Goal: Task Accomplishment & Management: Use online tool/utility

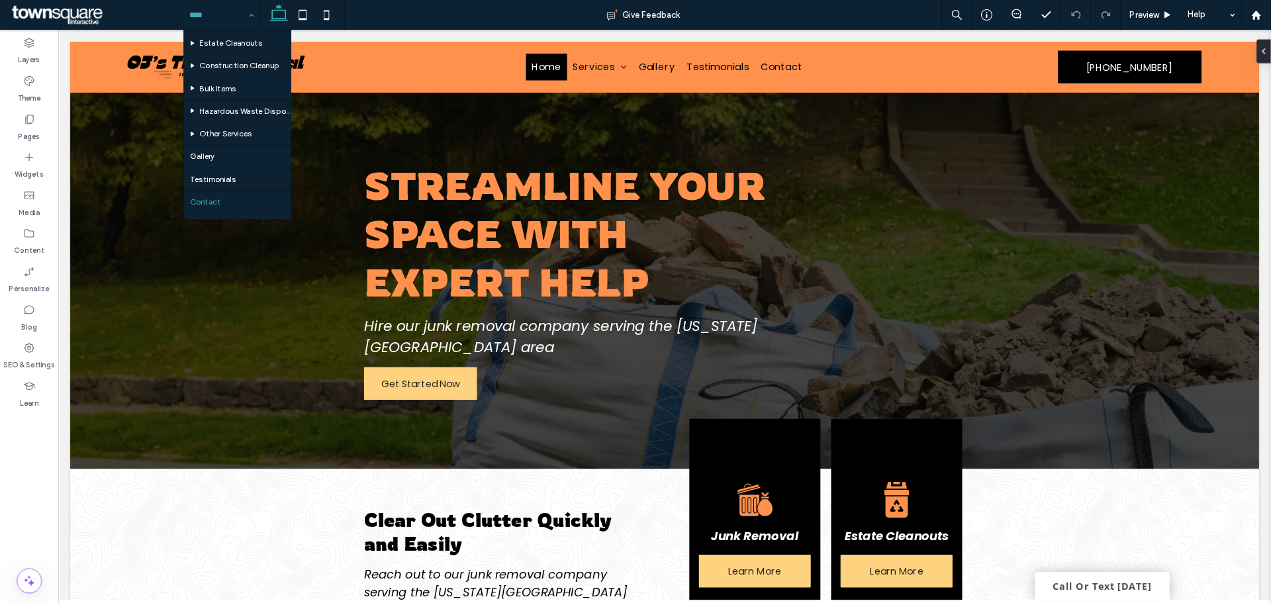
scroll to position [69, 0]
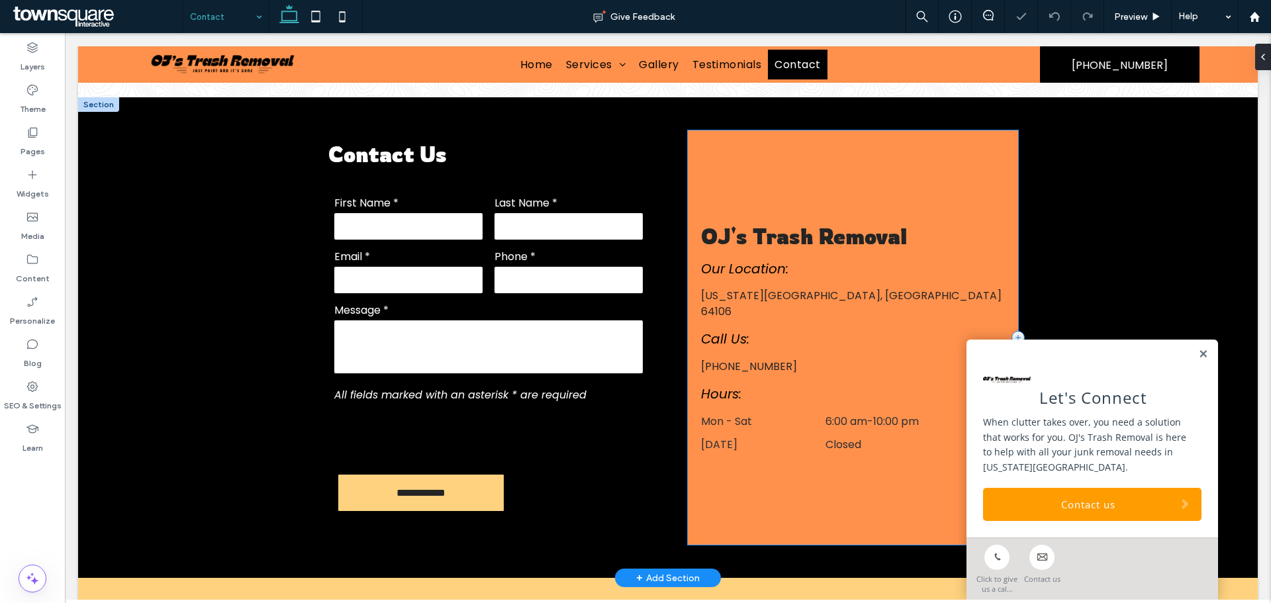
scroll to position [331, 0]
click at [492, 302] on label "Message *" at bounding box center [488, 310] width 308 height 17
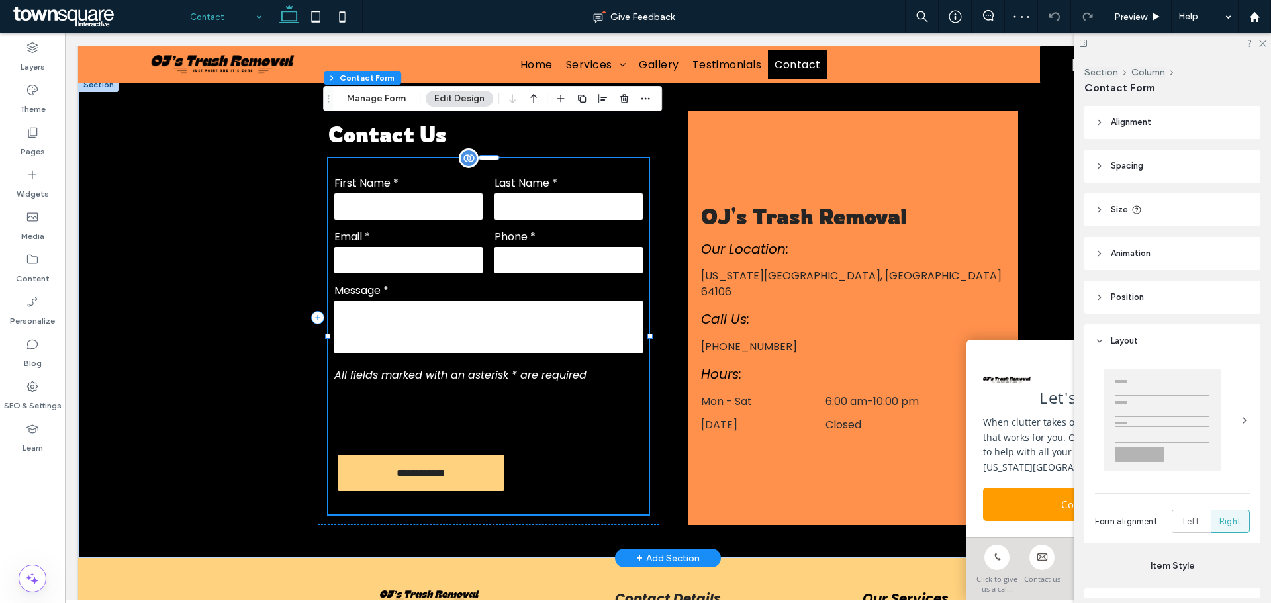
type input "*"
type input "***"
type input "*"
click at [384, 100] on button "Manage Form" at bounding box center [376, 99] width 76 height 16
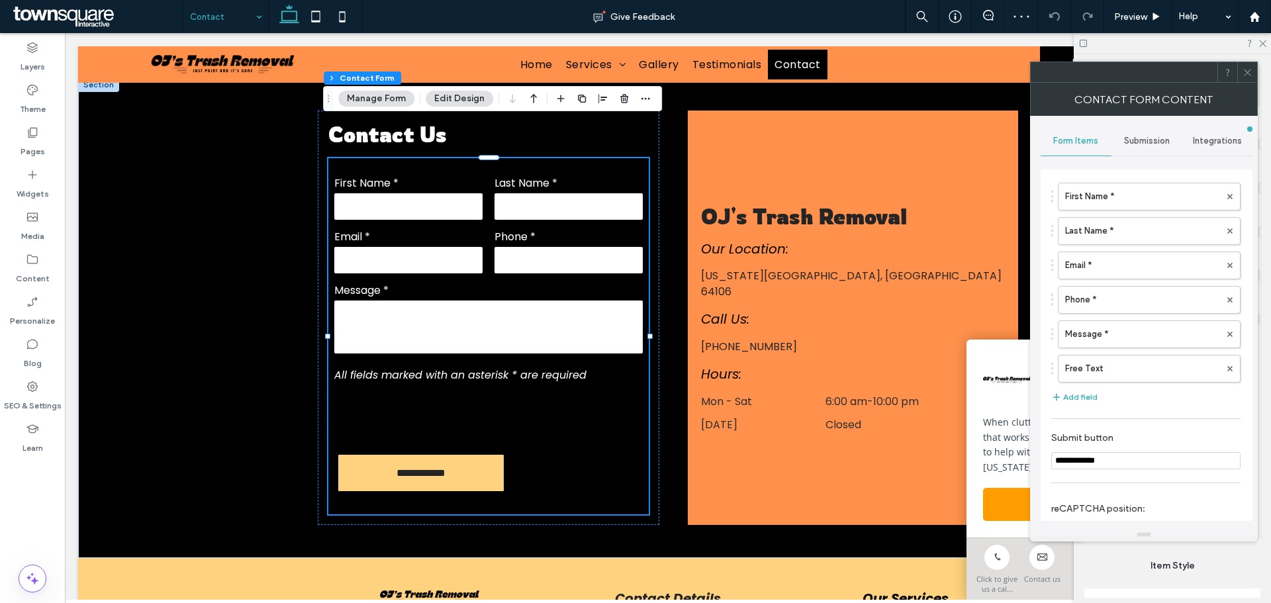
click at [1134, 146] on span "Submission" at bounding box center [1147, 141] width 46 height 11
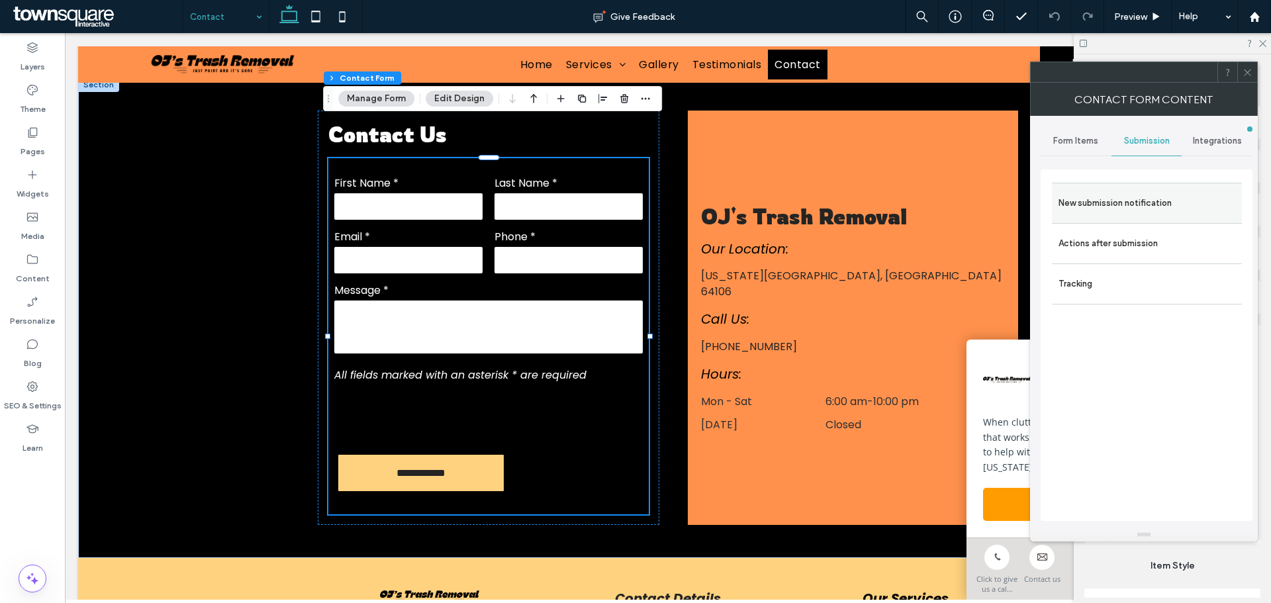
click at [1089, 204] on label "New submission notification" at bounding box center [1146, 203] width 177 height 26
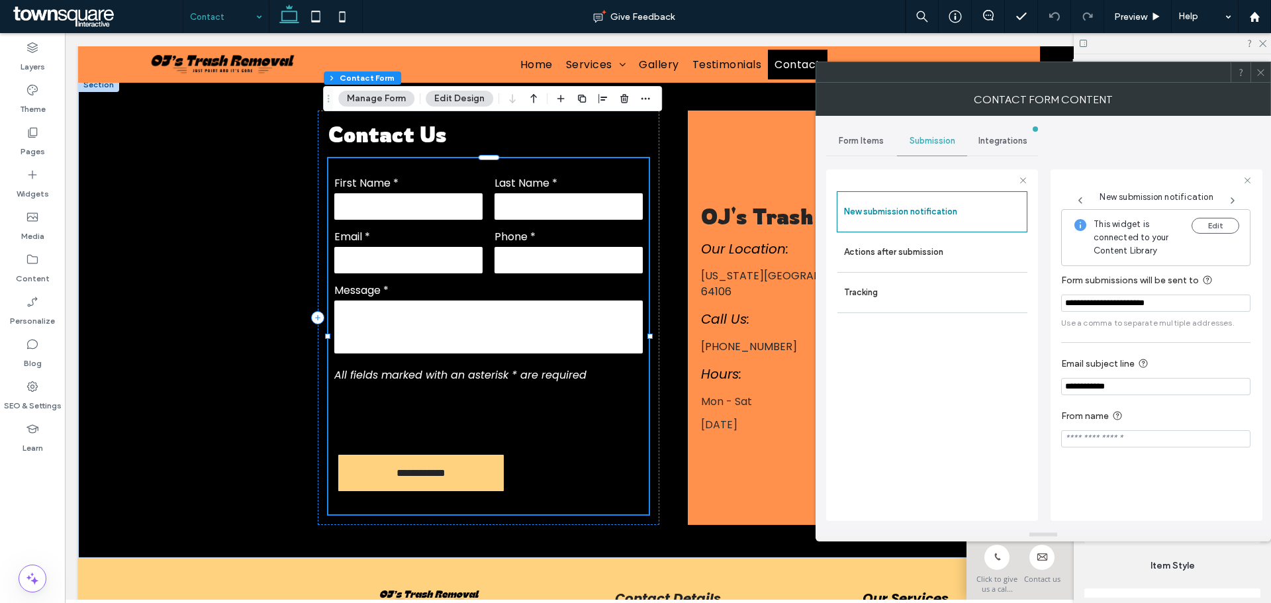
click at [1263, 71] on icon at bounding box center [1261, 73] width 10 height 10
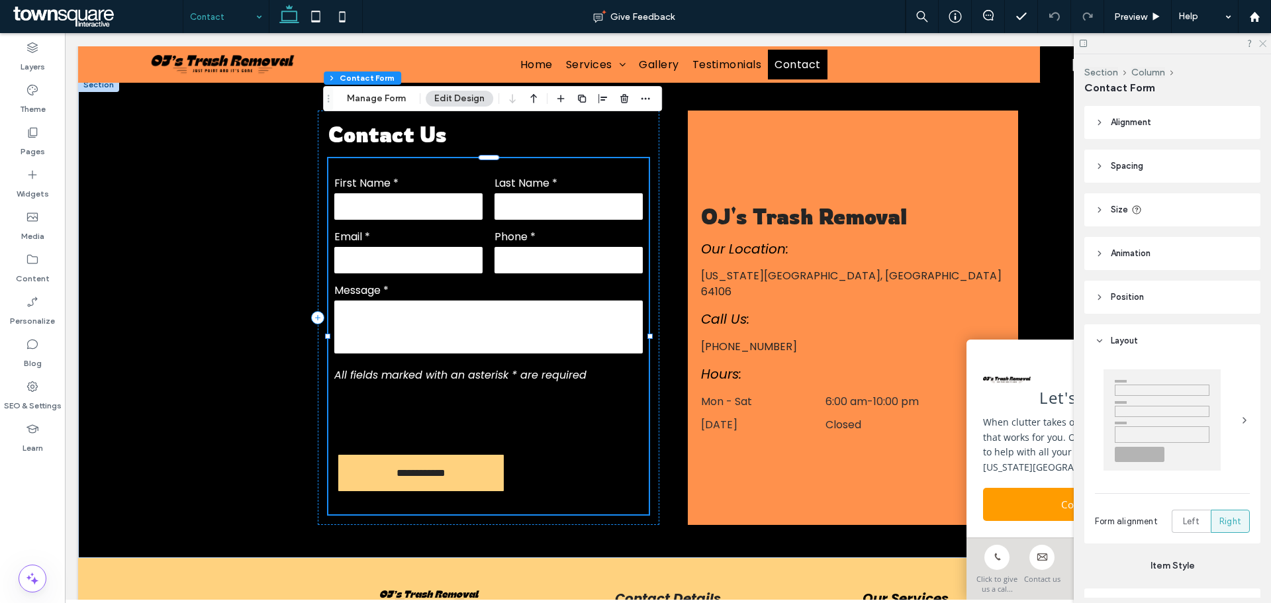
click at [1261, 38] on icon at bounding box center [1262, 42] width 9 height 9
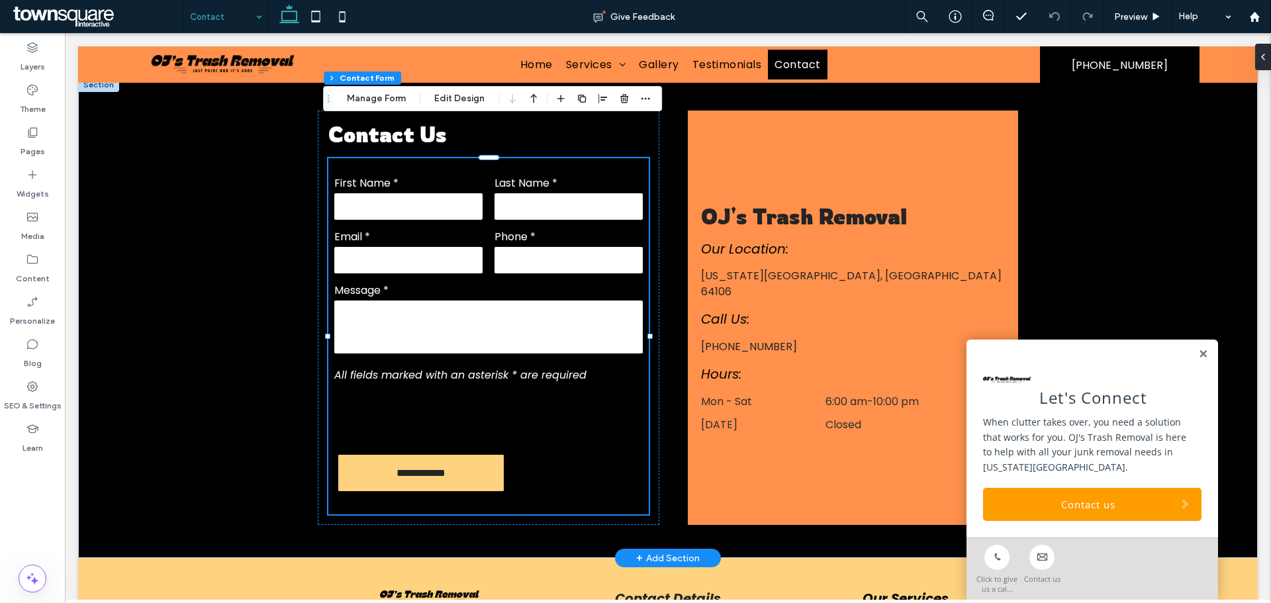
click at [1198, 357] on link at bounding box center [1203, 354] width 10 height 11
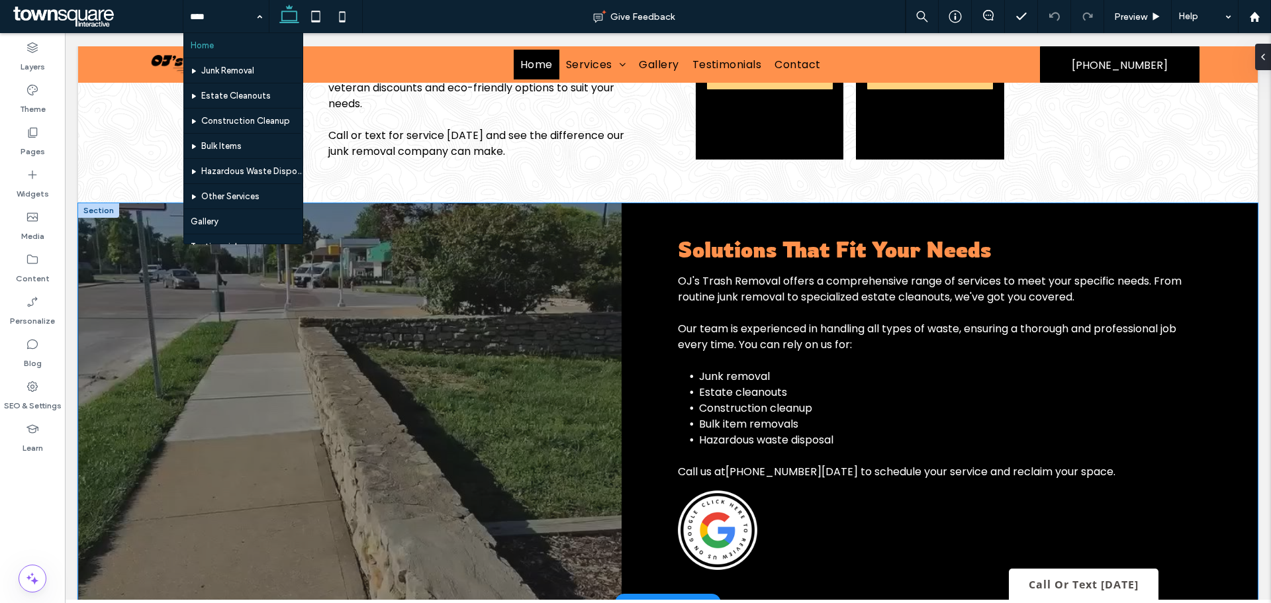
scroll to position [852, 0]
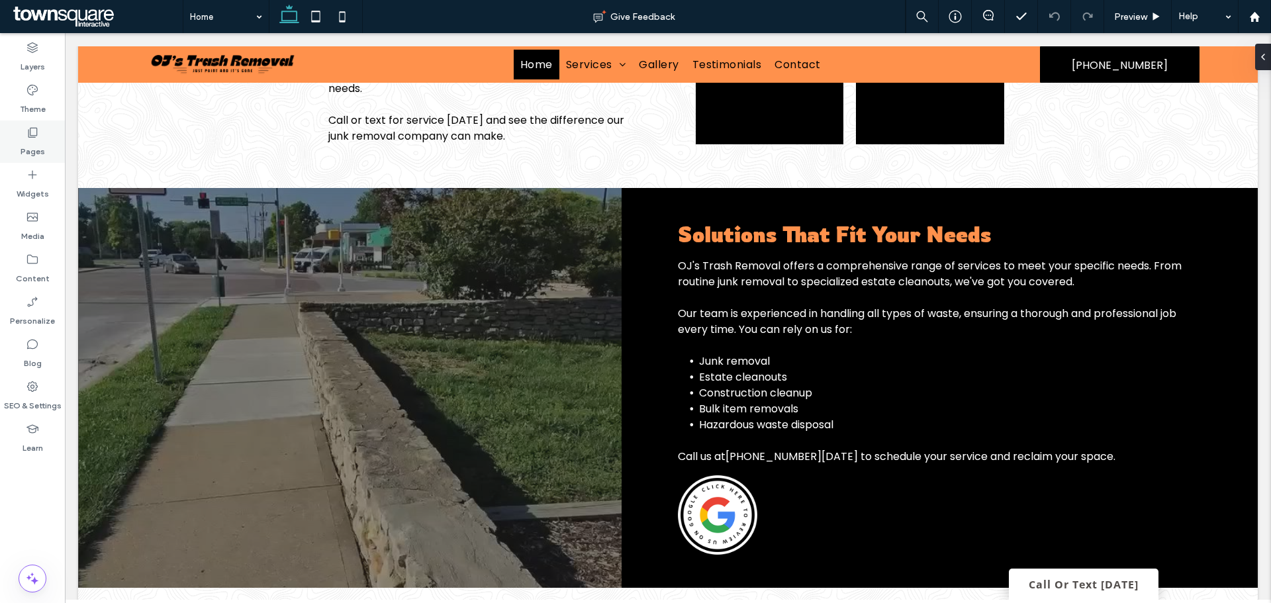
click at [399, 324] on div at bounding box center [349, 388] width 543 height 400
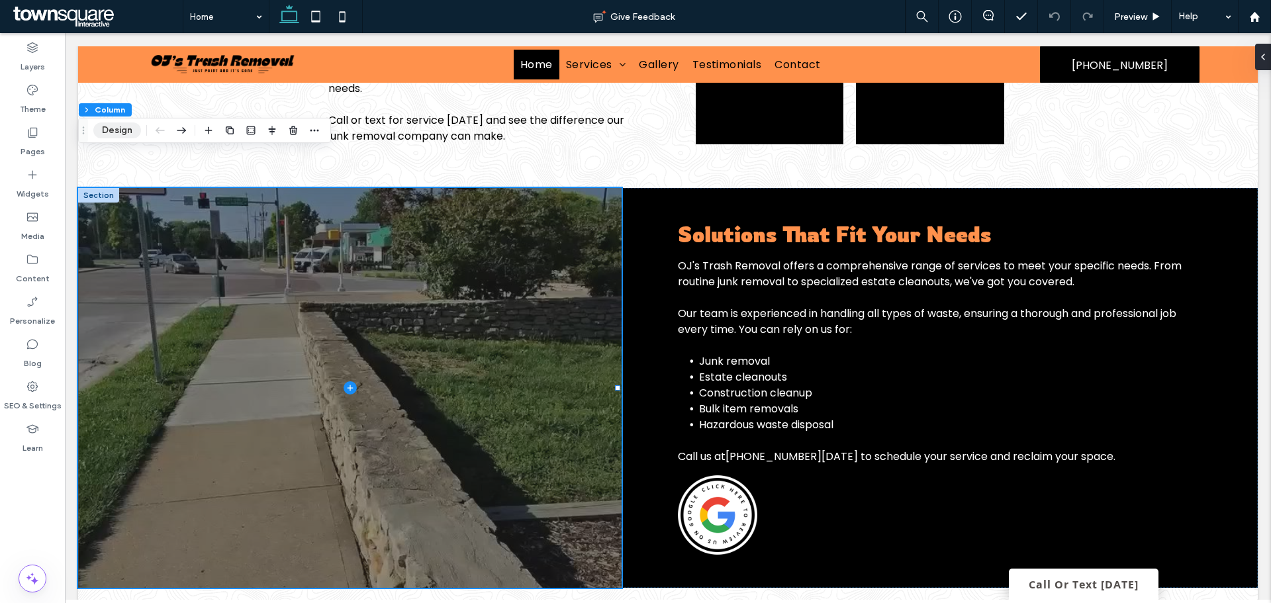
click at [113, 128] on button "Design" at bounding box center [117, 130] width 48 height 16
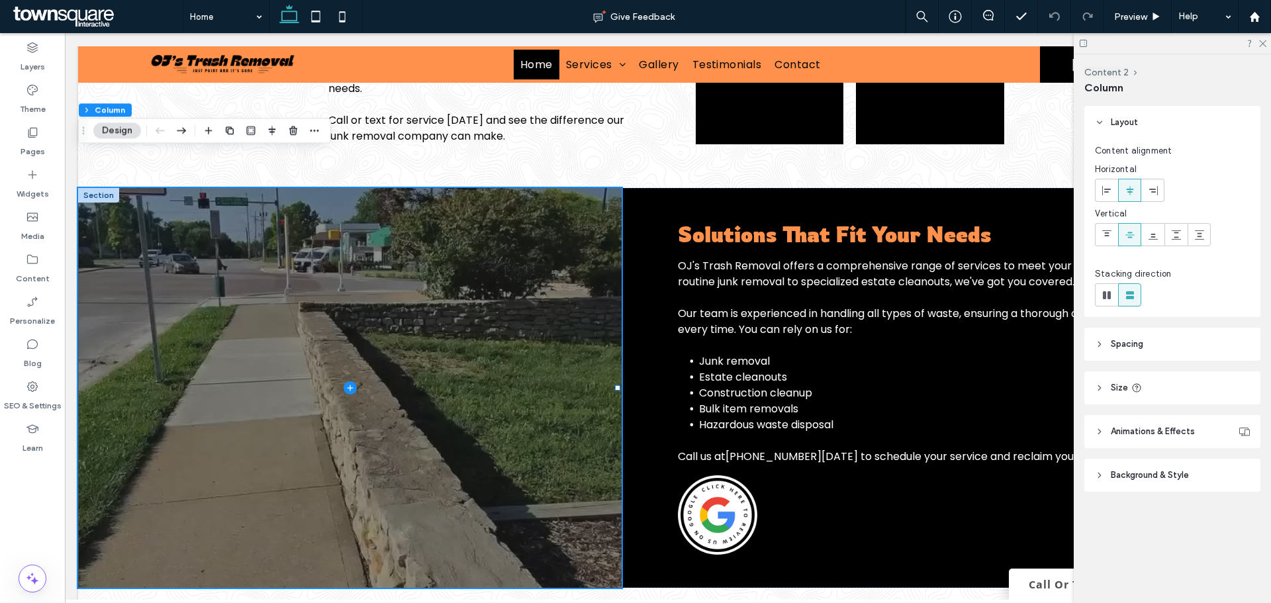
click at [1140, 469] on span "Background & Style" at bounding box center [1150, 475] width 78 height 13
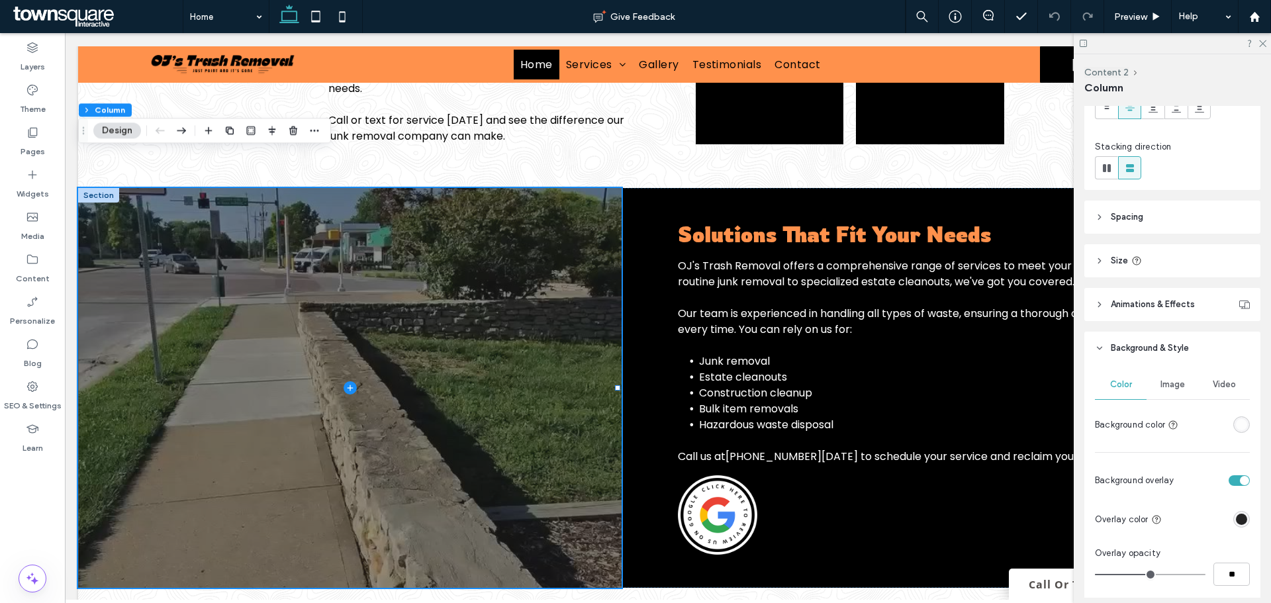
scroll to position [331, 0]
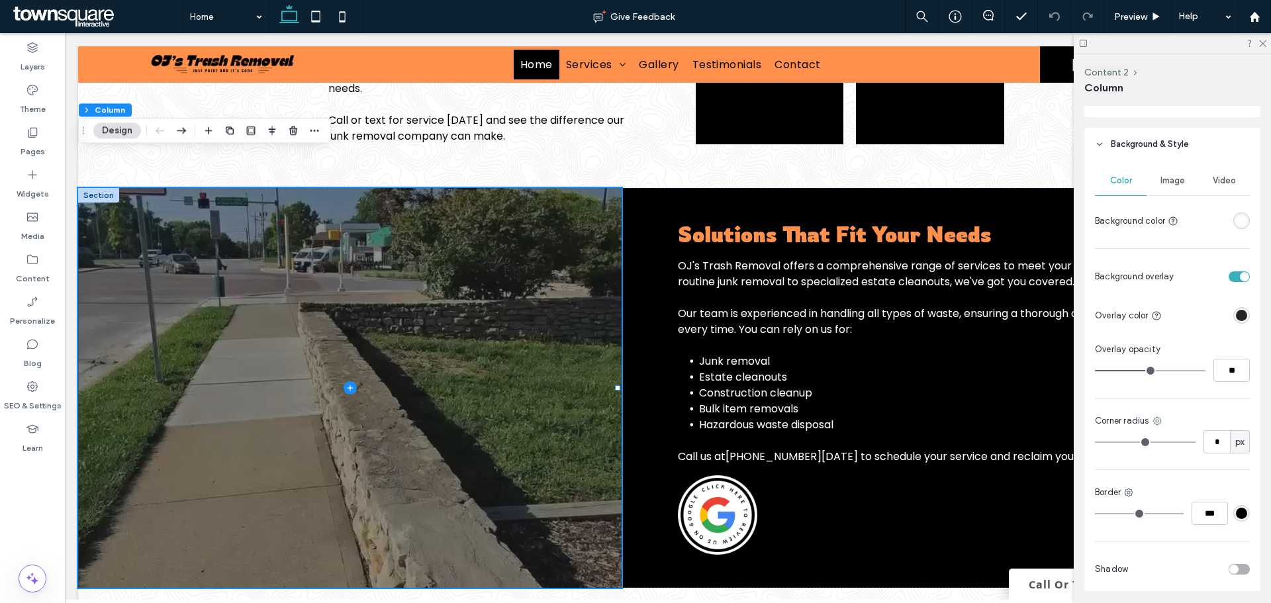
type input "*"
click at [1095, 370] on input "range" at bounding box center [1150, 370] width 111 height 1
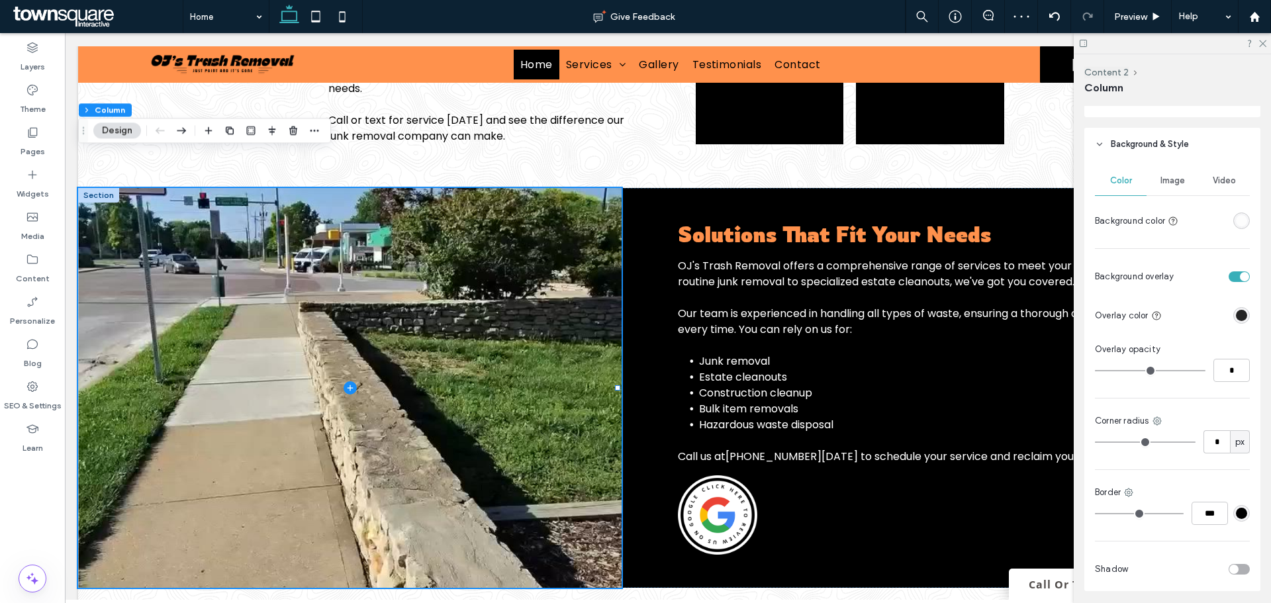
click at [1213, 179] on span "Video" at bounding box center [1224, 180] width 23 height 11
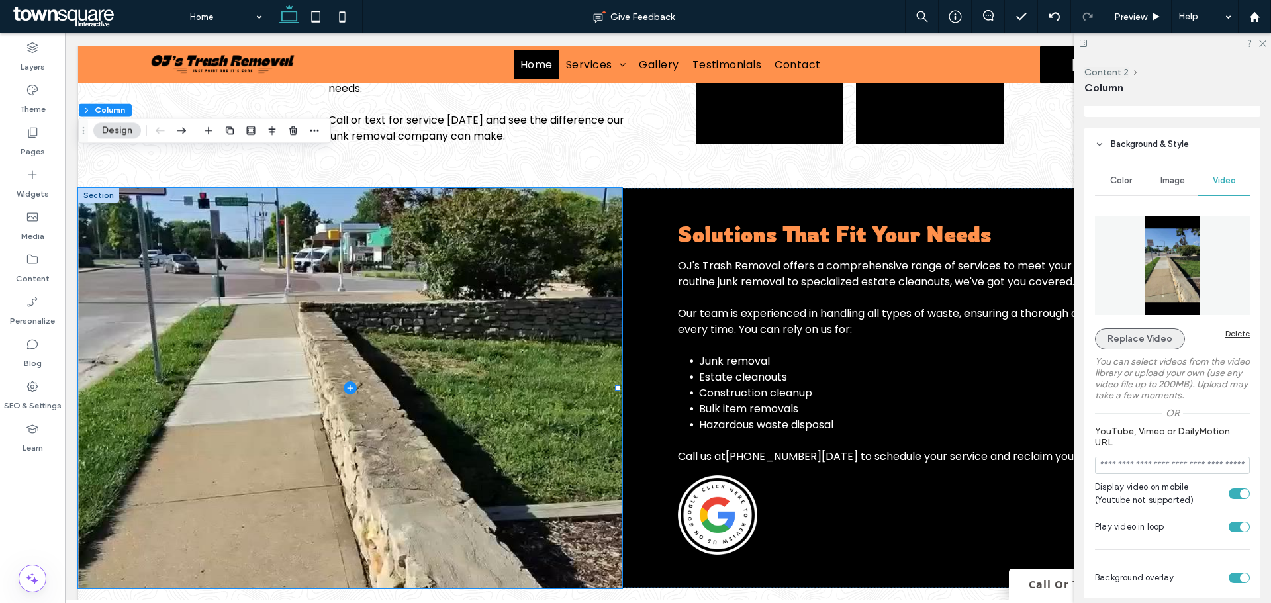
click at [1163, 343] on button "Replace Video" at bounding box center [1140, 338] width 90 height 21
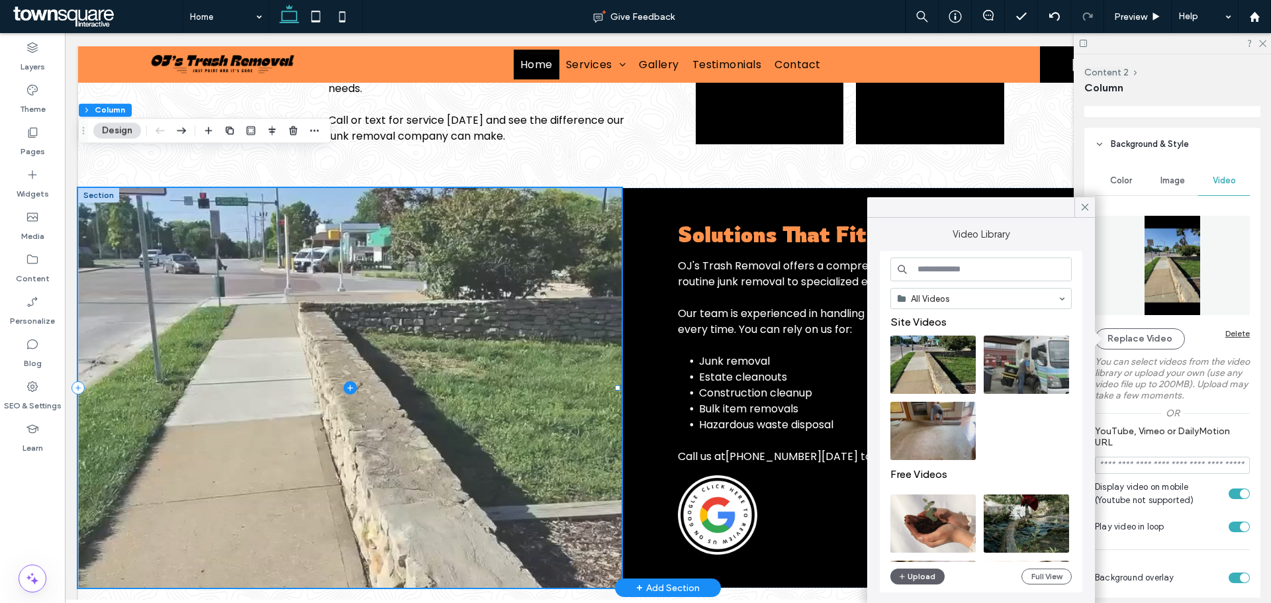
click at [442, 310] on span at bounding box center [349, 388] width 543 height 400
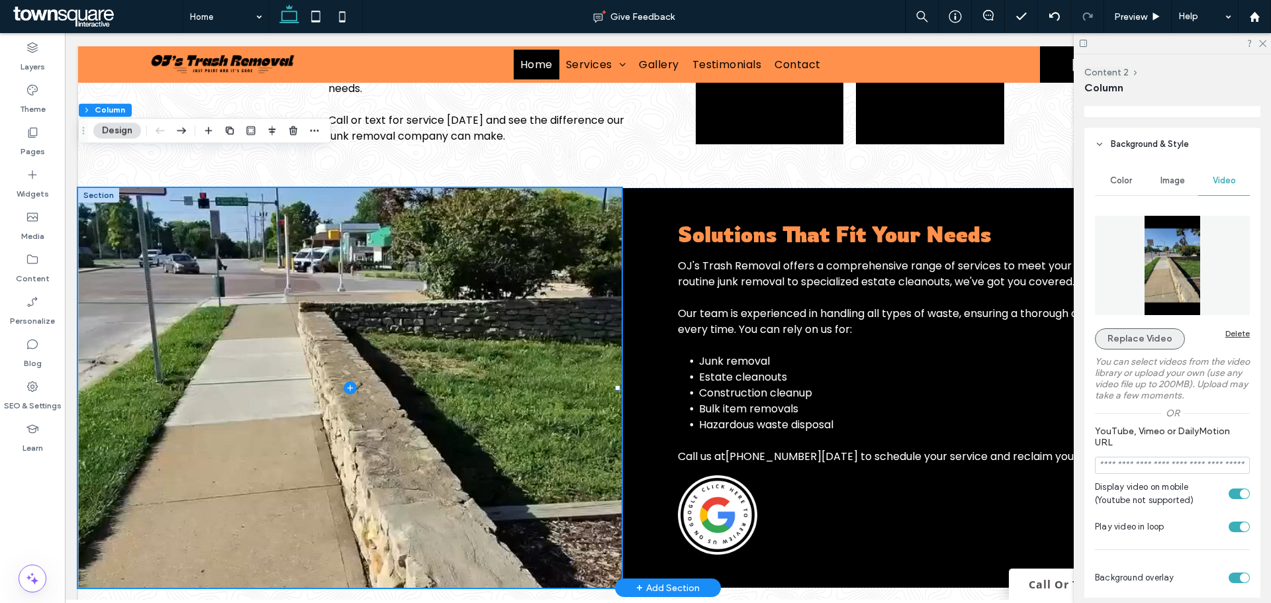
click at [1157, 336] on button "Replace Video" at bounding box center [1140, 338] width 90 height 21
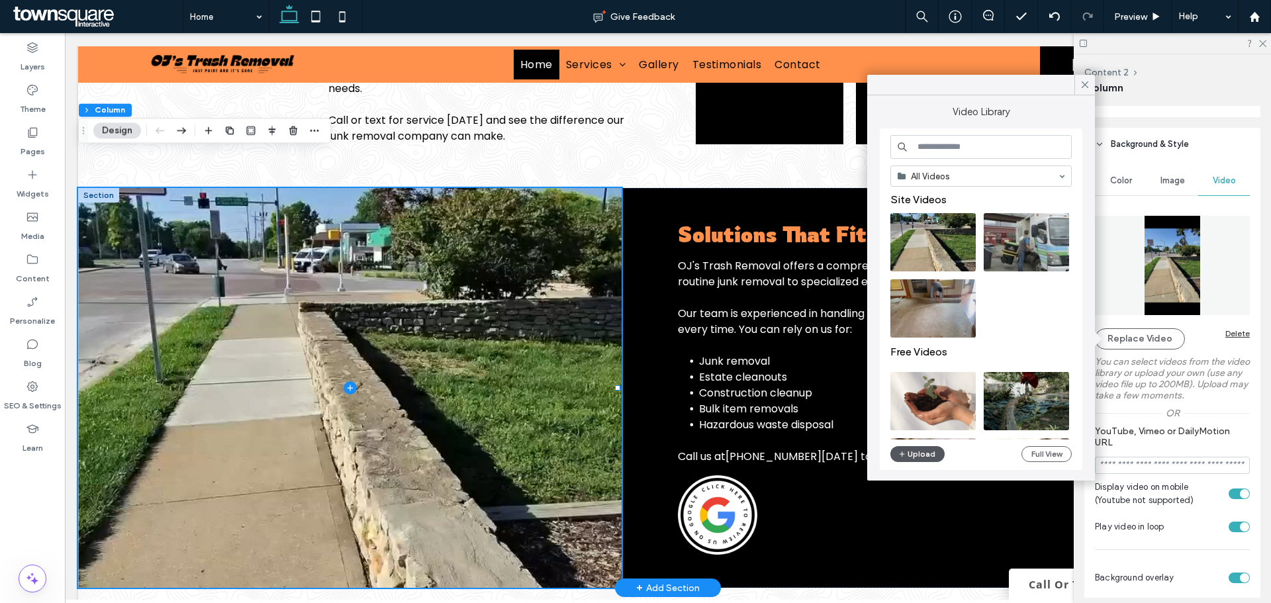
click at [908, 453] on button "Upload" at bounding box center [917, 454] width 54 height 16
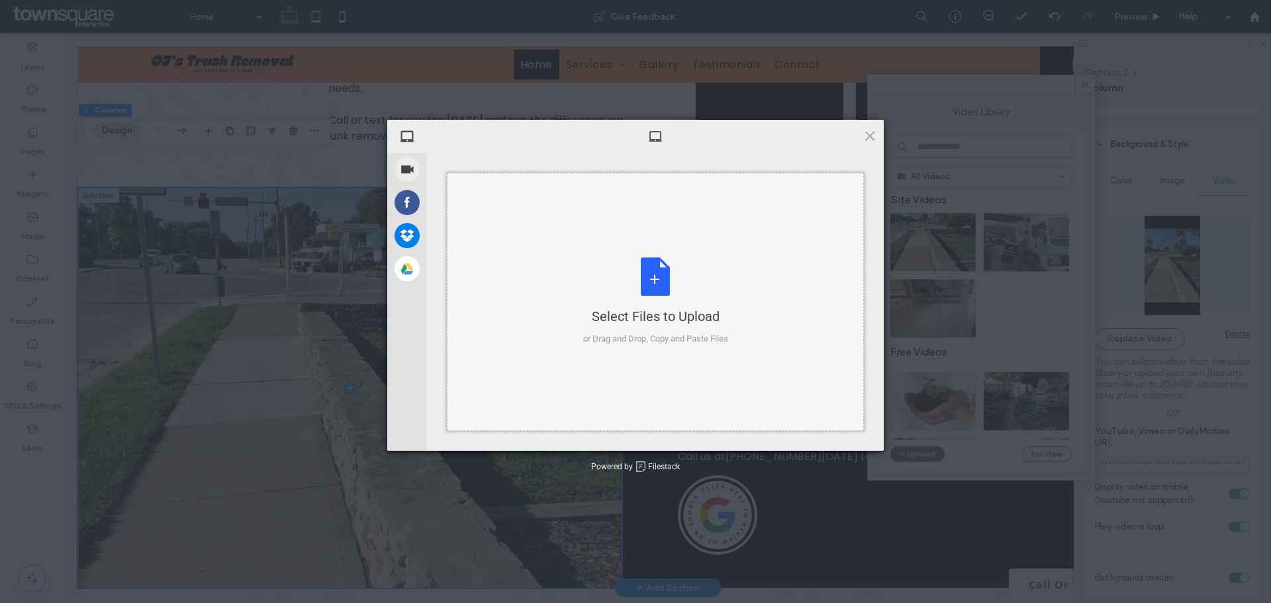
click at [738, 307] on div "Select Files to Upload or Drag and Drop, Copy and Paste Files" at bounding box center [655, 302] width 417 height 258
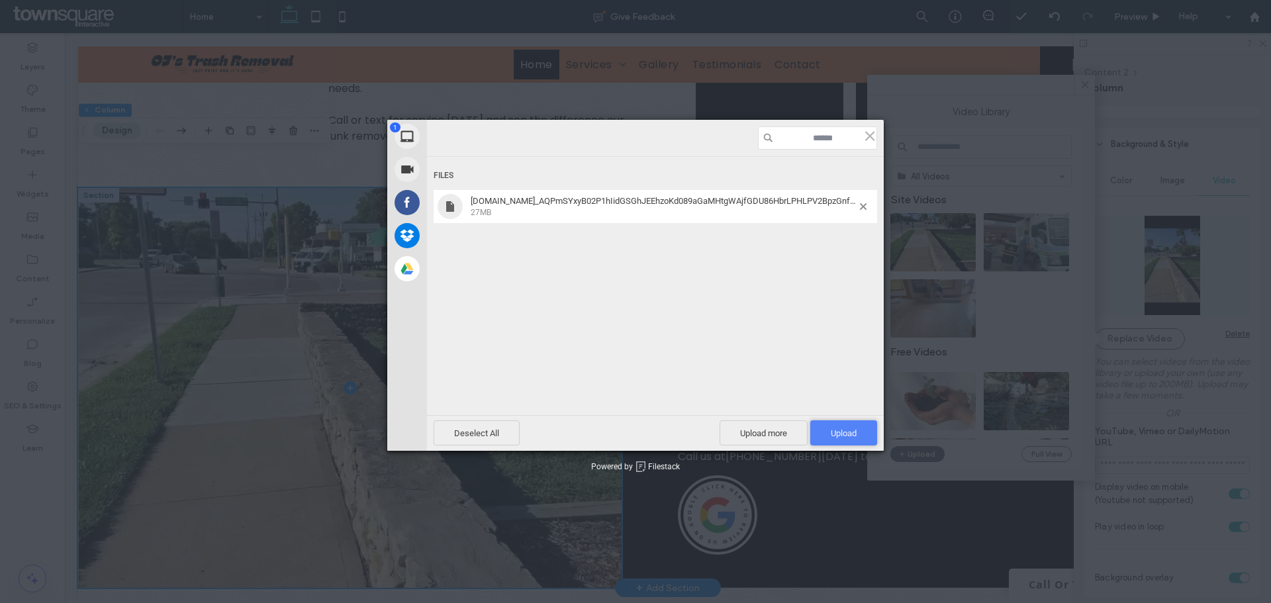
click at [823, 430] on span "Upload 1" at bounding box center [843, 432] width 67 height 25
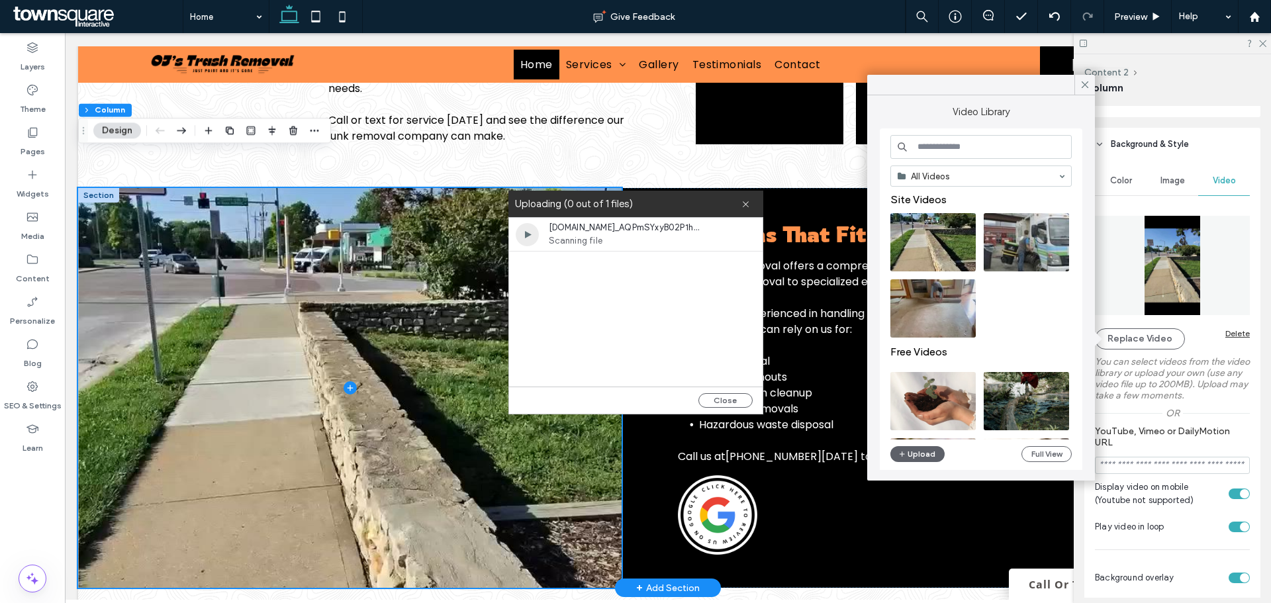
drag, startPoint x: 662, startPoint y: 291, endPoint x: 656, endPoint y: 320, distance: 30.4
click at [651, 330] on div "SnapInsta.to_AQPmSYxyB02P1hIidGSGhJEEhzoKd089aGaMHtgWAjfGDU86HbrLPHLPV2BpzGnfT0…" at bounding box center [636, 302] width 254 height 169
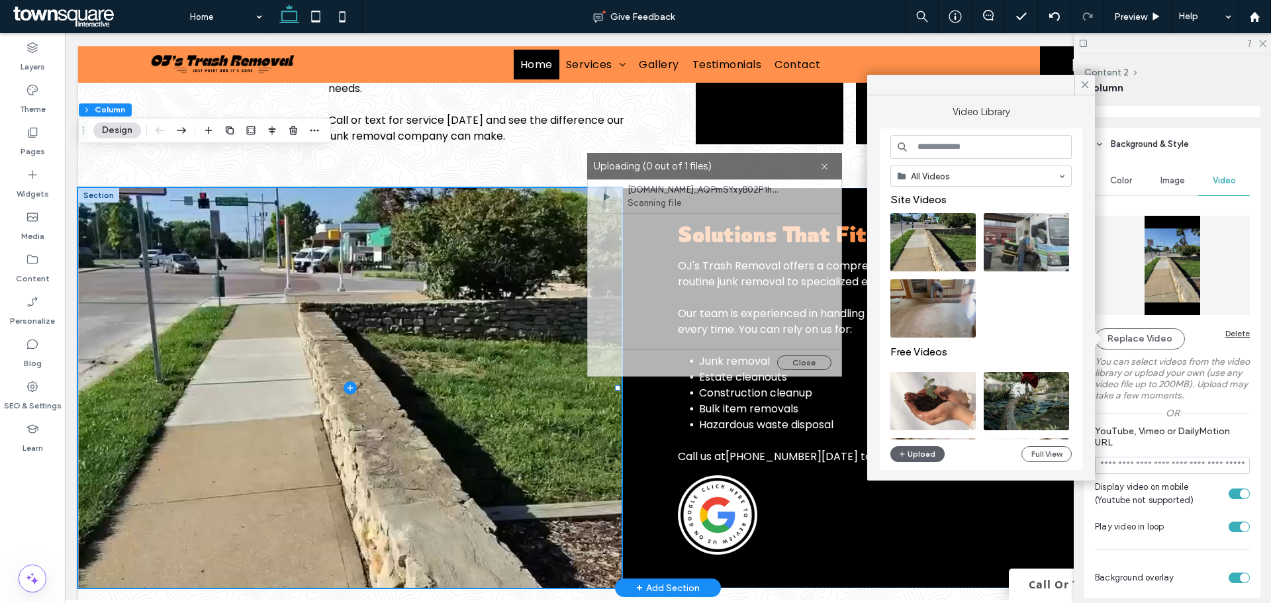
drag, startPoint x: 641, startPoint y: 208, endPoint x: 745, endPoint y: 171, distance: 109.7
click at [737, 171] on label "Uploading (0 out of 1 files)" at bounding box center [707, 167] width 226 height 18
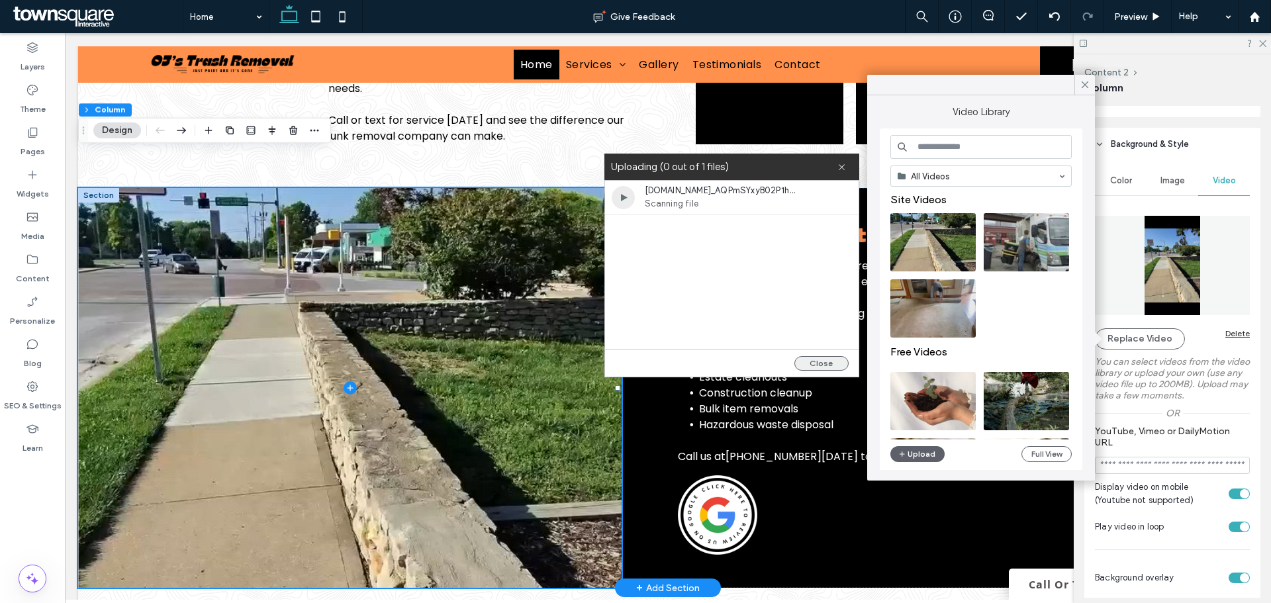
click at [823, 365] on button "Close" at bounding box center [821, 363] width 54 height 15
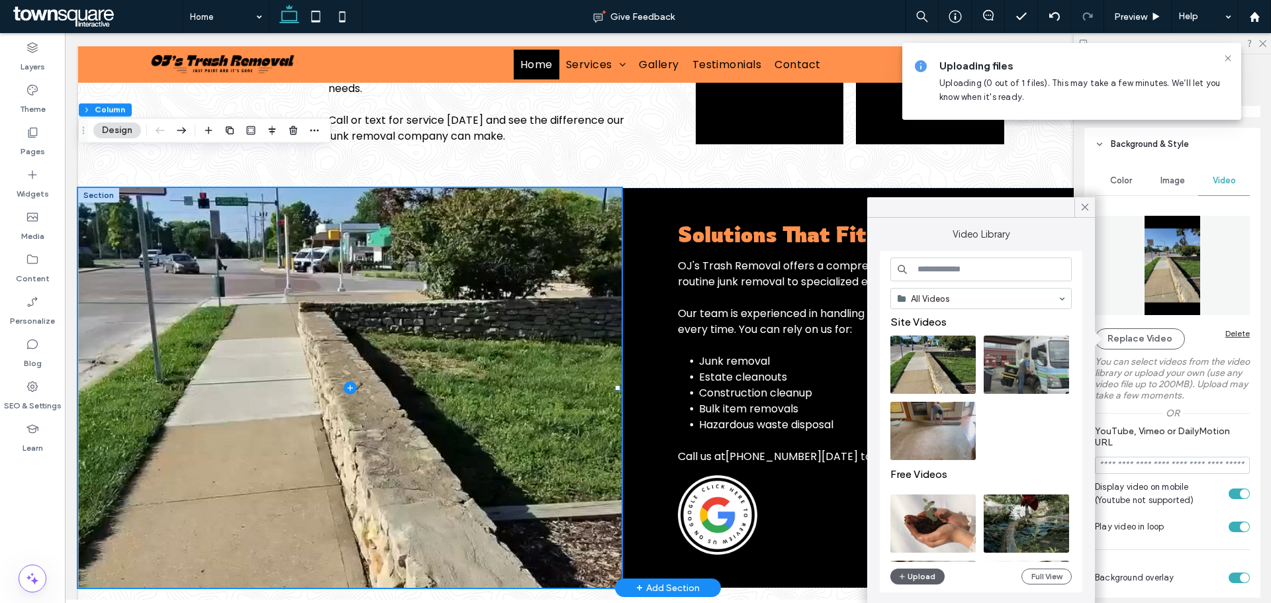
click at [1089, 206] on icon at bounding box center [1085, 207] width 12 height 12
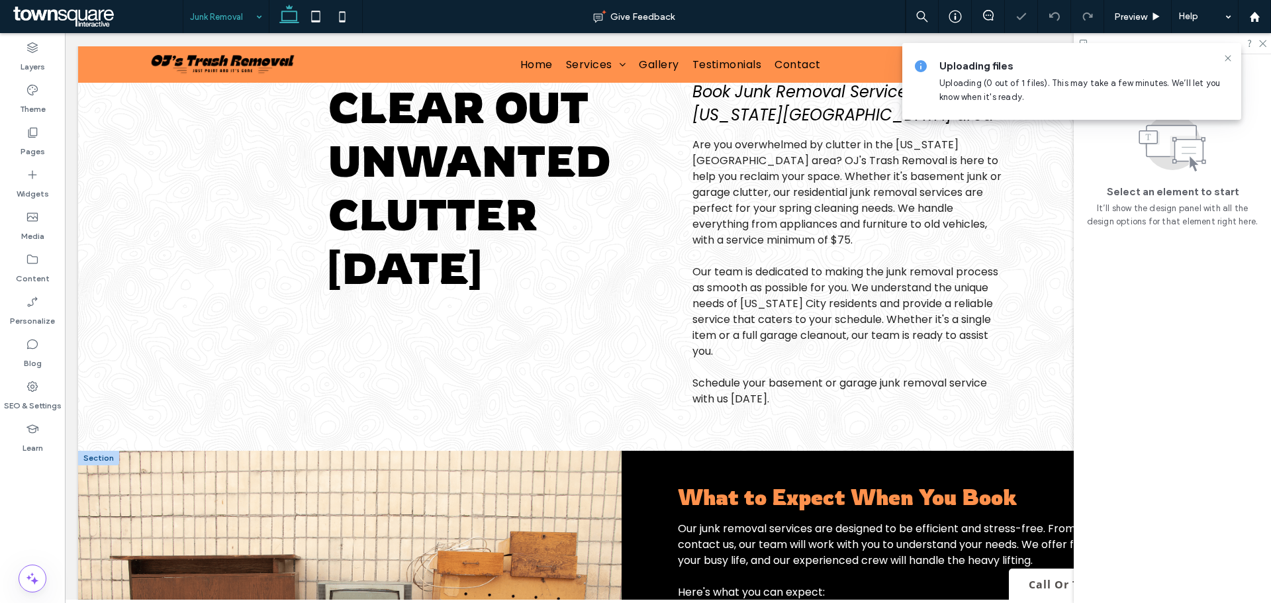
scroll to position [46, 0]
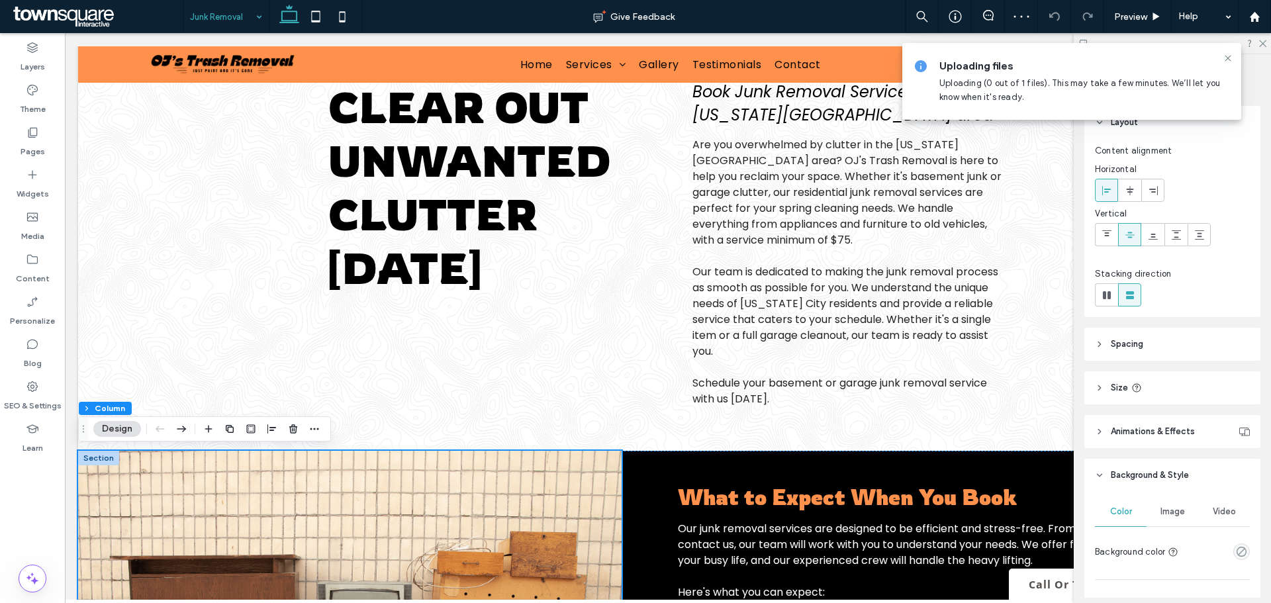
click at [116, 426] on button "Design" at bounding box center [117, 429] width 48 height 16
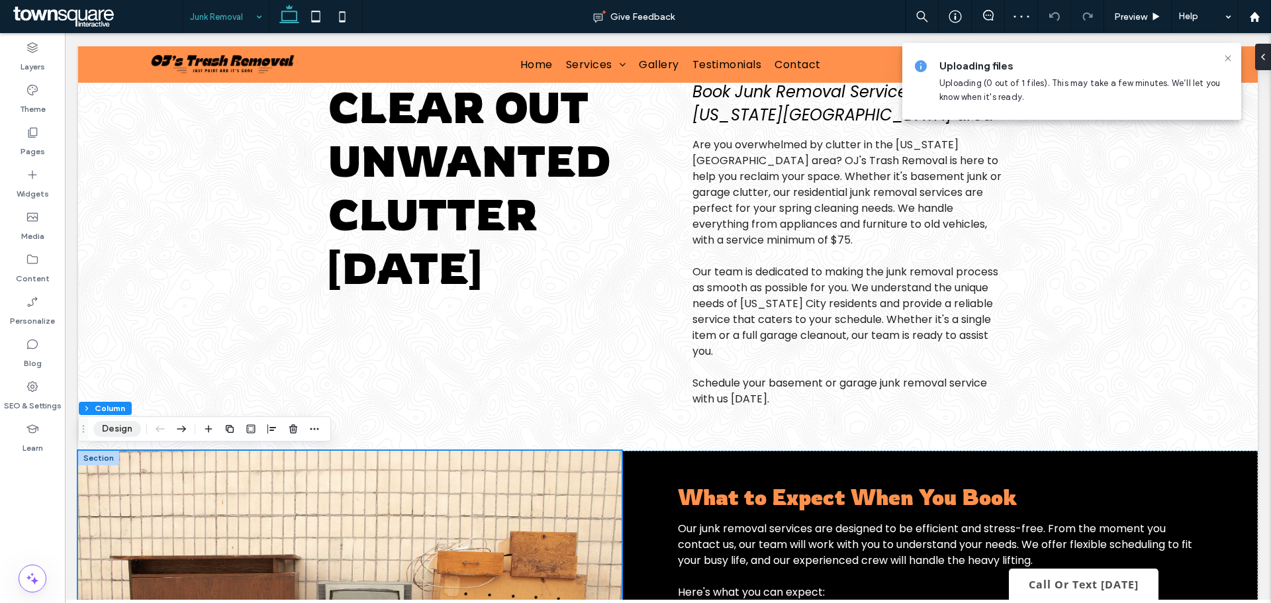
click at [105, 430] on button "Design" at bounding box center [117, 429] width 48 height 16
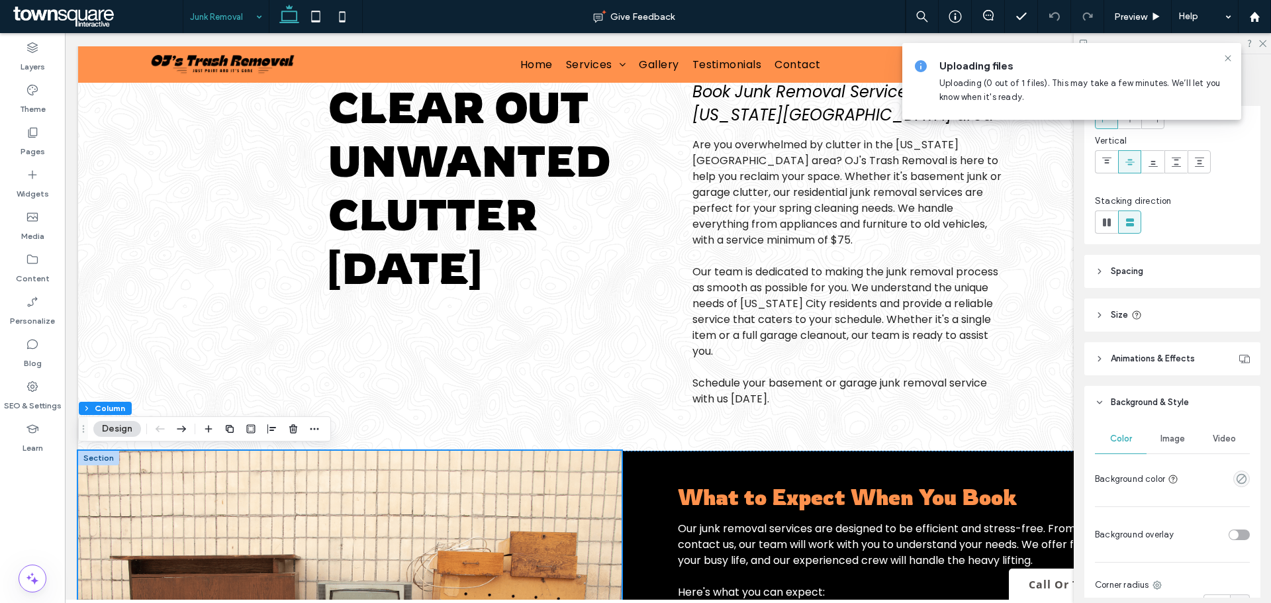
scroll to position [132, 0]
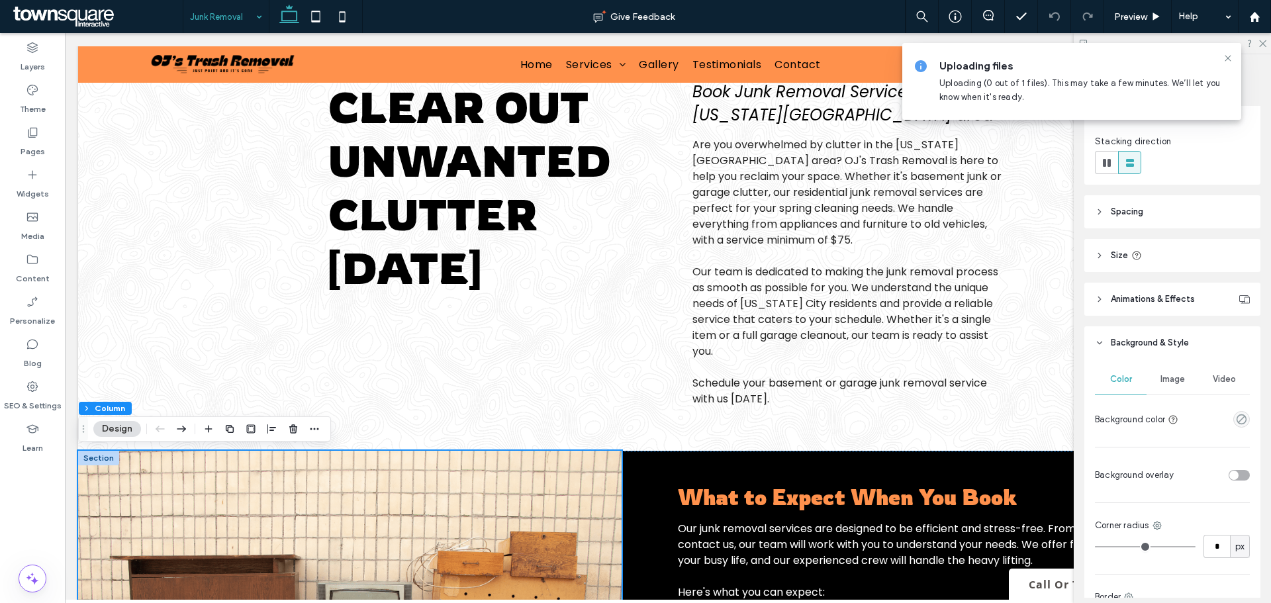
click at [1128, 340] on span "Background & Style" at bounding box center [1150, 342] width 78 height 13
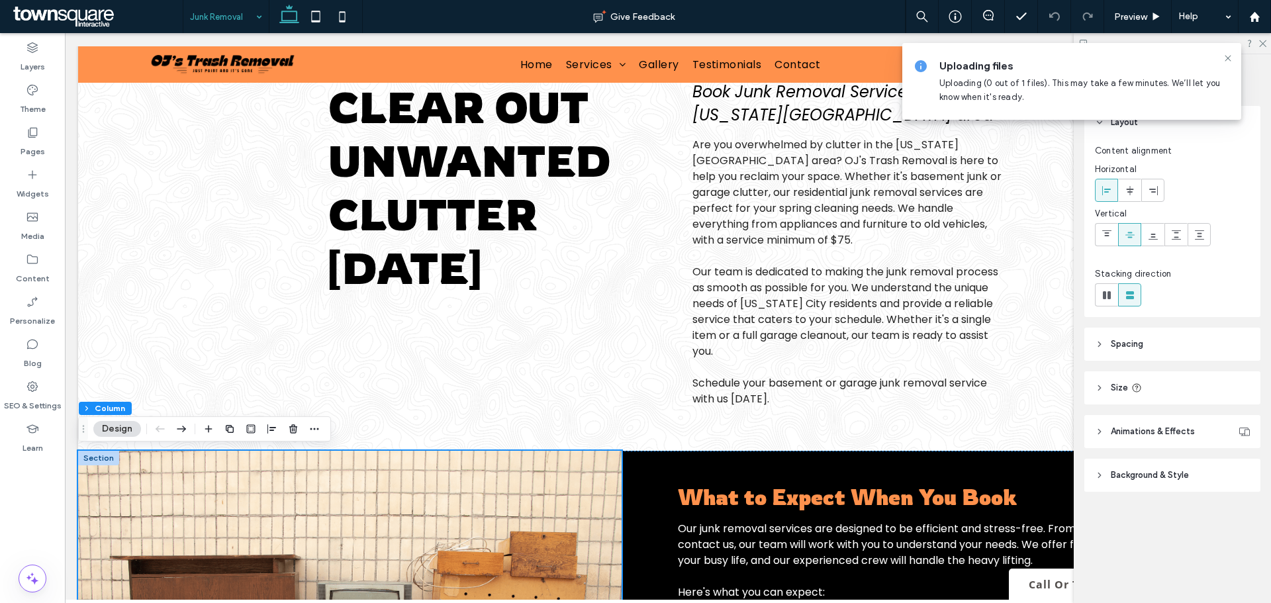
scroll to position [0, 0]
click at [1157, 470] on span "Background & Style" at bounding box center [1150, 475] width 78 height 13
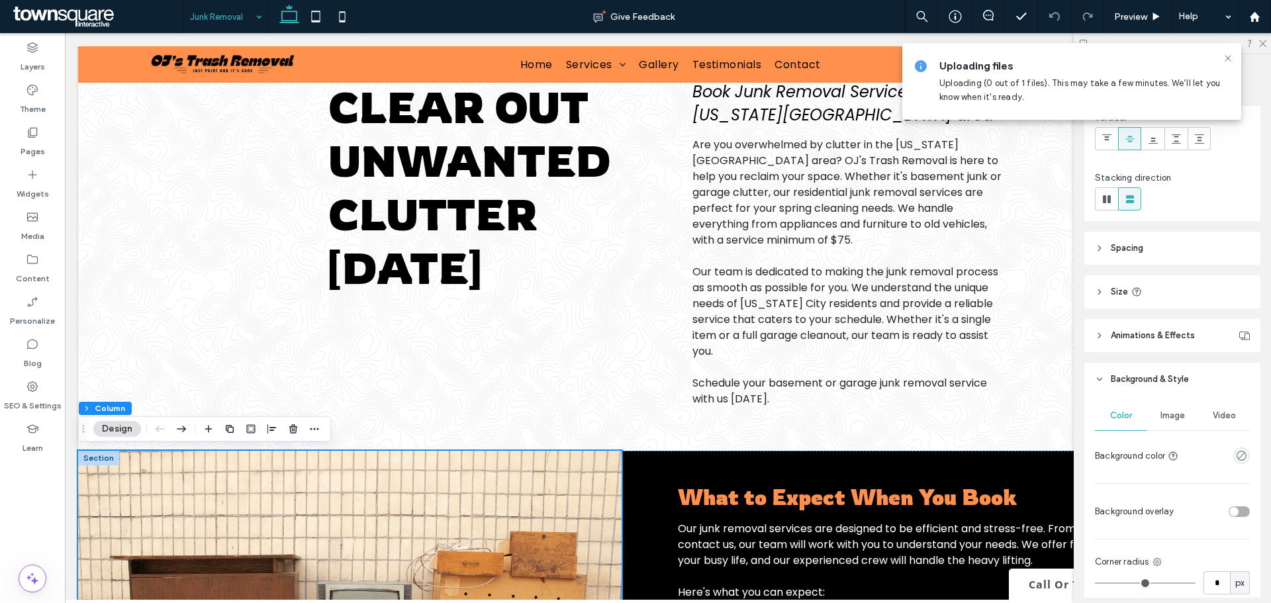
scroll to position [281, 0]
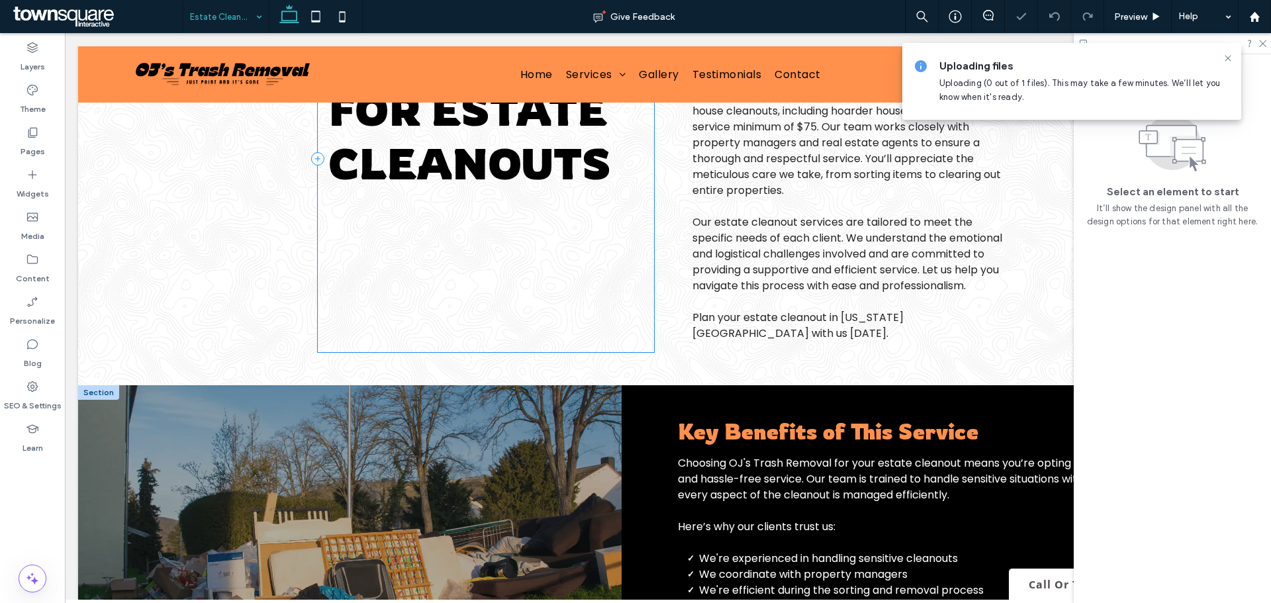
scroll to position [245, 0]
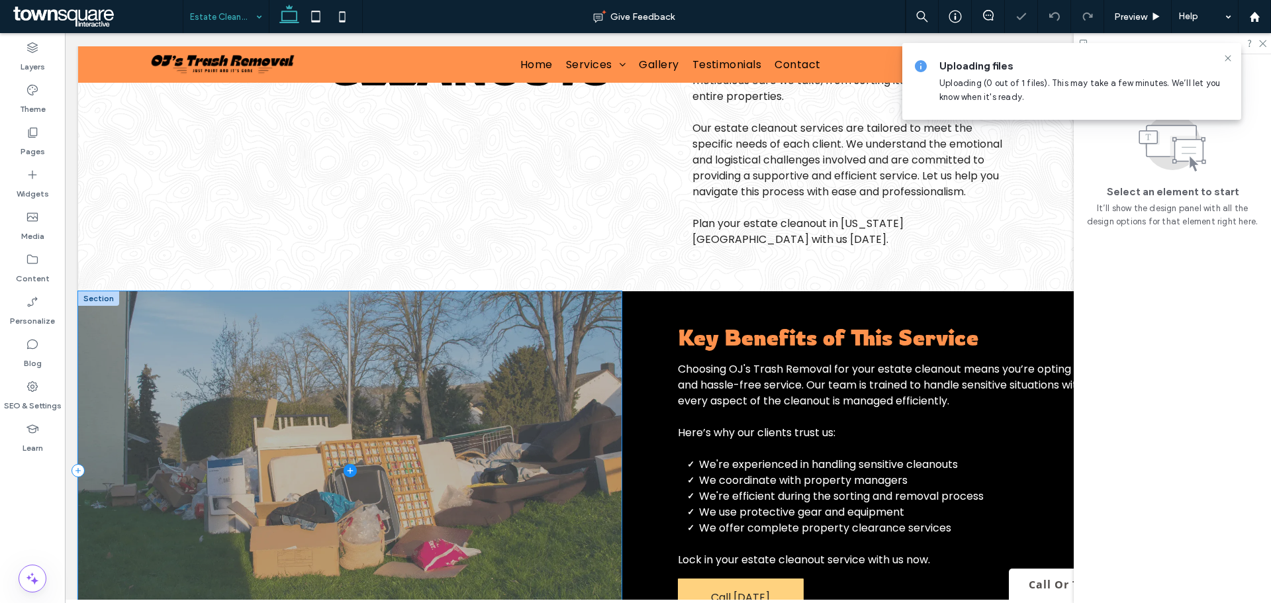
click at [535, 441] on span at bounding box center [349, 470] width 543 height 358
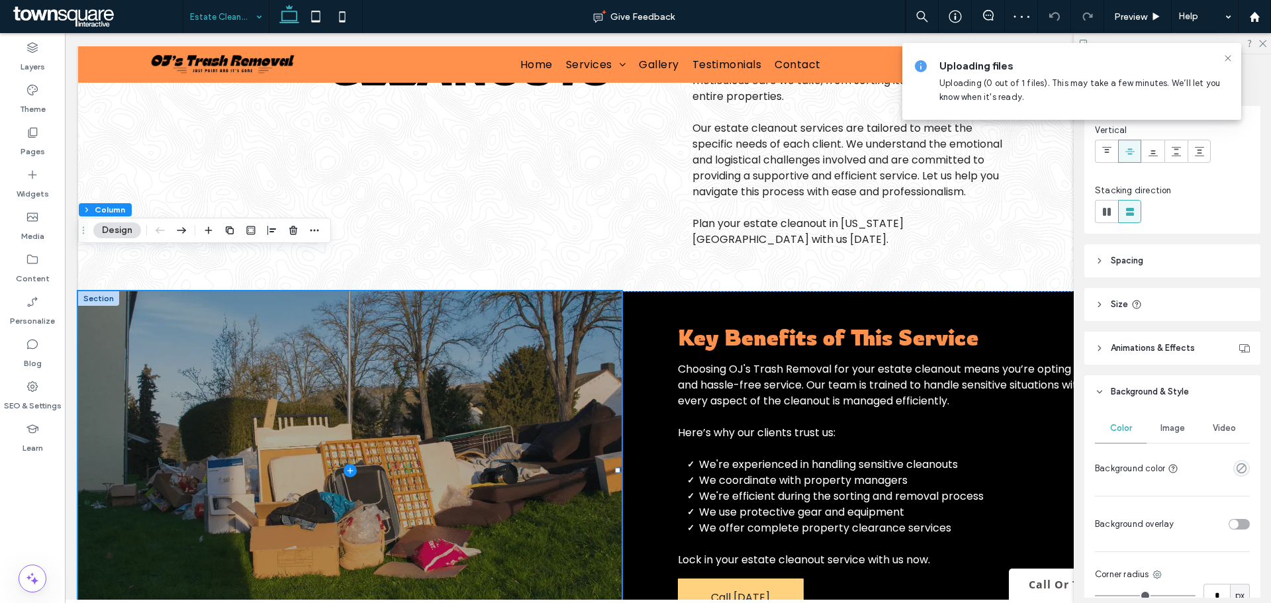
scroll to position [283, 0]
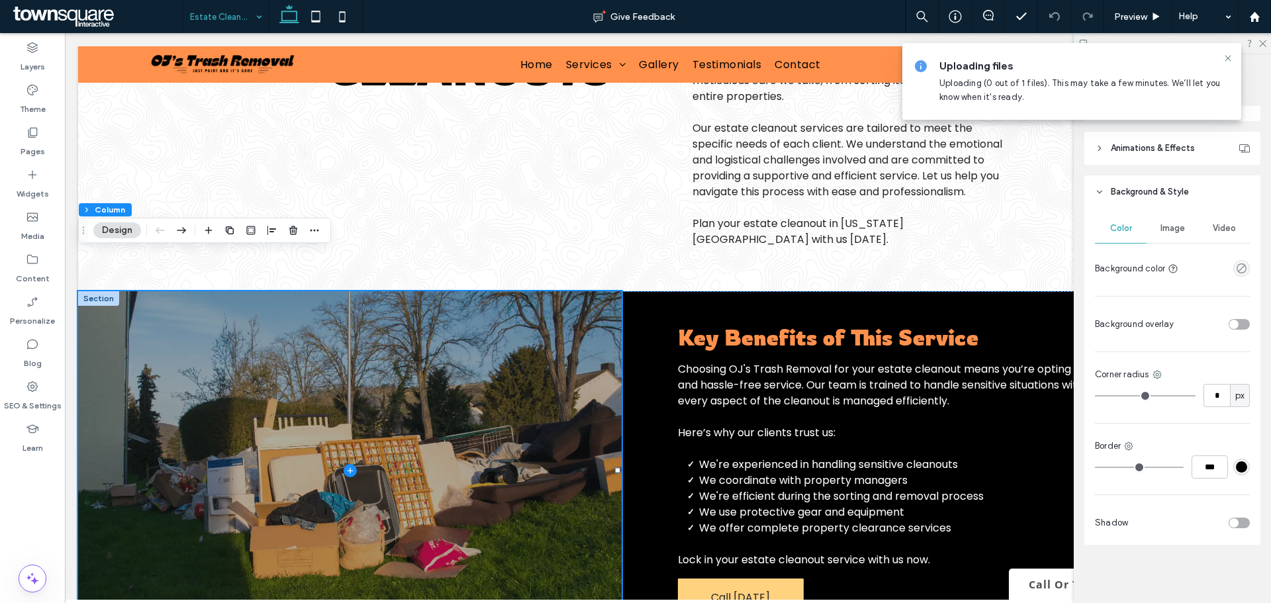
click at [1160, 226] on span "Image" at bounding box center [1172, 228] width 24 height 11
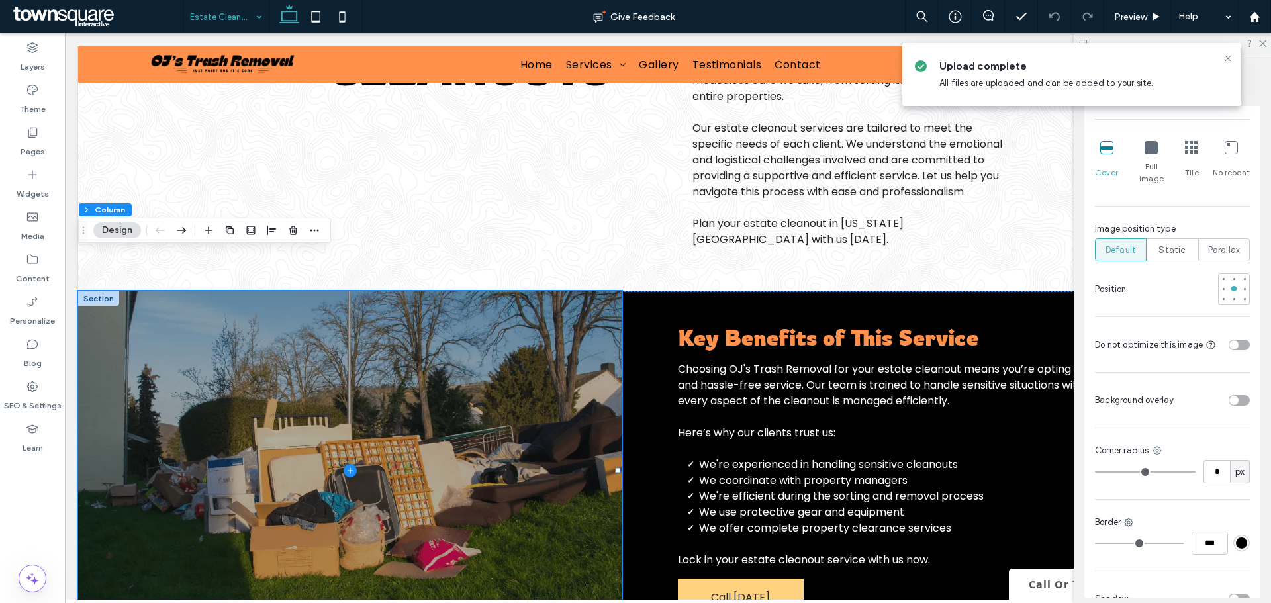
scroll to position [663, 0]
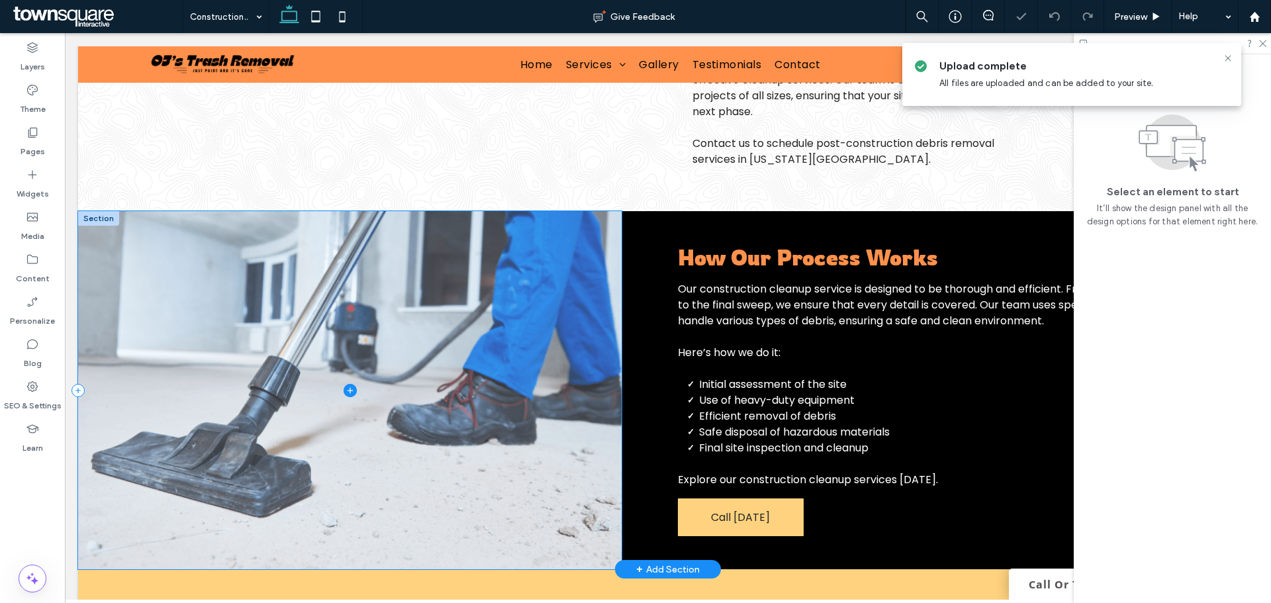
scroll to position [331, 0]
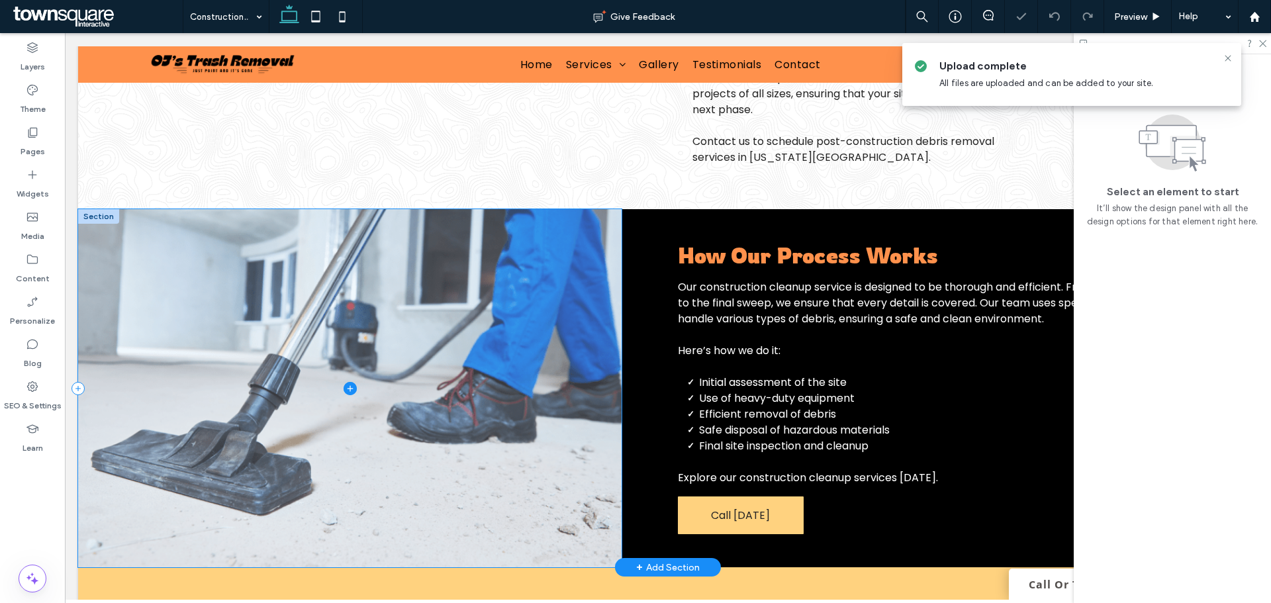
click at [449, 337] on span at bounding box center [349, 388] width 543 height 358
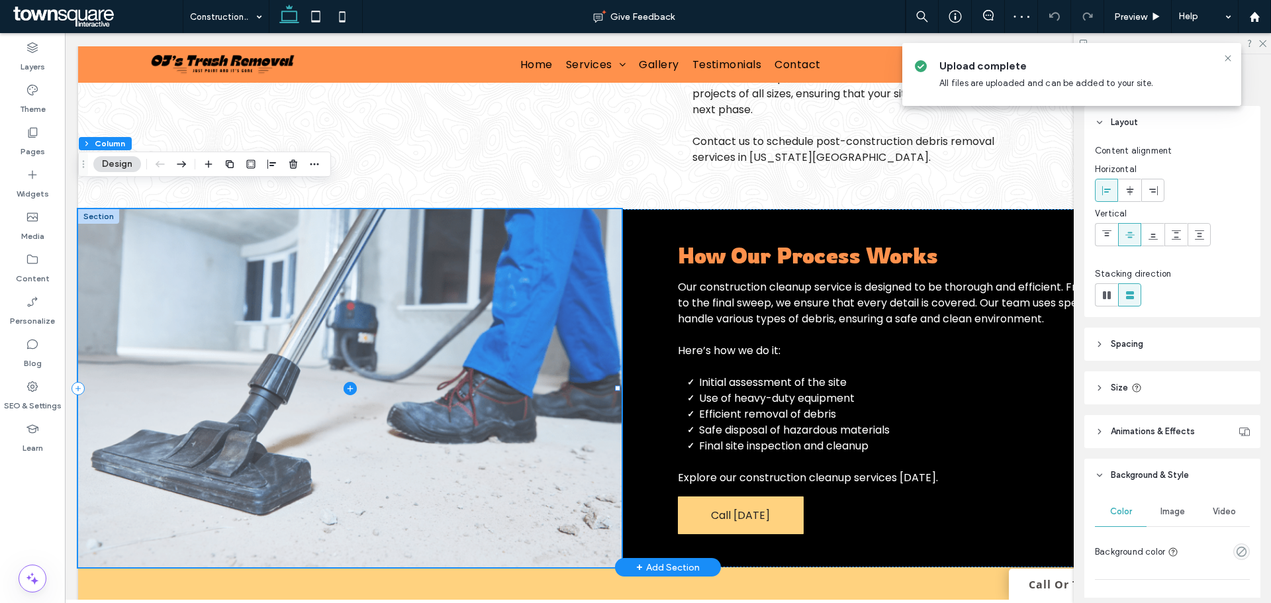
click at [489, 325] on span at bounding box center [349, 388] width 543 height 358
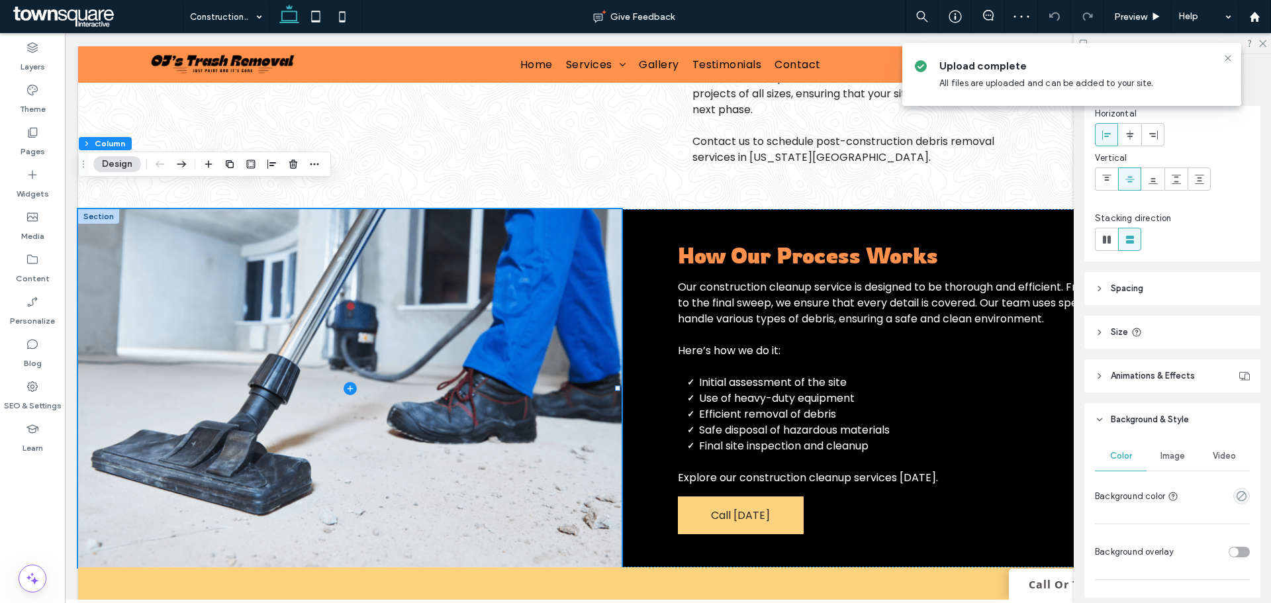
scroll to position [265, 0]
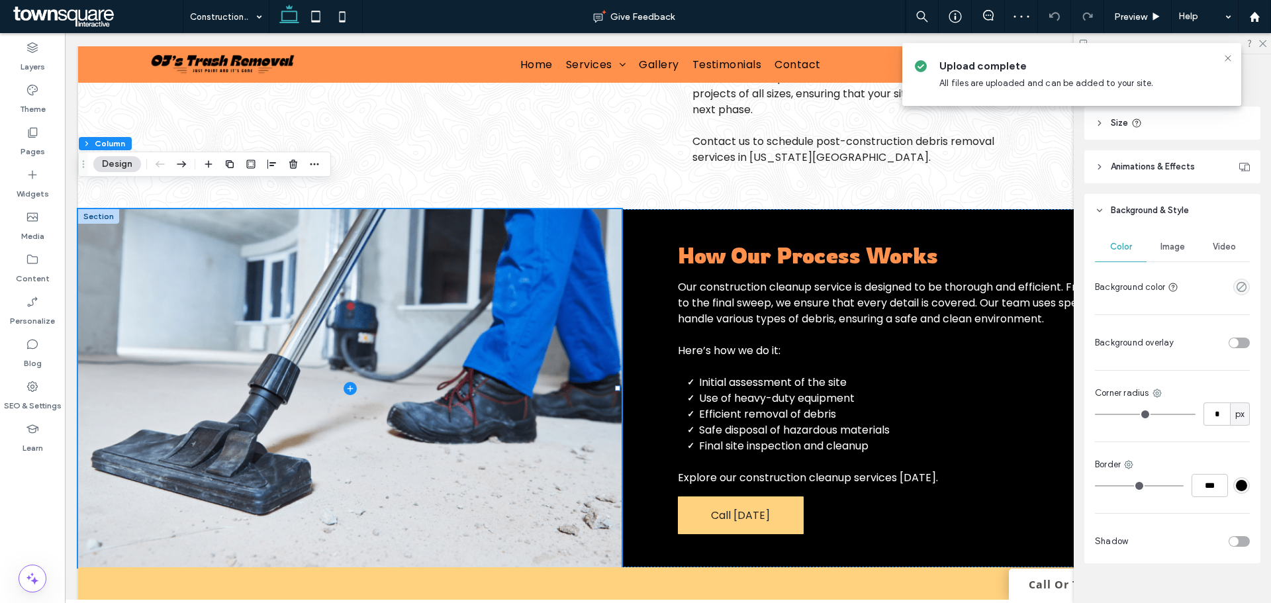
click at [1172, 240] on div "Image" at bounding box center [1172, 246] width 52 height 29
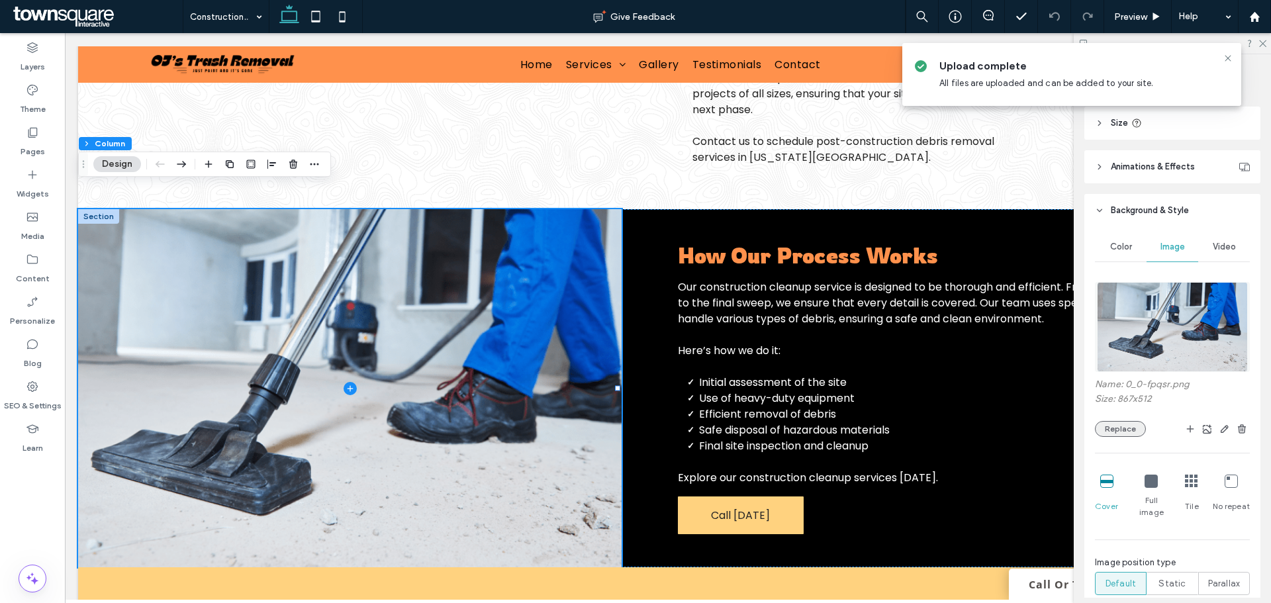
click at [1117, 429] on button "Replace" at bounding box center [1120, 429] width 51 height 16
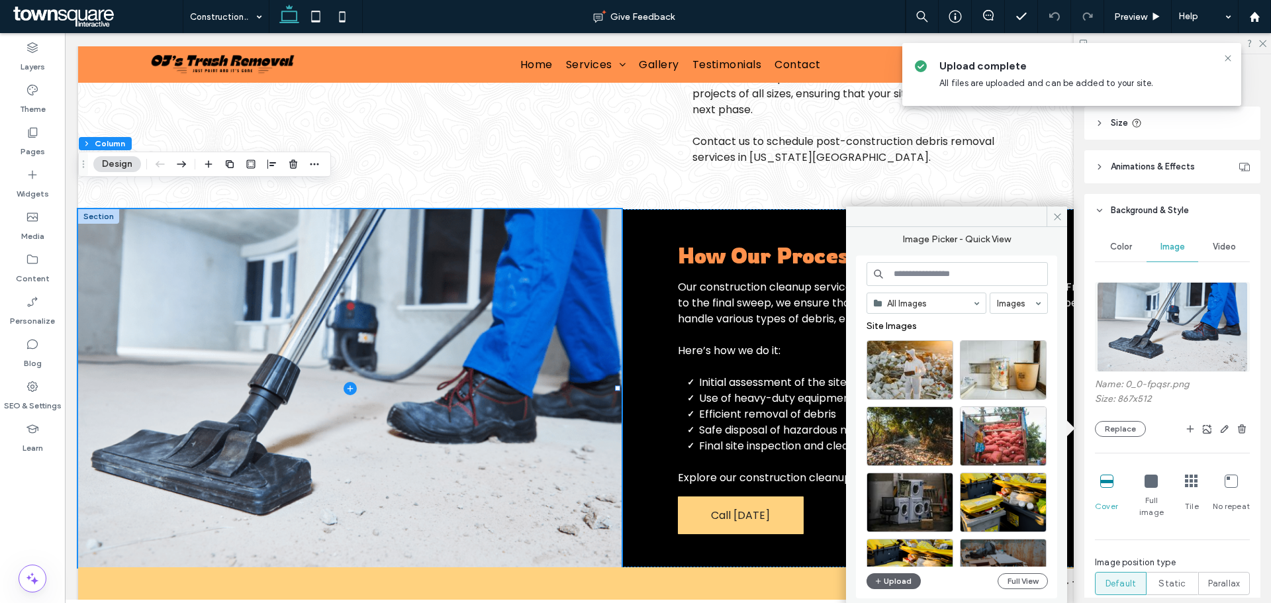
click at [979, 276] on input at bounding box center [956, 274] width 181 height 24
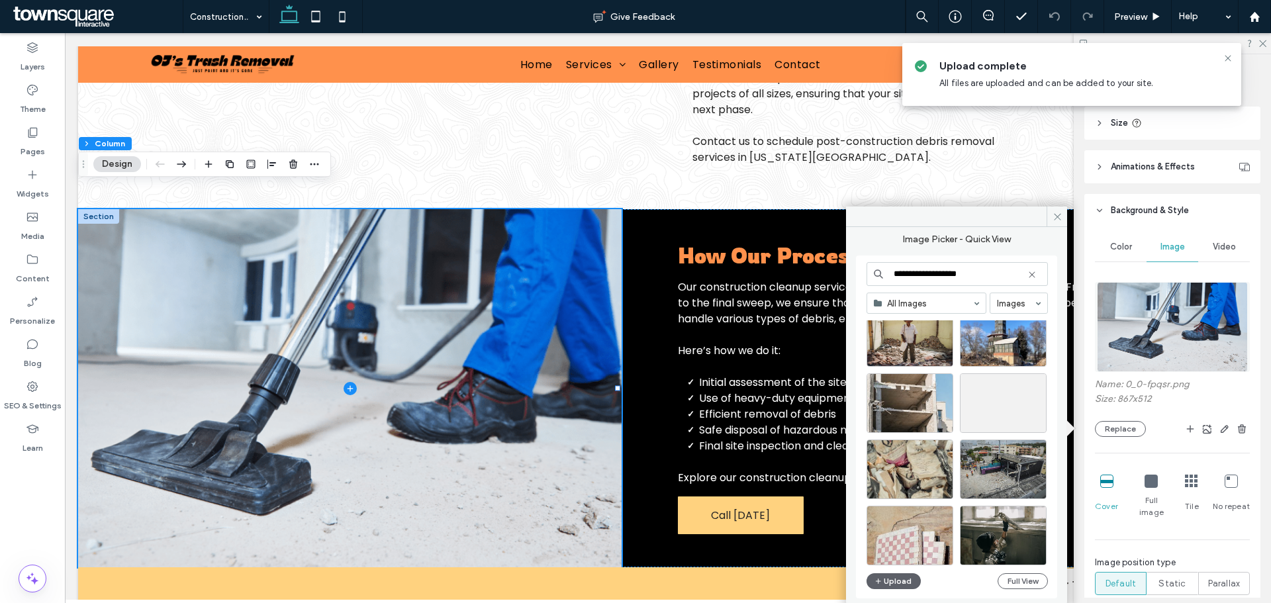
scroll to position [1109, 0]
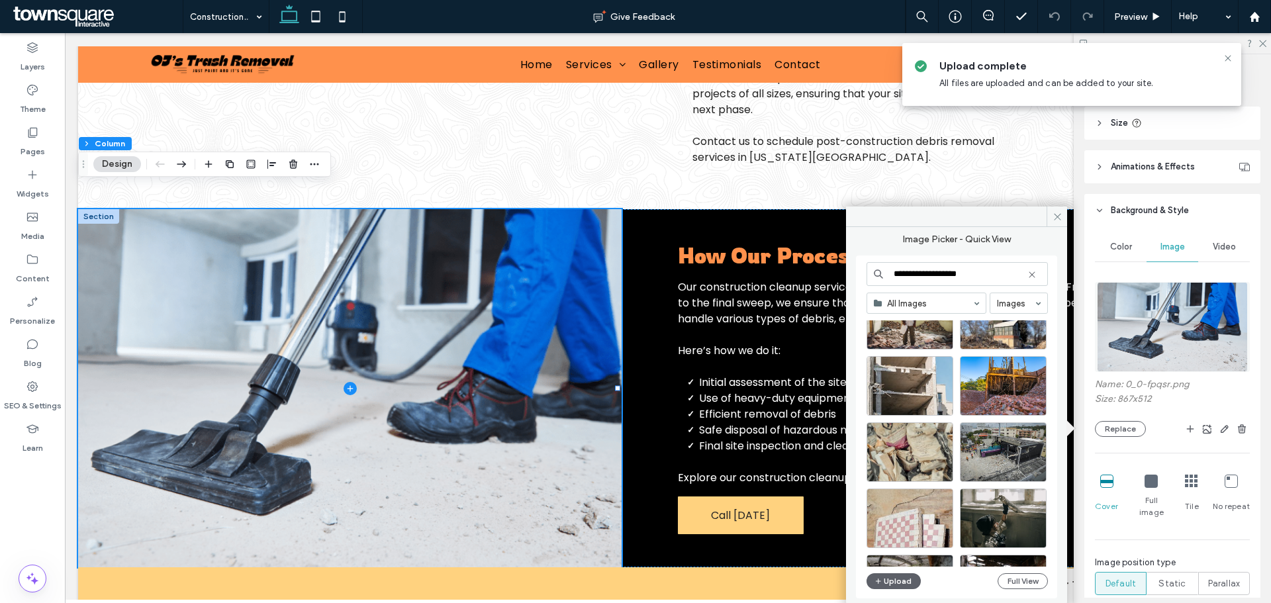
click at [977, 267] on input "**********" at bounding box center [956, 274] width 181 height 24
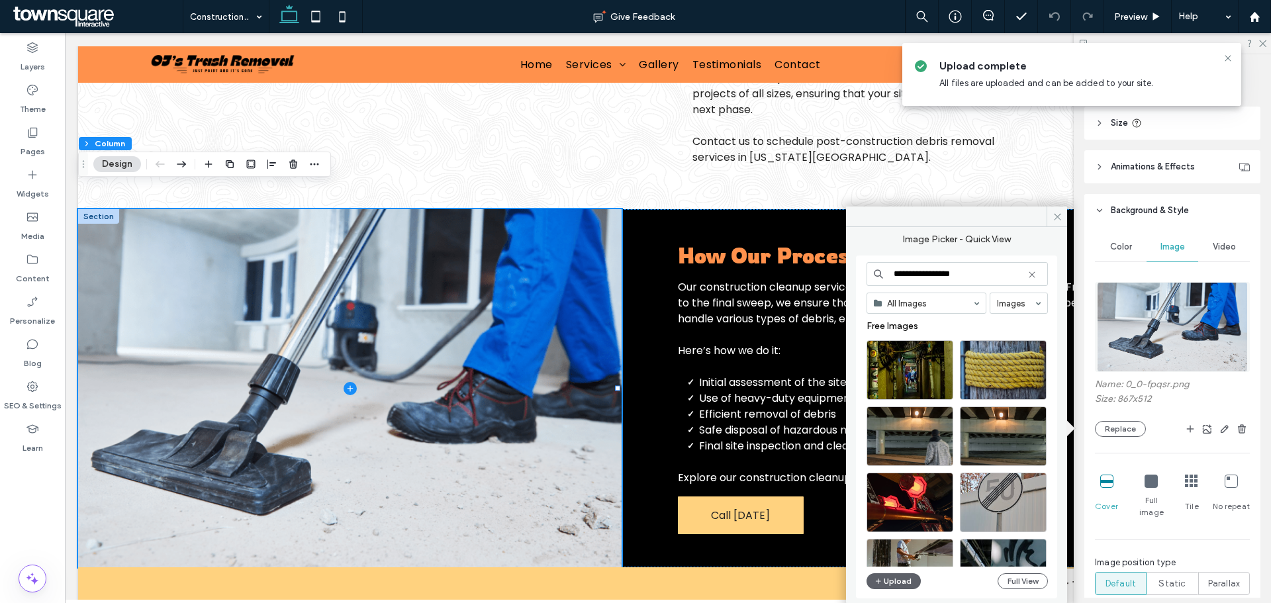
click at [978, 277] on input "**********" at bounding box center [956, 274] width 181 height 24
click at [978, 275] on input "**********" at bounding box center [956, 274] width 181 height 24
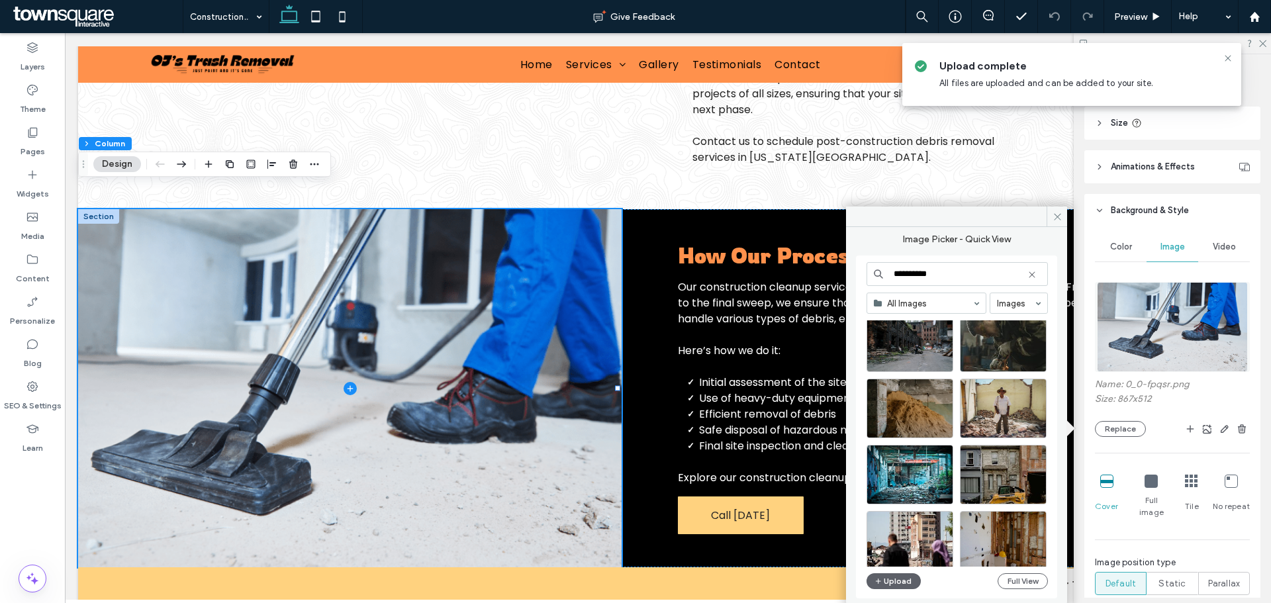
scroll to position [911, 0]
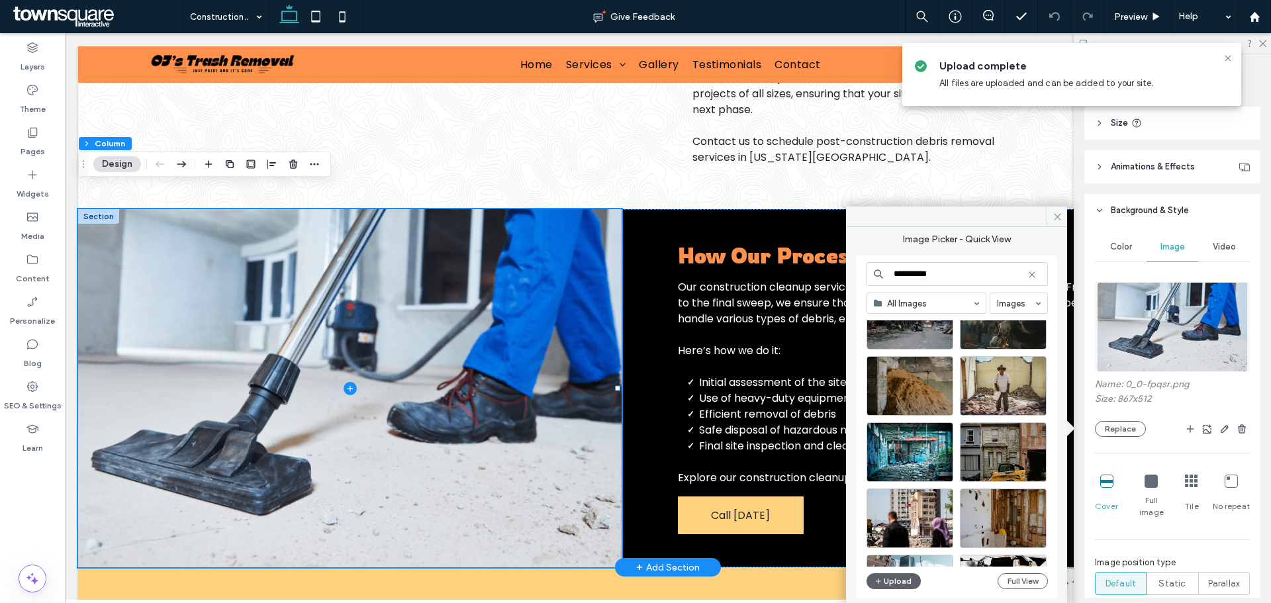
drag, startPoint x: 1016, startPoint y: 308, endPoint x: 720, endPoint y: 271, distance: 298.9
click at [941, 267] on input "**********" at bounding box center [956, 274] width 181 height 24
click at [943, 267] on input "**********" at bounding box center [956, 274] width 181 height 24
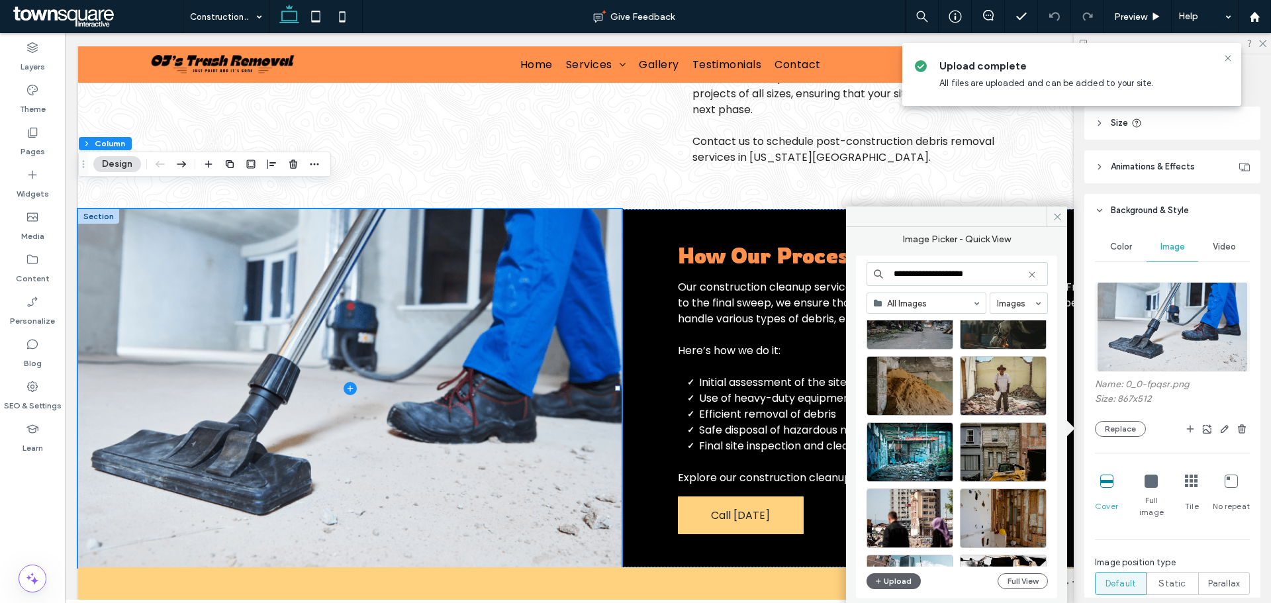
type input "**********"
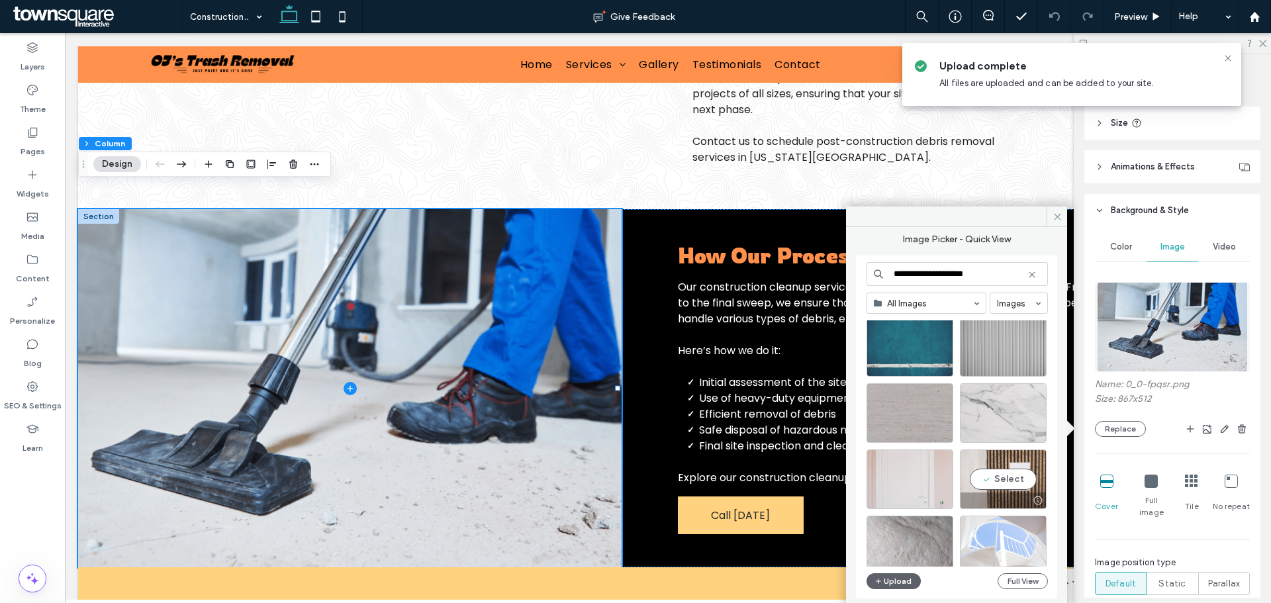
scroll to position [0, 0]
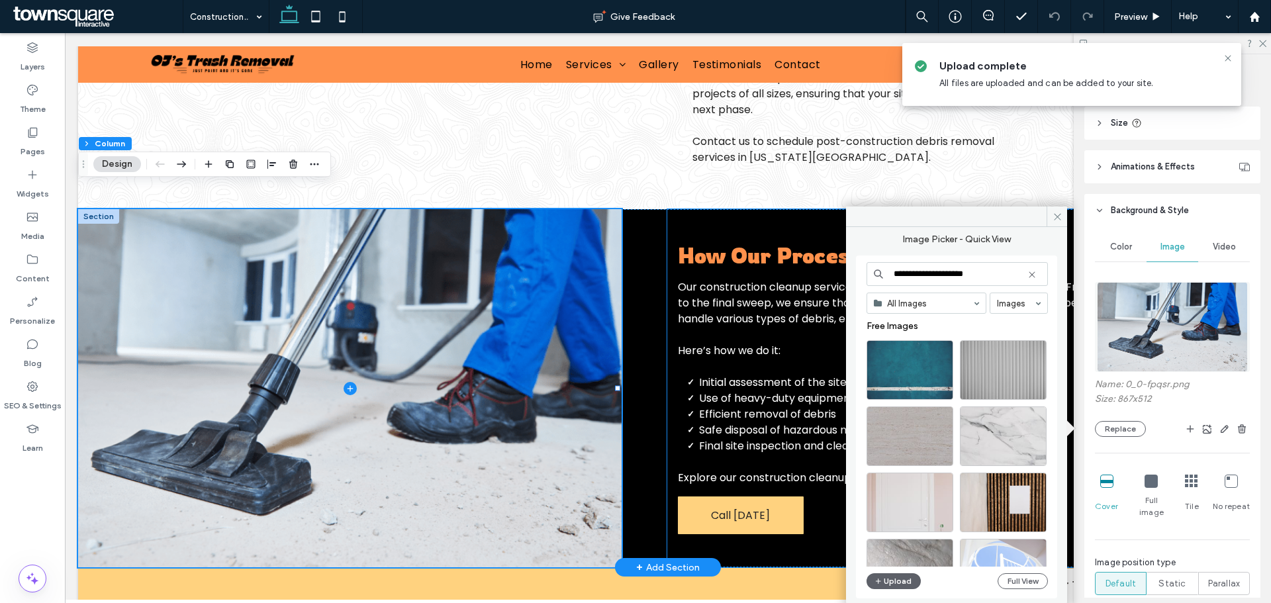
click at [667, 362] on div "How Our Process Works Our construction cleanup service is designed to be thorou…" at bounding box center [938, 388] width 543 height 358
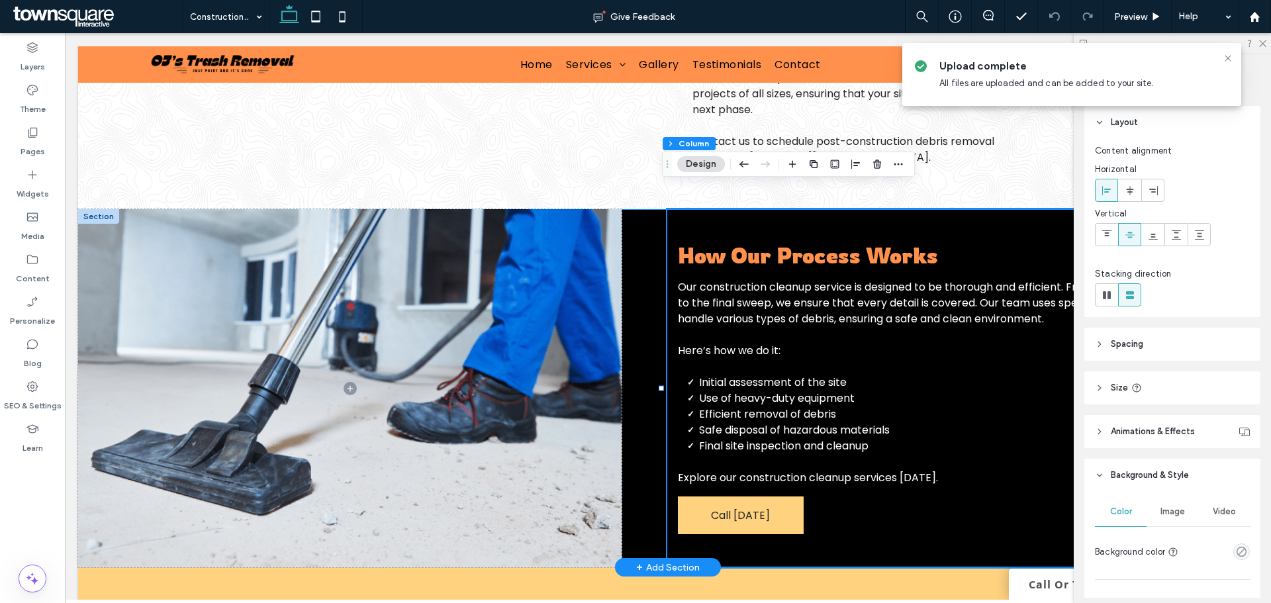
click at [647, 364] on div "How Our Process Works Our construction cleanup service is designed to be thorou…" at bounding box center [668, 388] width 1180 height 358
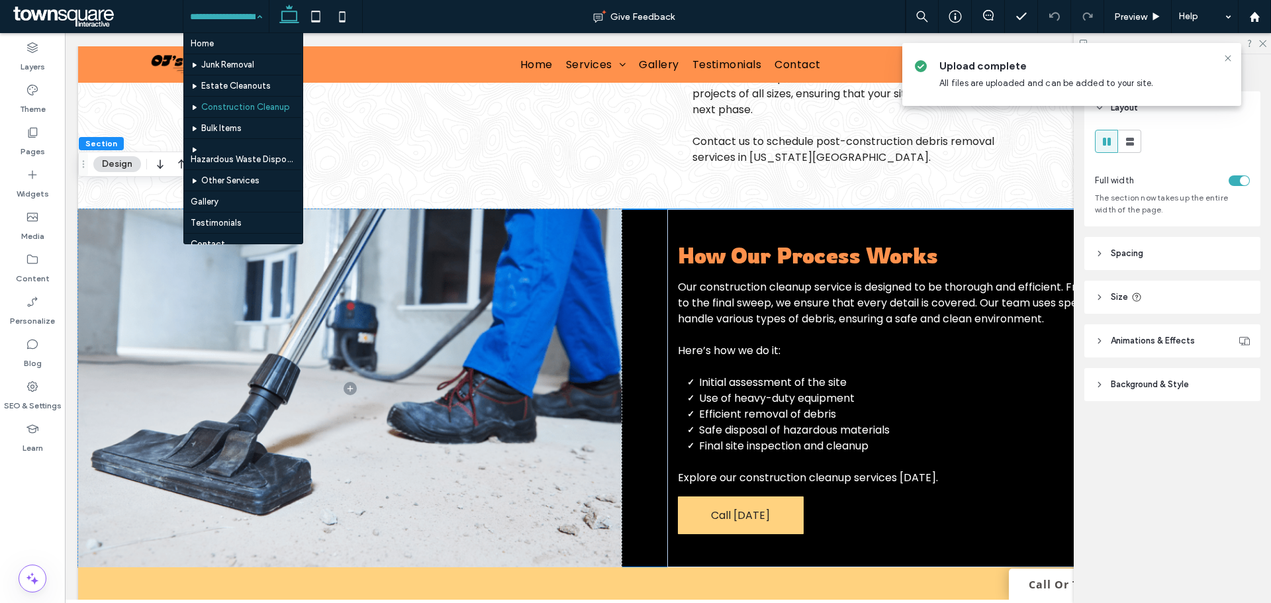
drag, startPoint x: 230, startPoint y: 11, endPoint x: 238, endPoint y: 28, distance: 19.3
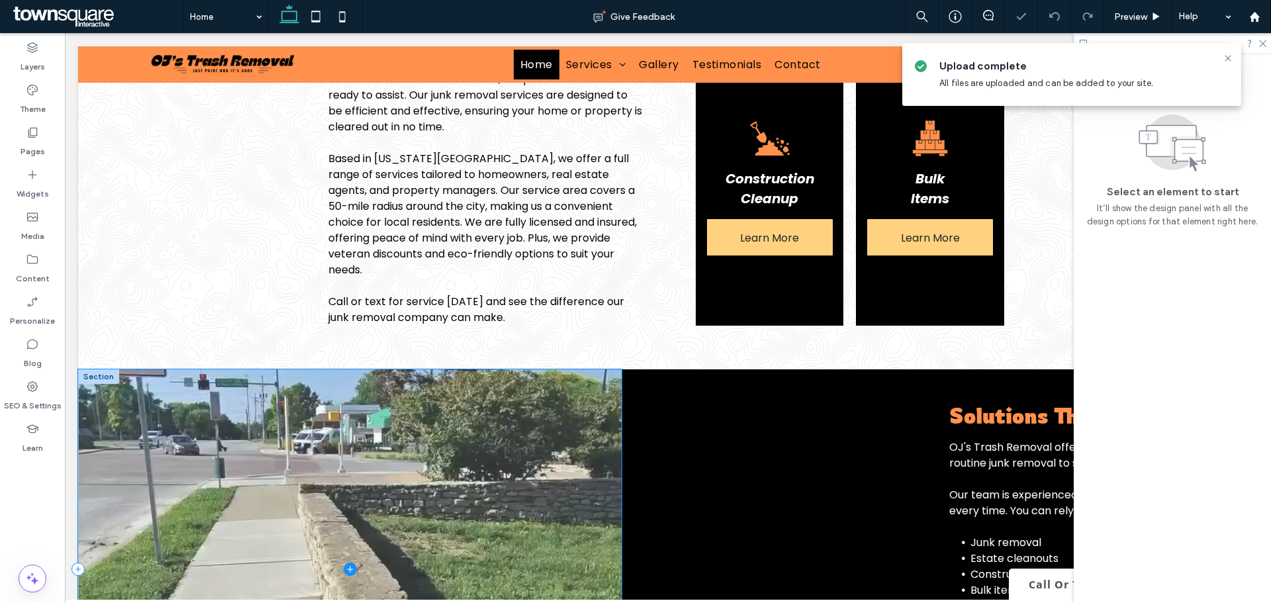
scroll to position [907, 0]
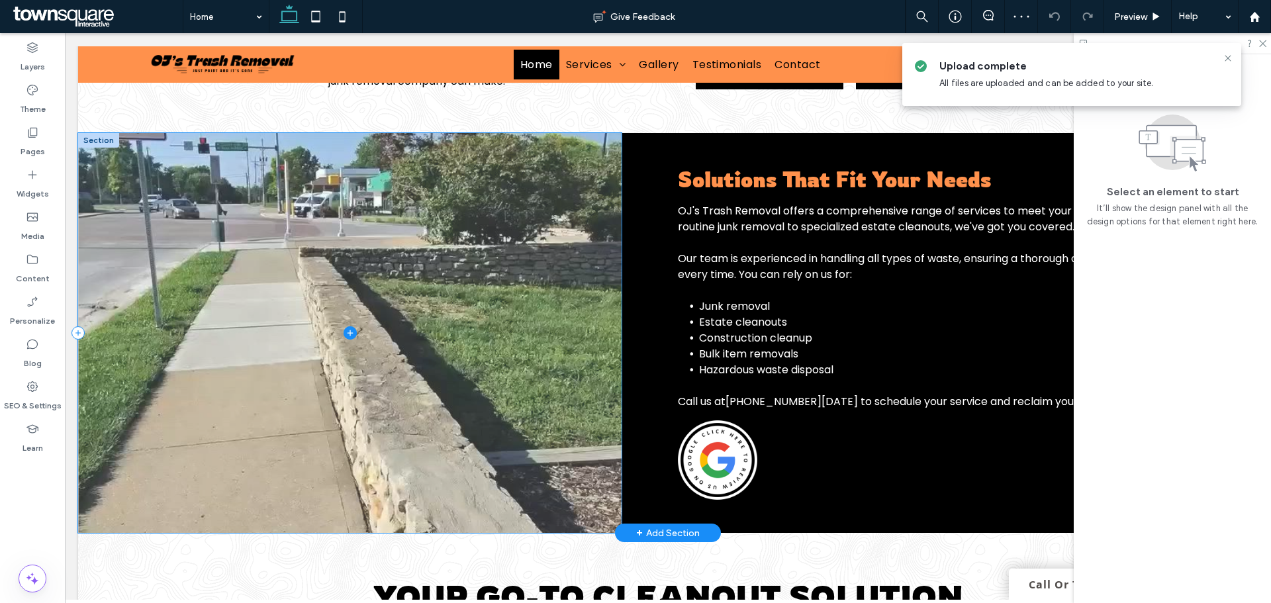
click at [511, 264] on span at bounding box center [349, 333] width 543 height 400
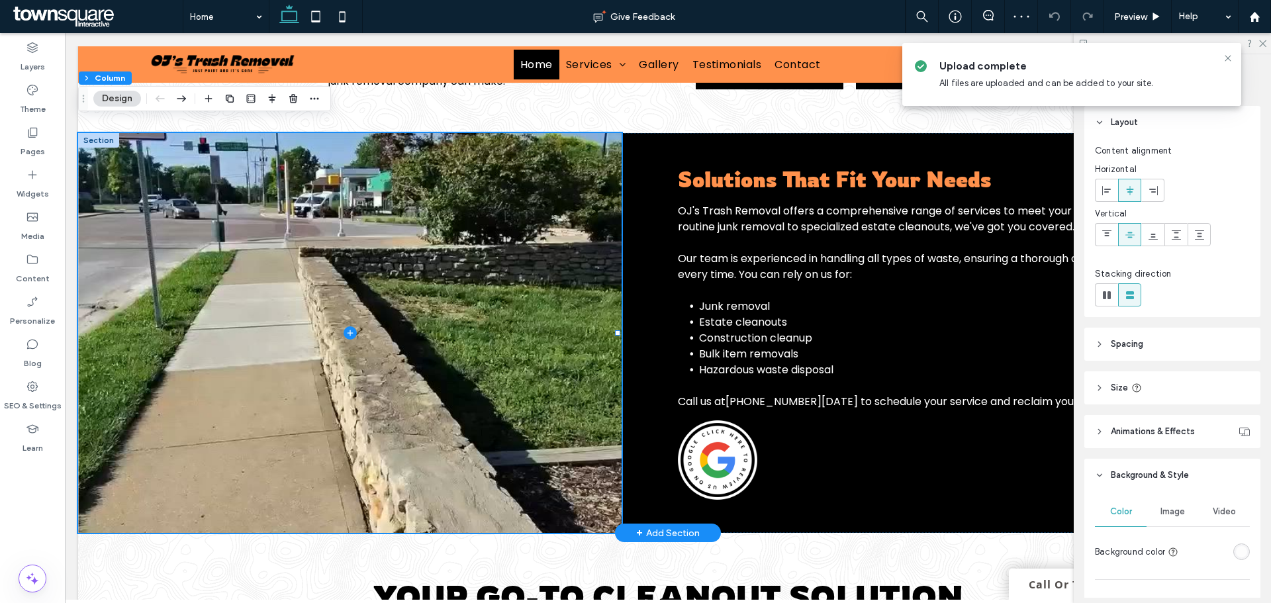
scroll to position [199, 0]
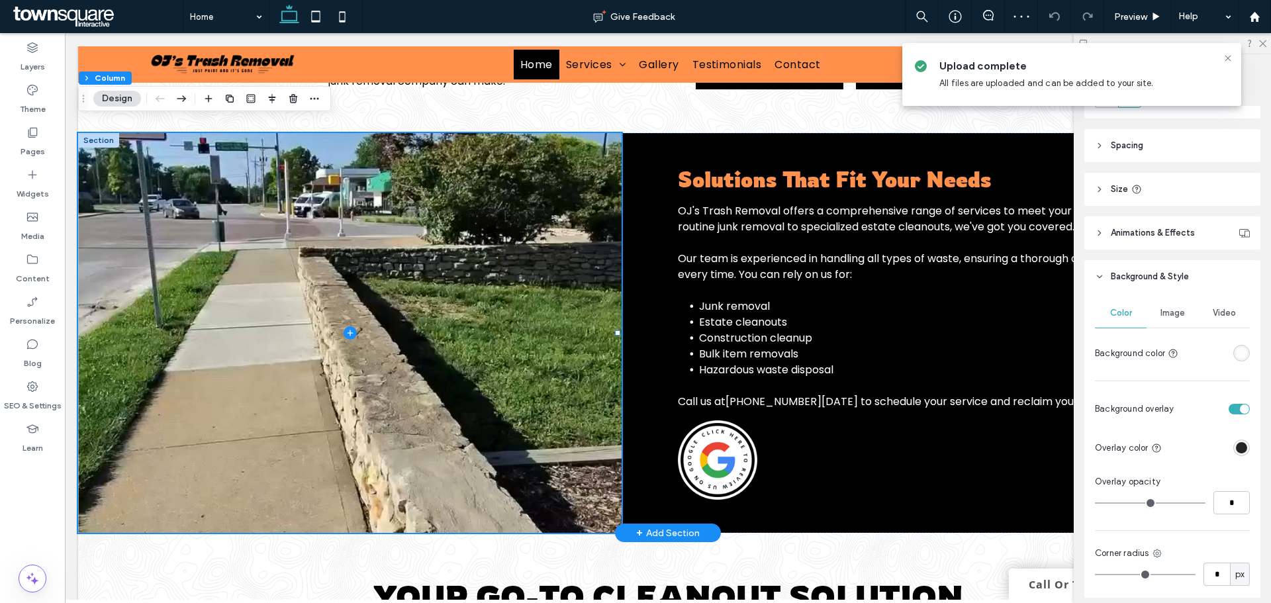
click at [1217, 312] on span "Video" at bounding box center [1224, 313] width 23 height 11
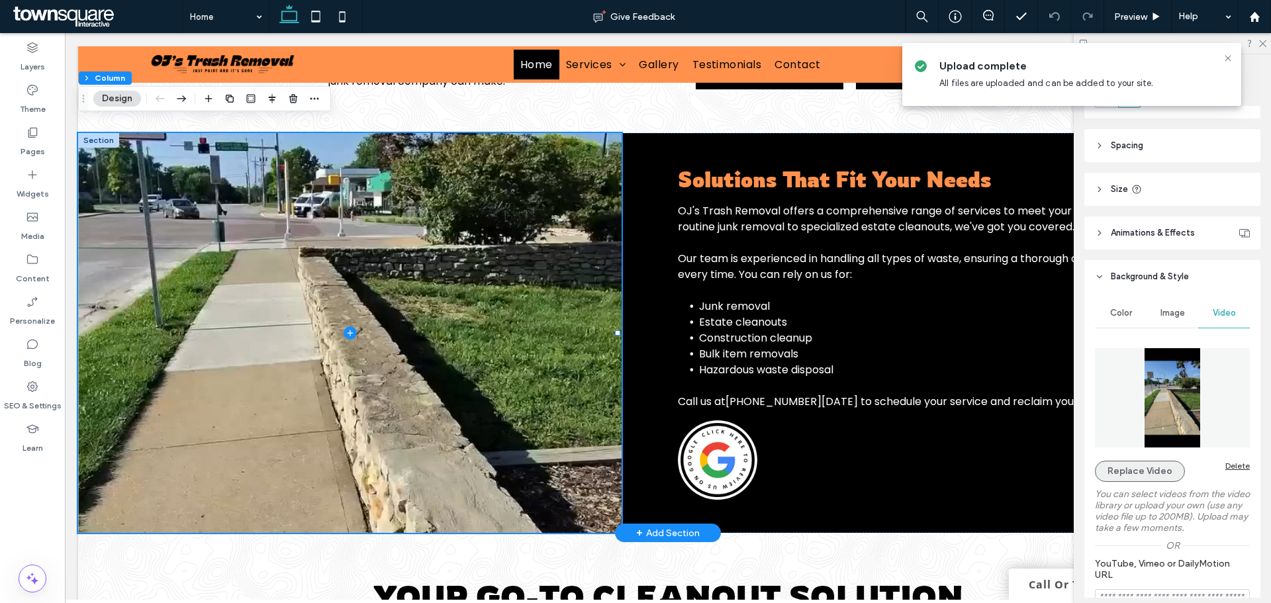
click at [1145, 470] on button "Replace Video" at bounding box center [1140, 471] width 90 height 21
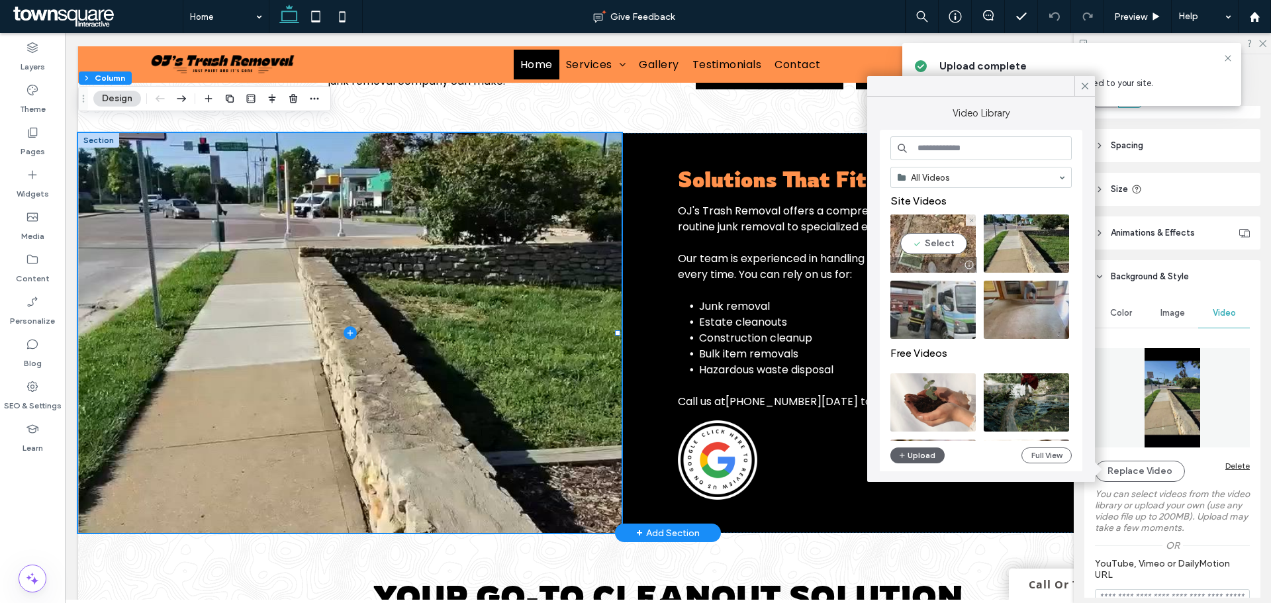
click at [946, 242] on video at bounding box center [932, 243] width 85 height 58
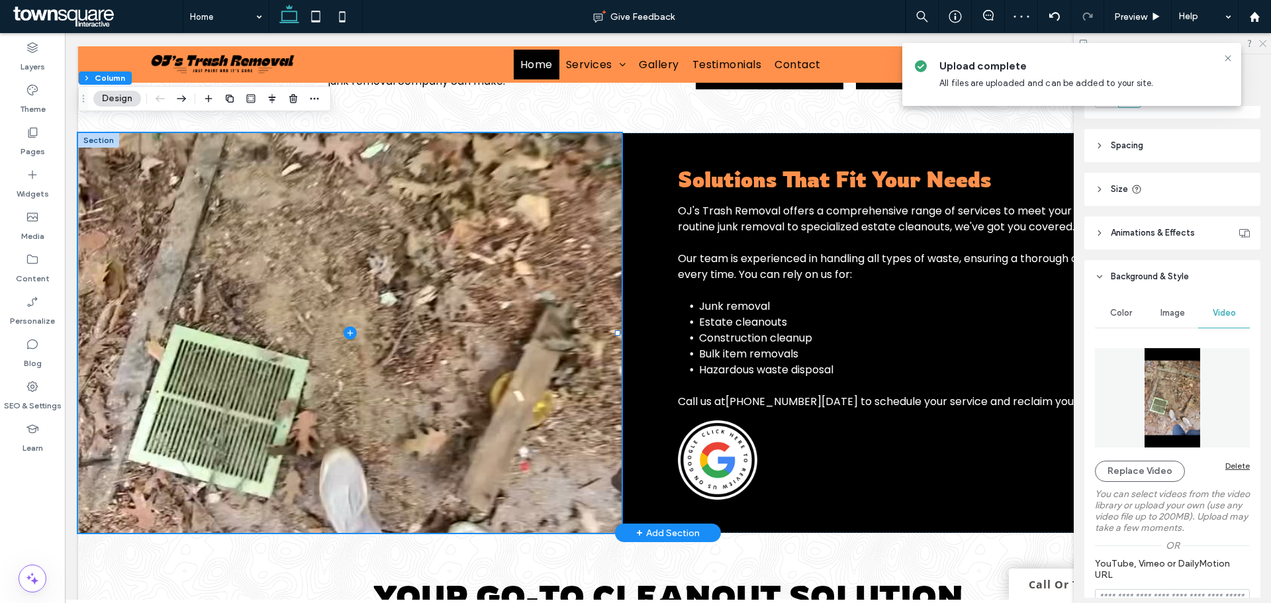
click at [1260, 40] on use at bounding box center [1262, 43] width 7 height 7
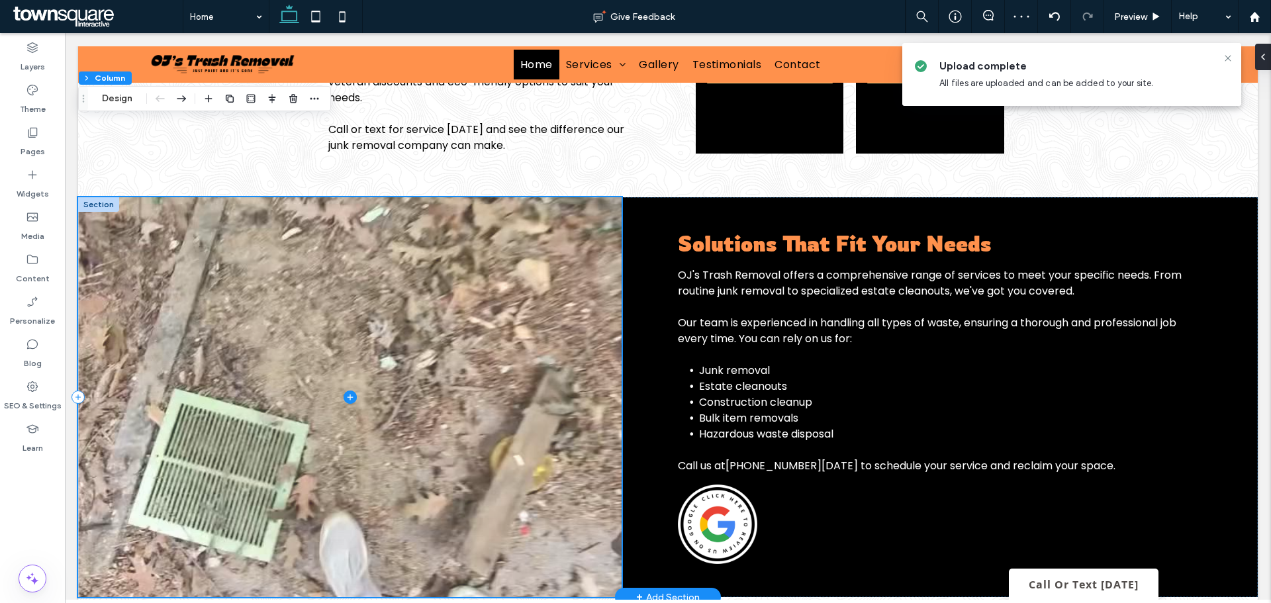
scroll to position [841, 0]
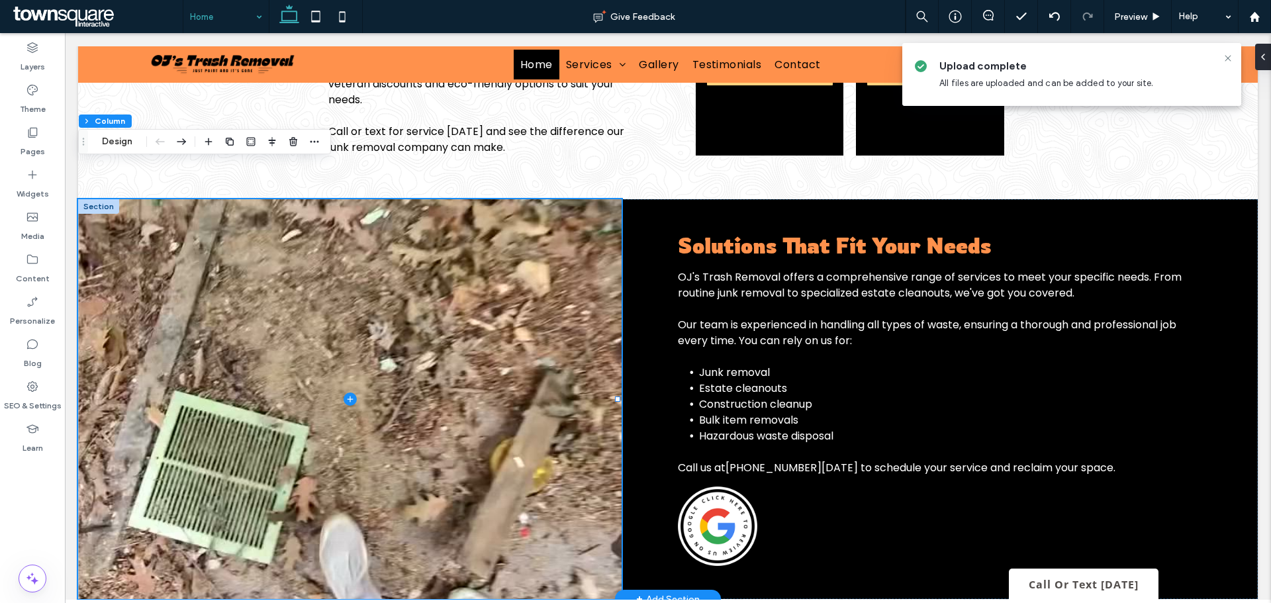
drag, startPoint x: 207, startPoint y: 24, endPoint x: 220, endPoint y: 28, distance: 14.0
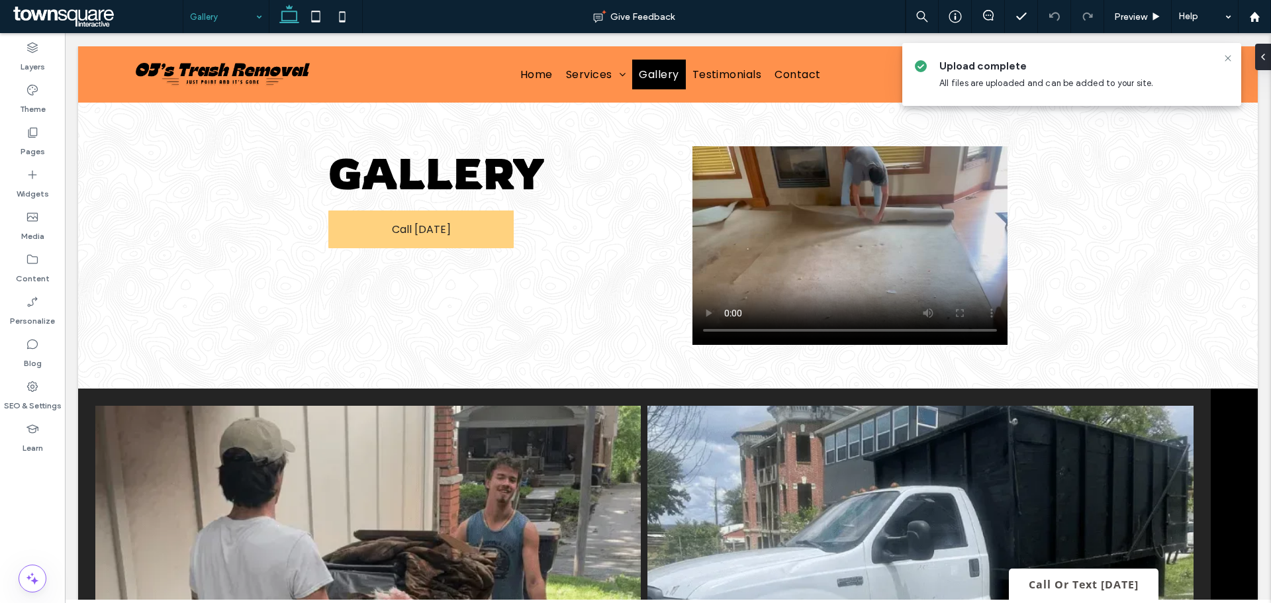
click at [226, 20] on input at bounding box center [223, 16] width 66 height 33
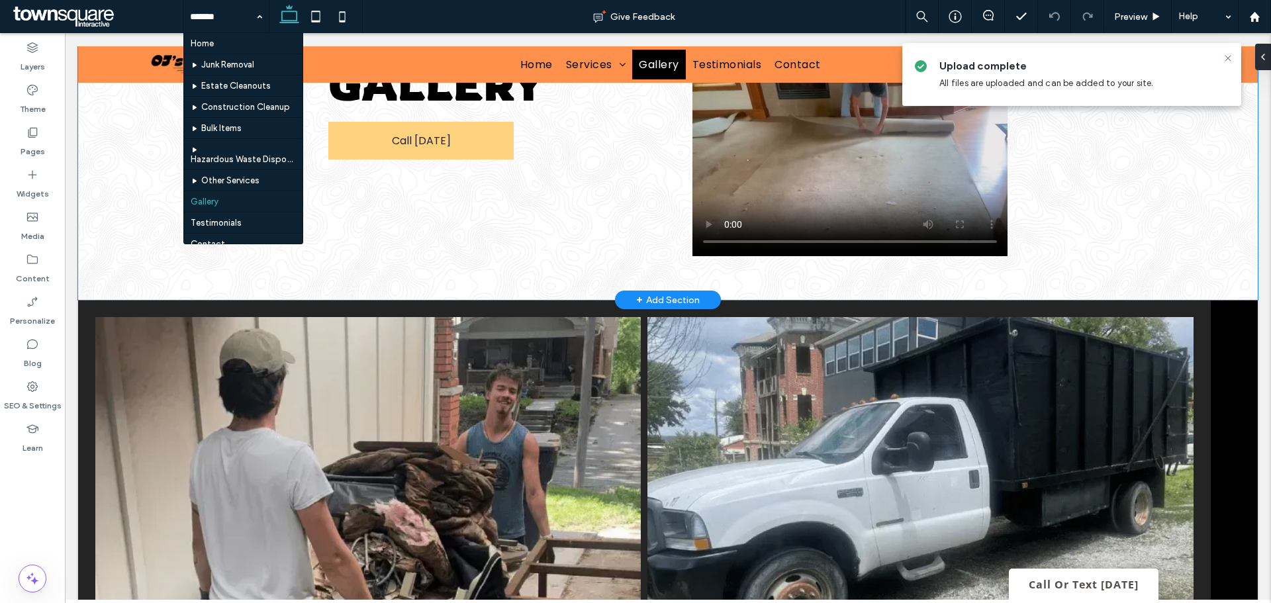
scroll to position [179, 0]
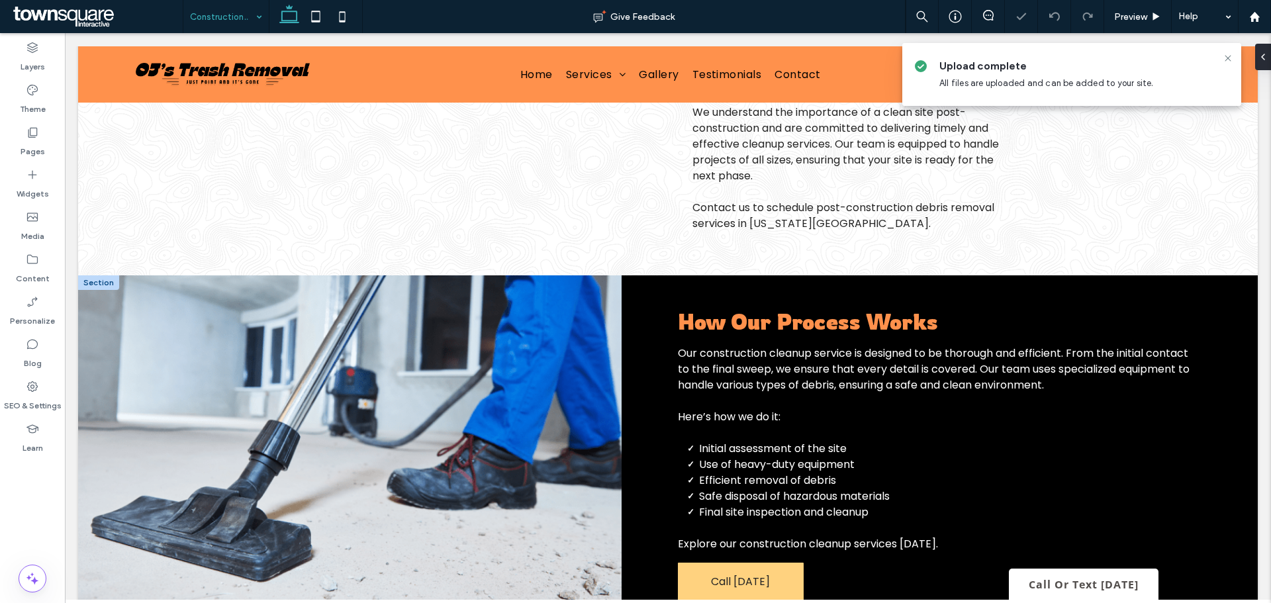
scroll to position [245, 0]
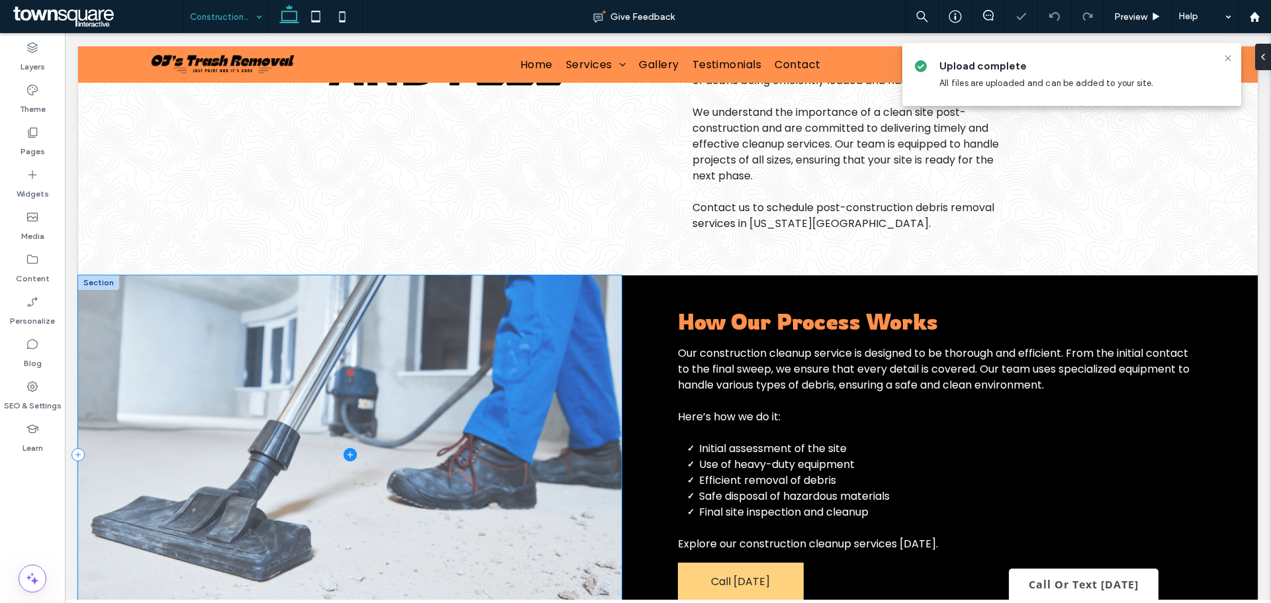
click at [526, 381] on span at bounding box center [349, 454] width 543 height 358
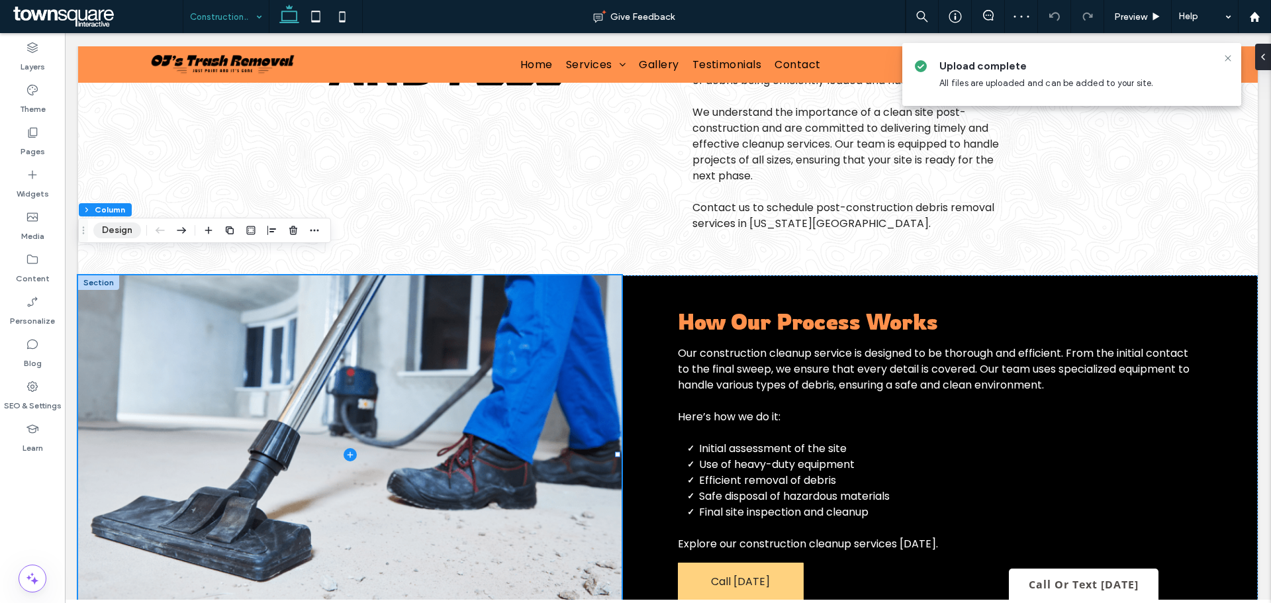
click at [113, 230] on button "Design" at bounding box center [117, 230] width 48 height 16
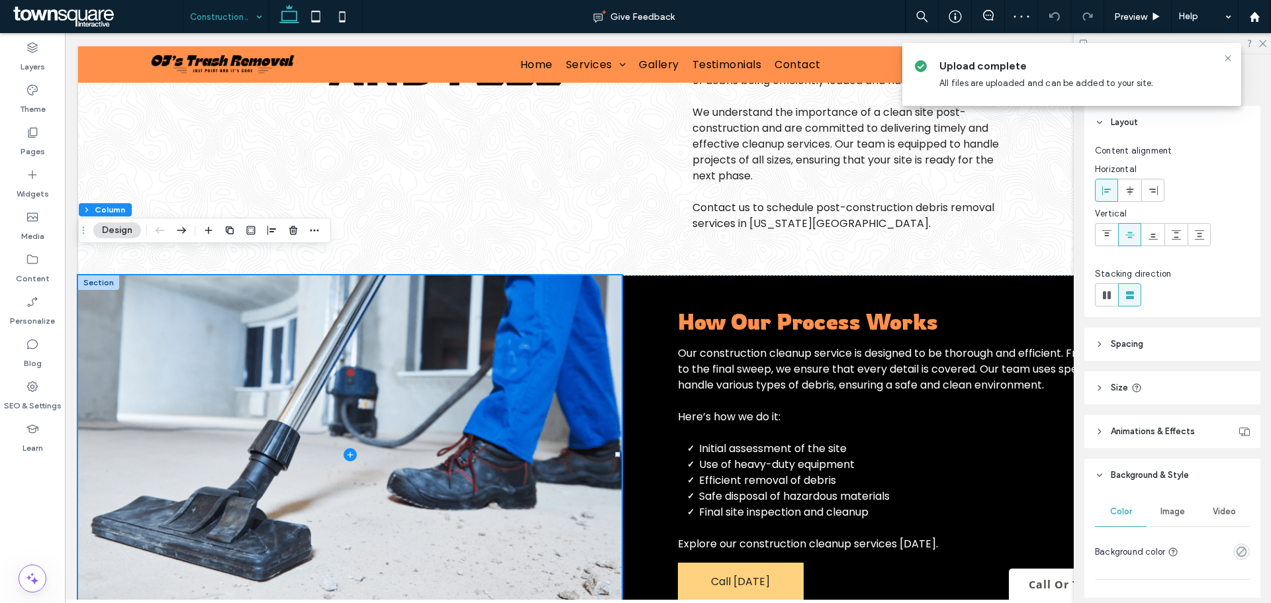
drag, startPoint x: 1187, startPoint y: 520, endPoint x: 1181, endPoint y: 513, distance: 9.4
click at [1186, 520] on div "Image" at bounding box center [1172, 511] width 52 height 29
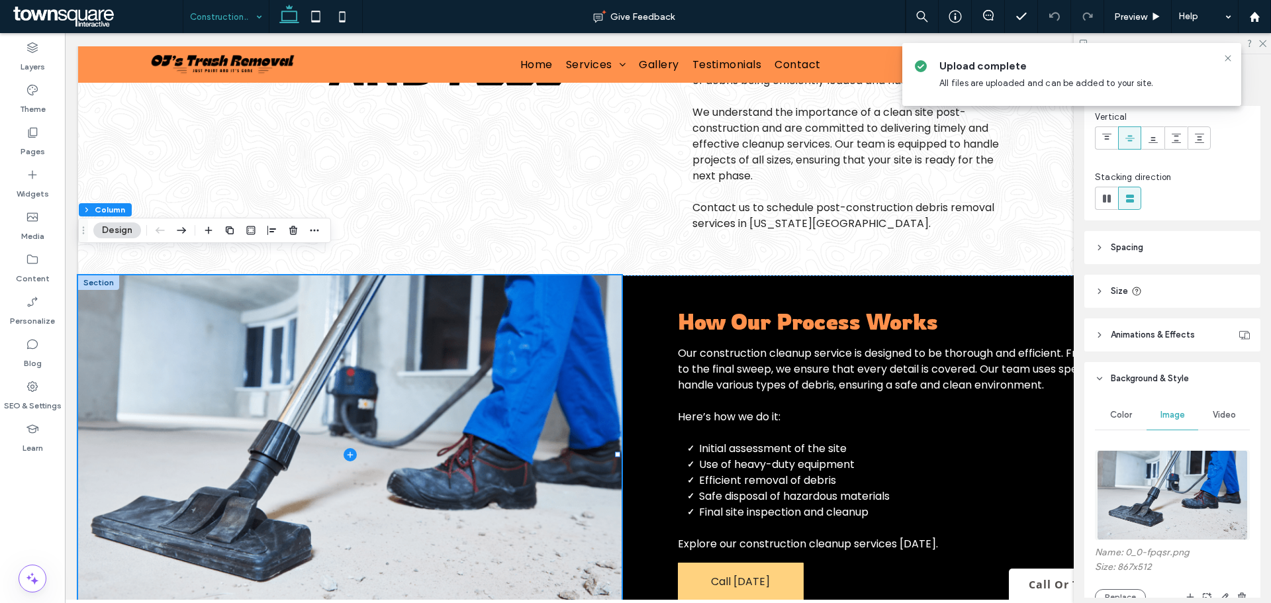
scroll to position [199, 0]
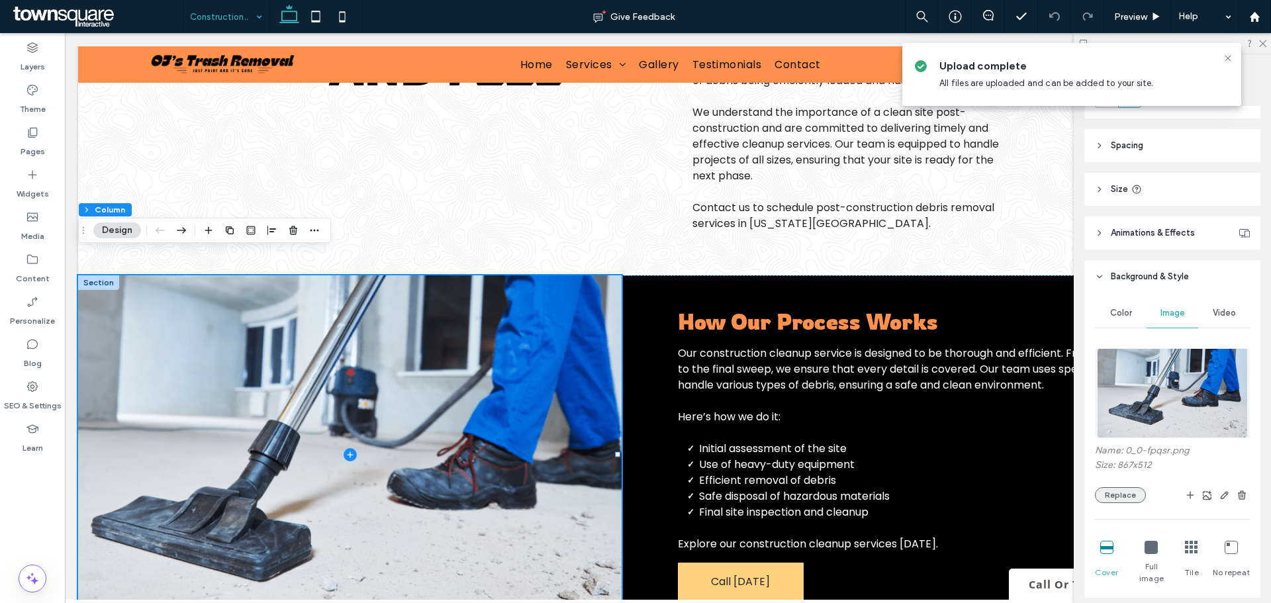
click at [1111, 488] on button "Replace" at bounding box center [1120, 495] width 51 height 16
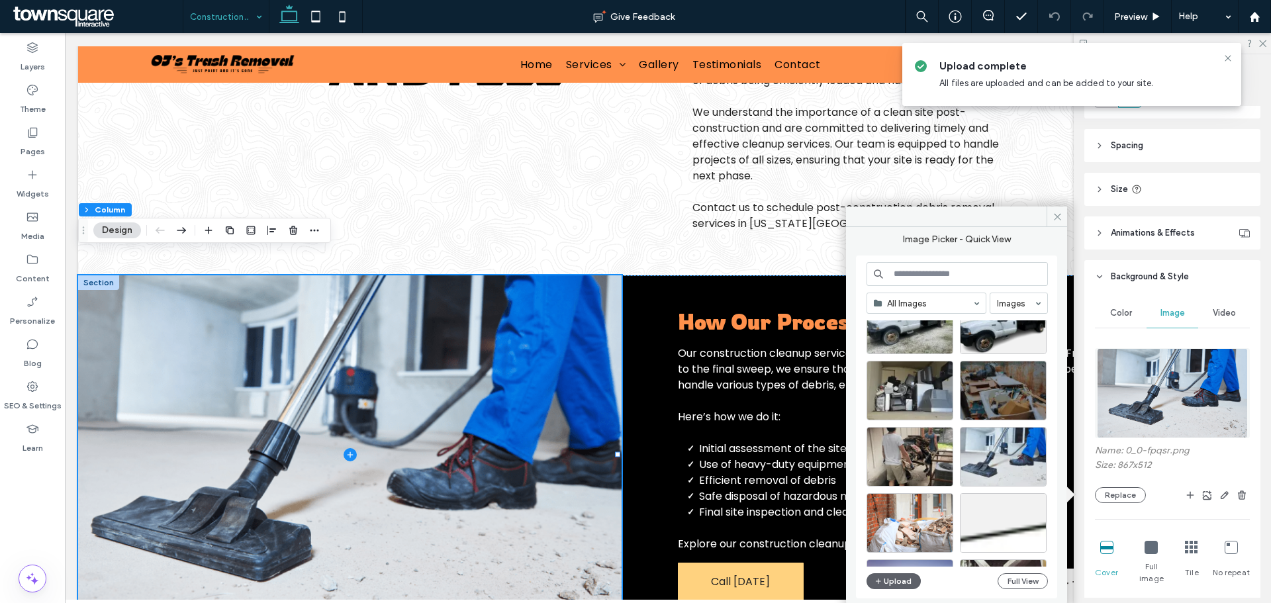
scroll to position [1176, 0]
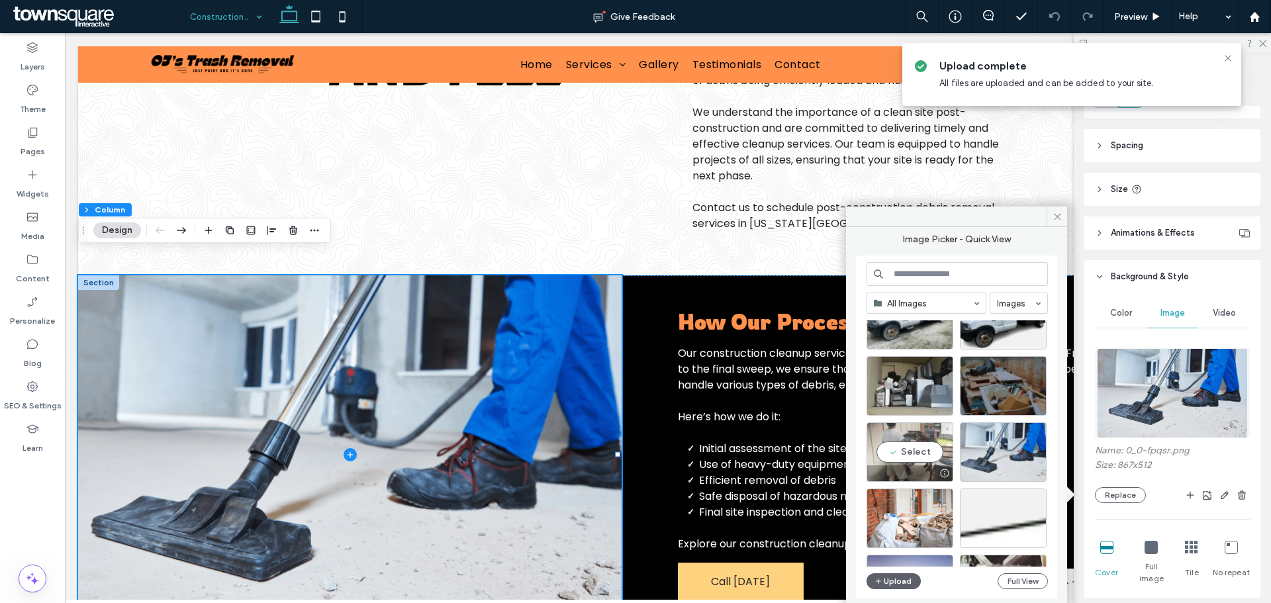
click at [923, 441] on div "Select" at bounding box center [909, 452] width 87 height 60
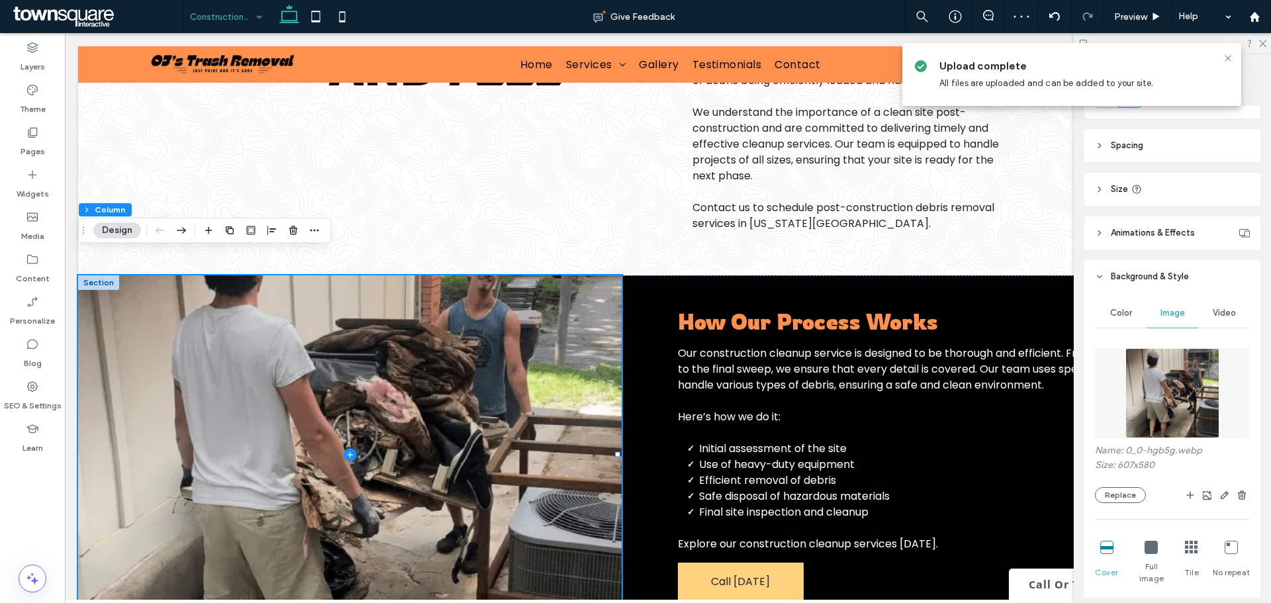
drag, startPoint x: 228, startPoint y: 17, endPoint x: 256, endPoint y: 32, distance: 30.8
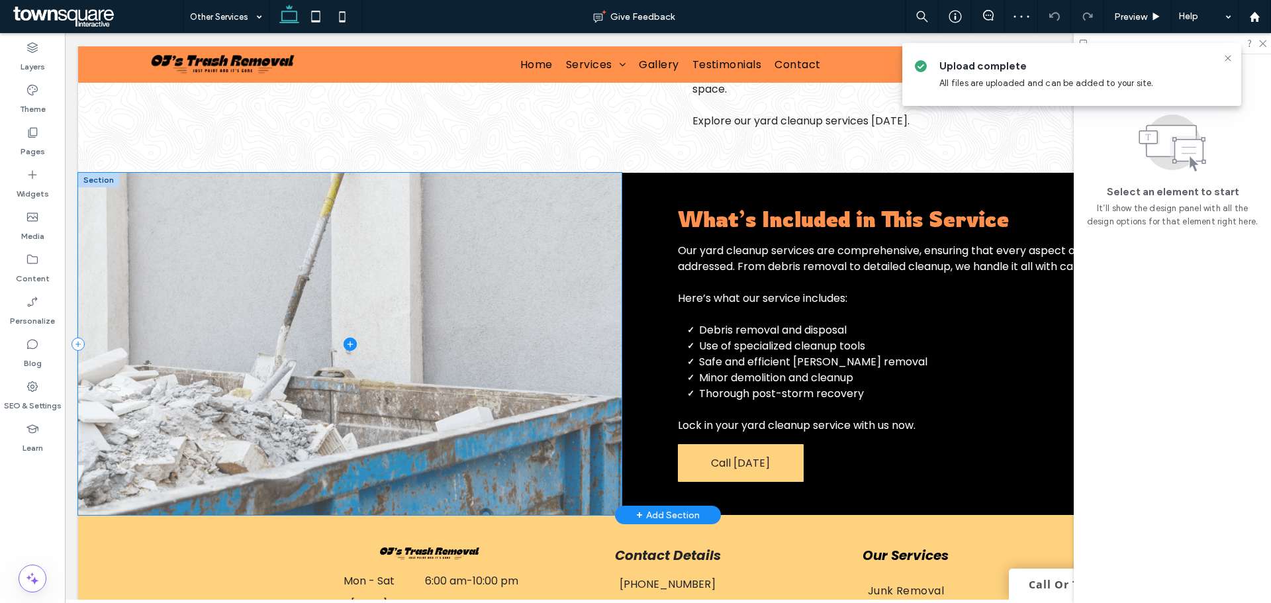
scroll to position [311, 0]
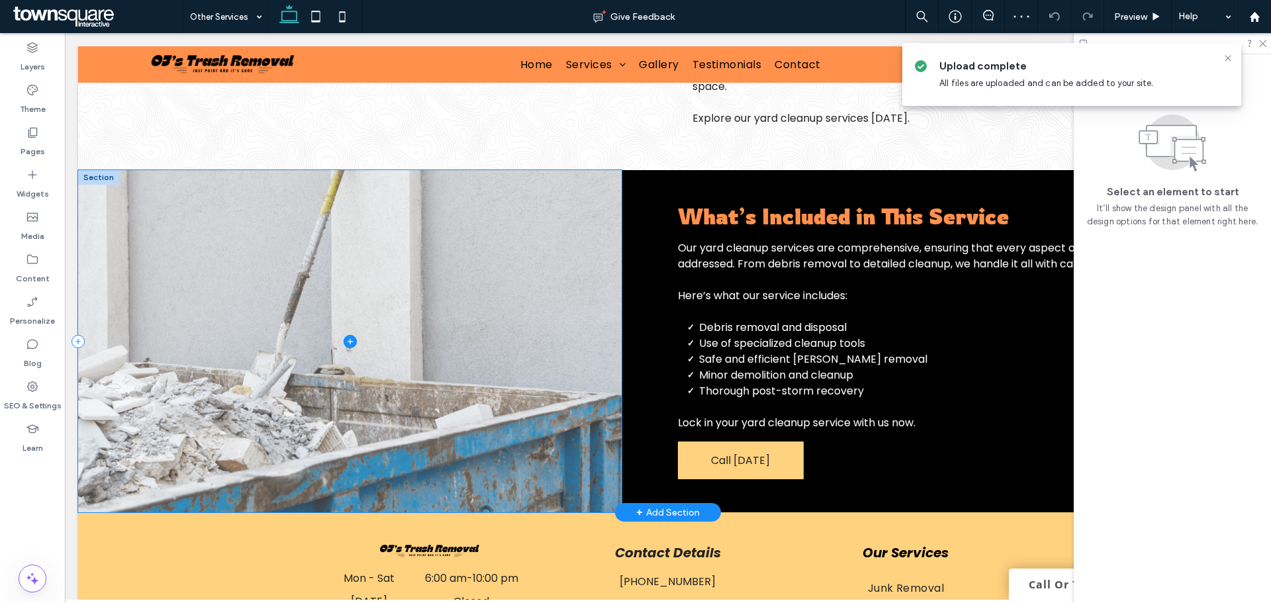
click at [295, 365] on span at bounding box center [349, 341] width 543 height 342
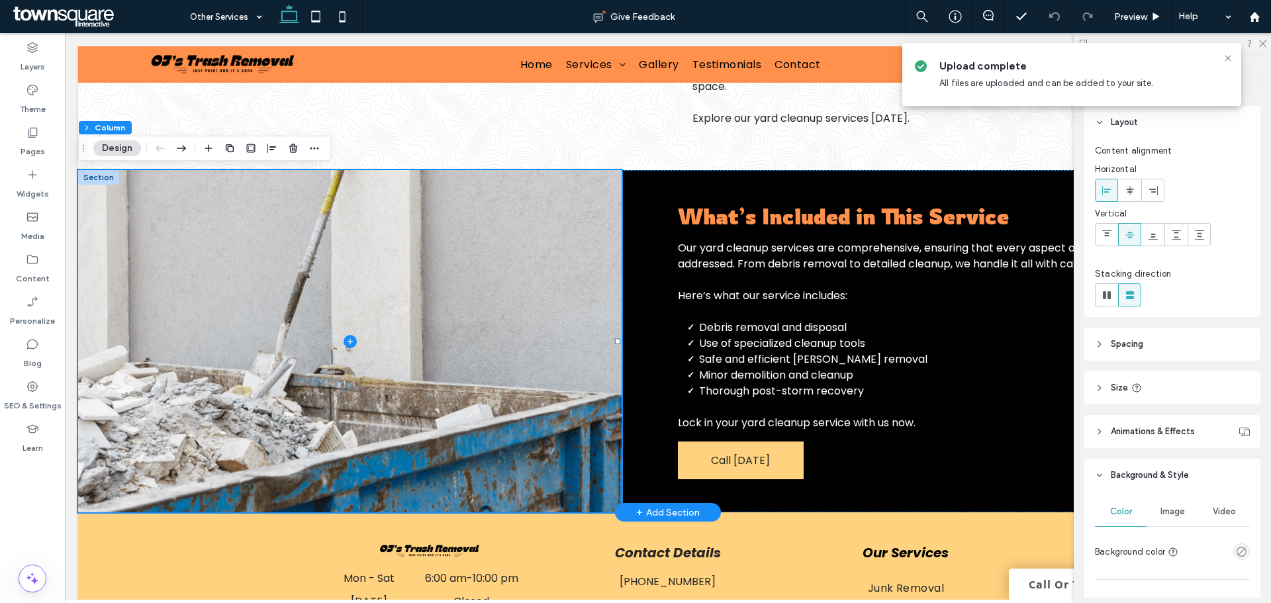
click at [1176, 512] on span "Image" at bounding box center [1172, 511] width 24 height 11
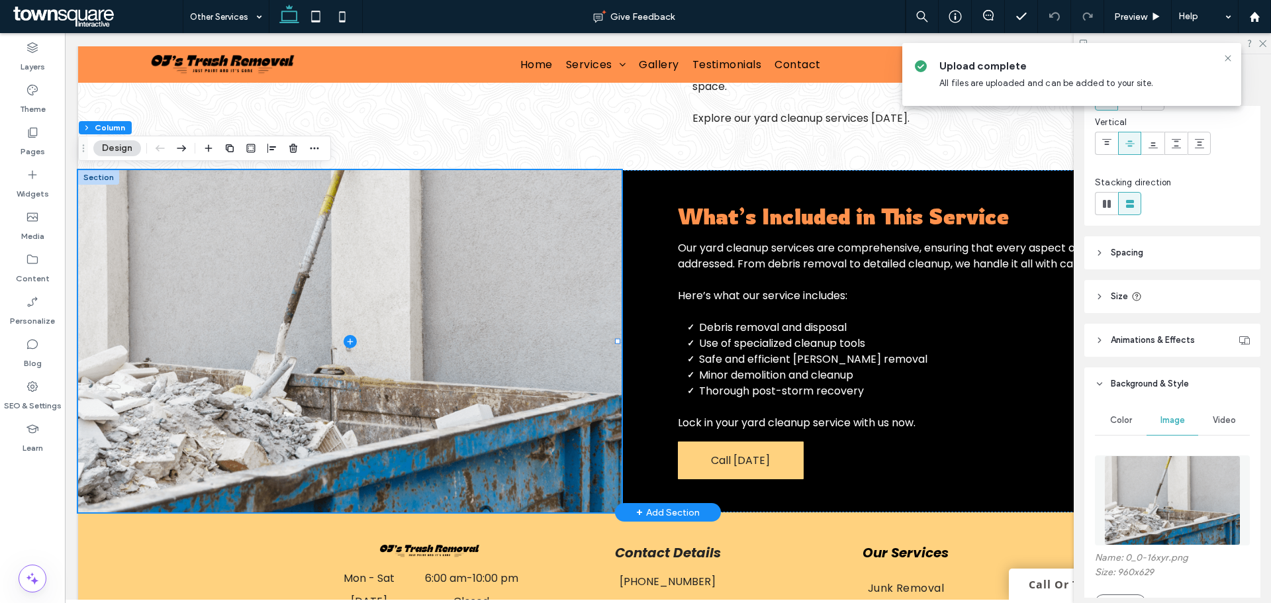
scroll to position [265, 0]
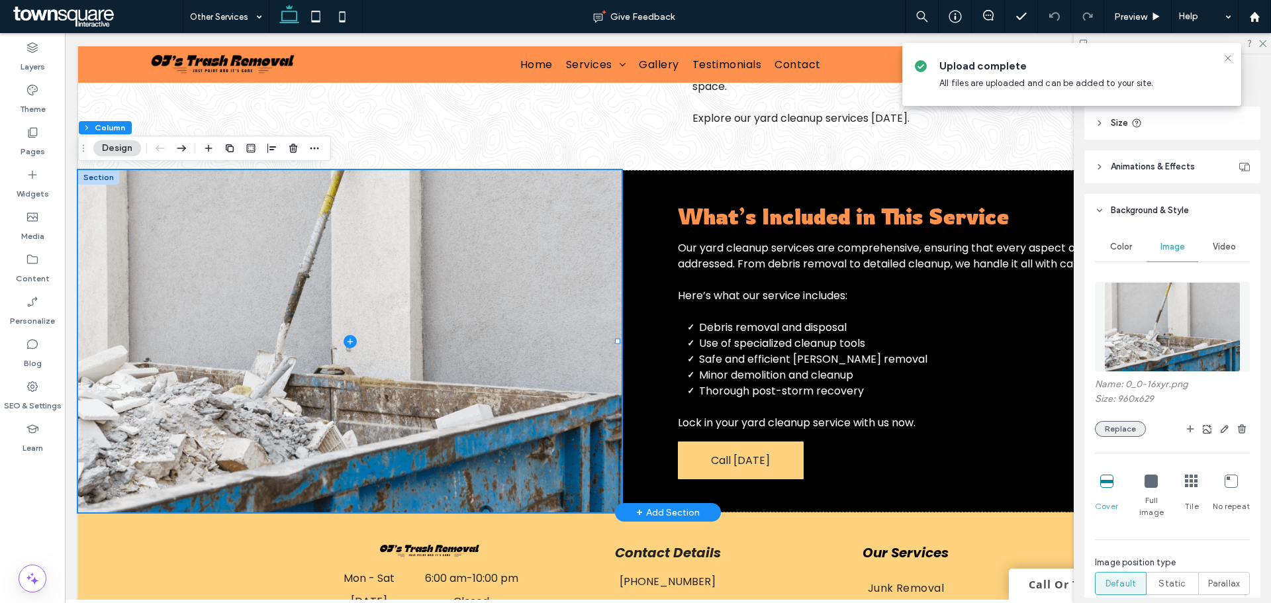
click at [1095, 432] on button "Replace" at bounding box center [1120, 429] width 51 height 16
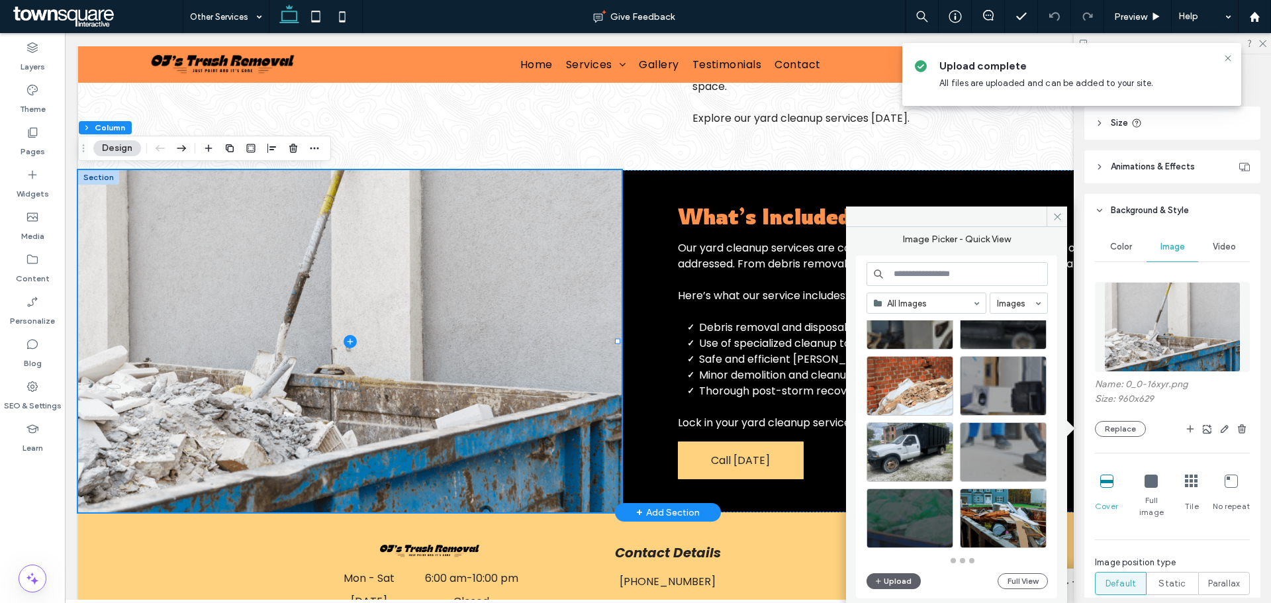
scroll to position [580, 0]
click at [911, 448] on div "Select" at bounding box center [909, 452] width 87 height 60
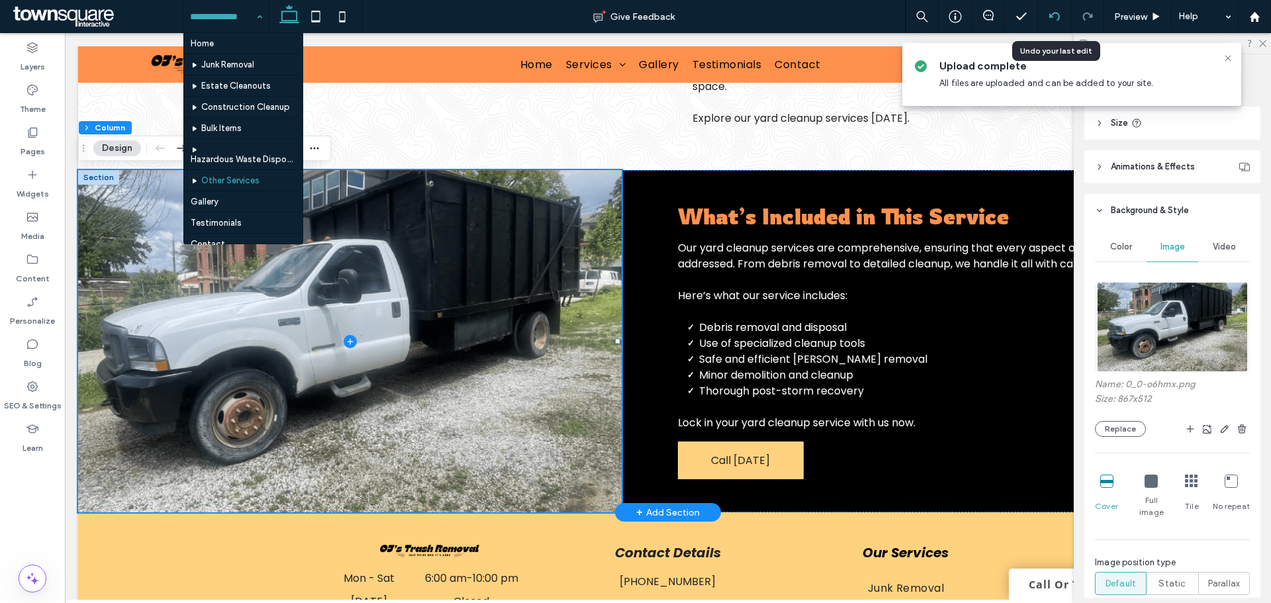
click at [1050, 13] on icon at bounding box center [1054, 16] width 11 height 11
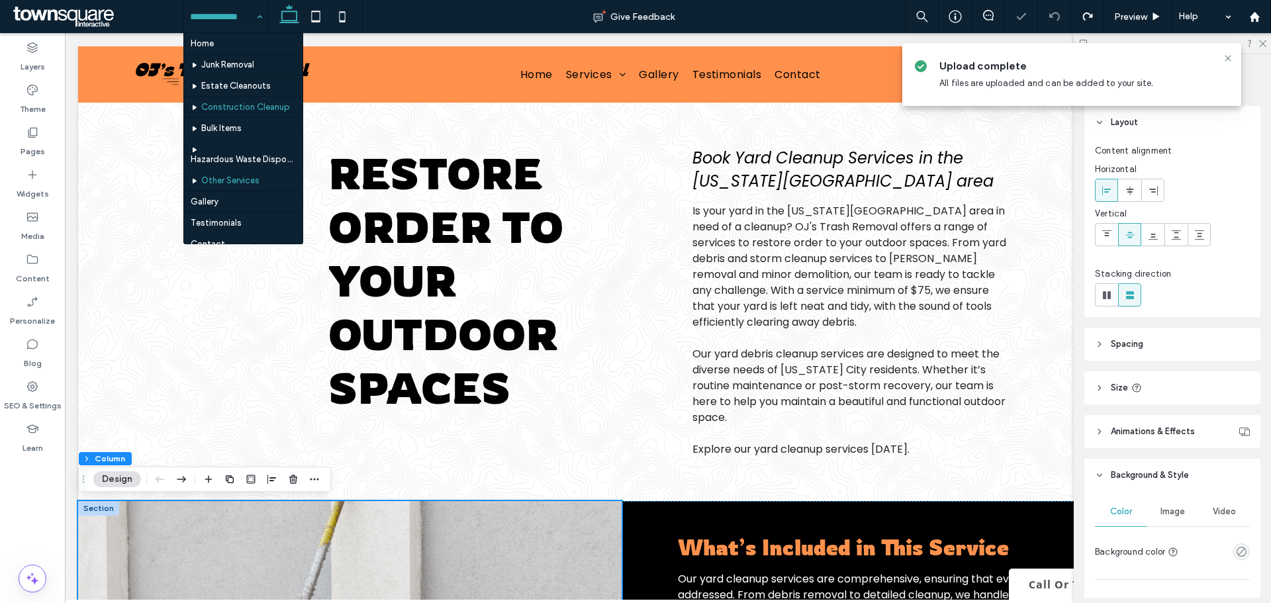
scroll to position [0, 0]
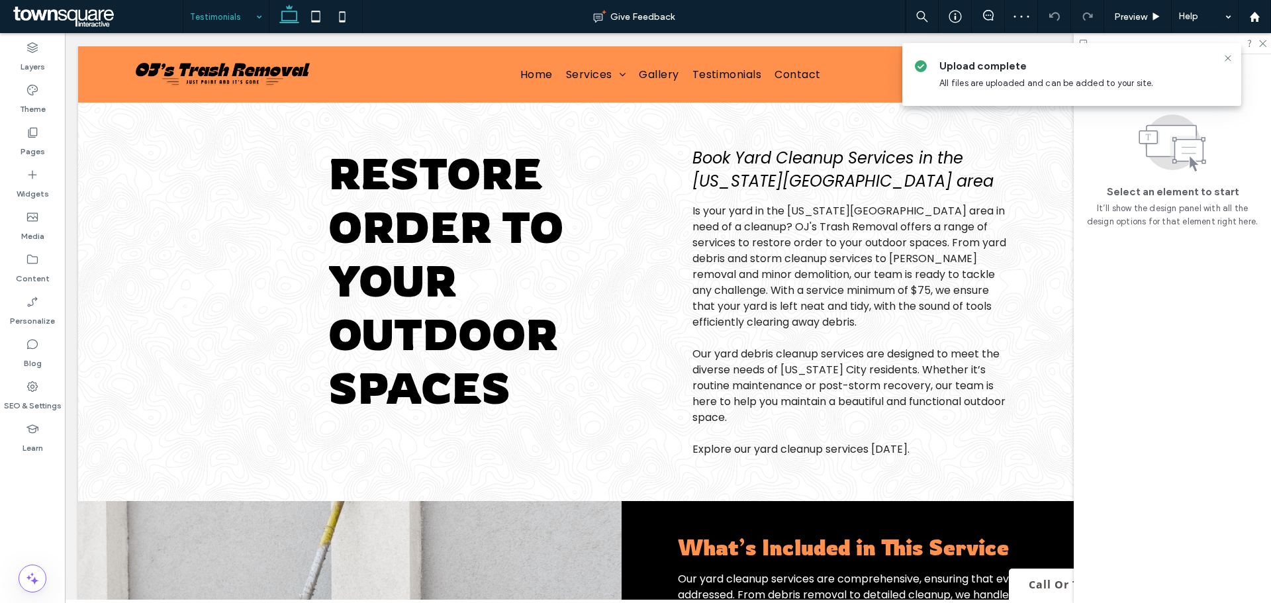
click at [248, 21] on input at bounding box center [223, 16] width 66 height 33
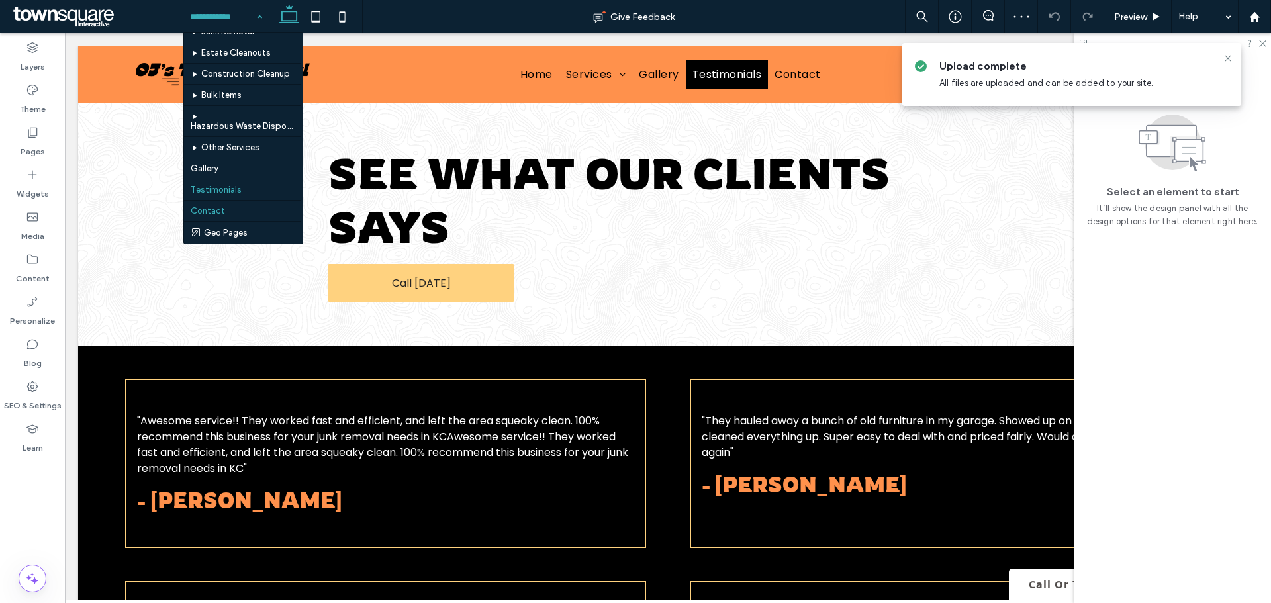
scroll to position [43, 0]
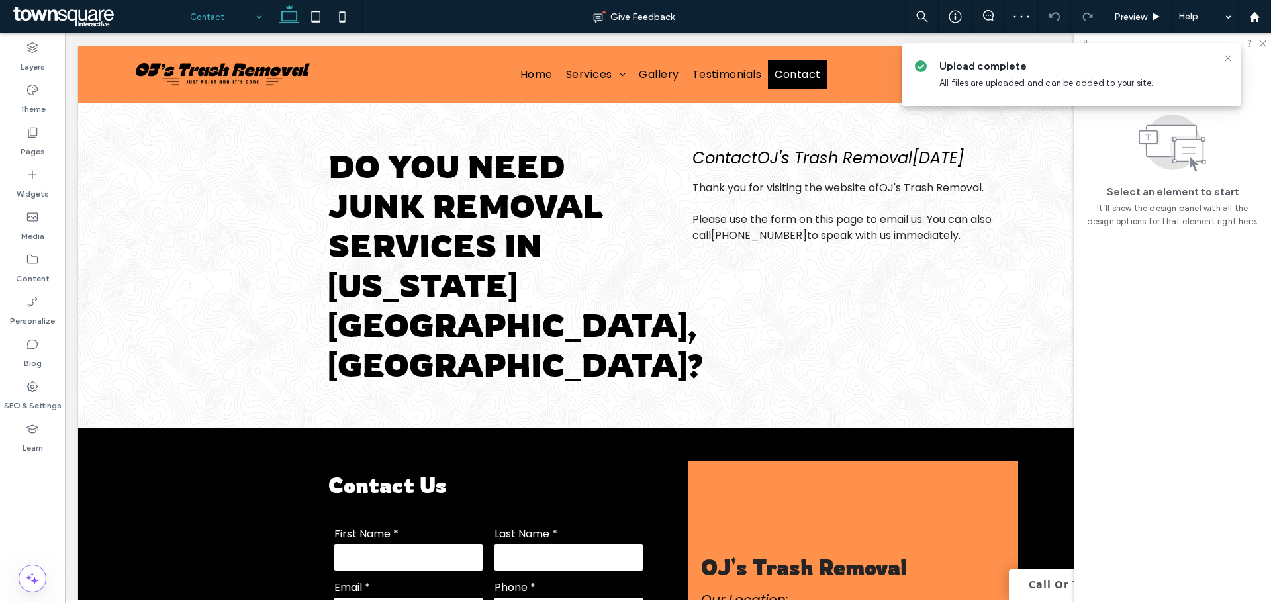
click at [217, 16] on input at bounding box center [223, 16] width 66 height 33
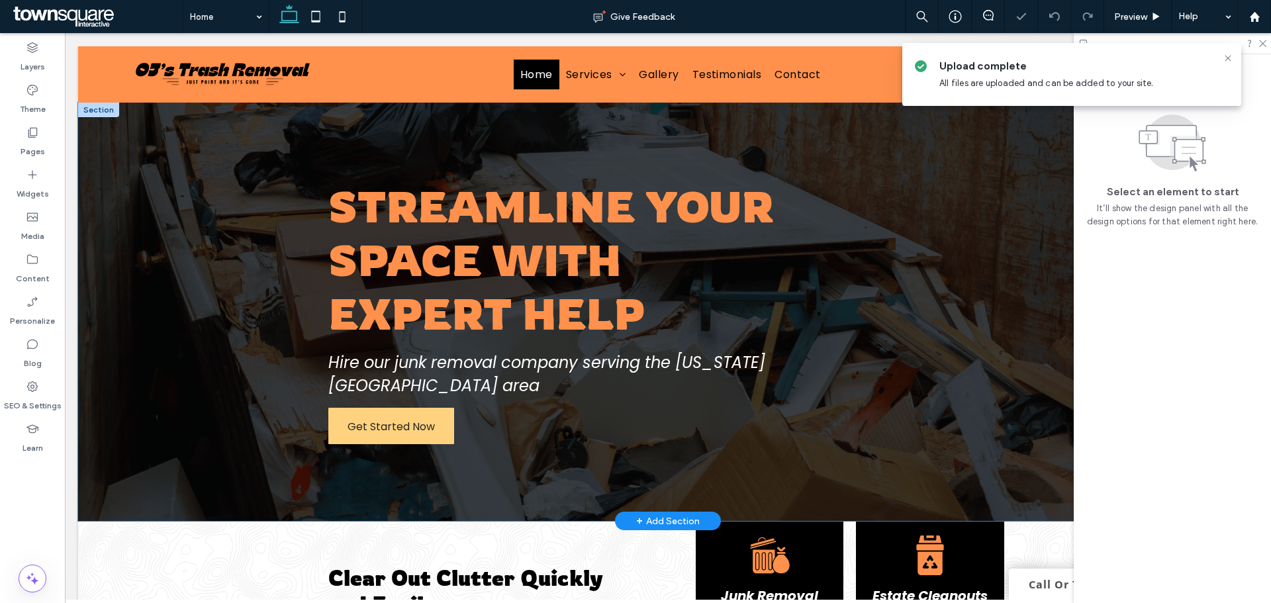
click at [221, 306] on div at bounding box center [668, 312] width 1180 height 418
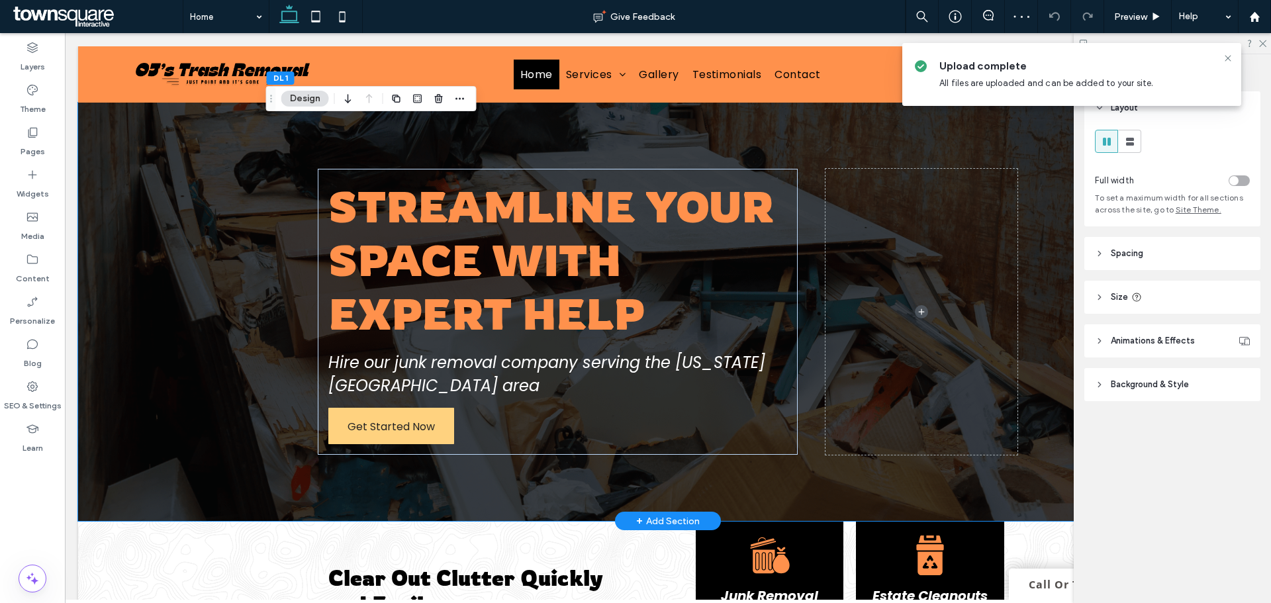
click at [1166, 391] on span "Background & Style" at bounding box center [1150, 384] width 78 height 13
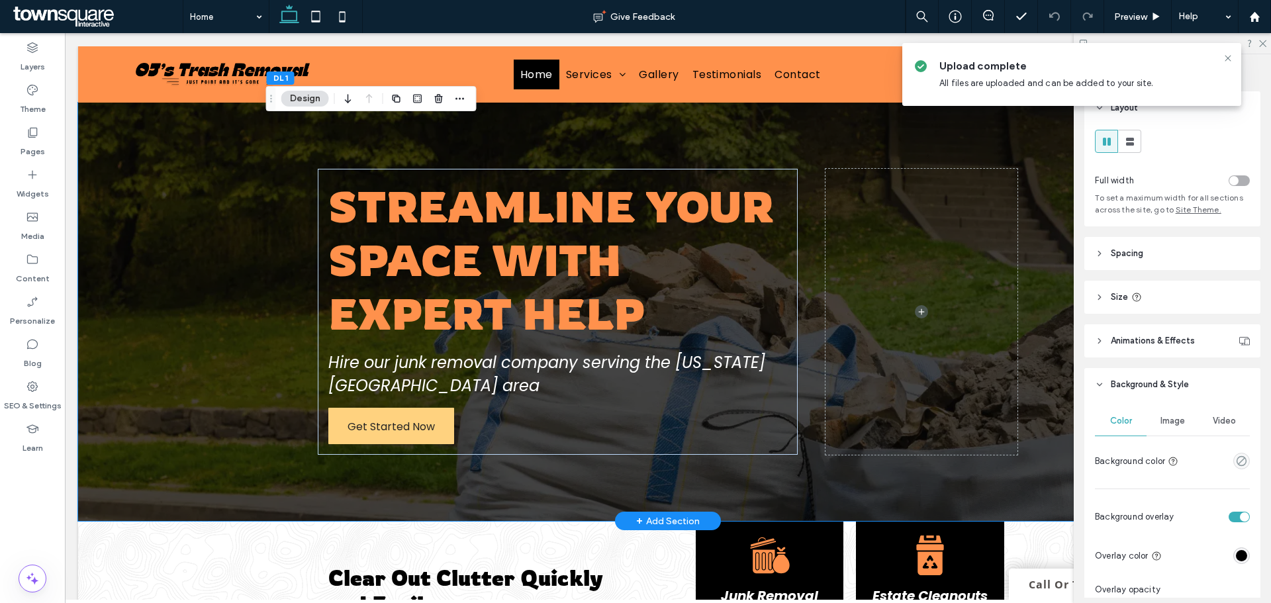
click at [1167, 424] on span "Image" at bounding box center [1172, 421] width 24 height 11
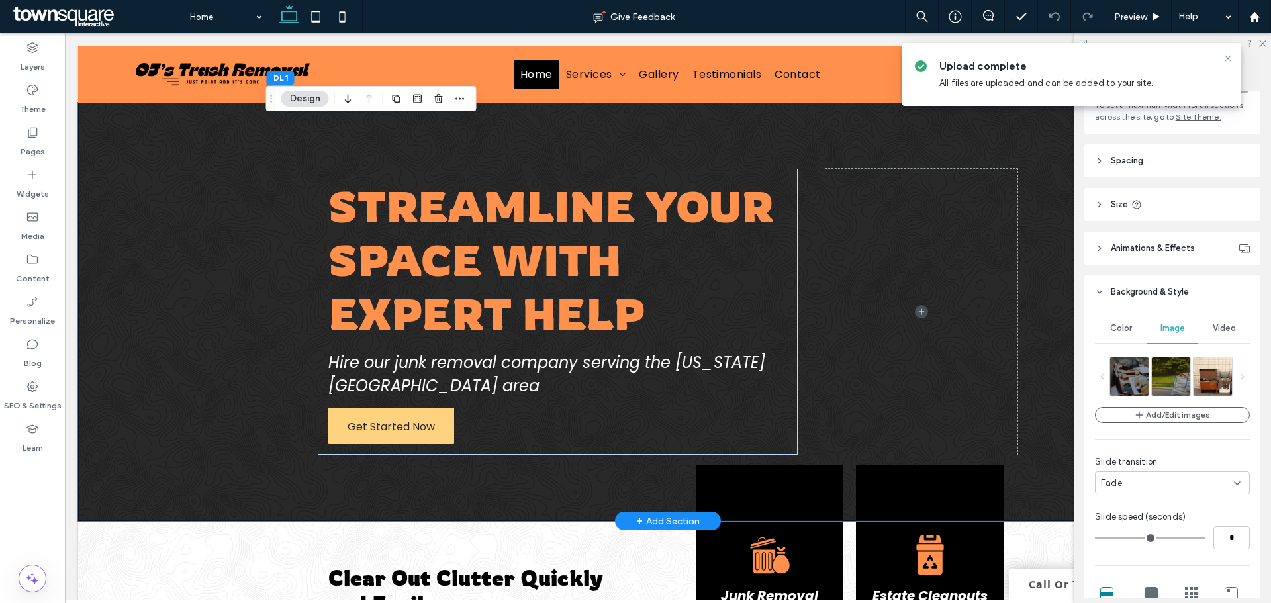
scroll to position [265, 0]
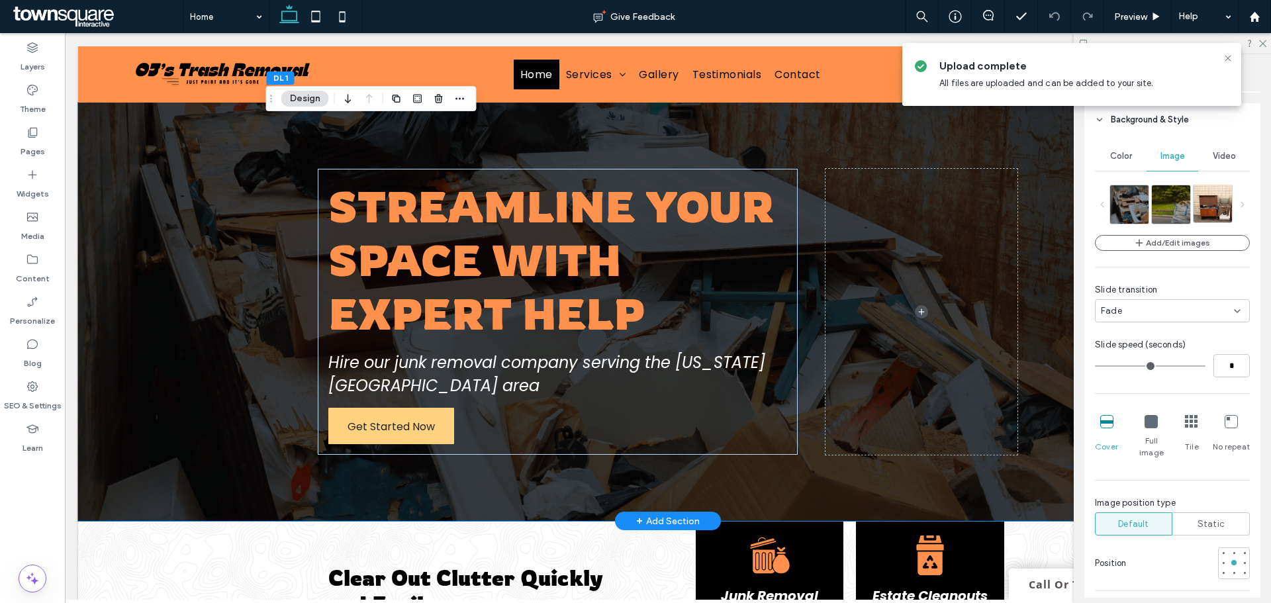
click at [1202, 199] on img at bounding box center [1222, 203] width 59 height 38
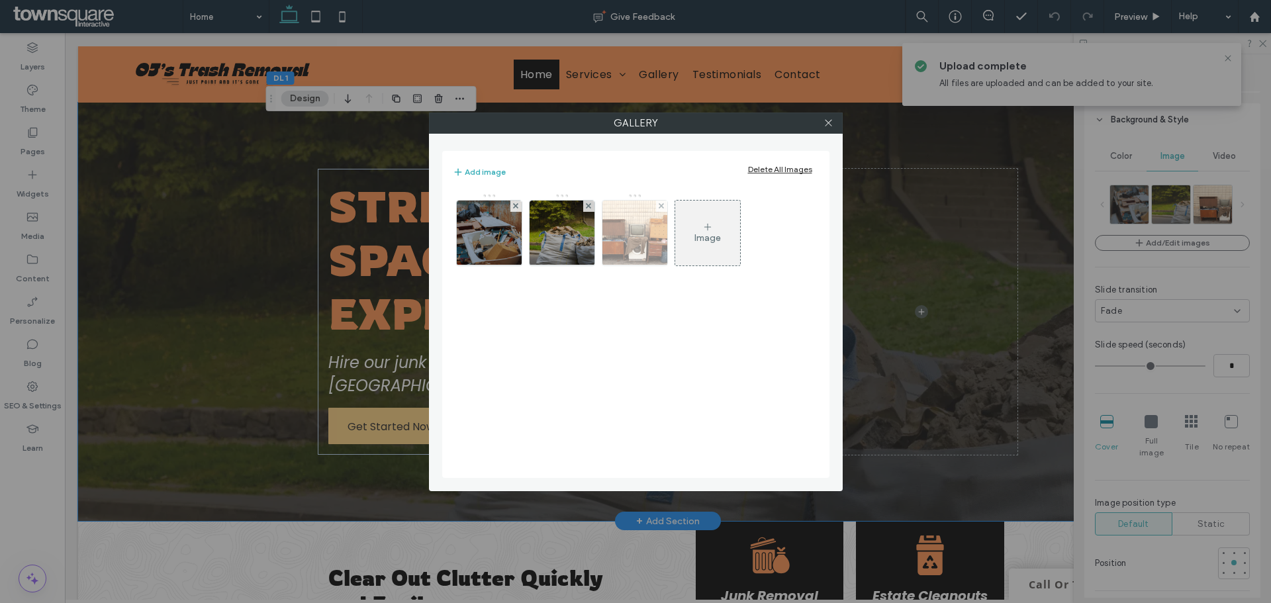
click at [551, 236] on img at bounding box center [561, 233] width 115 height 65
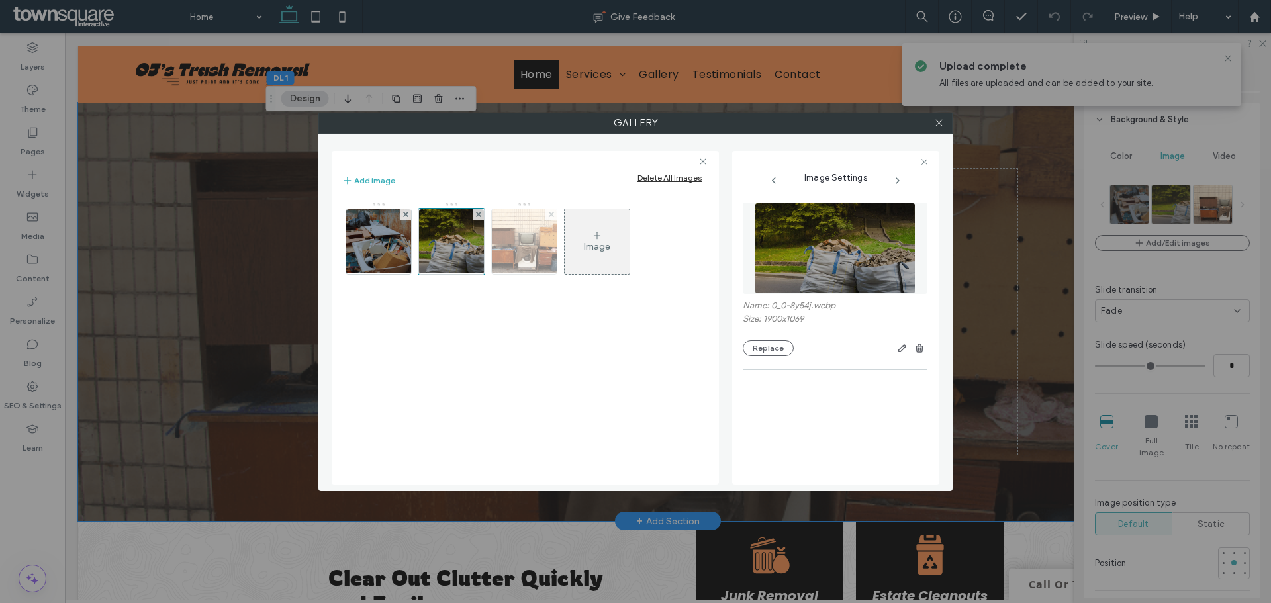
click at [549, 214] on icon at bounding box center [551, 214] width 5 height 5
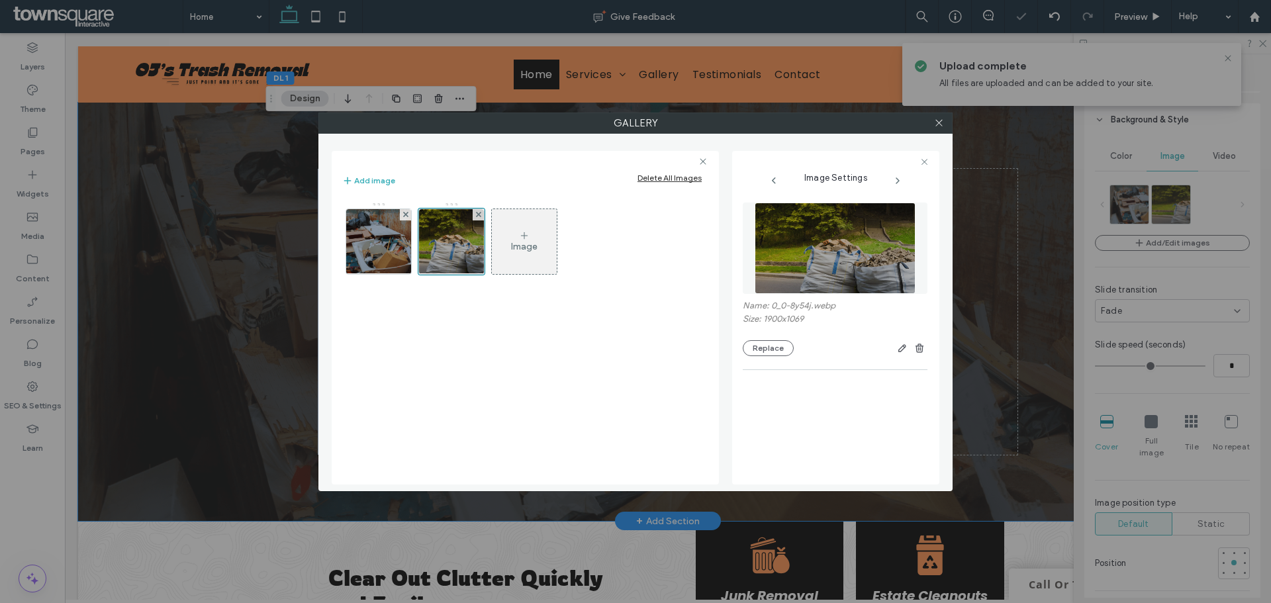
click at [526, 243] on div "Image" at bounding box center [524, 246] width 26 height 11
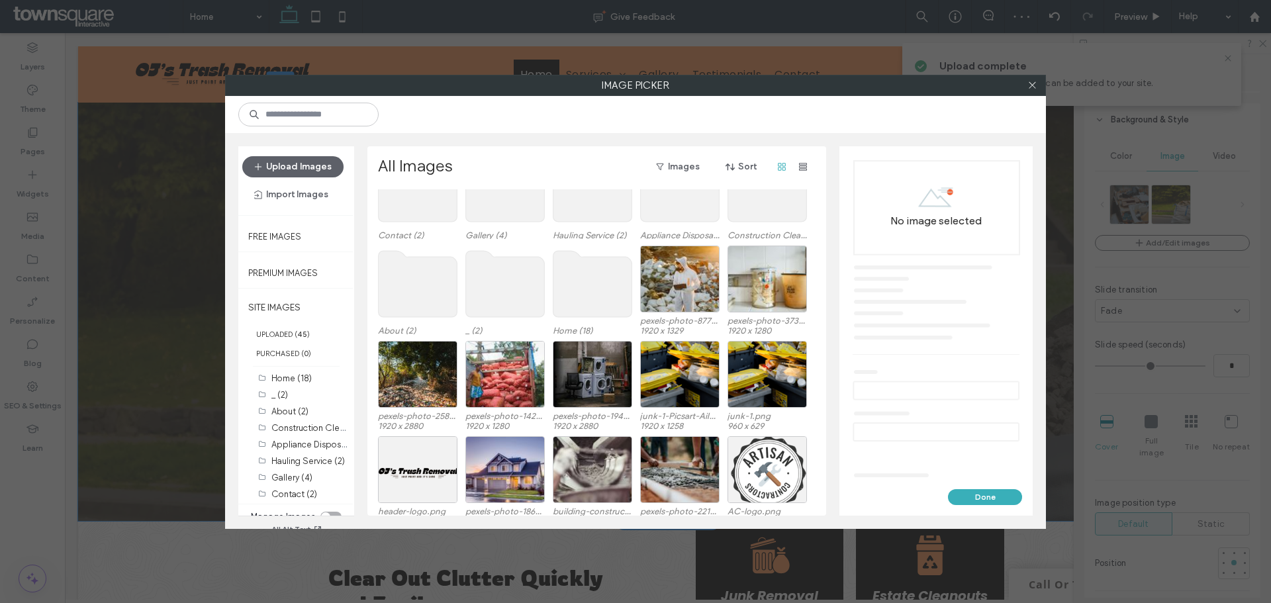
scroll to position [81, 0]
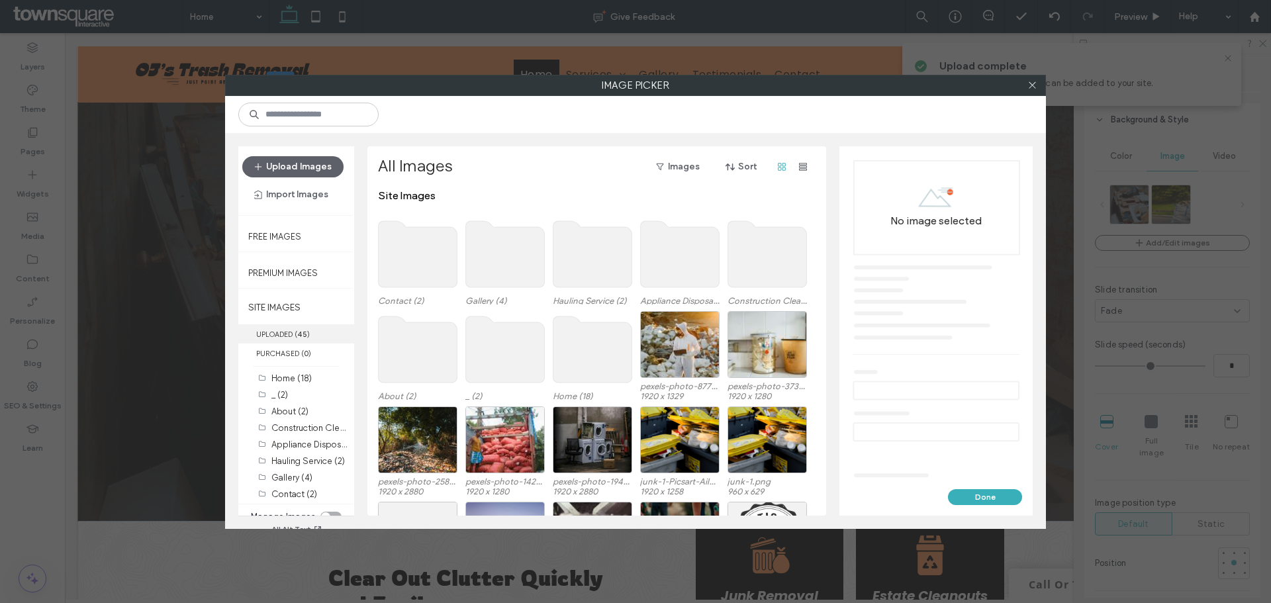
click at [271, 337] on label "UPLOADED ( 45 )" at bounding box center [296, 333] width 116 height 19
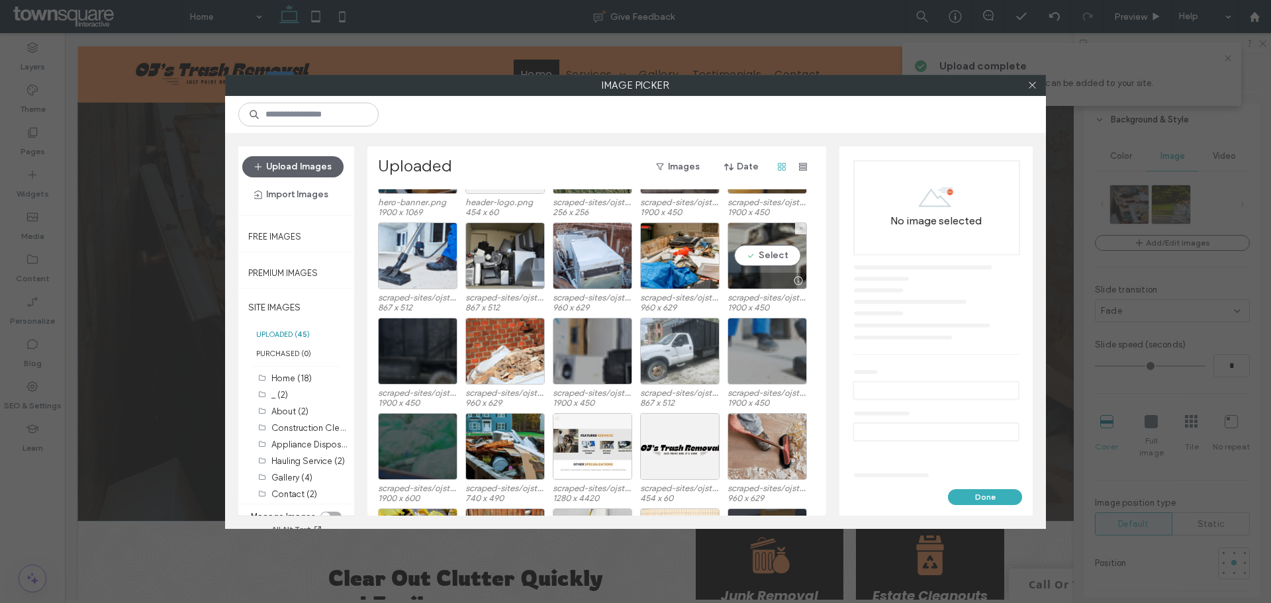
scroll to position [254, 0]
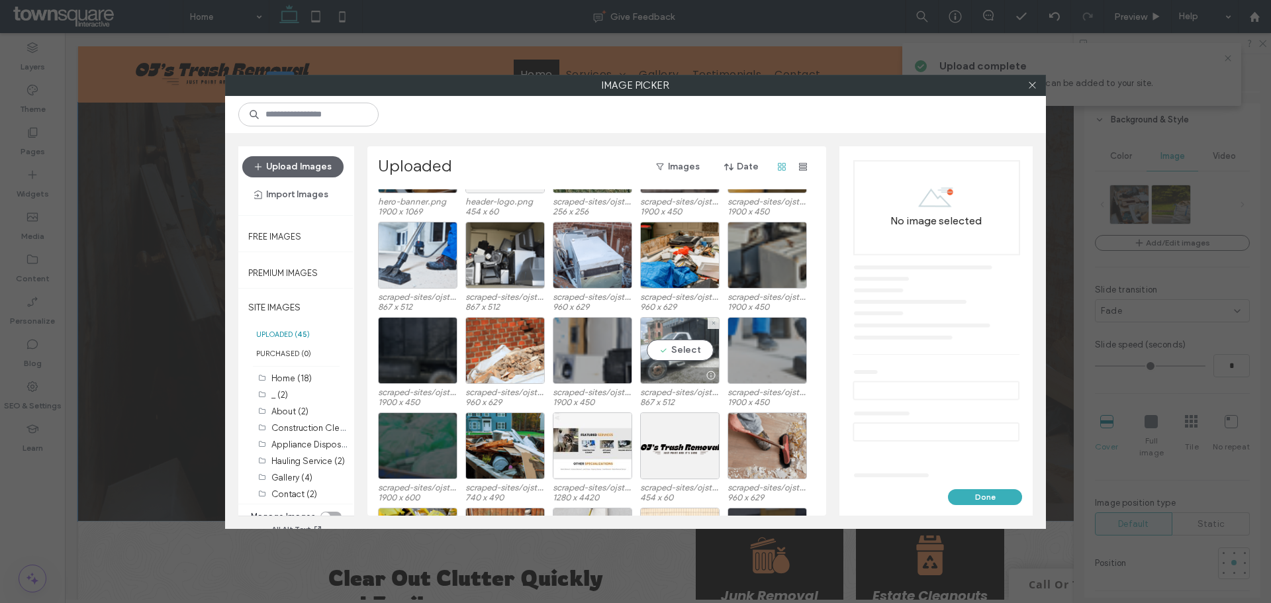
click at [680, 351] on div "Select" at bounding box center [679, 350] width 79 height 67
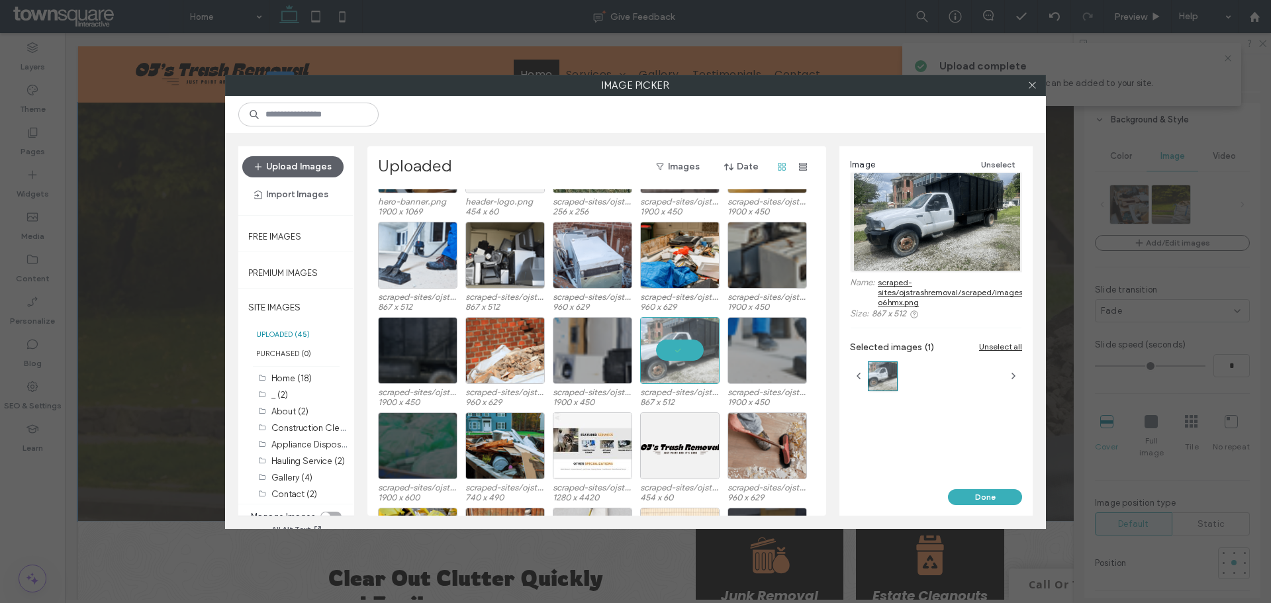
click at [962, 487] on div "Image Unselect Name: scraped-sites/ojstrashremoval/scraped/images/0_0-o6hmx.png…" at bounding box center [935, 317] width 193 height 343
click at [968, 494] on button "Done" at bounding box center [985, 497] width 74 height 16
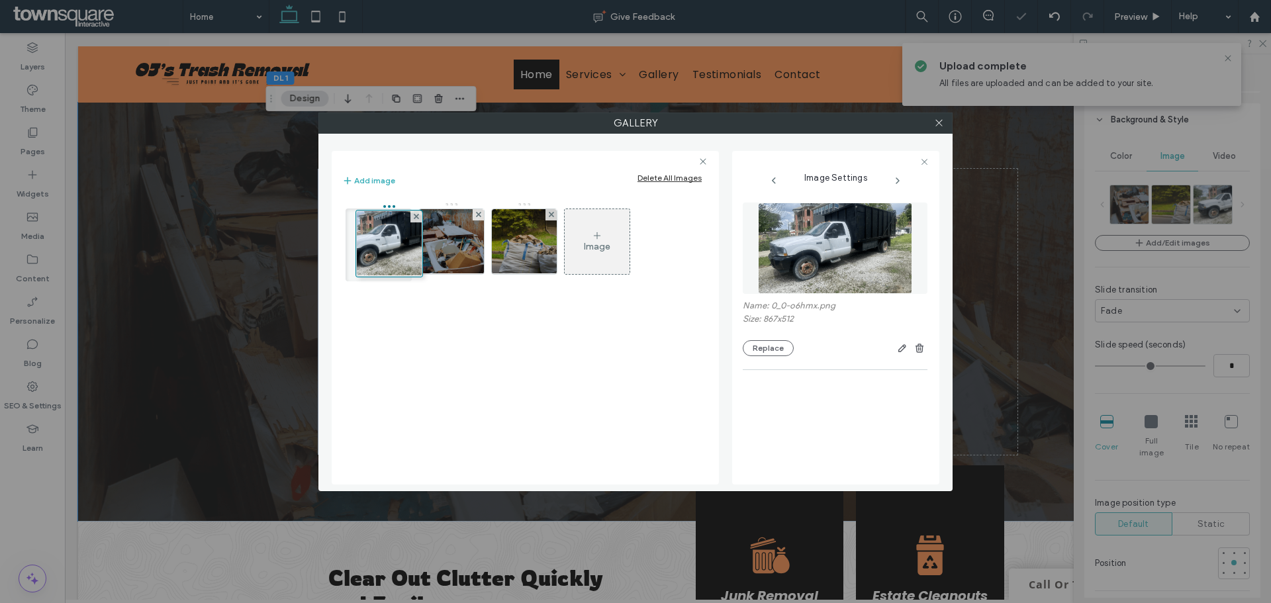
drag, startPoint x: 533, startPoint y: 242, endPoint x: 392, endPoint y: 244, distance: 141.0
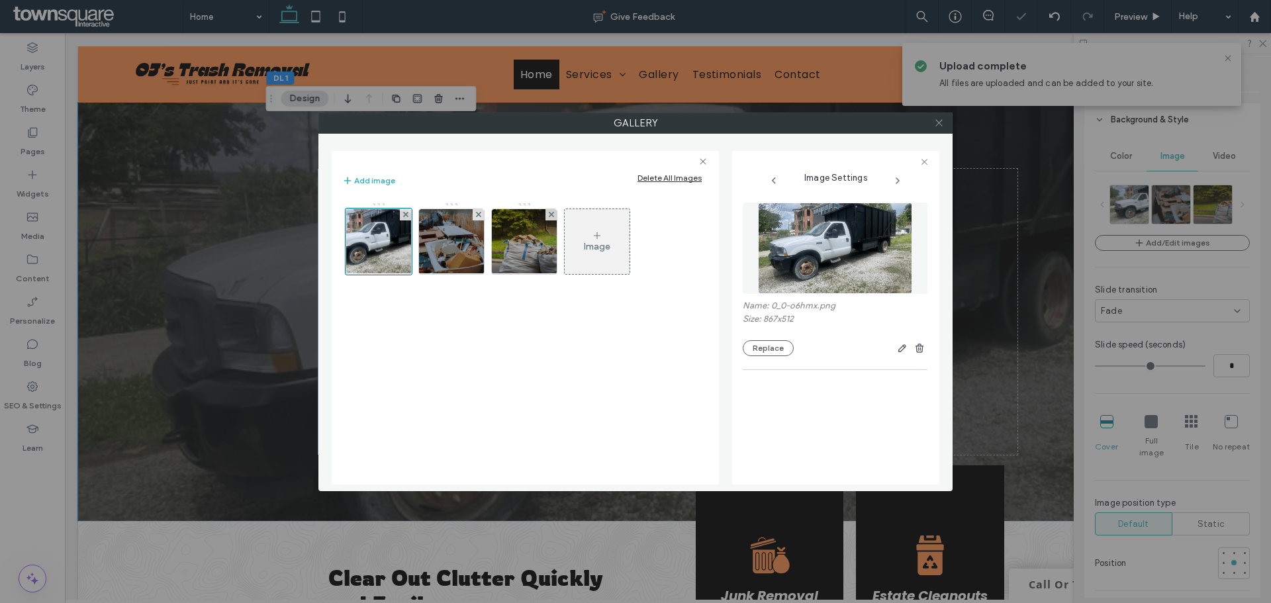
click at [943, 124] on icon at bounding box center [939, 123] width 10 height 10
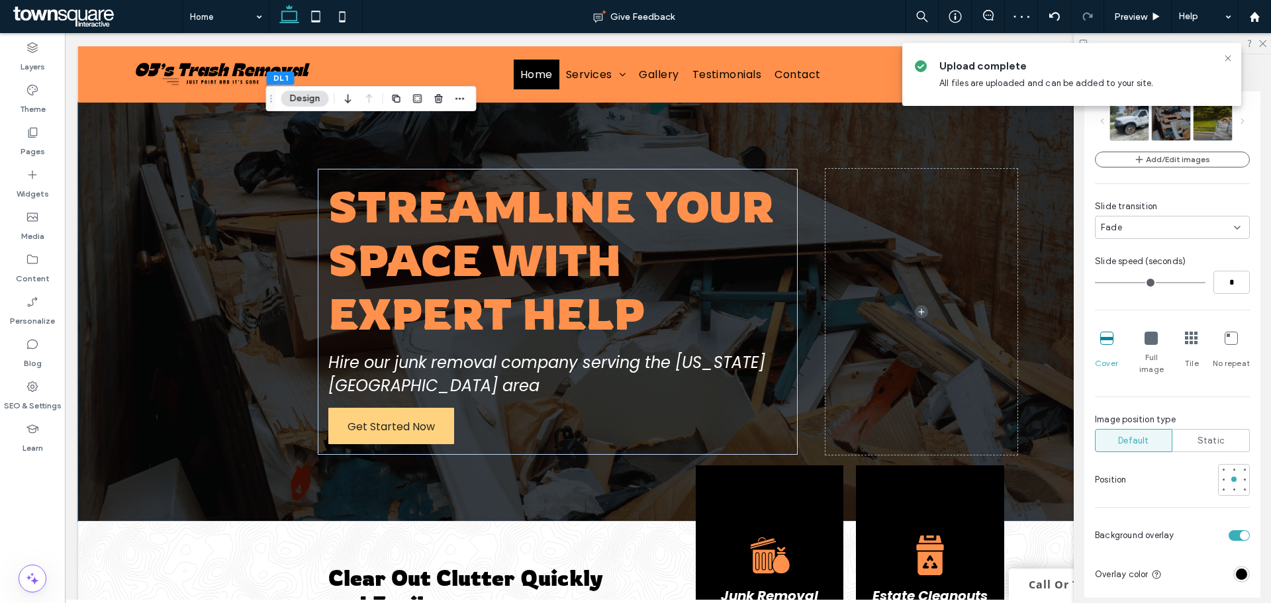
scroll to position [397, 0]
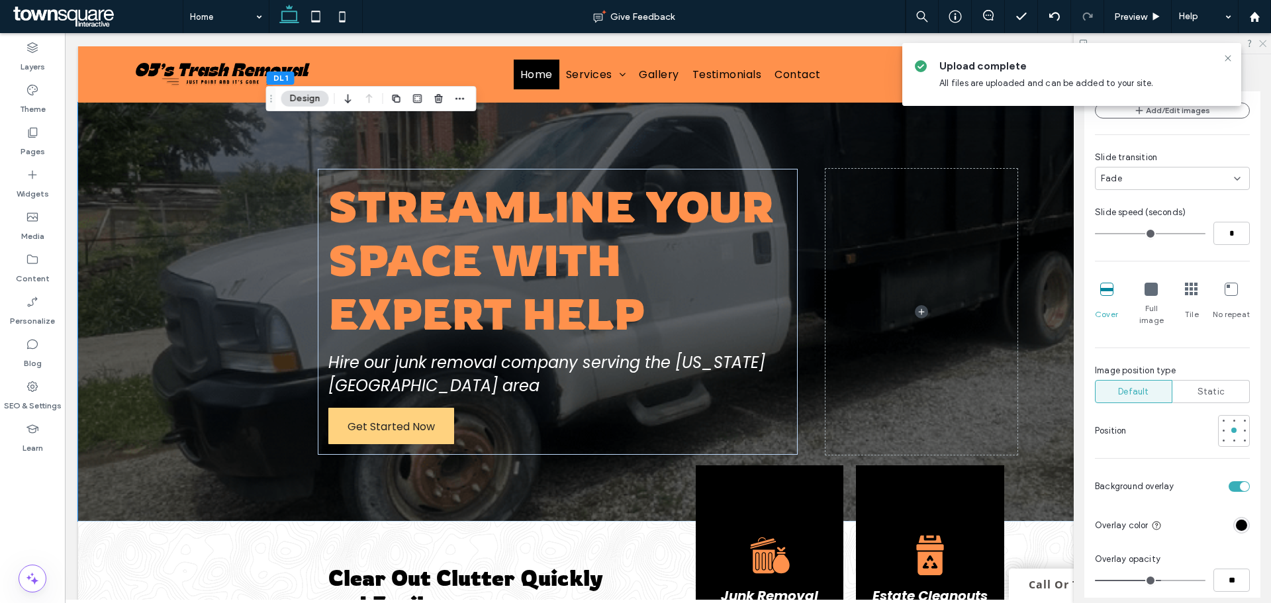
drag, startPoint x: 1264, startPoint y: 44, endPoint x: 1258, endPoint y: 43, distance: 6.7
click at [1264, 44] on icon at bounding box center [1262, 42] width 9 height 9
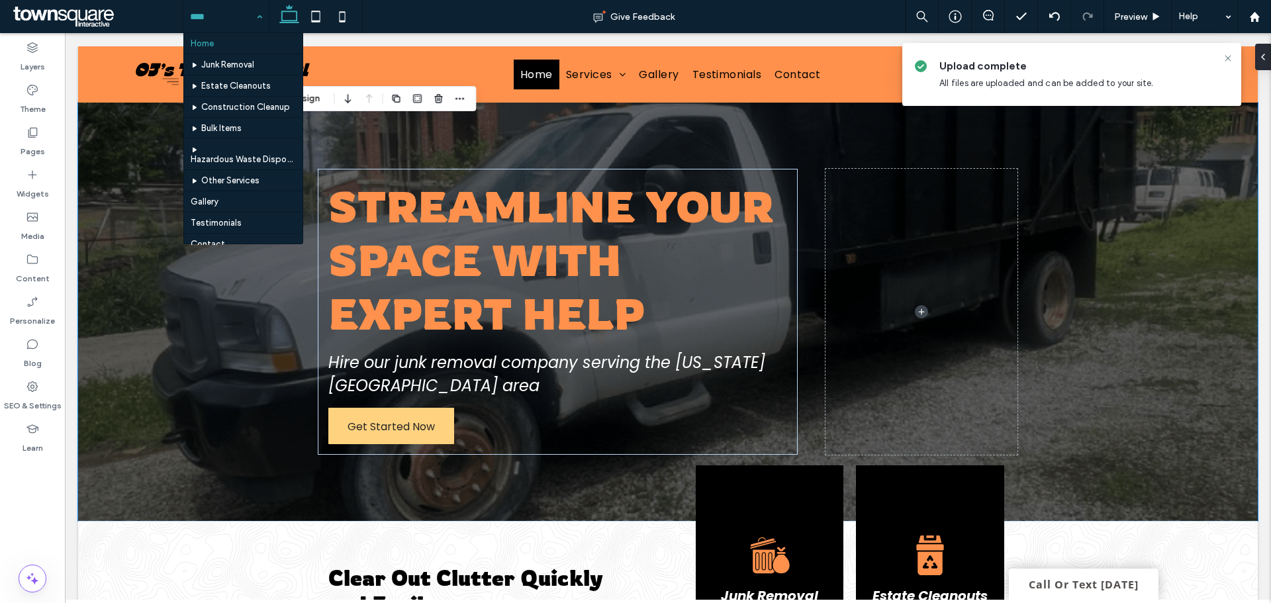
click at [256, 18] on div "Home Junk Removal Estate Cleanouts Construction Cleanup Bulk Items Hazardous Wa…" at bounding box center [225, 16] width 85 height 33
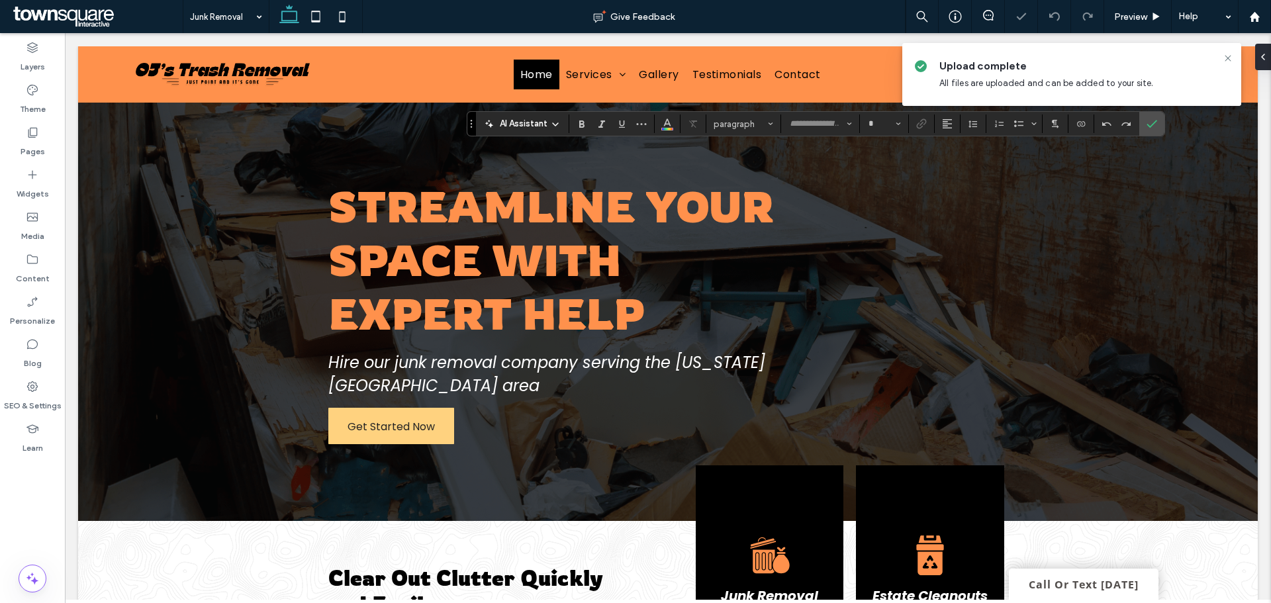
type input "*******"
type input "**"
click at [1147, 123] on icon "Confirm" at bounding box center [1151, 123] width 11 height 11
click at [1148, 134] on span "Confirm" at bounding box center [1149, 124] width 6 height 24
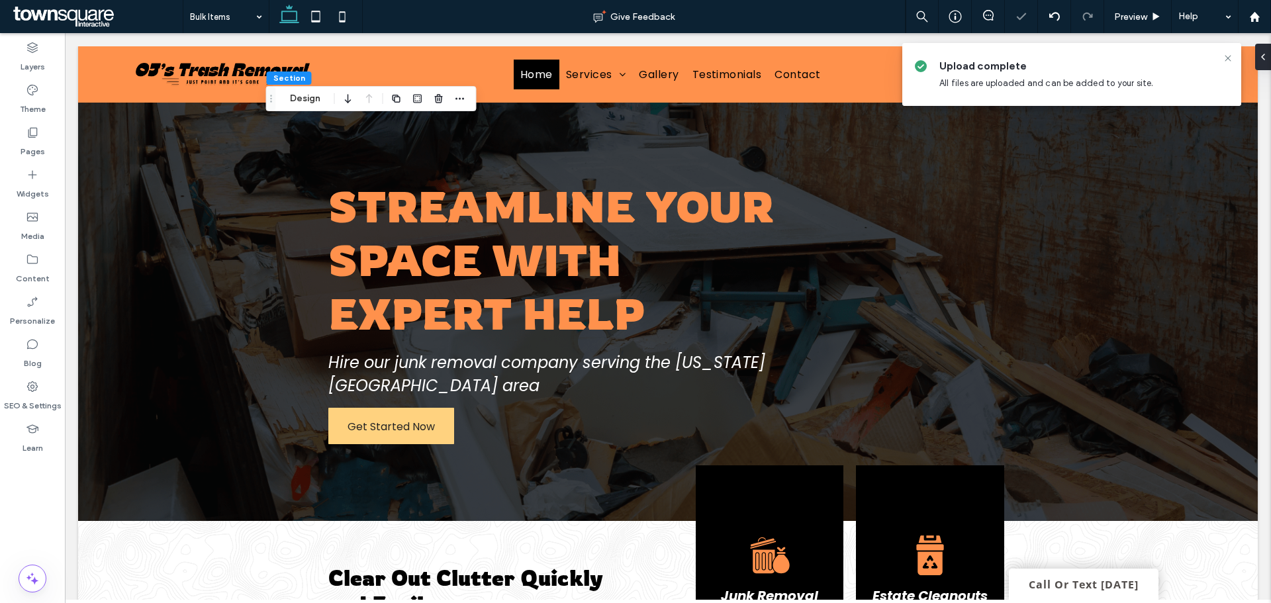
drag, startPoint x: 246, startPoint y: 21, endPoint x: 242, endPoint y: 30, distance: 10.4
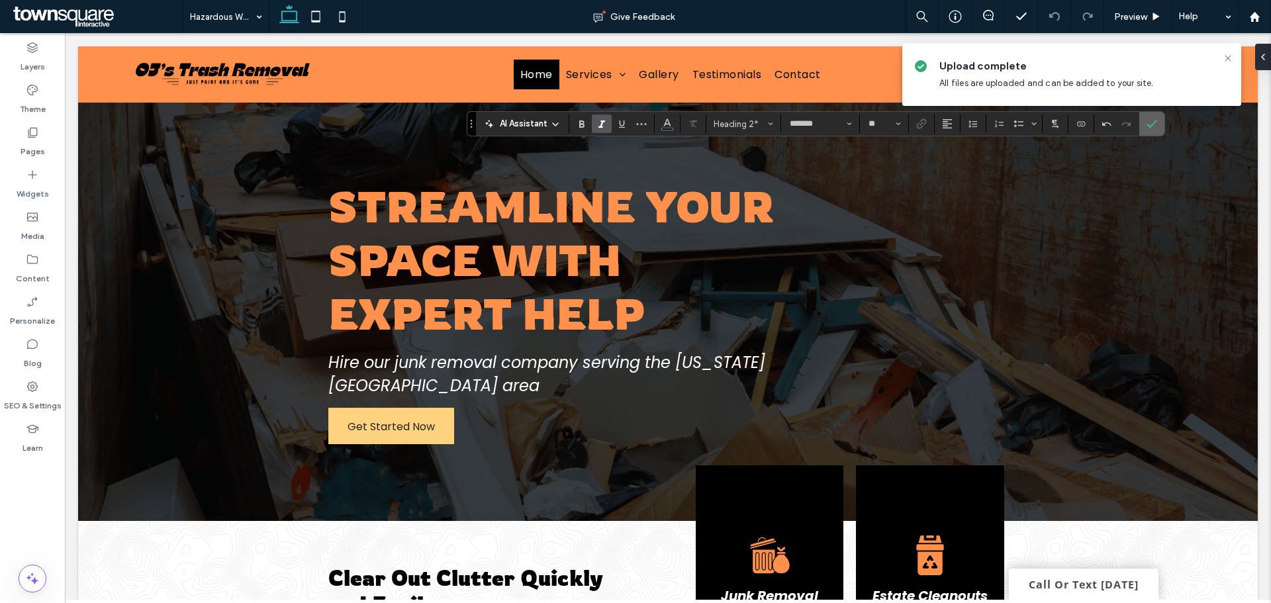
click at [1150, 124] on icon "Confirm" at bounding box center [1151, 123] width 11 height 11
type input "*******"
type input "**"
click at [1154, 127] on icon "Confirm" at bounding box center [1151, 123] width 11 height 11
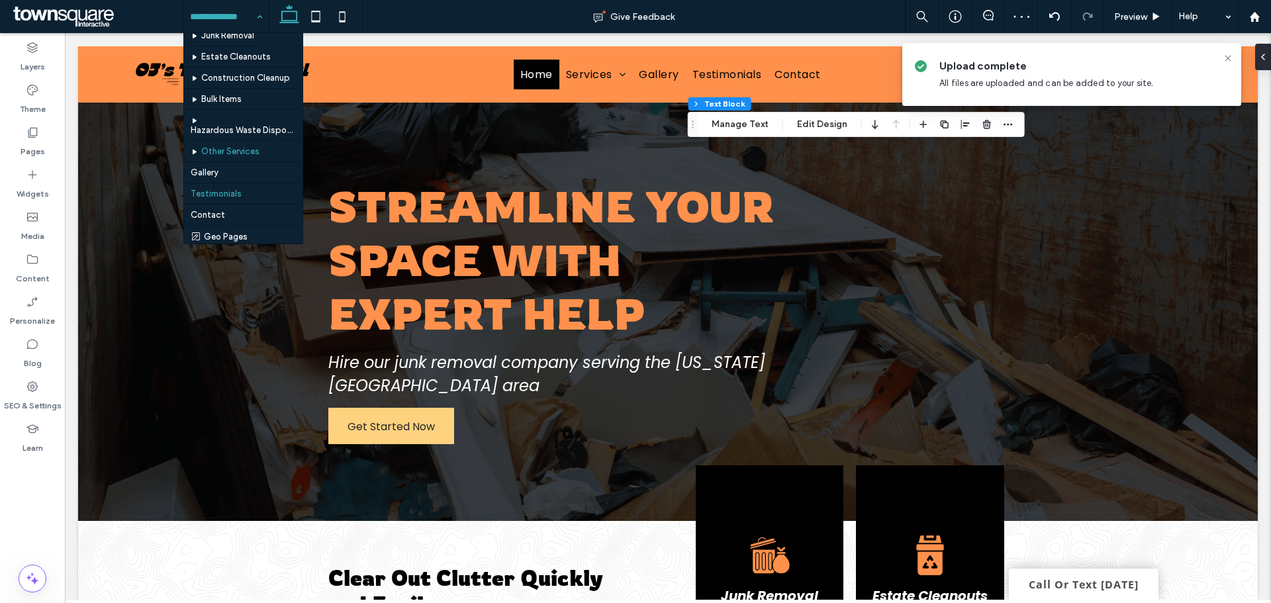
scroll to position [43, 0]
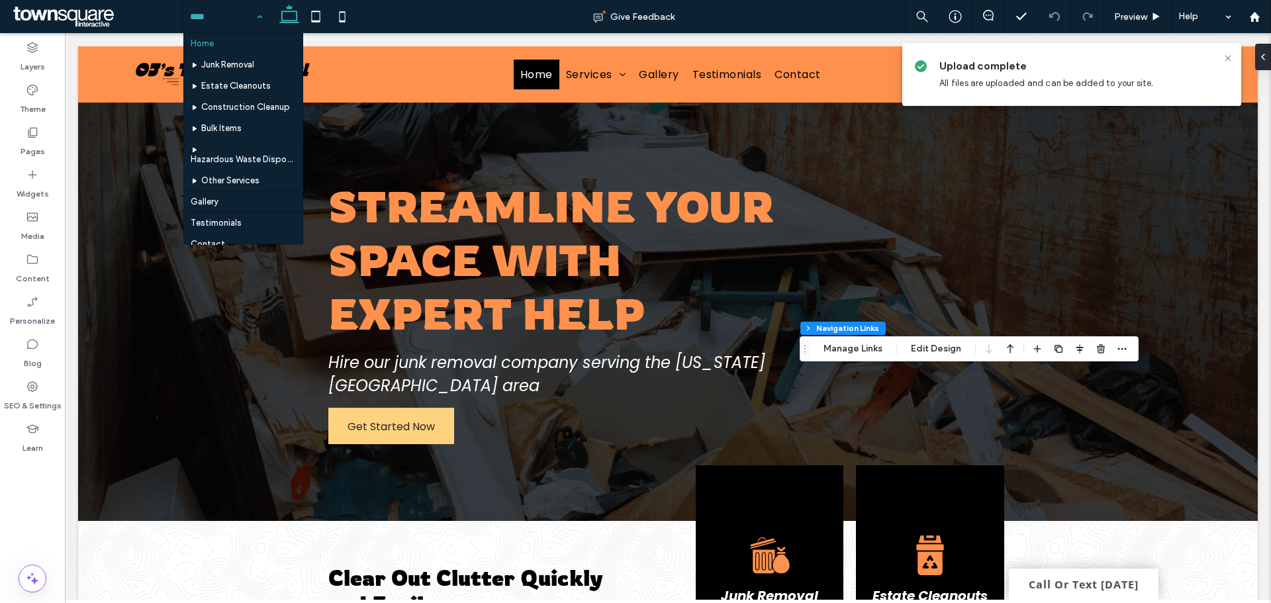
type input "***"
type input "****"
click at [855, 353] on button "Manage Links" at bounding box center [853, 349] width 76 height 16
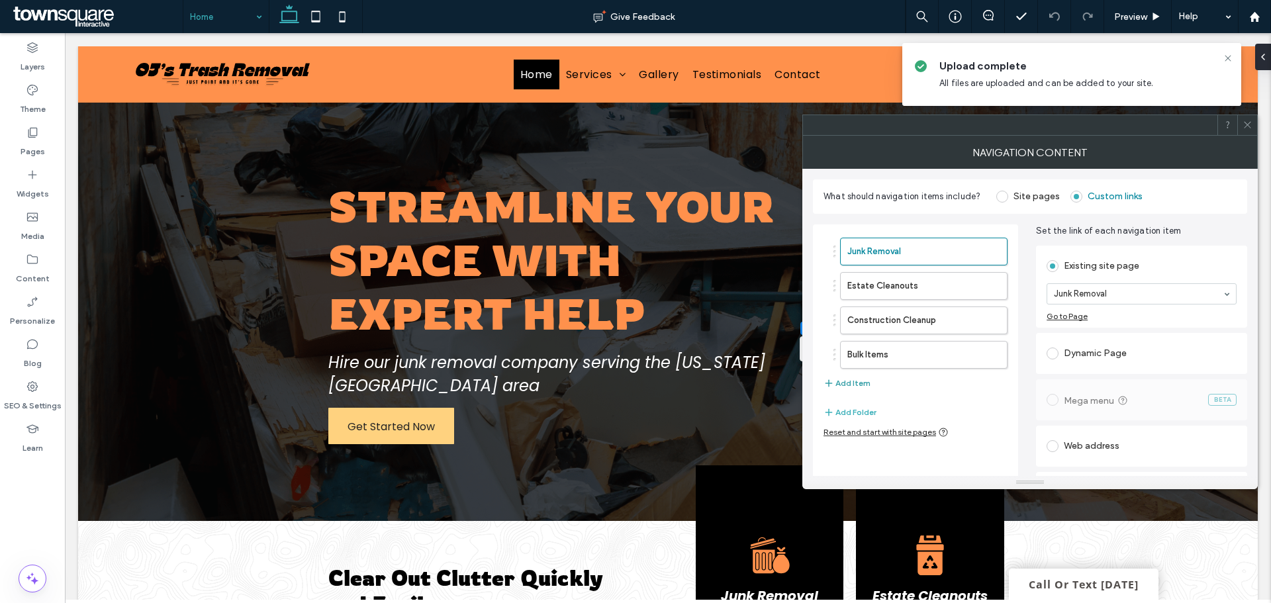
click at [847, 380] on button "Add Item" at bounding box center [846, 383] width 47 height 16
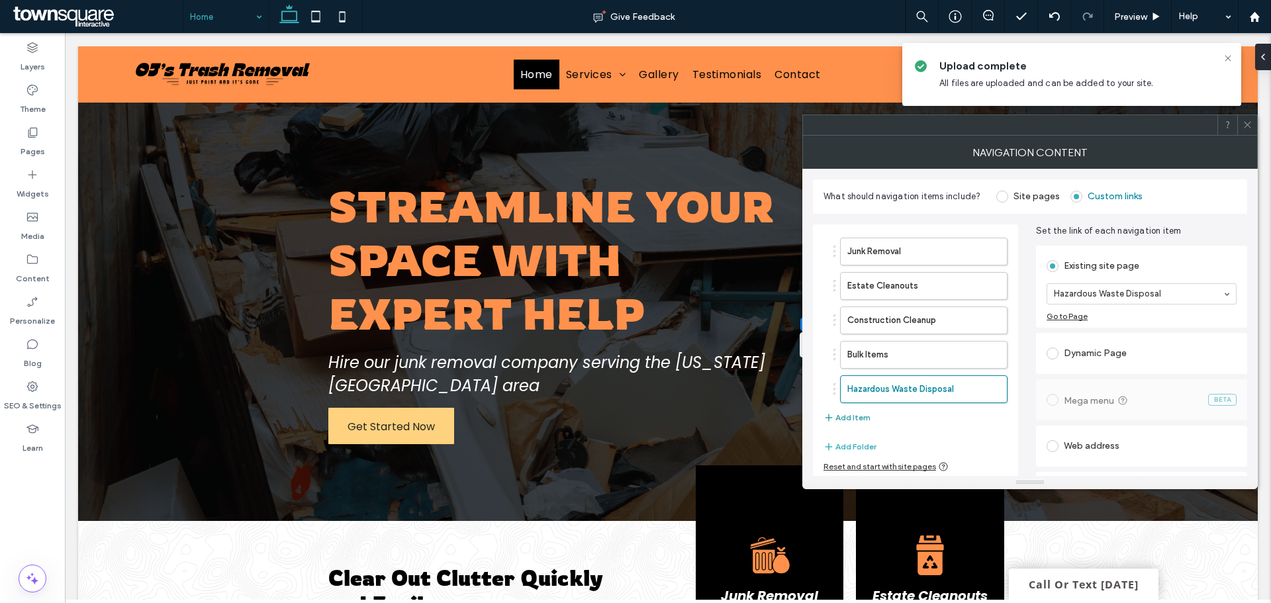
click at [837, 417] on button "Add Item" at bounding box center [846, 418] width 47 height 16
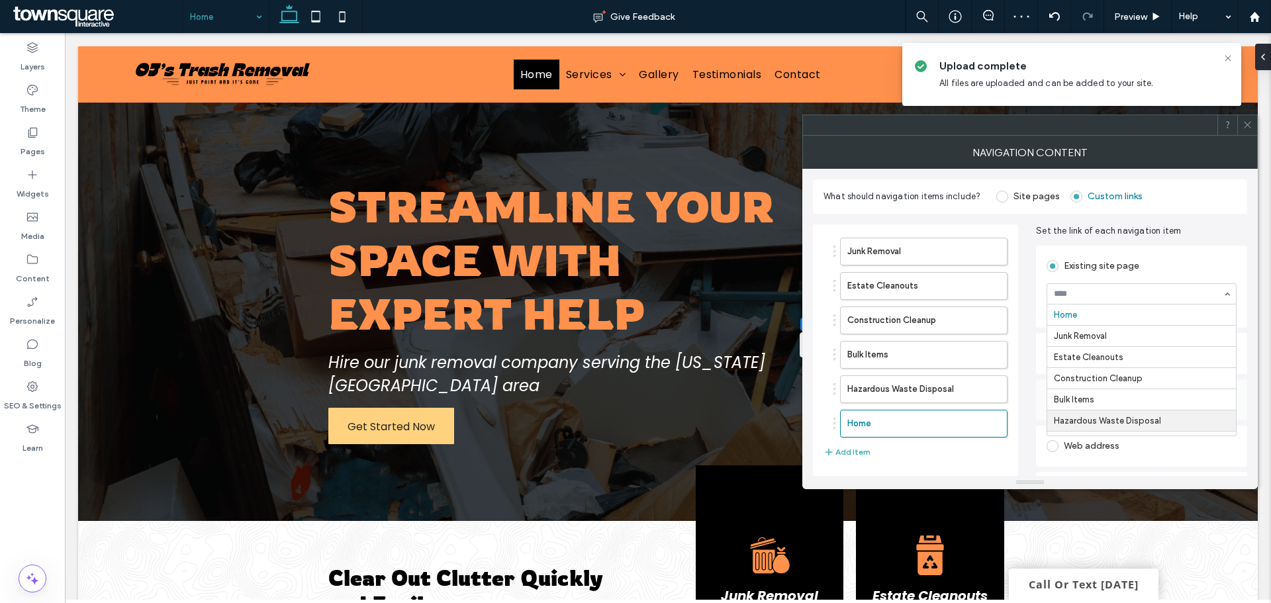
scroll to position [80, 0]
click at [1250, 124] on icon at bounding box center [1247, 125] width 10 height 10
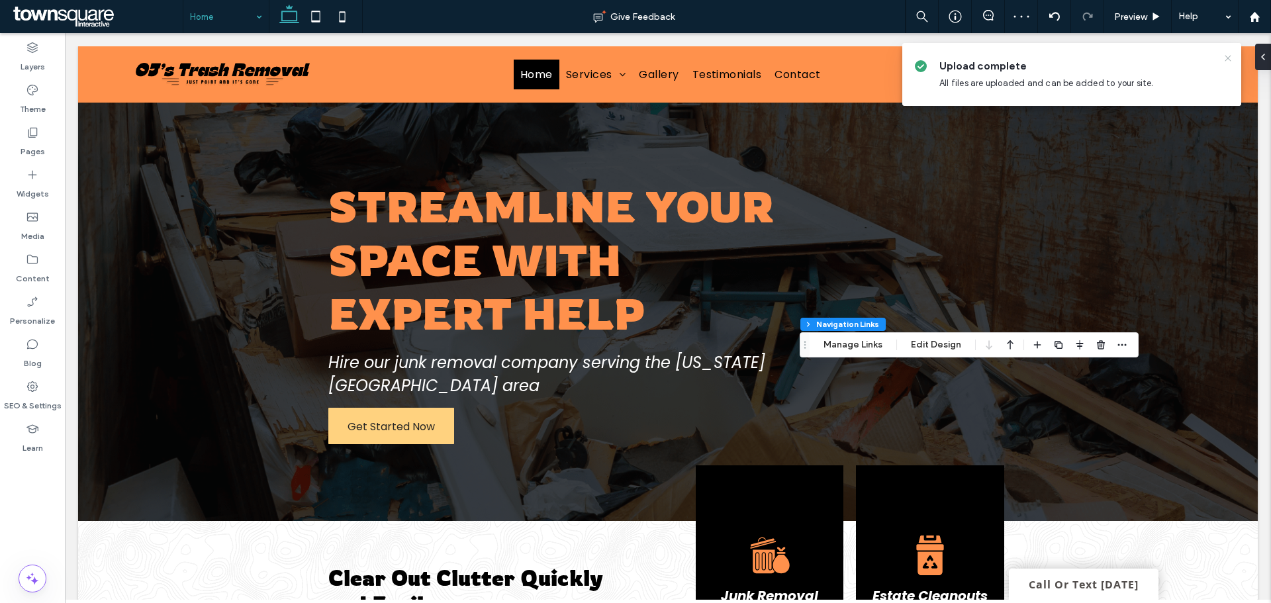
click at [1223, 59] on icon at bounding box center [1228, 58] width 11 height 11
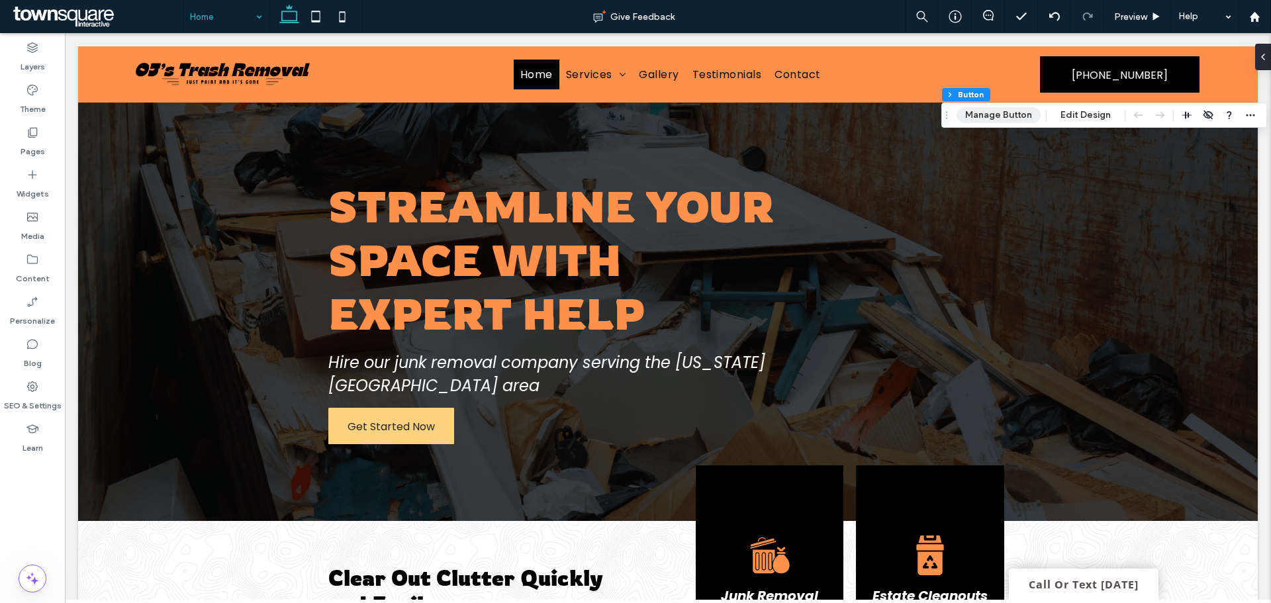
drag, startPoint x: 1003, startPoint y: 109, endPoint x: 1003, endPoint y: 119, distance: 10.6
click at [1003, 109] on button "Manage Button" at bounding box center [998, 115] width 84 height 16
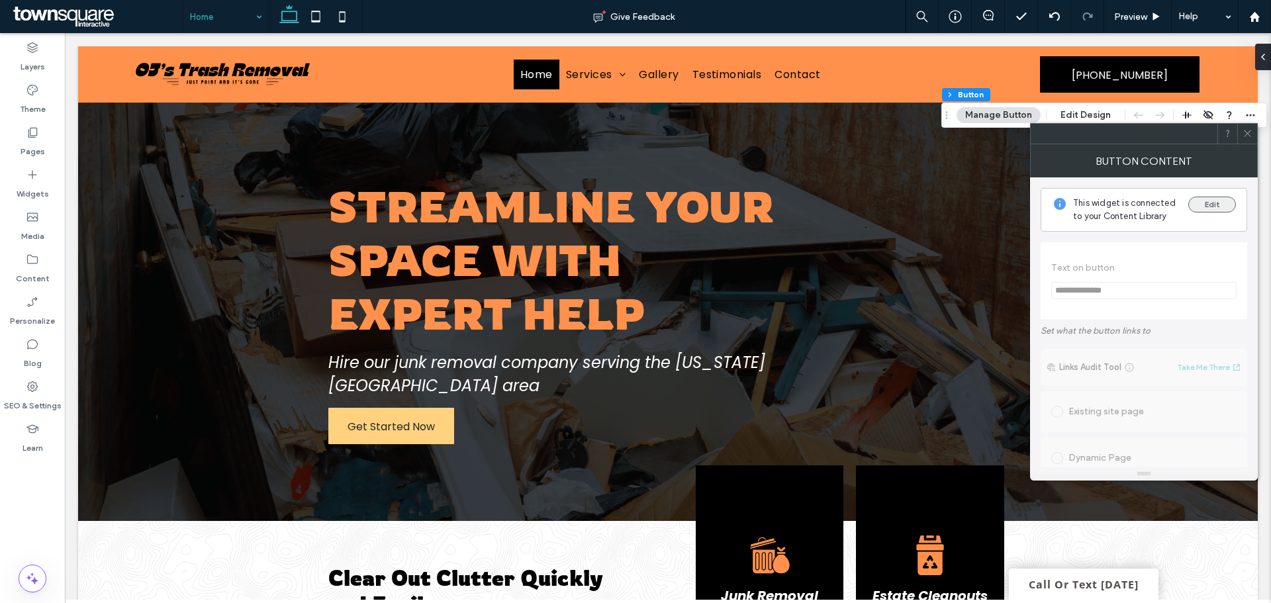
click at [1215, 202] on button "Edit" at bounding box center [1212, 205] width 48 height 16
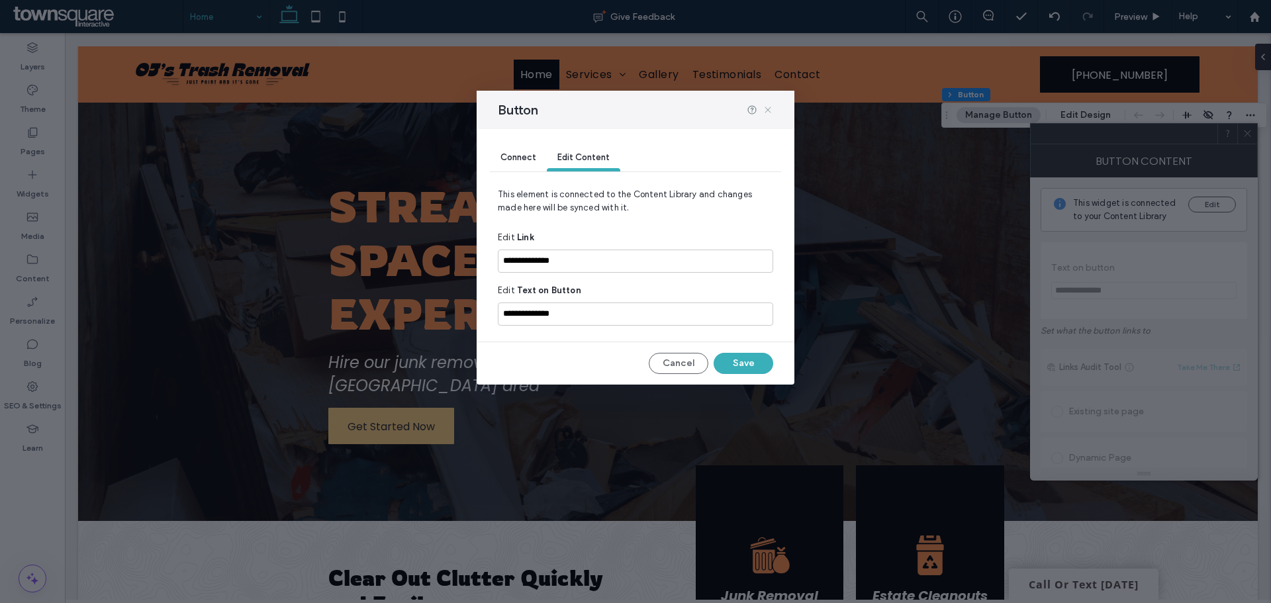
click at [768, 111] on icon at bounding box center [768, 110] width 11 height 11
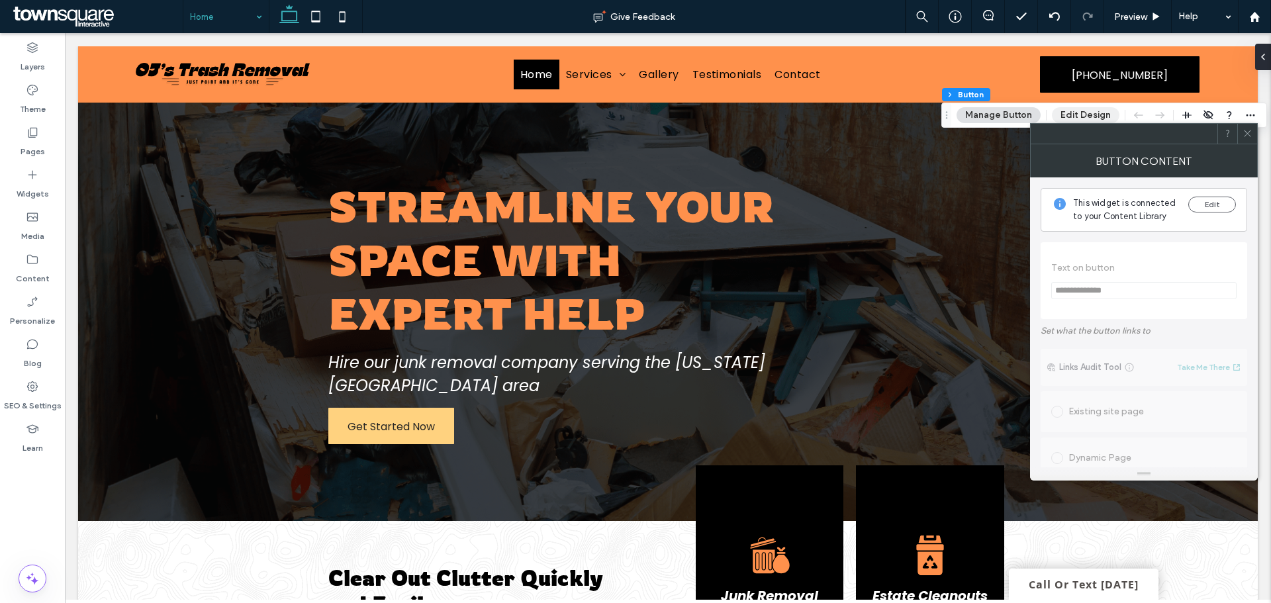
click at [1071, 116] on button "Edit Design" at bounding box center [1086, 115] width 68 height 16
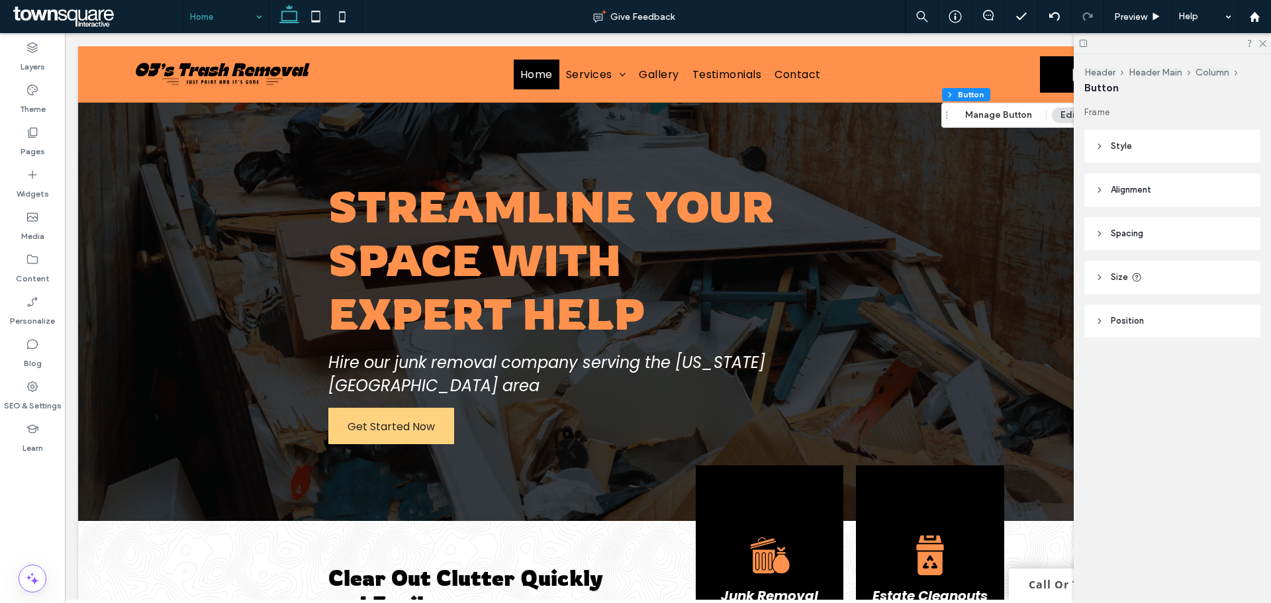
click at [1119, 139] on header "Style" at bounding box center [1172, 146] width 176 height 33
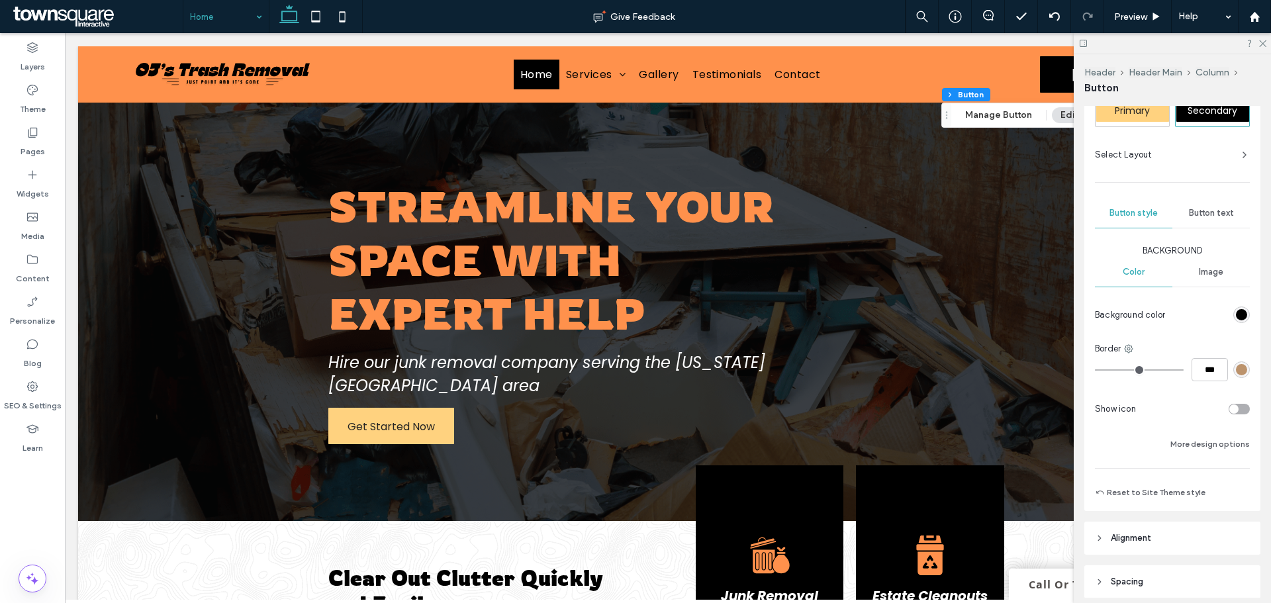
scroll to position [132, 0]
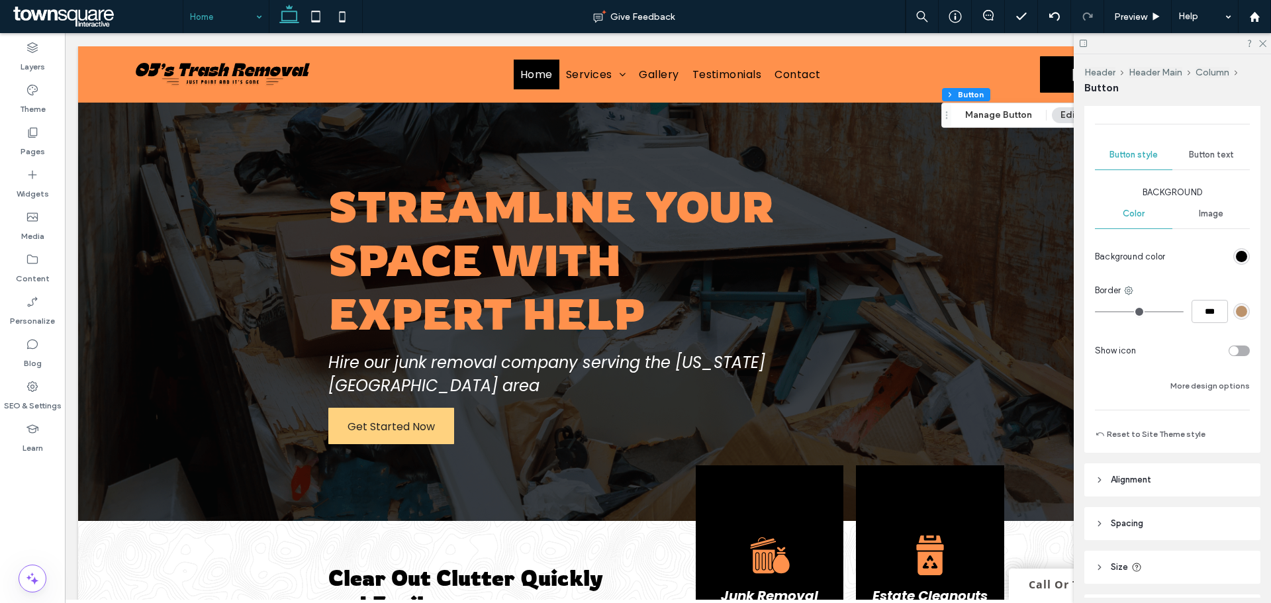
click at [1205, 152] on span "Button text" at bounding box center [1211, 155] width 45 height 11
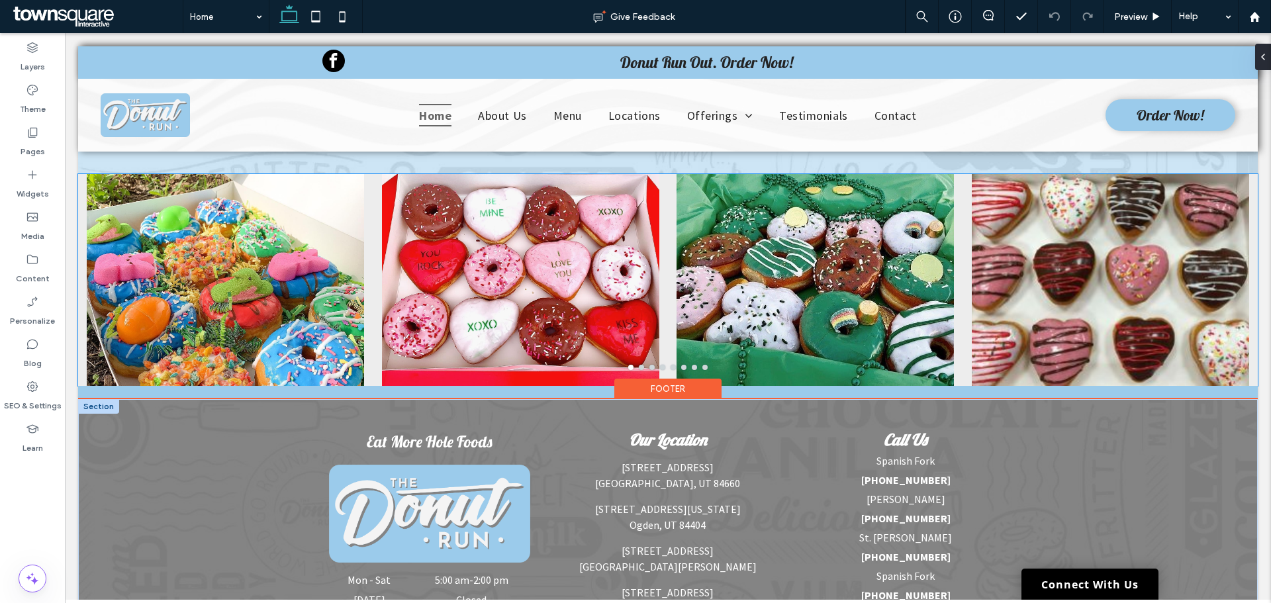
scroll to position [3429, 0]
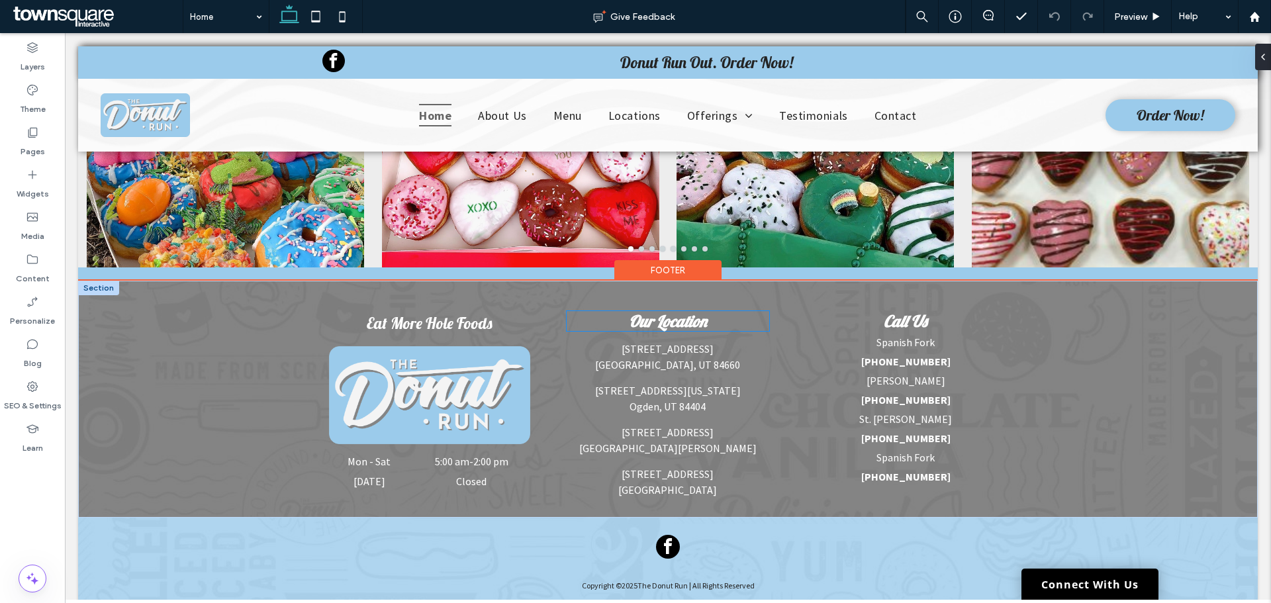
click at [689, 311] on strong "Our Location" at bounding box center [668, 321] width 78 height 20
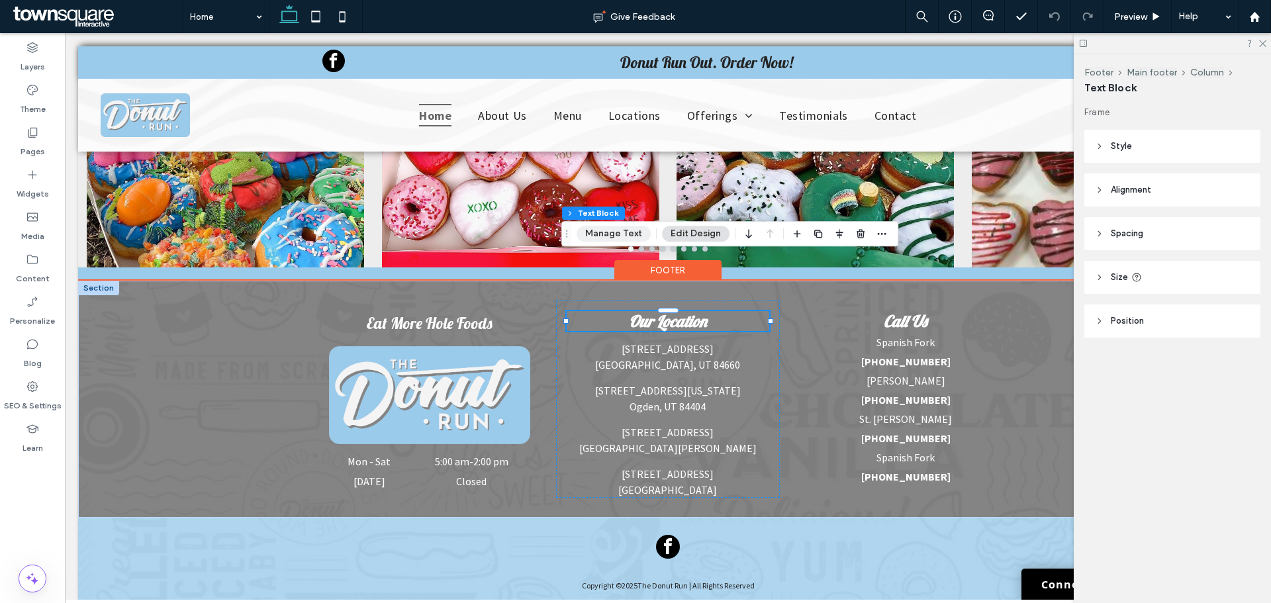
click at [615, 237] on button "Manage Text" at bounding box center [614, 234] width 74 height 16
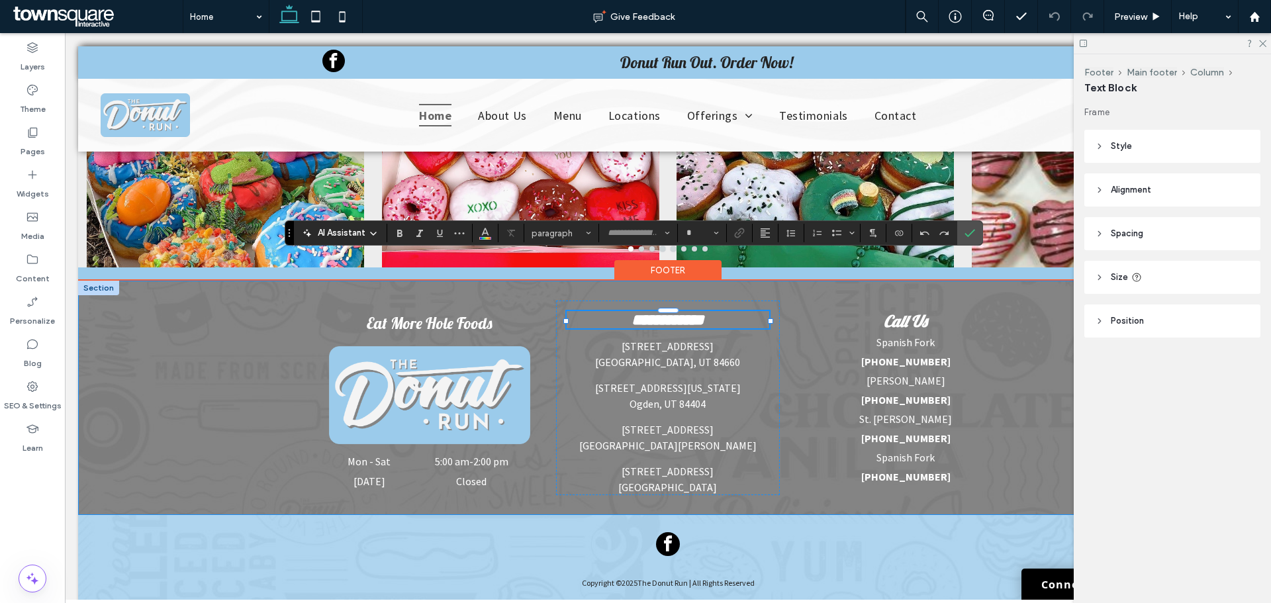
type input "*******"
type input "**"
click at [720, 311] on h4 "**********" at bounding box center [668, 319] width 203 height 17
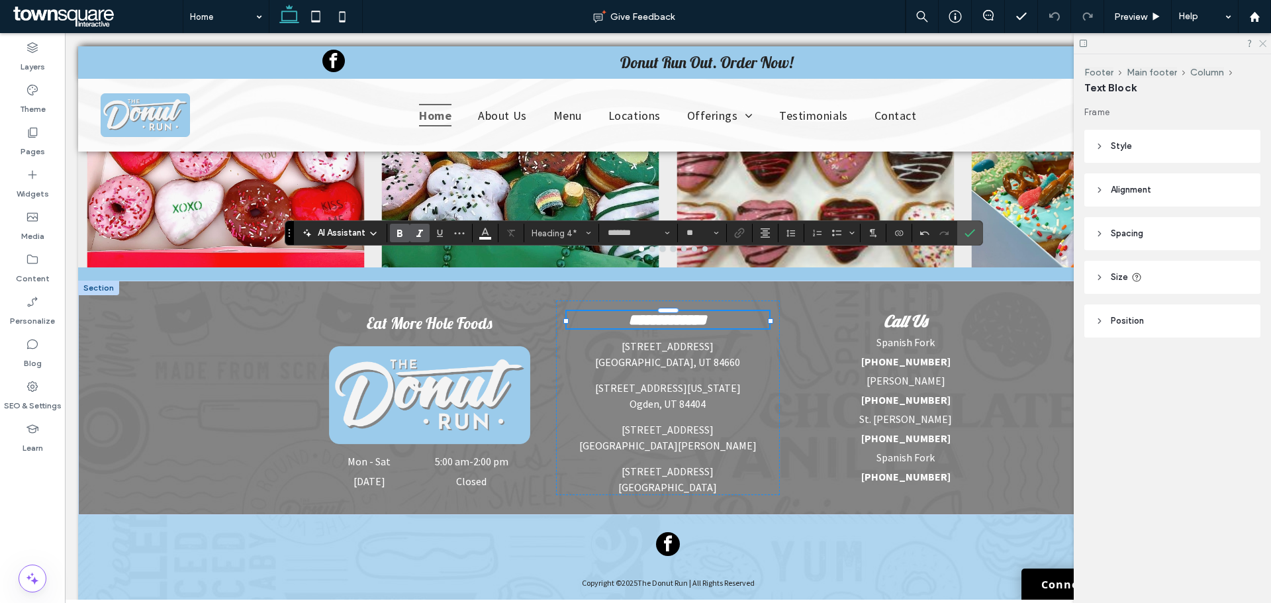
click at [1261, 41] on icon at bounding box center [1262, 42] width 9 height 9
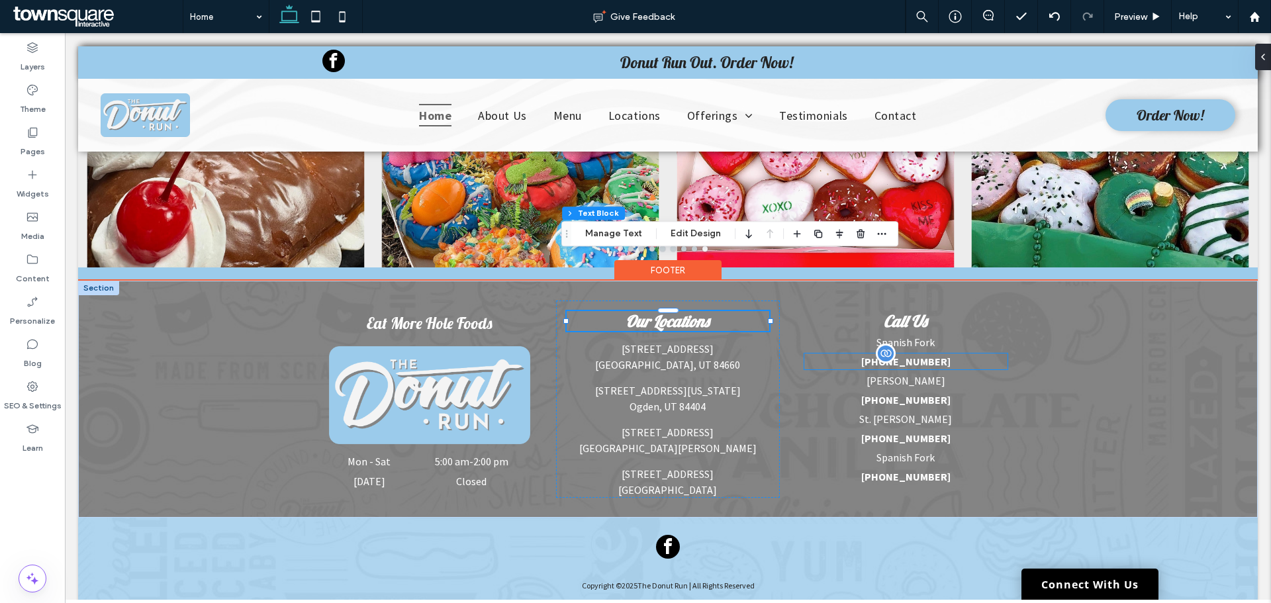
scroll to position [3425, 0]
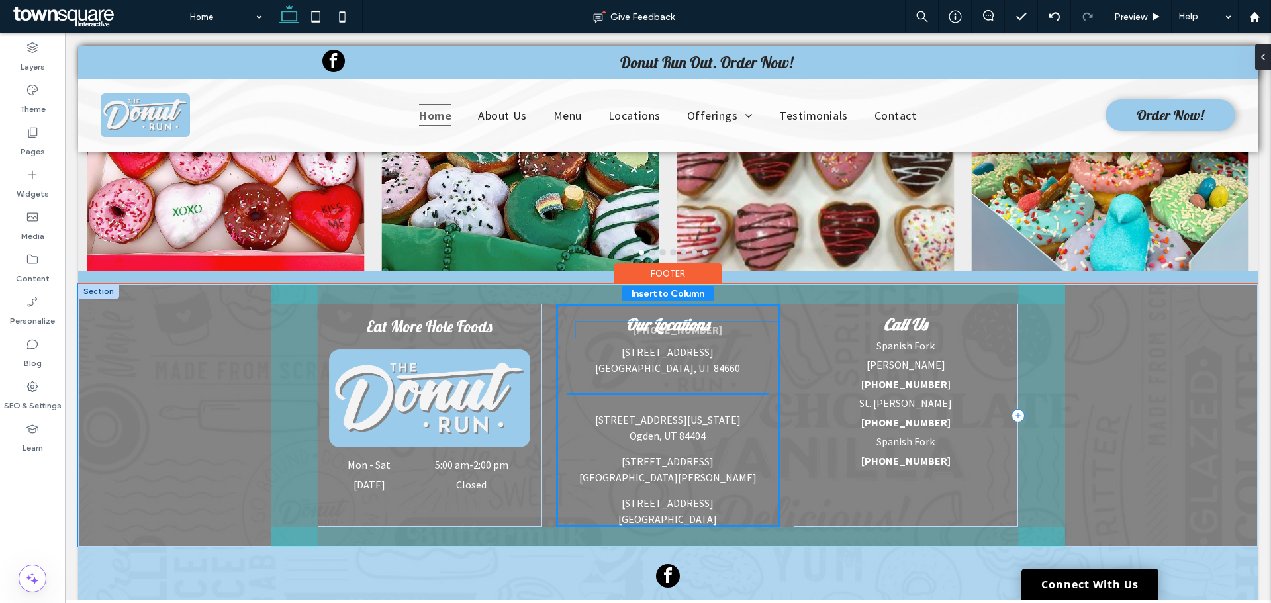
drag, startPoint x: 837, startPoint y: 308, endPoint x: 614, endPoint y: 332, distance: 225.0
drag, startPoint x: 606, startPoint y: 341, endPoint x: 607, endPoint y: 334, distance: 7.3
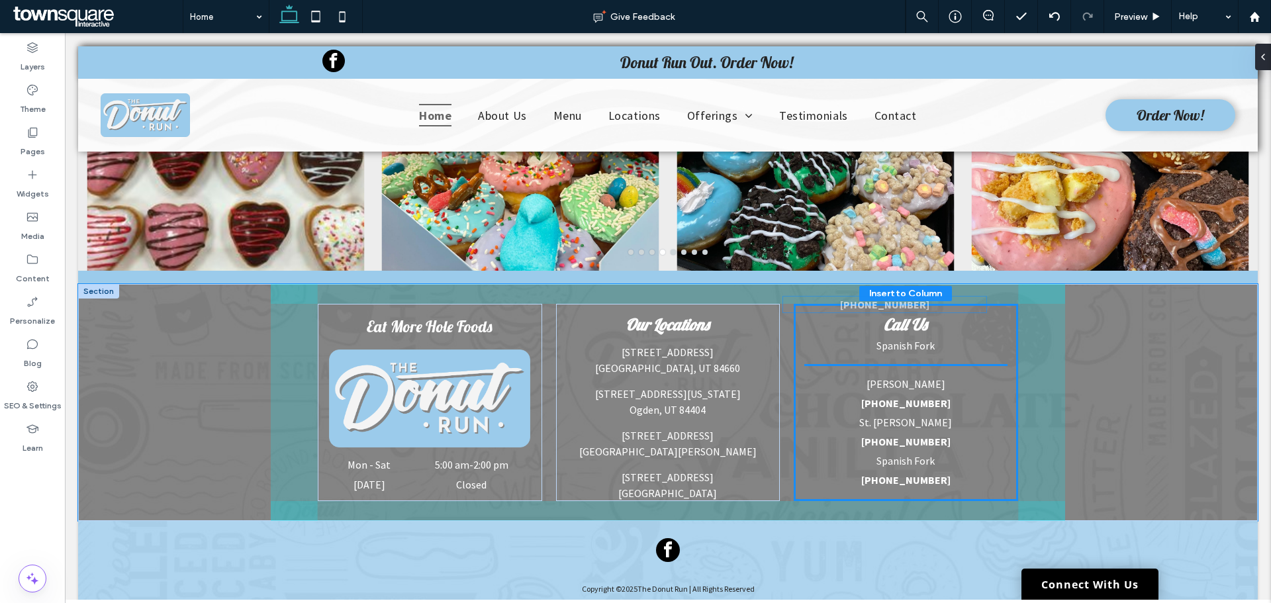
drag, startPoint x: 733, startPoint y: 324, endPoint x: 947, endPoint y: 304, distance: 214.8
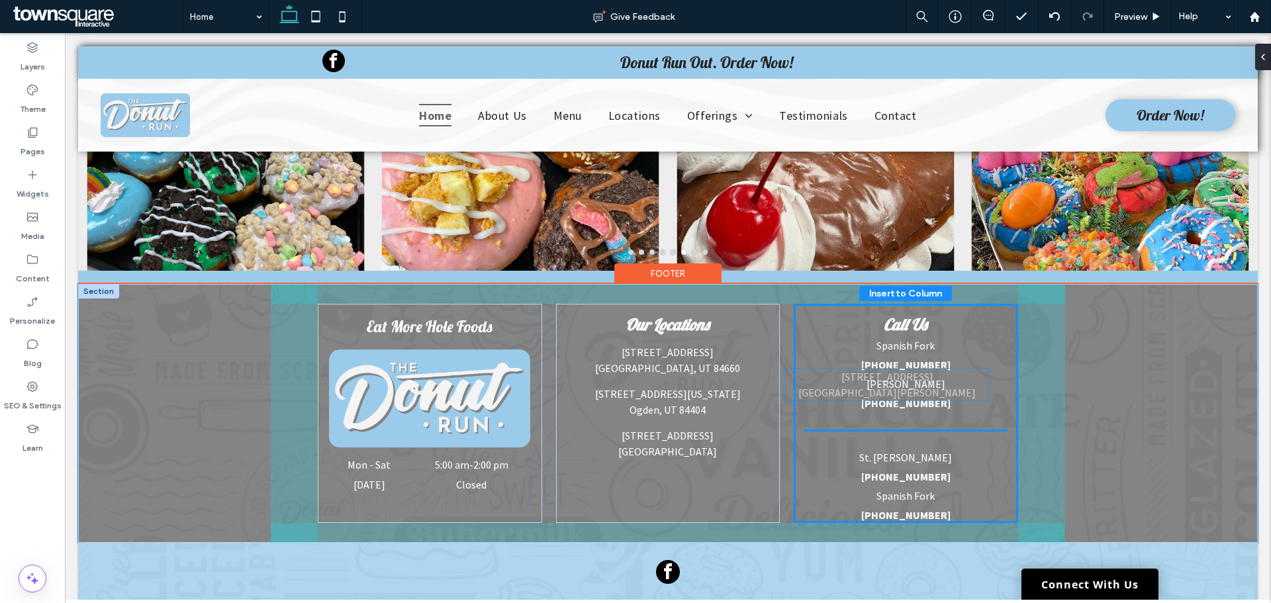
drag, startPoint x: 669, startPoint y: 391, endPoint x: 894, endPoint y: 385, distance: 224.5
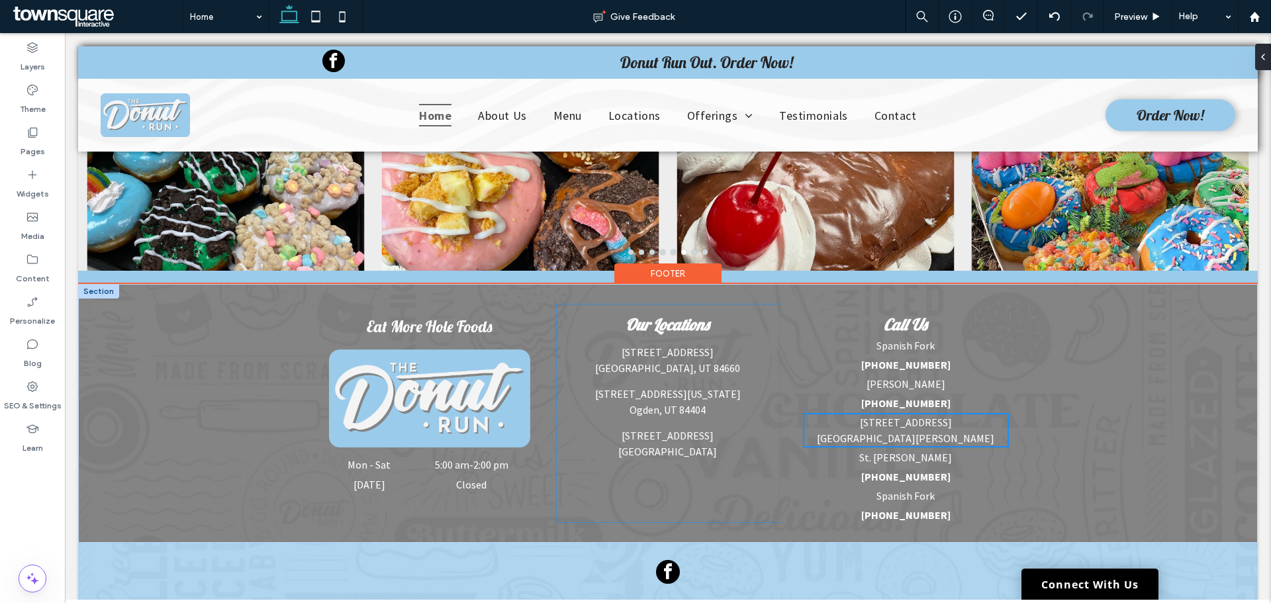
scroll to position [3419, 0]
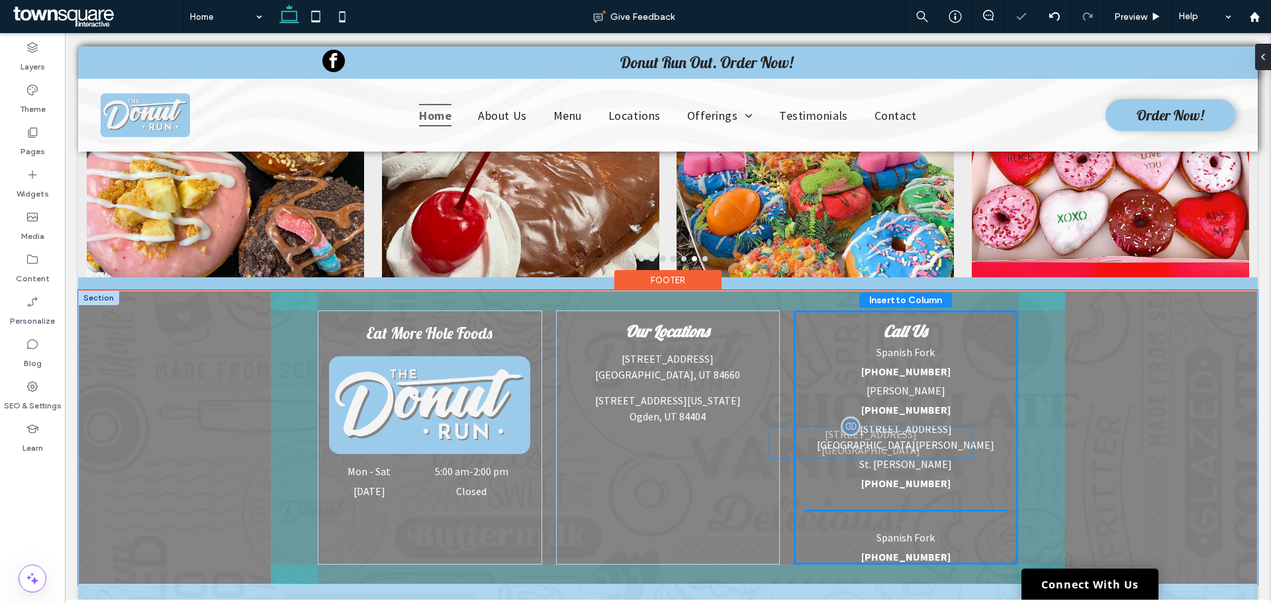
drag, startPoint x: 648, startPoint y: 404, endPoint x: 872, endPoint y: 458, distance: 230.9
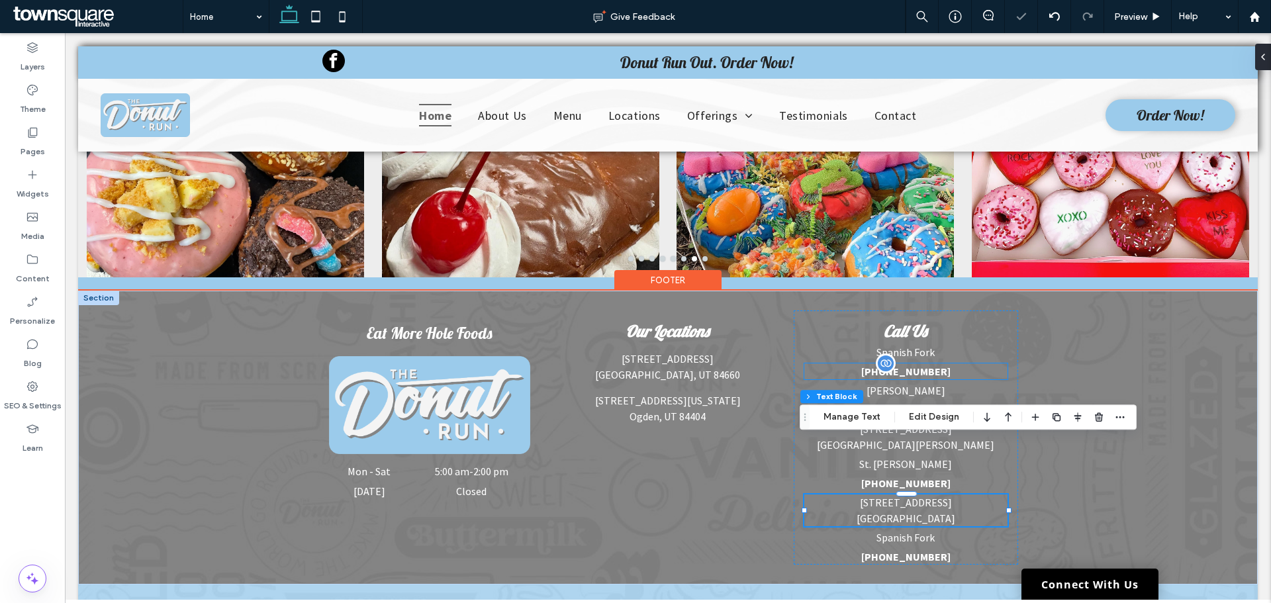
click at [968, 363] on div "[PHONE_NUMBER]" at bounding box center [905, 371] width 203 height 16
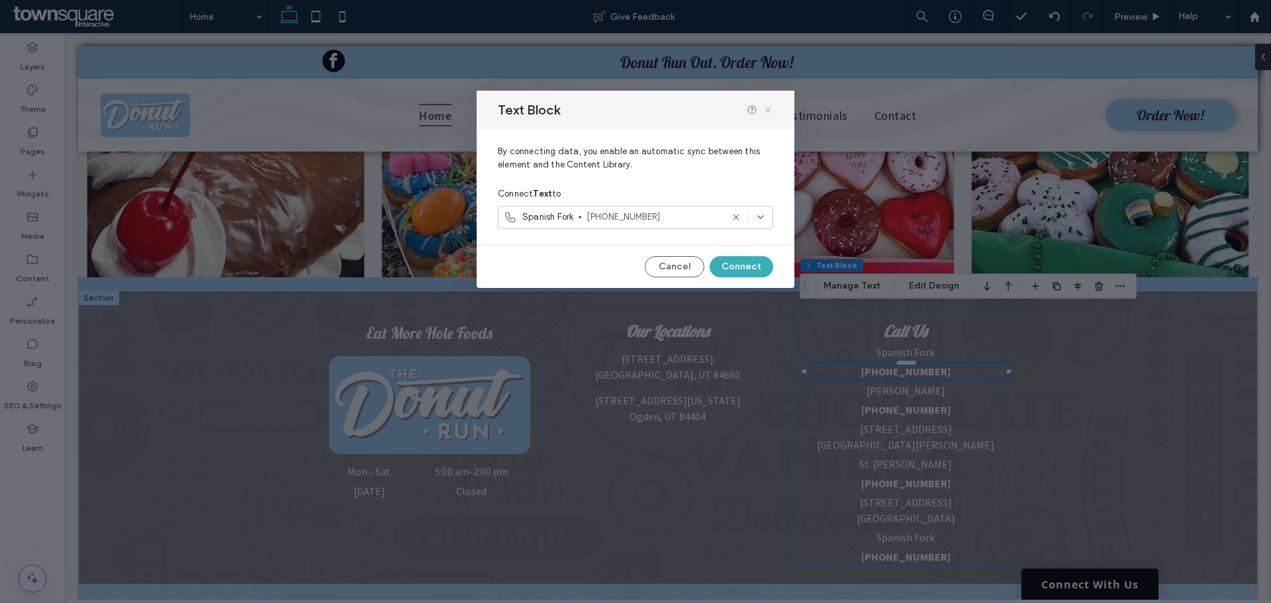
drag, startPoint x: 767, startPoint y: 109, endPoint x: 704, endPoint y: 78, distance: 70.5
click at [767, 109] on use at bounding box center [768, 110] width 6 height 6
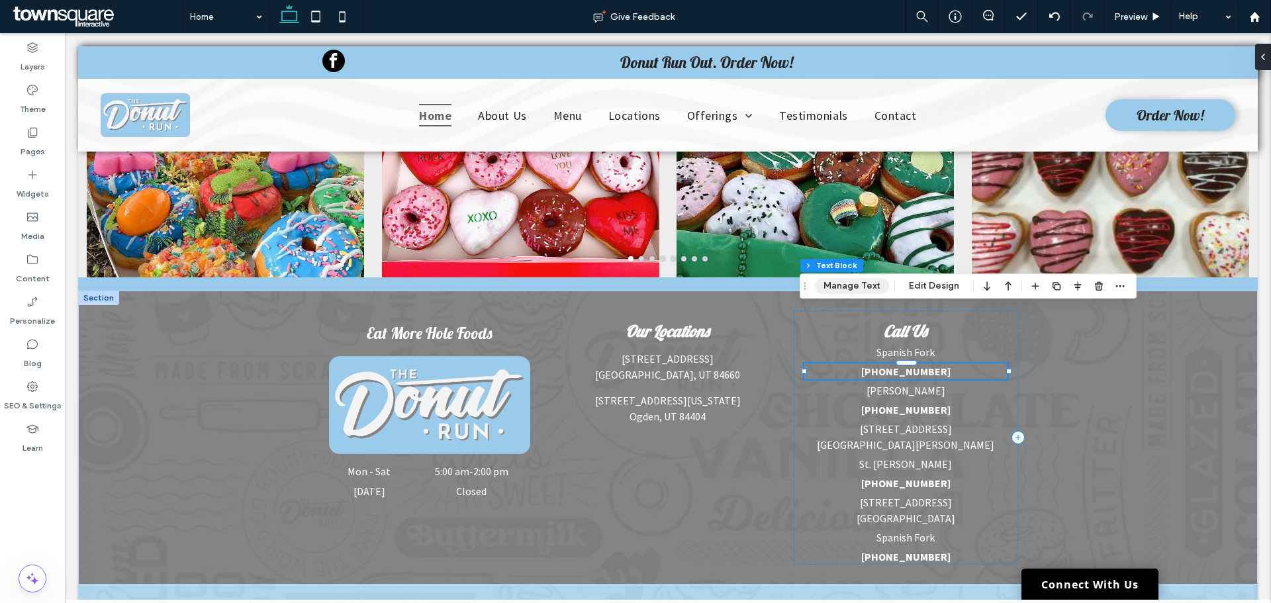
click at [837, 281] on button "Manage Text" at bounding box center [852, 286] width 74 height 16
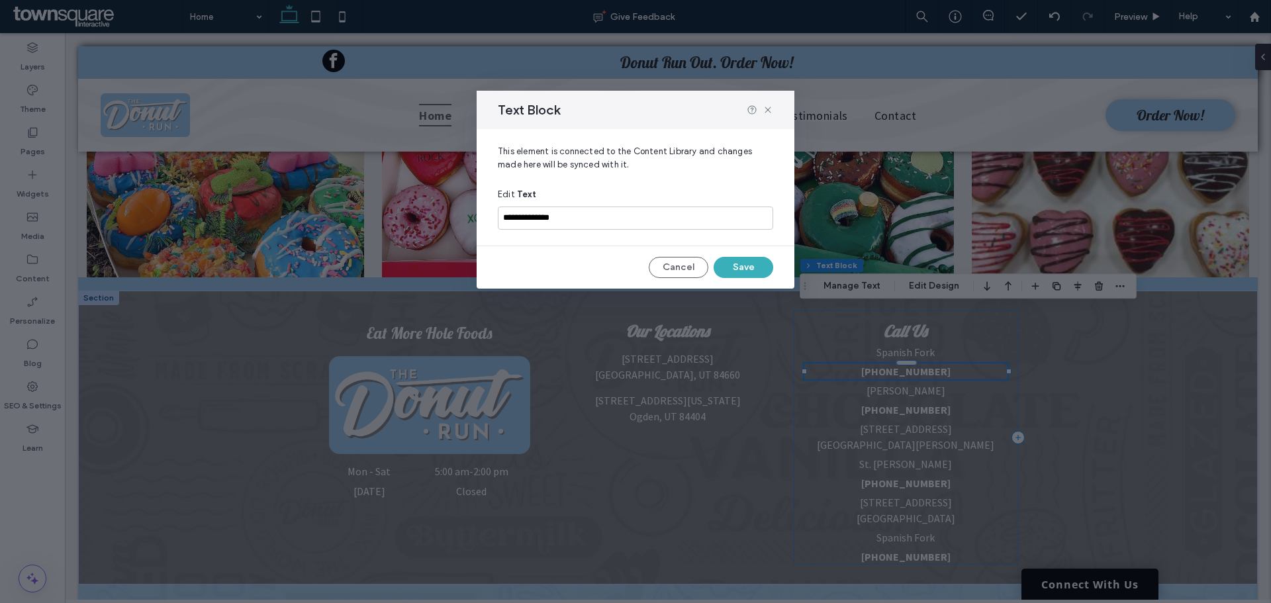
drag, startPoint x: 596, startPoint y: 230, endPoint x: 589, endPoint y: 222, distance: 10.9
click at [537, 221] on div "**********" at bounding box center [635, 218] width 275 height 34
drag, startPoint x: 604, startPoint y: 222, endPoint x: 412, endPoint y: 205, distance: 192.1
click at [337, 195] on div "**********" at bounding box center [635, 301] width 1271 height 603
click at [768, 108] on icon at bounding box center [768, 110] width 11 height 11
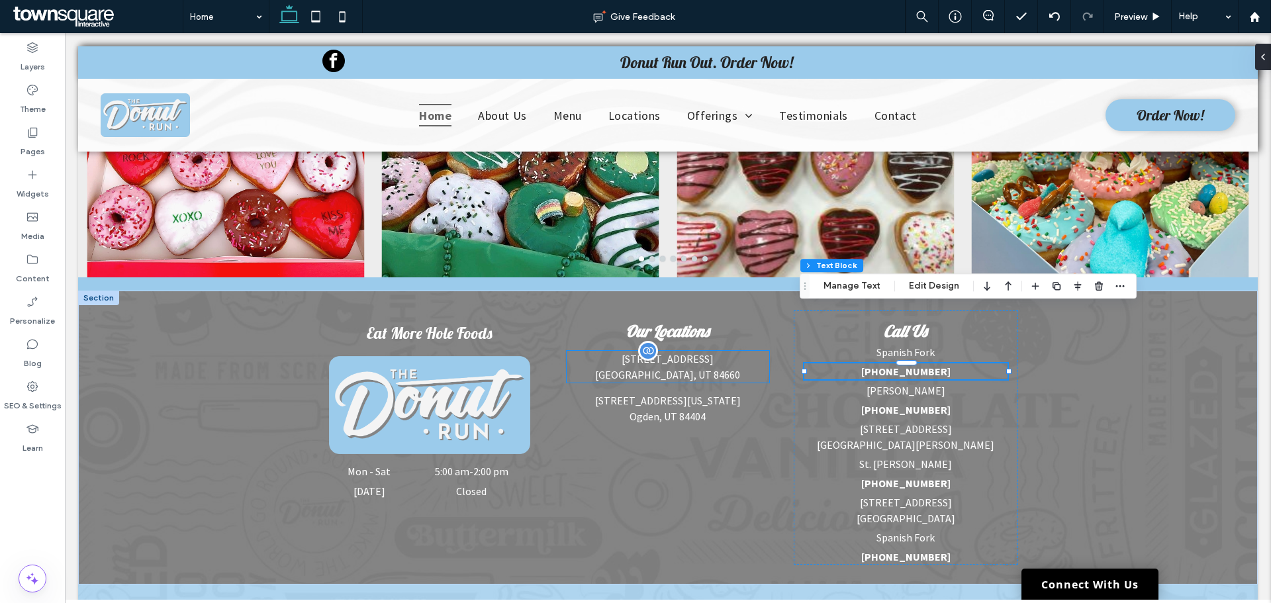
click at [682, 367] on p "[GEOGRAPHIC_DATA], UT 84660" at bounding box center [668, 375] width 203 height 16
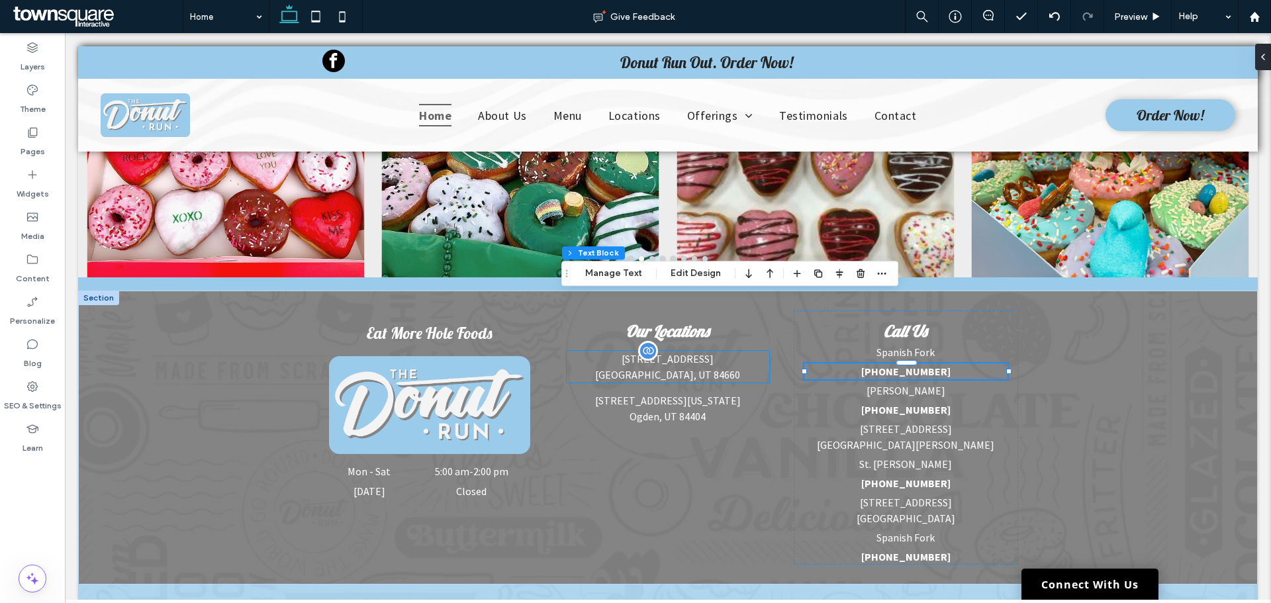
click at [682, 351] on div "[STREET_ADDRESS]" at bounding box center [668, 367] width 203 height 32
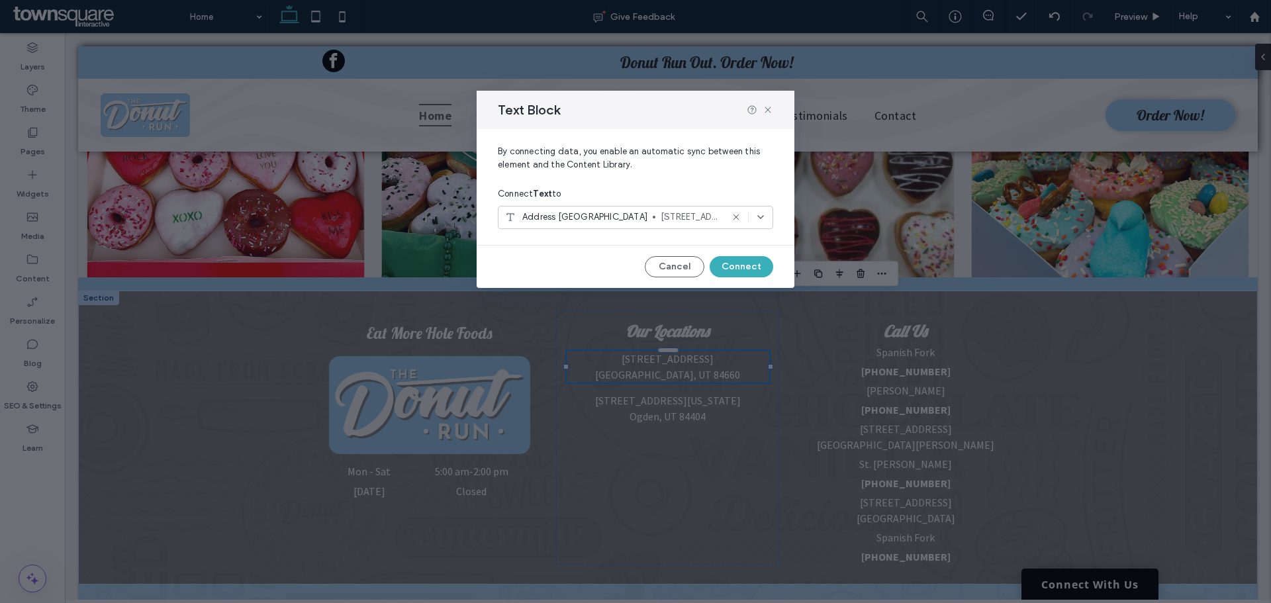
click at [761, 216] on icon at bounding box center [760, 217] width 11 height 11
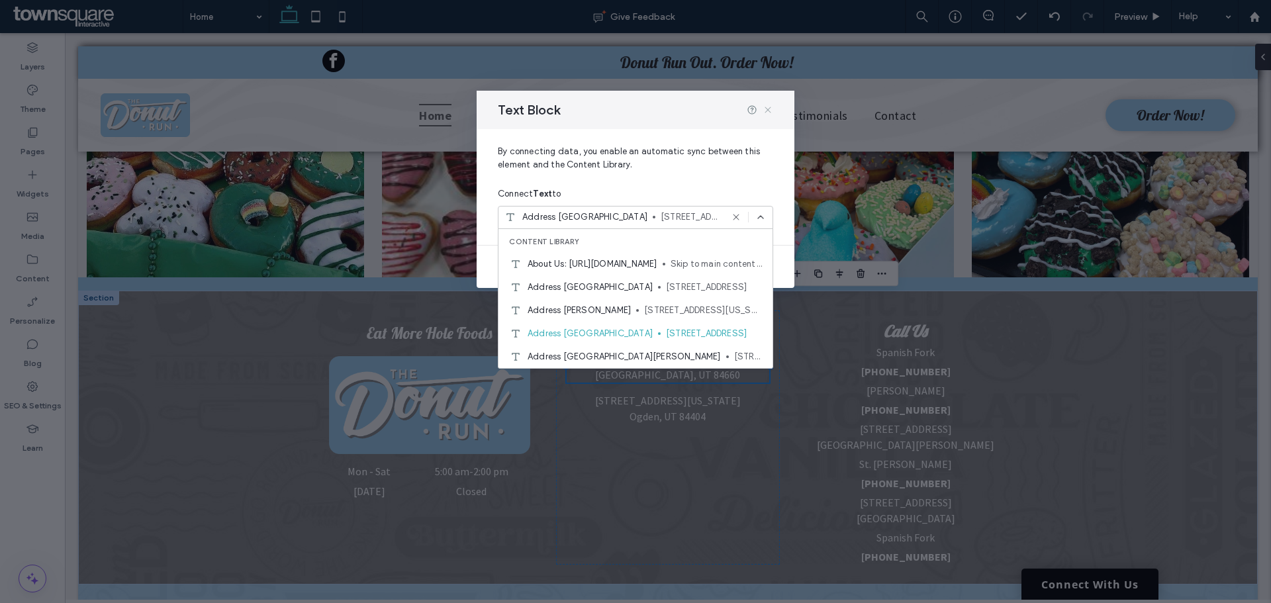
click at [772, 111] on icon at bounding box center [768, 110] width 11 height 11
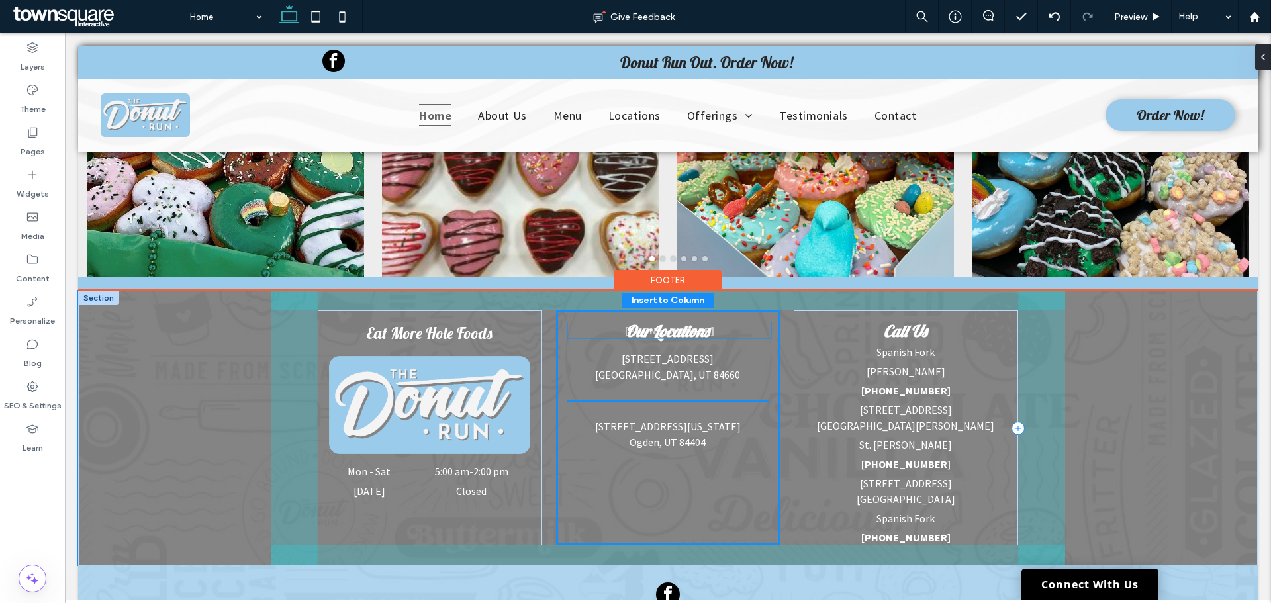
drag, startPoint x: 968, startPoint y: 313, endPoint x: 737, endPoint y: 328, distance: 232.1
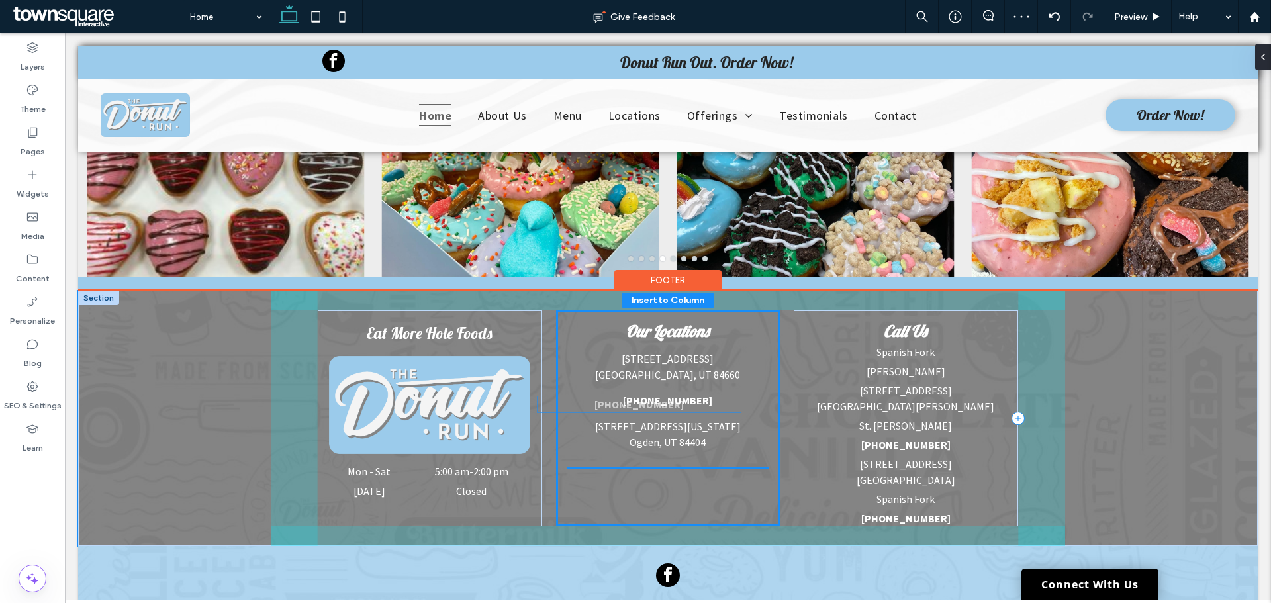
drag, startPoint x: 986, startPoint y: 340, endPoint x: 724, endPoint y: 409, distance: 271.2
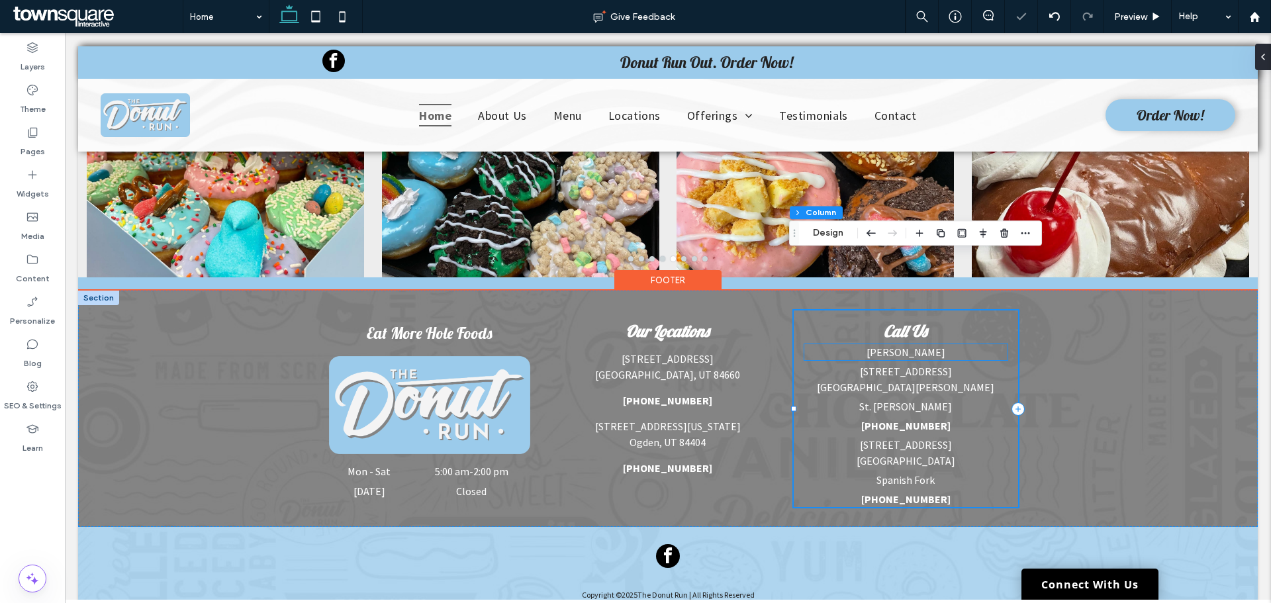
click at [933, 344] on p "[PERSON_NAME]" at bounding box center [905, 352] width 203 height 16
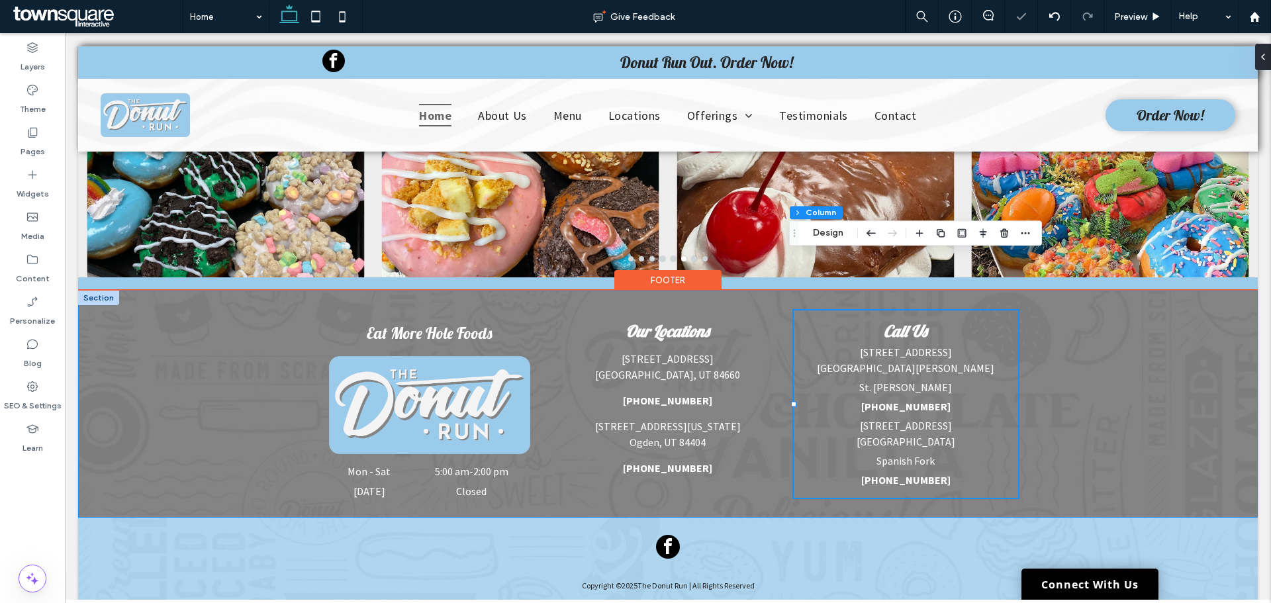
click at [1084, 371] on div "Our Locations [STREET_ADDRESS] [PHONE_NUMBER] [STREET_ADDRESS][US_STATE] [PHONE…" at bounding box center [668, 404] width 1180 height 227
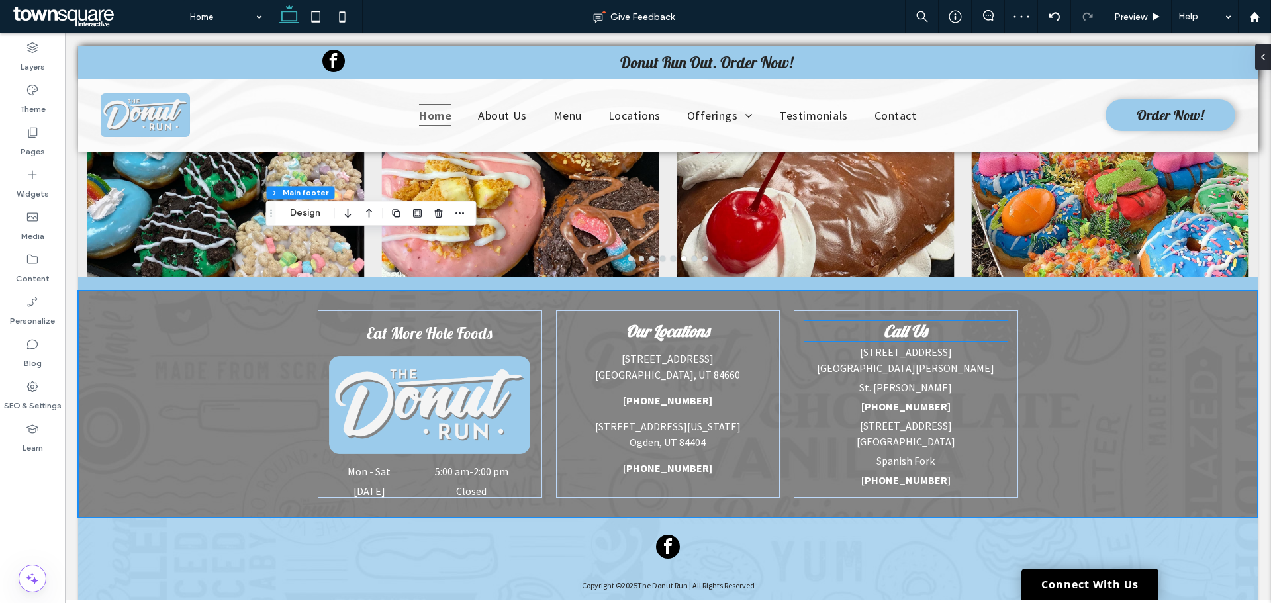
click at [916, 321] on strong "Call Us" at bounding box center [906, 331] width 44 height 20
click at [917, 321] on div "Call Us" at bounding box center [905, 331] width 203 height 20
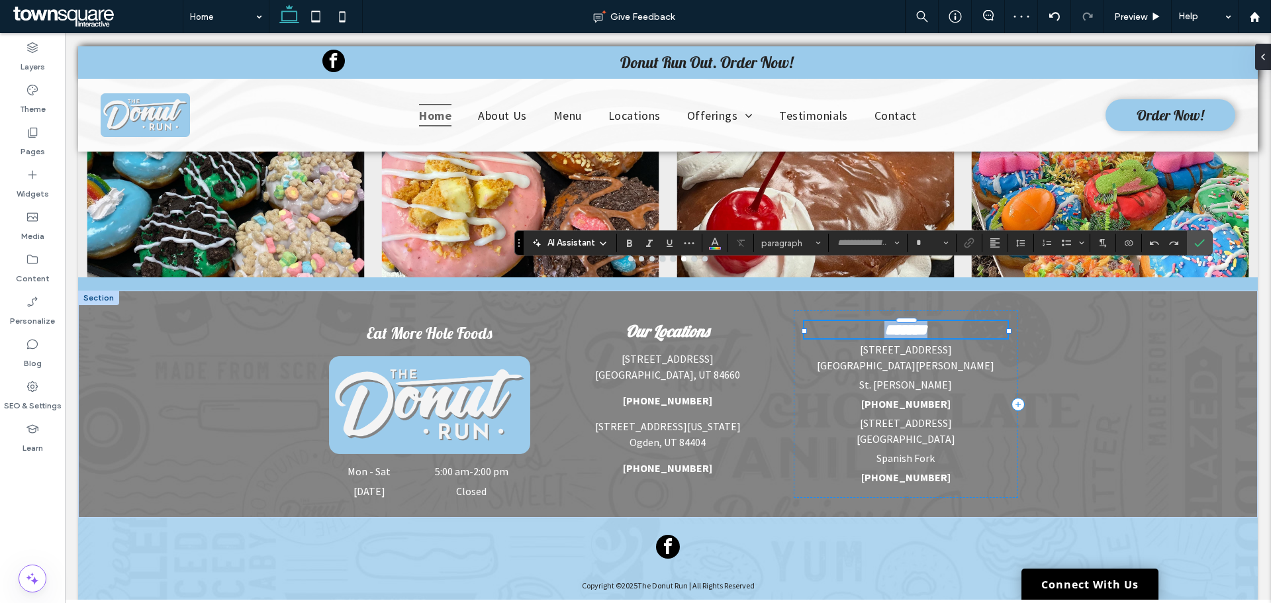
type input "*******"
type input "**"
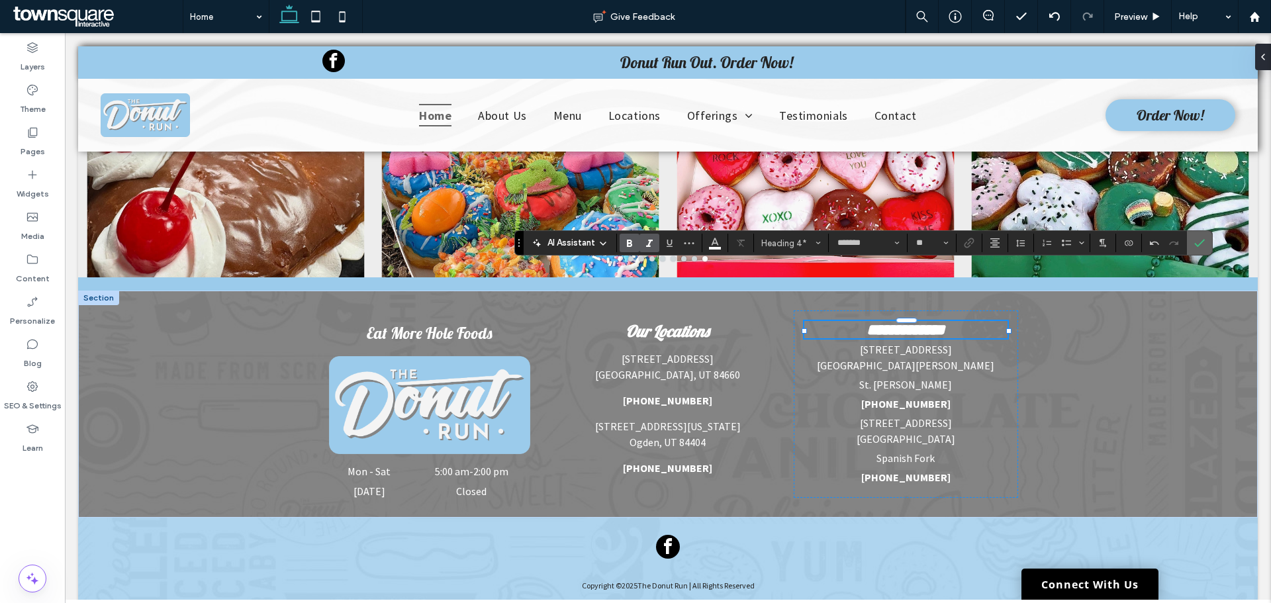
click at [1205, 240] on label "Confirm" at bounding box center [1199, 243] width 20 height 24
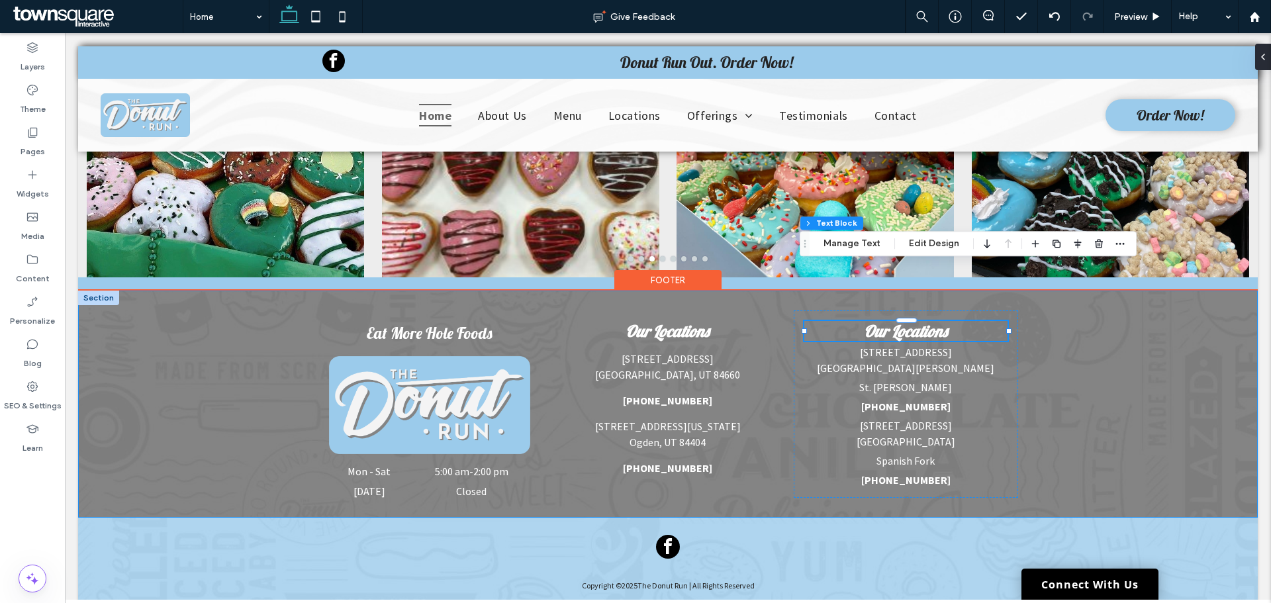
click at [1146, 385] on div "Our Locations [STREET_ADDRESS] [PHONE_NUMBER] [STREET_ADDRESS][US_STATE] [PHONE…" at bounding box center [668, 404] width 1180 height 227
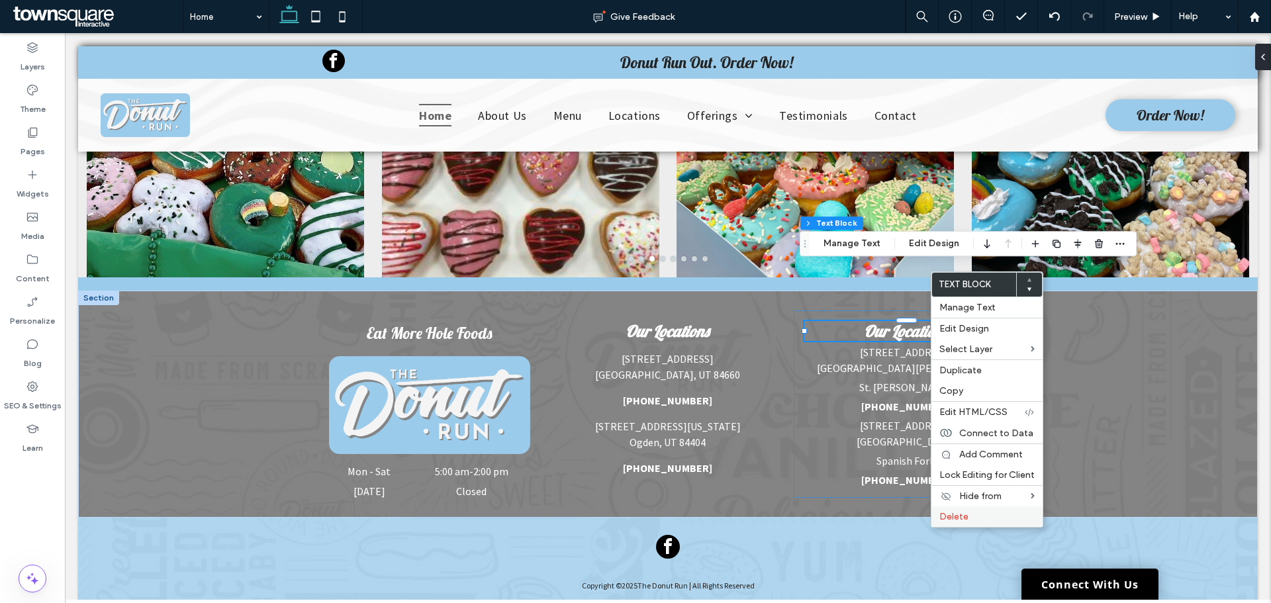
click at [952, 512] on span "Delete" at bounding box center [953, 516] width 29 height 11
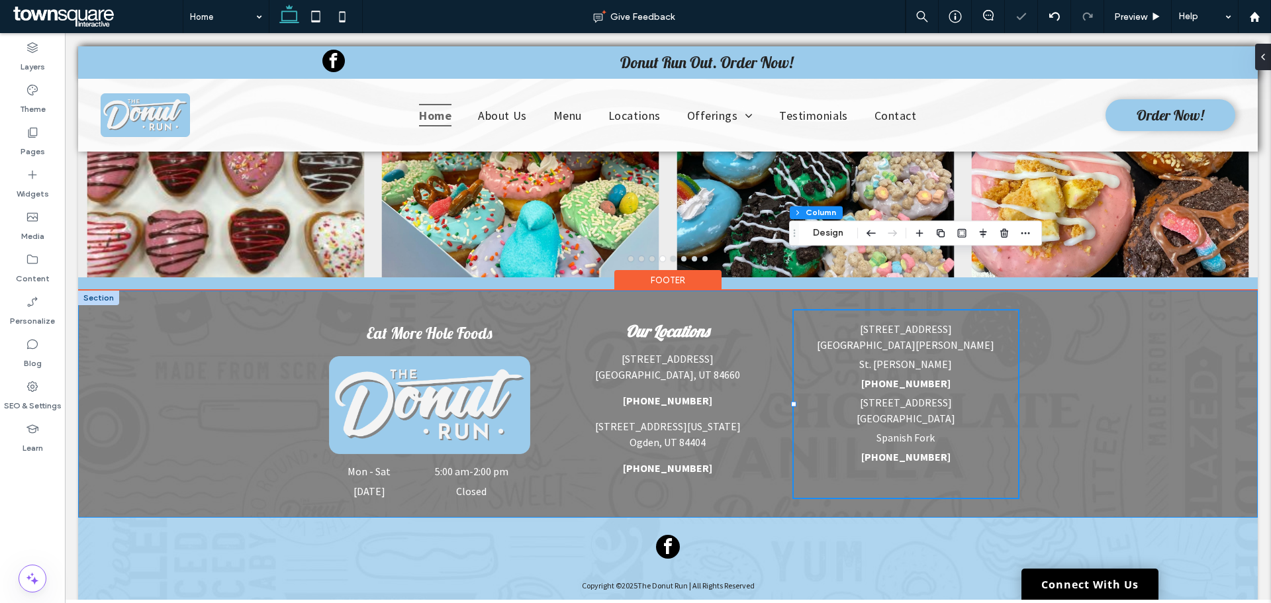
click at [1187, 366] on div "Our Locations [STREET_ADDRESS] [PHONE_NUMBER] [STREET_ADDRESS][US_STATE] [PHONE…" at bounding box center [668, 404] width 1180 height 227
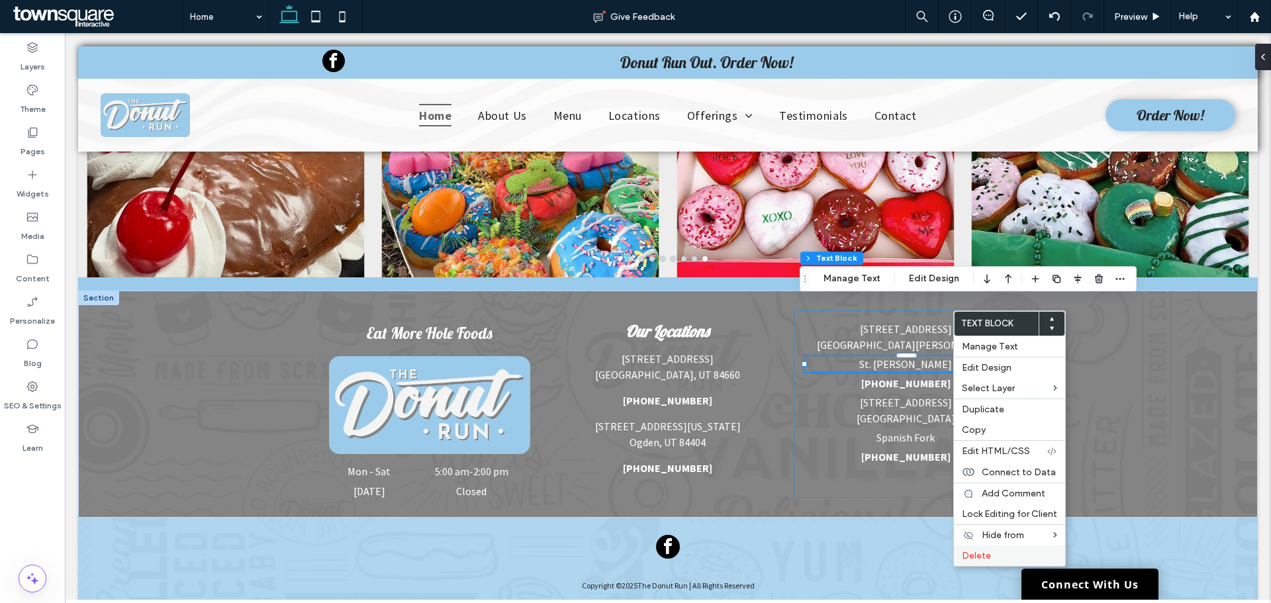
click at [988, 556] on span "Delete" at bounding box center [976, 555] width 29 height 11
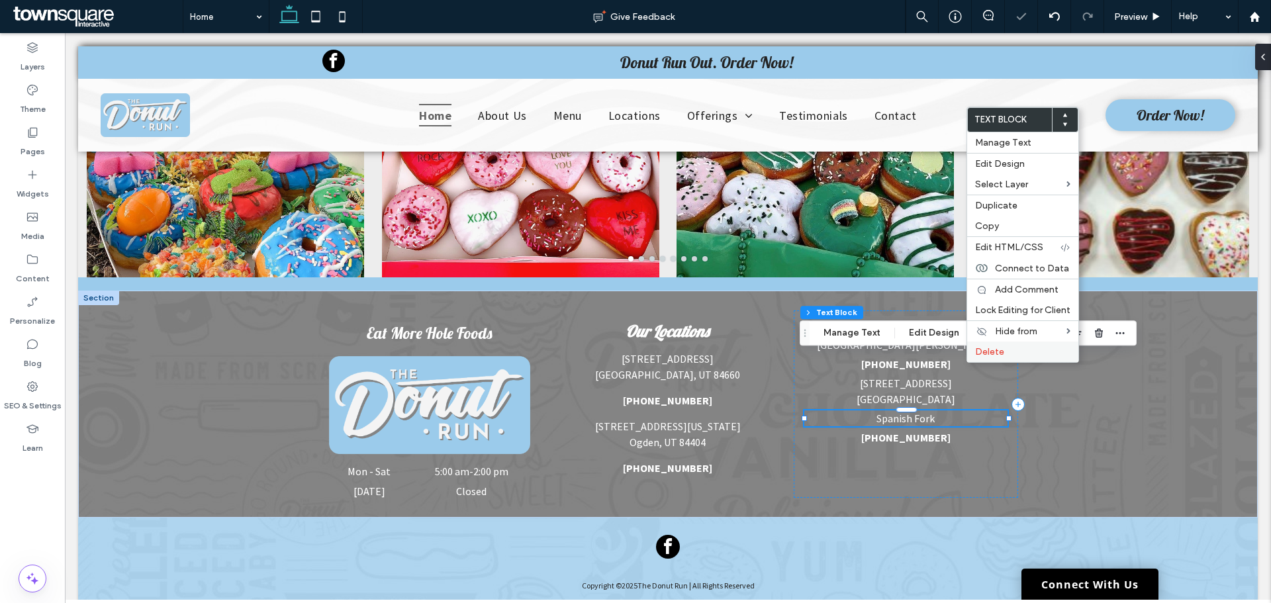
click at [1011, 351] on label "Delete" at bounding box center [1022, 351] width 95 height 11
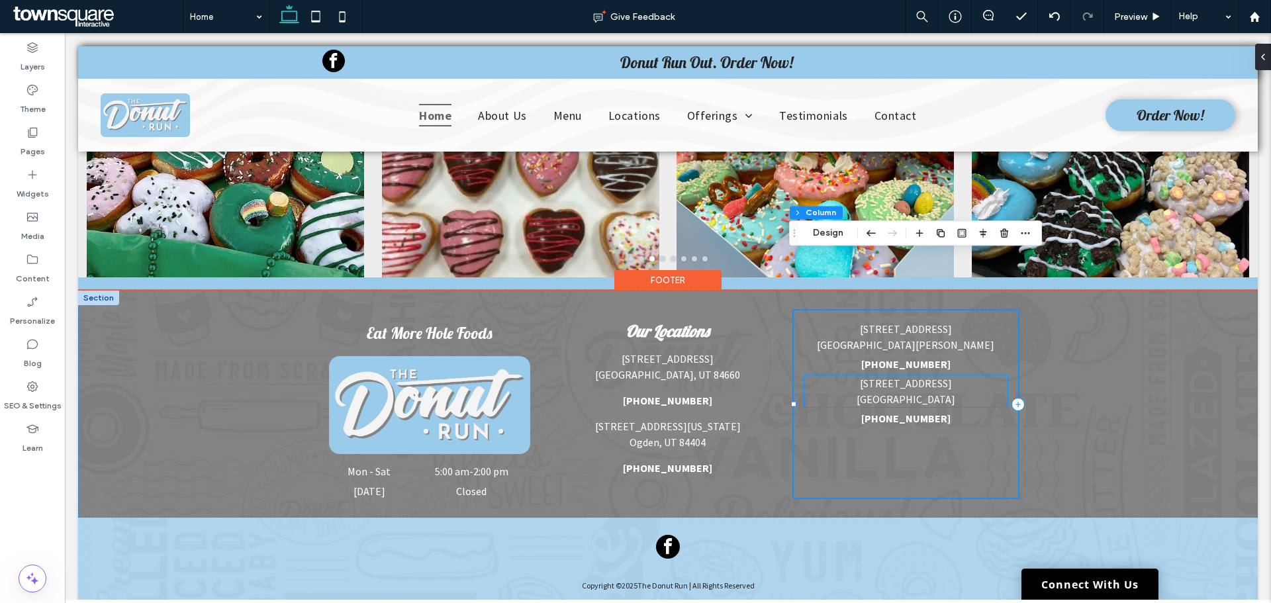
click at [812, 353] on div "[STREET_ADDRESS][PERSON_NAME] [PHONE_NUMBER] [STREET_ADDRESS] [PHONE_NUMBER]" at bounding box center [906, 403] width 224 height 187
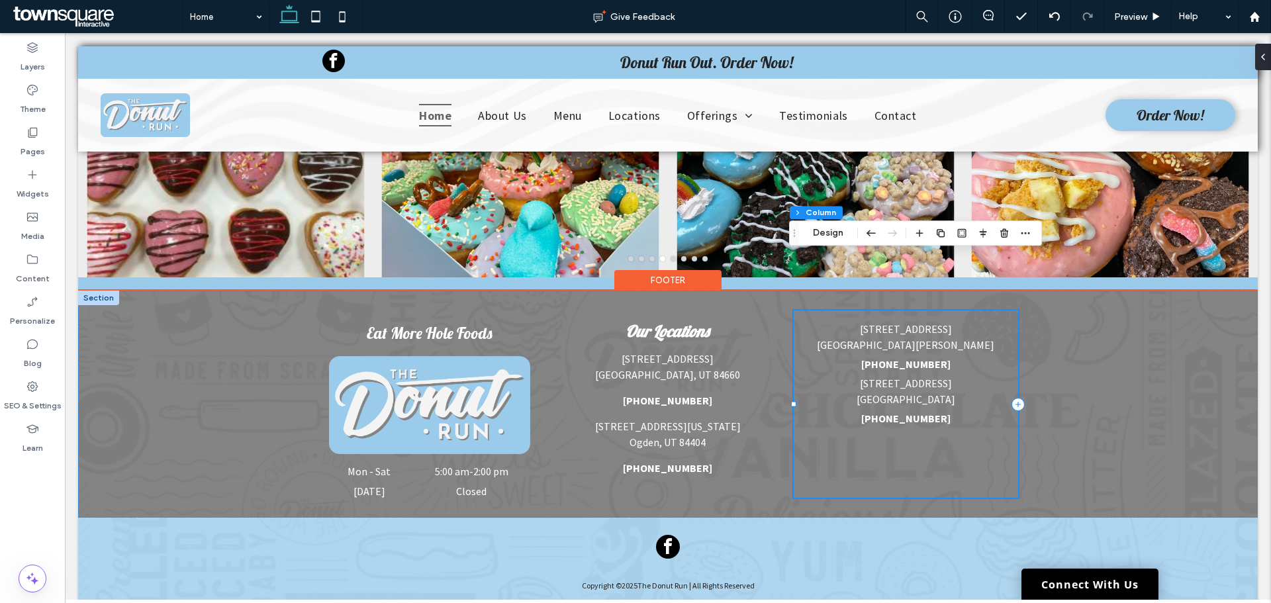
click at [799, 402] on div "[STREET_ADDRESS][PERSON_NAME] [PHONE_NUMBER] [STREET_ADDRESS] [PHONE_NUMBER]" at bounding box center [906, 403] width 224 height 187
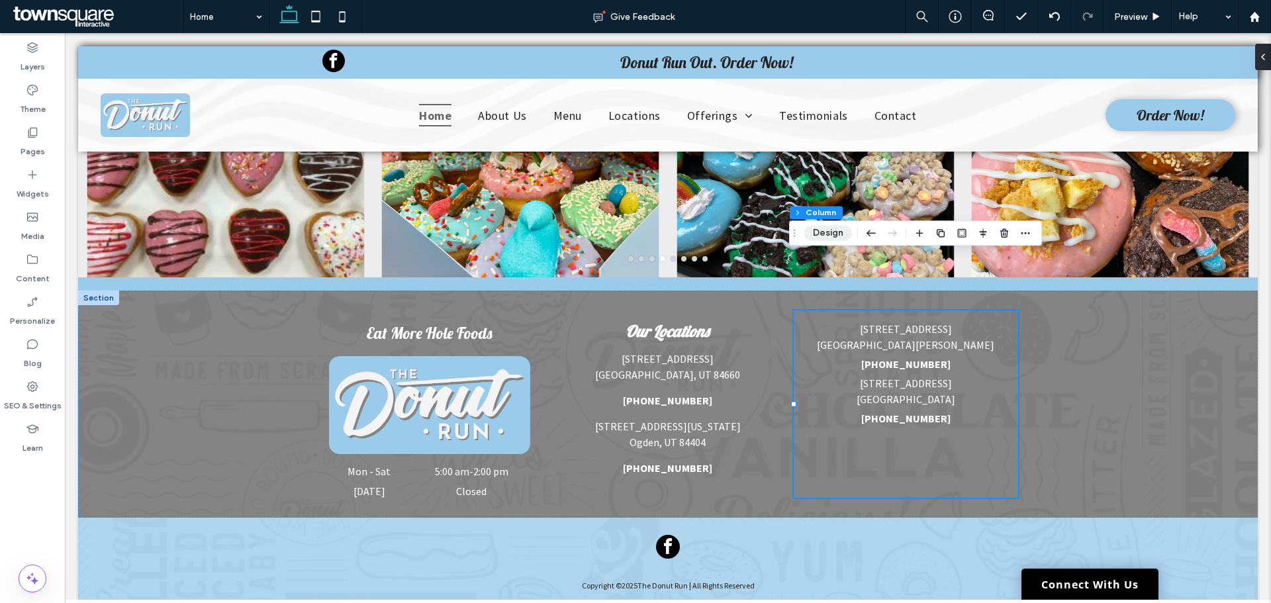
click at [832, 231] on button "Design" at bounding box center [828, 233] width 48 height 16
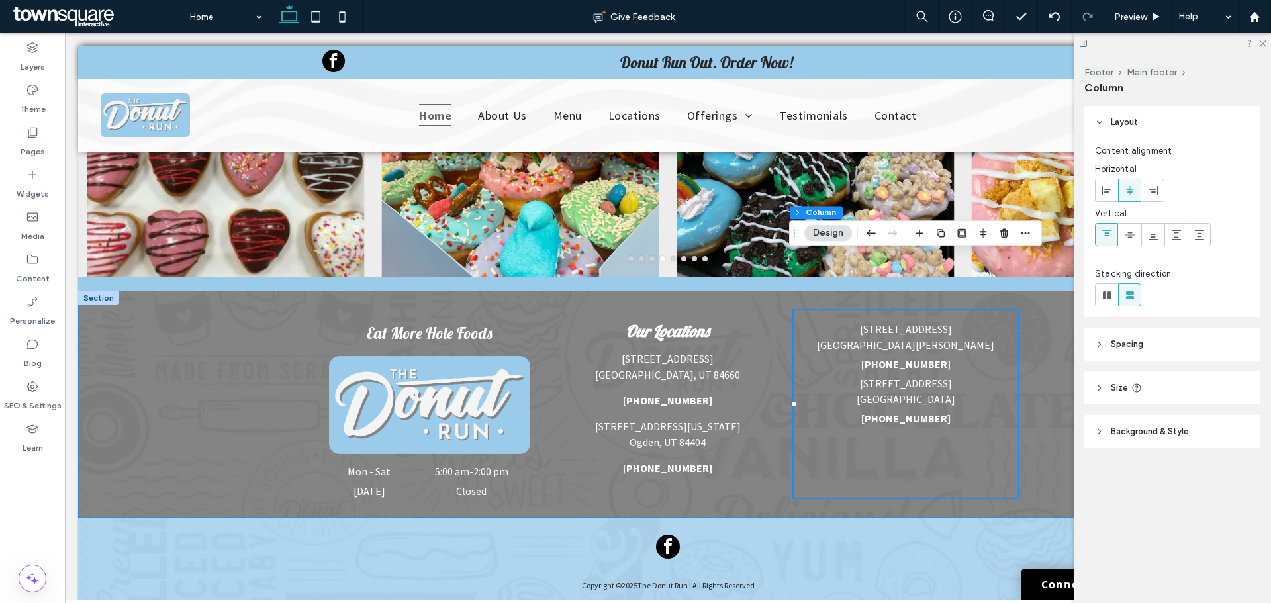
click at [1157, 332] on header "Spacing" at bounding box center [1172, 344] width 176 height 33
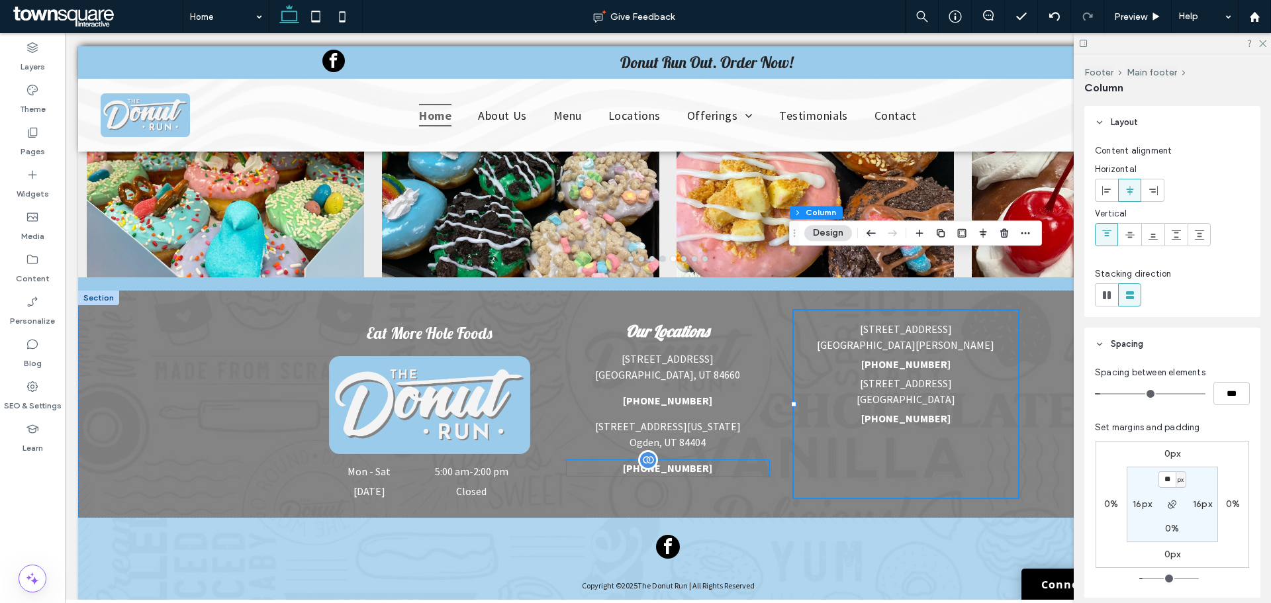
click at [742, 460] on div "[PHONE_NUMBER]" at bounding box center [668, 468] width 203 height 16
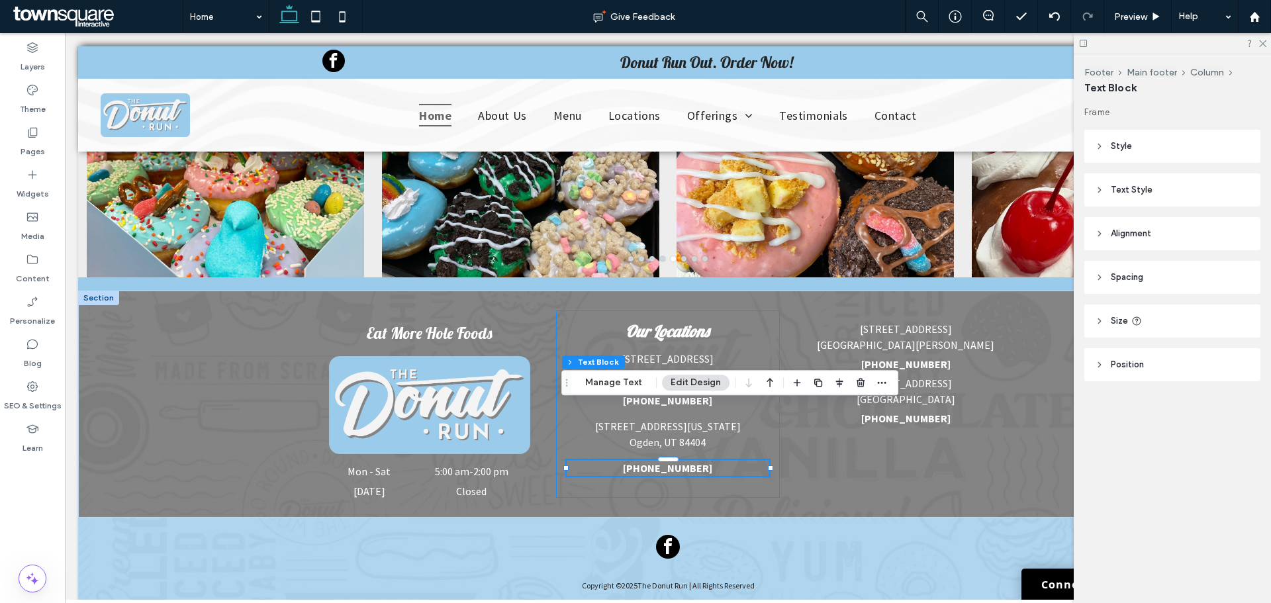
click at [762, 428] on div "Our Locations [STREET_ADDRESS] [PHONE_NUMBER] [STREET_ADDRESS][US_STATE] [PHONE…" at bounding box center [668, 403] width 224 height 187
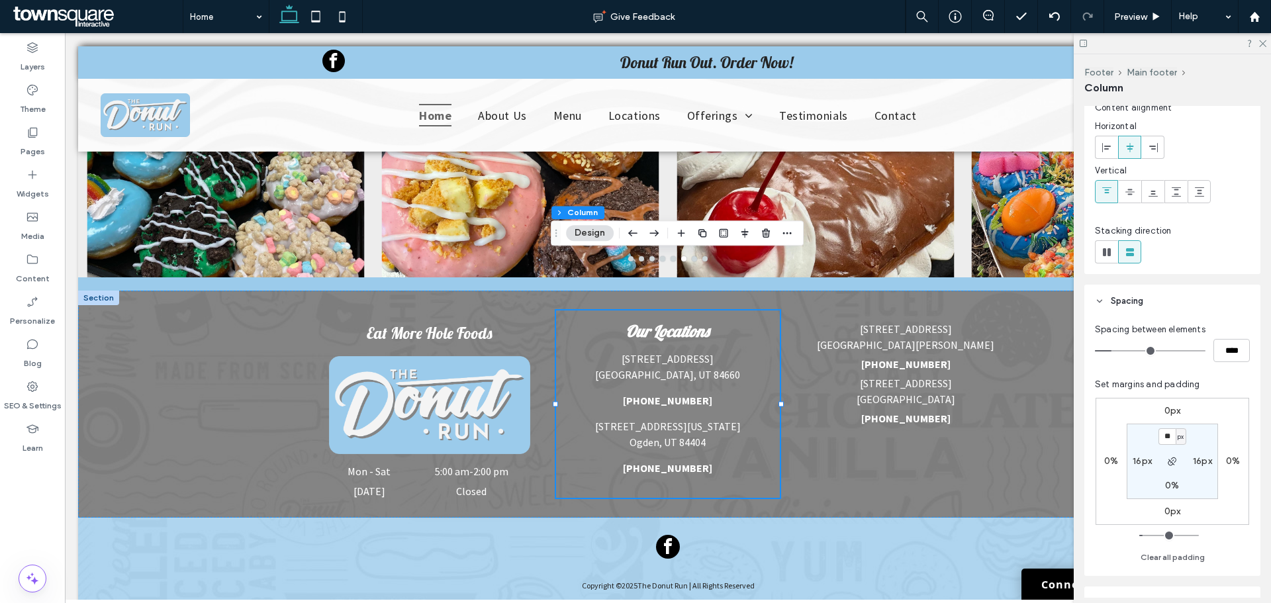
scroll to position [66, 0]
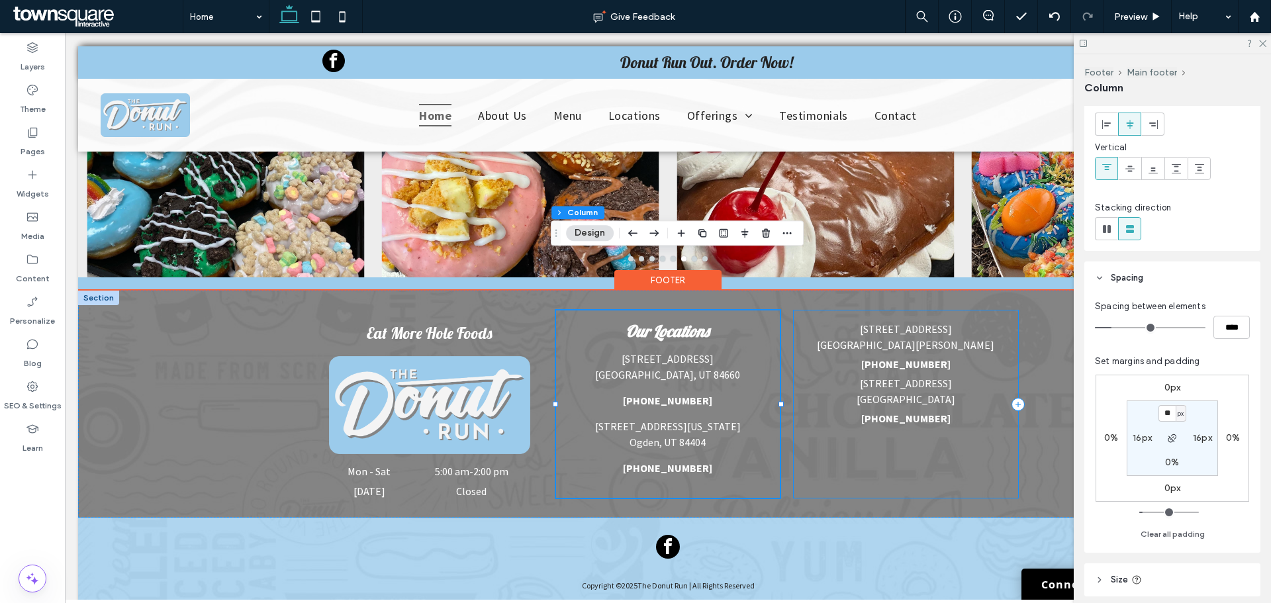
click at [972, 402] on div "[STREET_ADDRESS][PERSON_NAME] [PHONE_NUMBER] [STREET_ADDRESS] [PHONE_NUMBER]" at bounding box center [906, 403] width 224 height 187
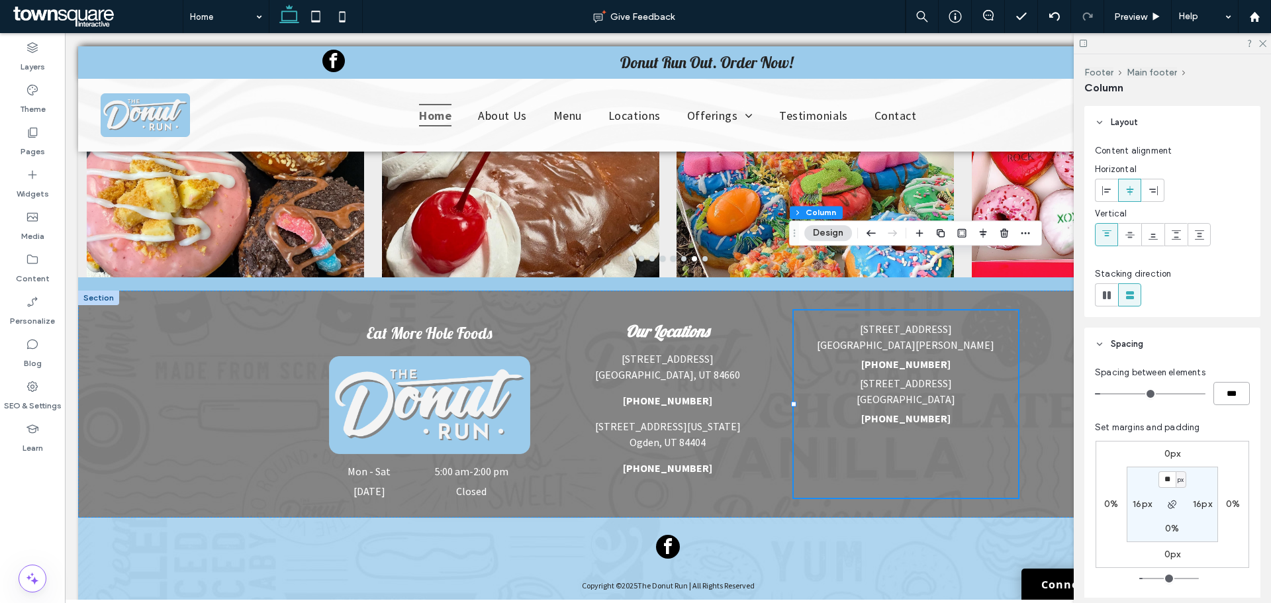
click at [1214, 403] on input "***" at bounding box center [1231, 393] width 36 height 23
type input "**"
type input "****"
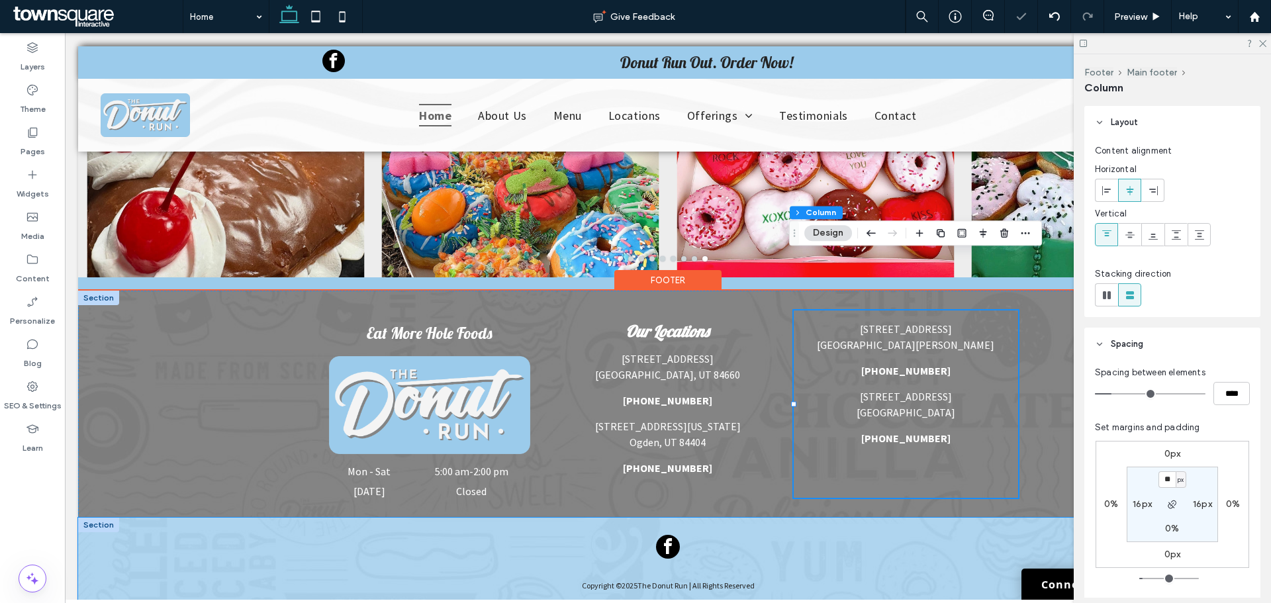
click at [1038, 518] on div "Copyright © 2025 The Donut Run | All Rights Reserved" at bounding box center [668, 585] width 794 height 134
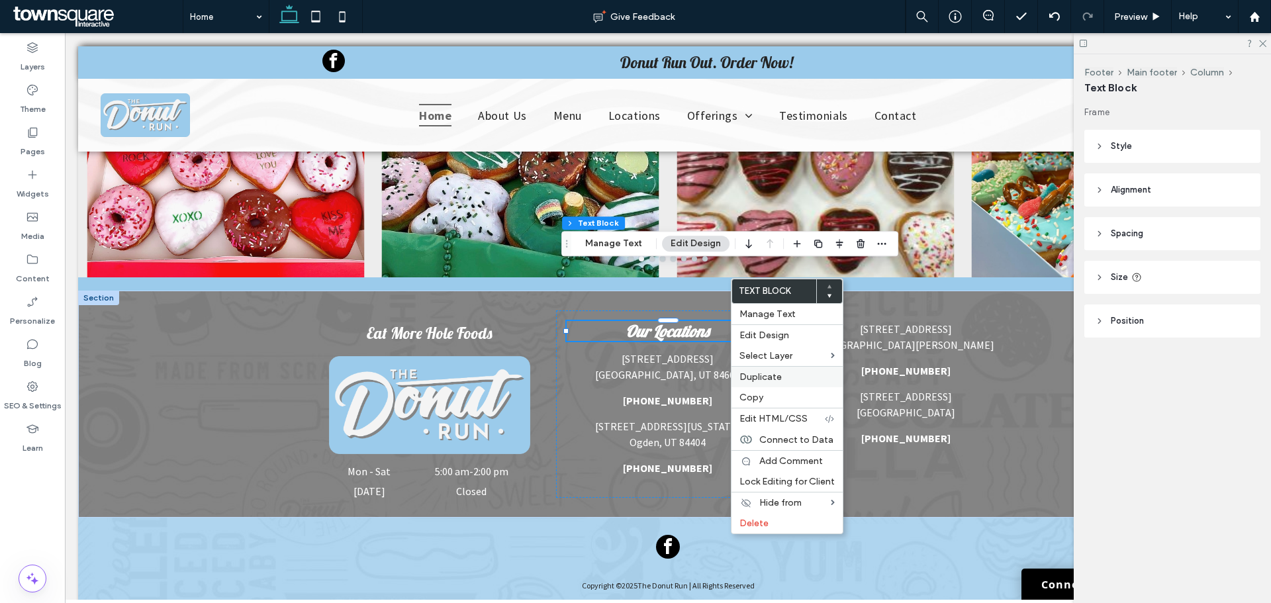
click at [781, 377] on label "Duplicate" at bounding box center [786, 376] width 95 height 11
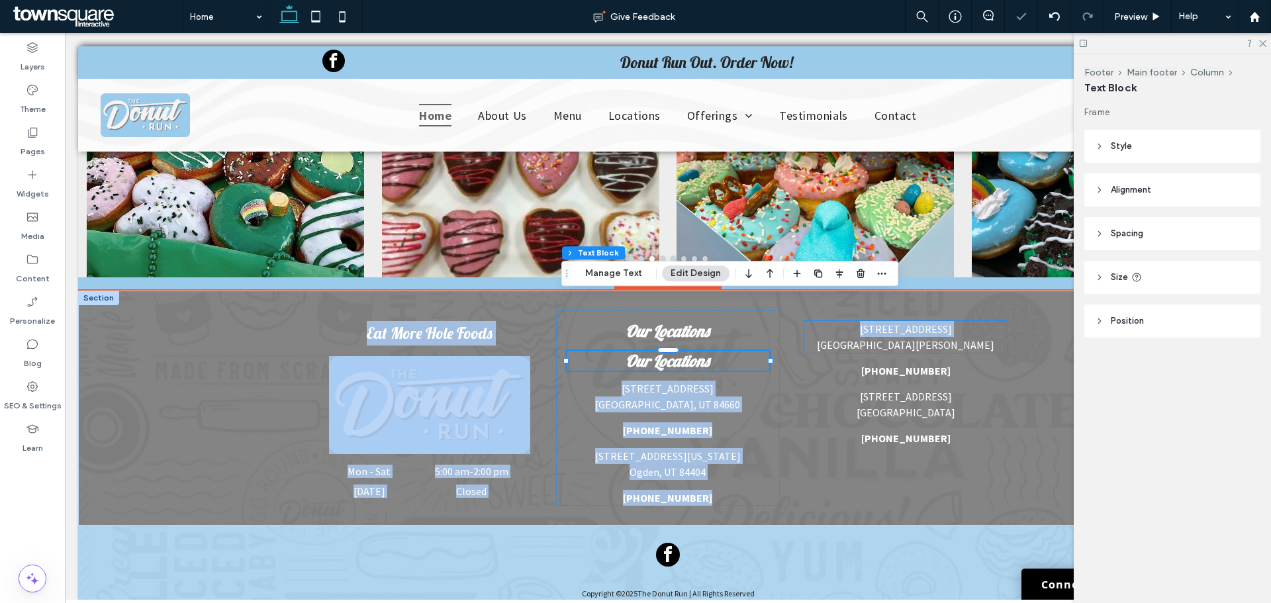
drag, startPoint x: 733, startPoint y: 316, endPoint x: 776, endPoint y: 297, distance: 47.4
click at [823, 294] on div "Our Locations Our Locations [STREET_ADDRESS] [PHONE_NUMBER] [STREET_ADDRESS][US…" at bounding box center [668, 408] width 794 height 235
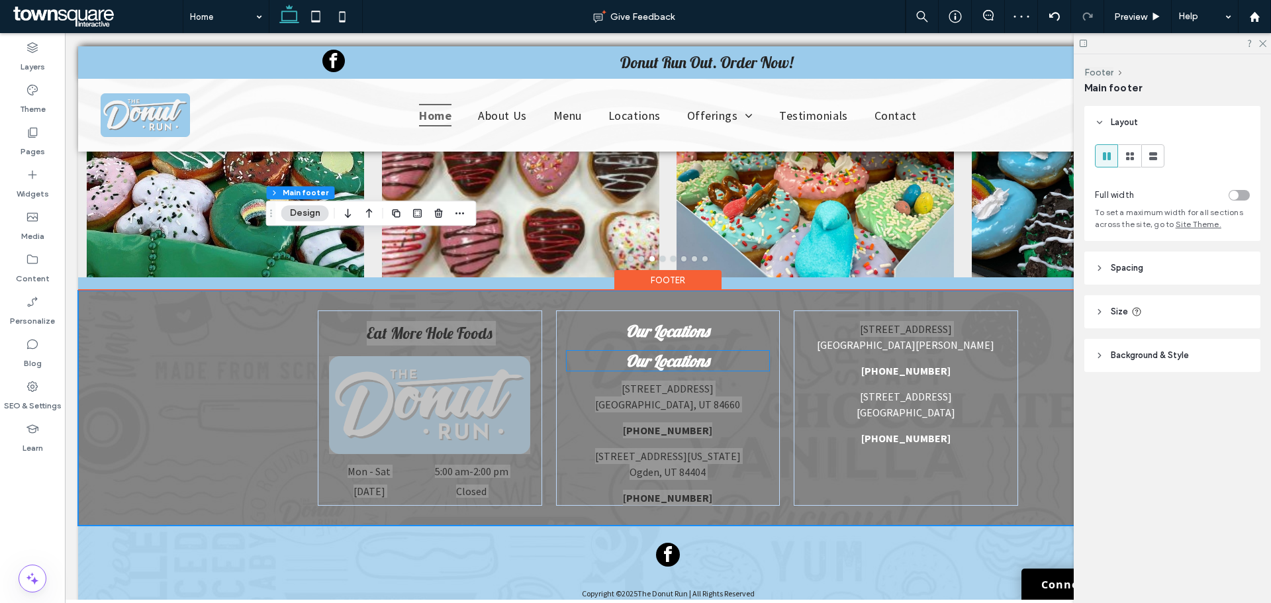
click at [728, 351] on h4 "Our Locations" at bounding box center [668, 361] width 203 height 20
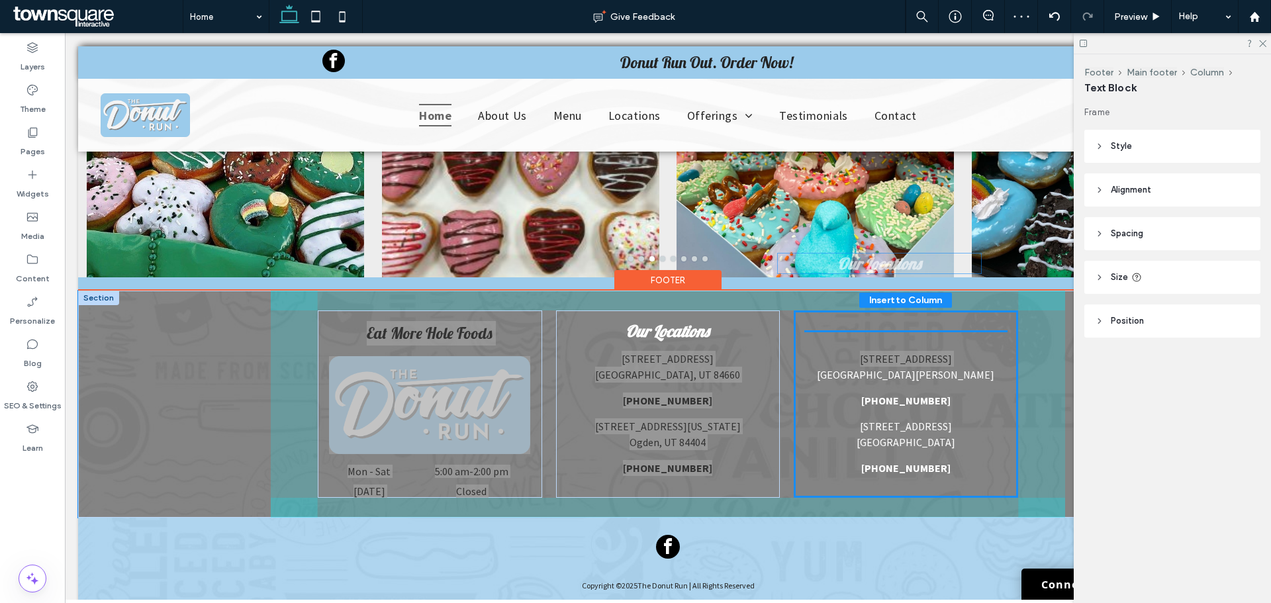
drag, startPoint x: 730, startPoint y: 308, endPoint x: 947, endPoint y: 279, distance: 218.5
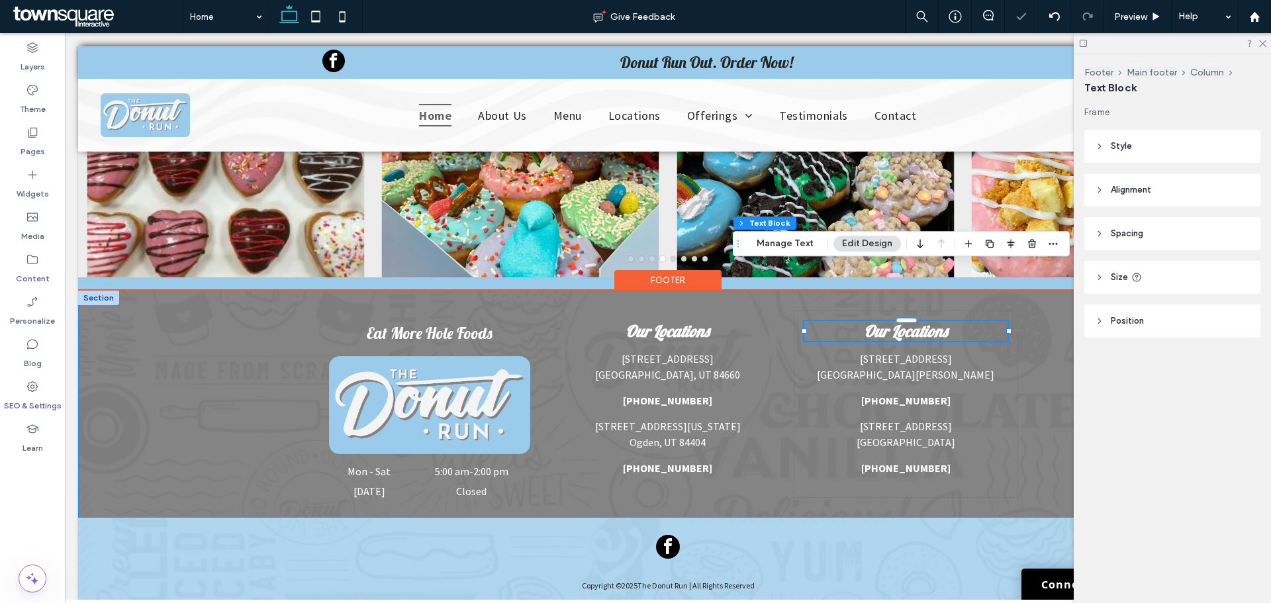
click at [1041, 358] on div "Our Locations [STREET_ADDRESS] [PHONE_NUMBER] [STREET_ADDRESS][US_STATE] [PHONE…" at bounding box center [668, 404] width 794 height 227
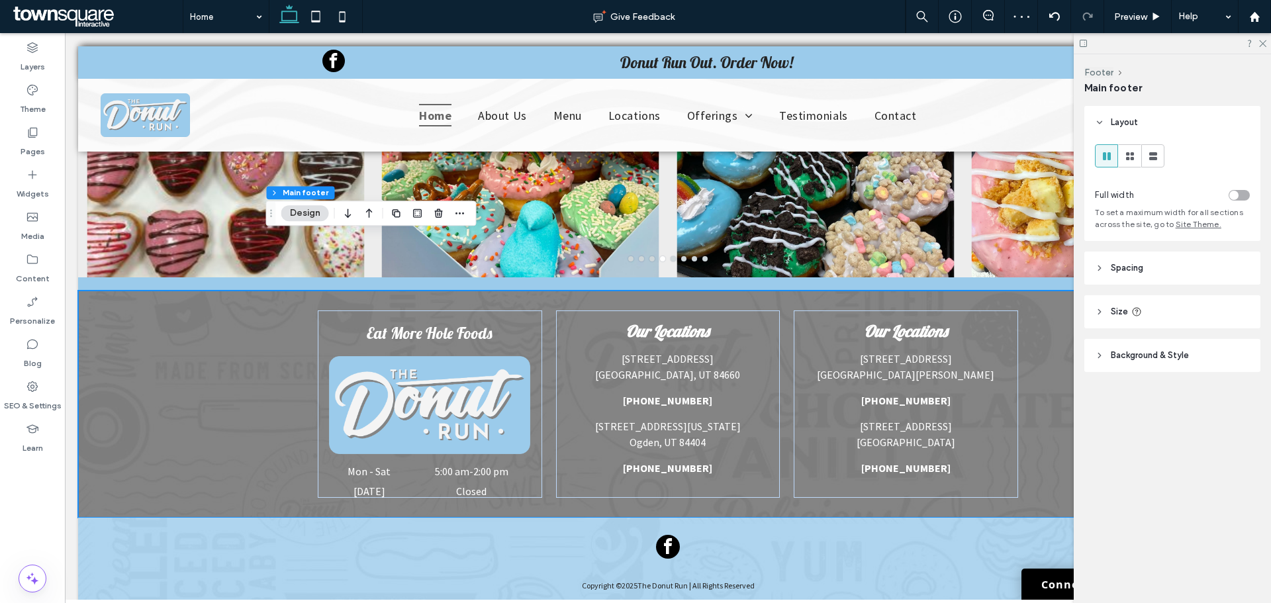
click at [1267, 42] on div at bounding box center [1172, 43] width 197 height 21
click at [1265, 42] on icon at bounding box center [1262, 42] width 9 height 9
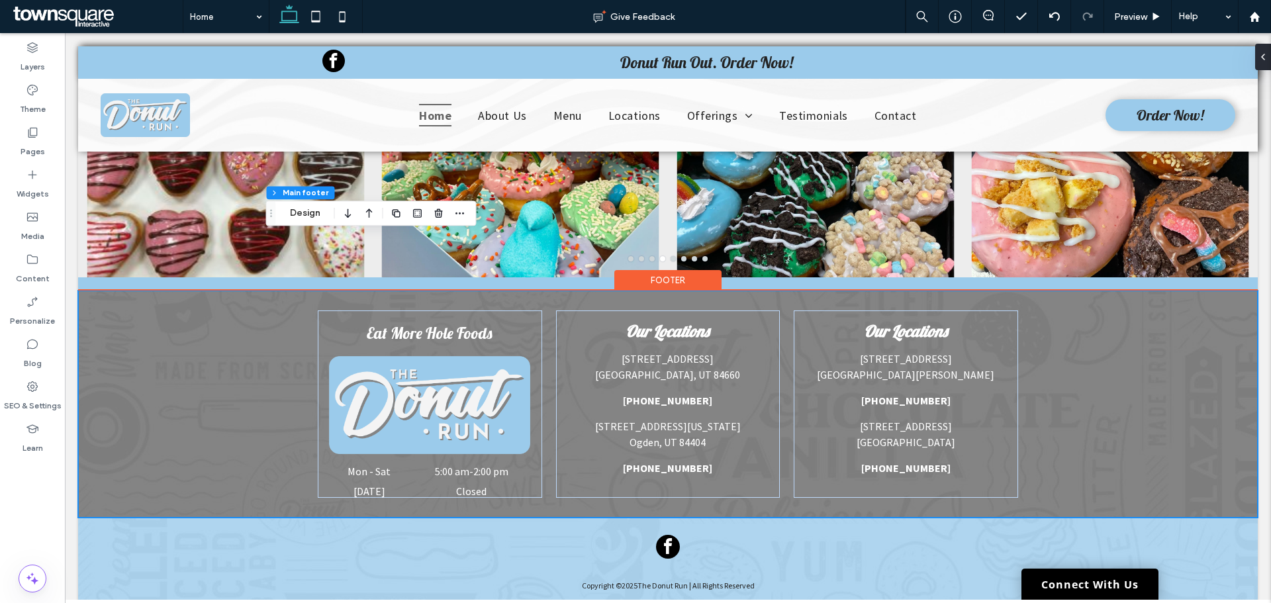
click at [1158, 319] on div "Our Locations [STREET_ADDRESS] [PHONE_NUMBER] [STREET_ADDRESS][US_STATE] [PHONE…" at bounding box center [668, 404] width 1180 height 227
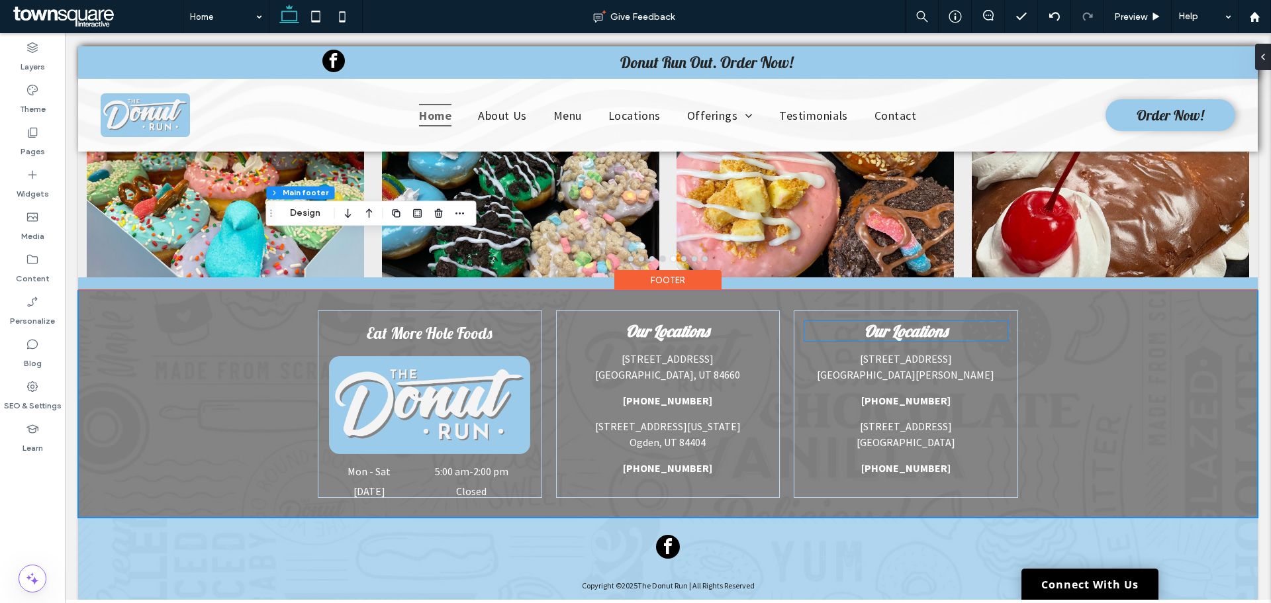
click at [923, 321] on strong "Our Locations" at bounding box center [906, 331] width 84 height 20
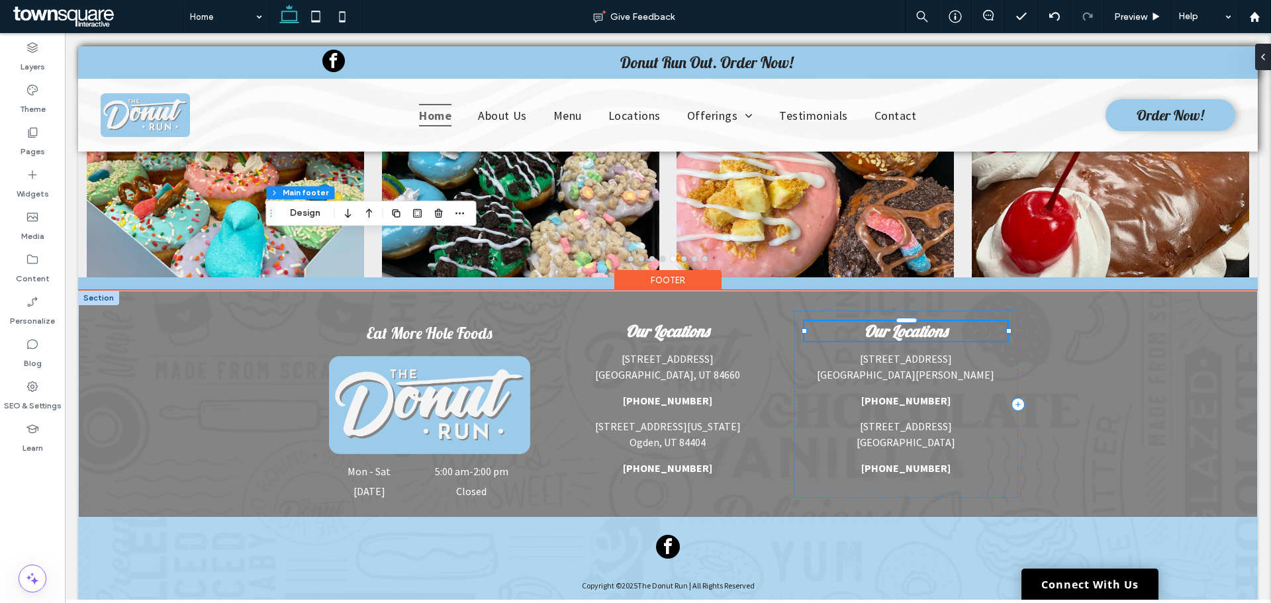
click at [923, 321] on div "Our Locations" at bounding box center [905, 331] width 203 height 20
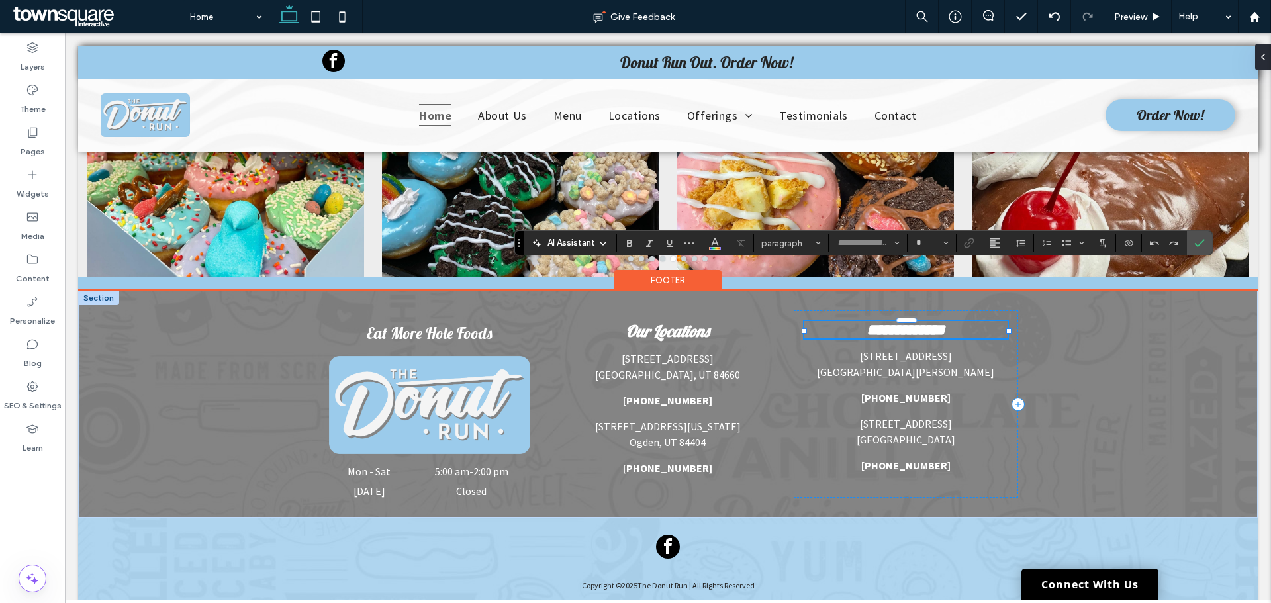
type input "*******"
type input "**"
click at [715, 246] on icon "Color" at bounding box center [715, 241] width 11 height 11
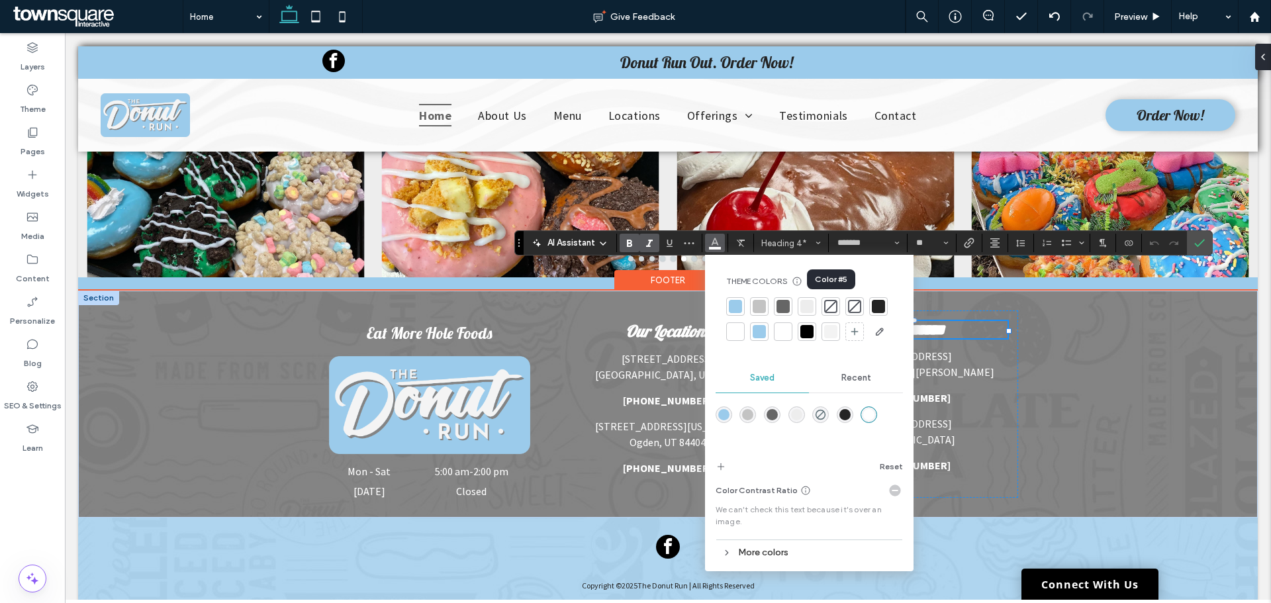
click at [830, 302] on div at bounding box center [830, 306] width 13 height 13
click at [1124, 351] on div "**********" at bounding box center [668, 404] width 1180 height 227
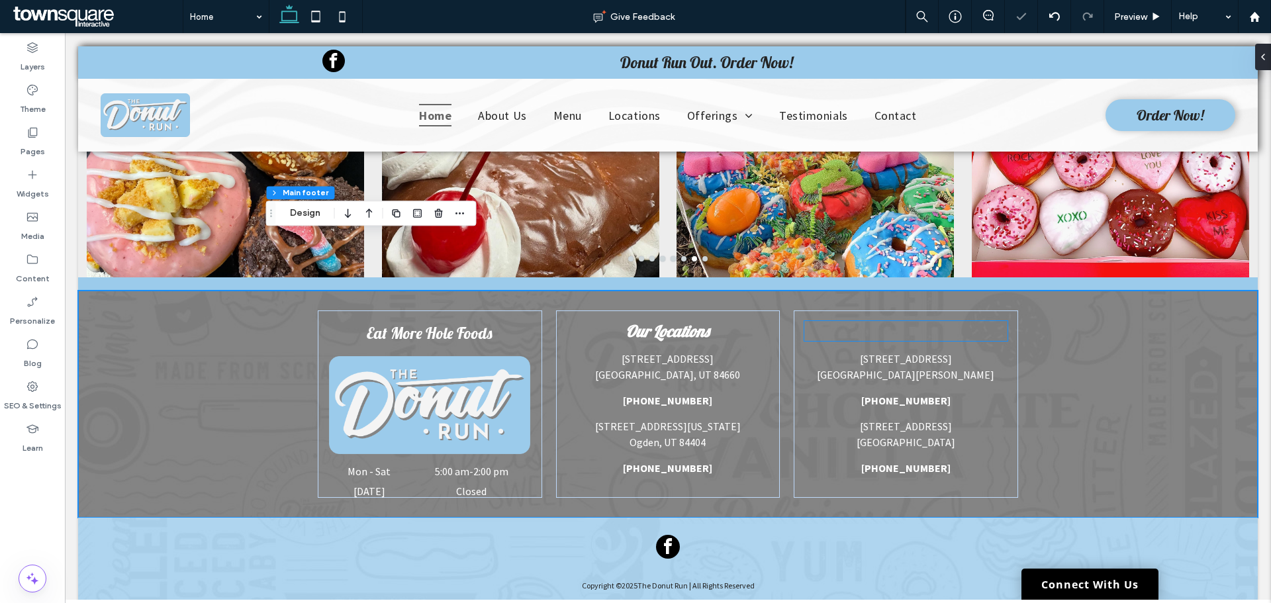
click at [906, 321] on strong "Our Locations" at bounding box center [906, 331] width 84 height 20
click at [906, 321] on div "Our Locations" at bounding box center [905, 331] width 203 height 20
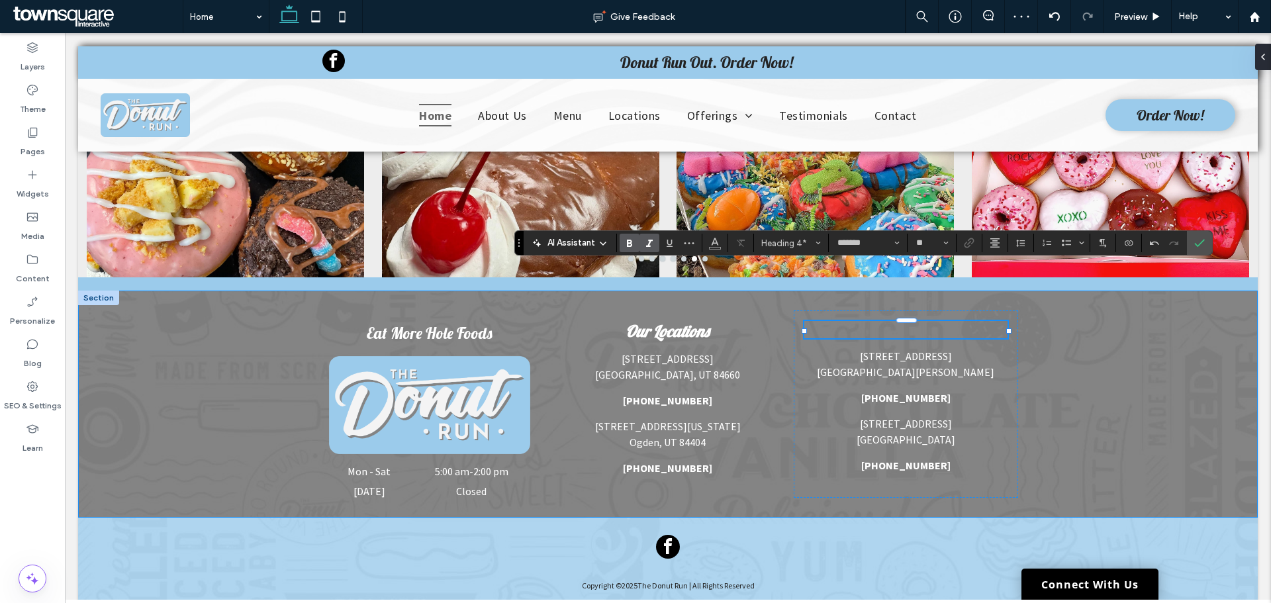
click at [1193, 348] on div "Our Locations [STREET_ADDRESS] [PHONE_NUMBER] [STREET_ADDRESS][US_STATE] [PHONE…" at bounding box center [668, 404] width 1180 height 227
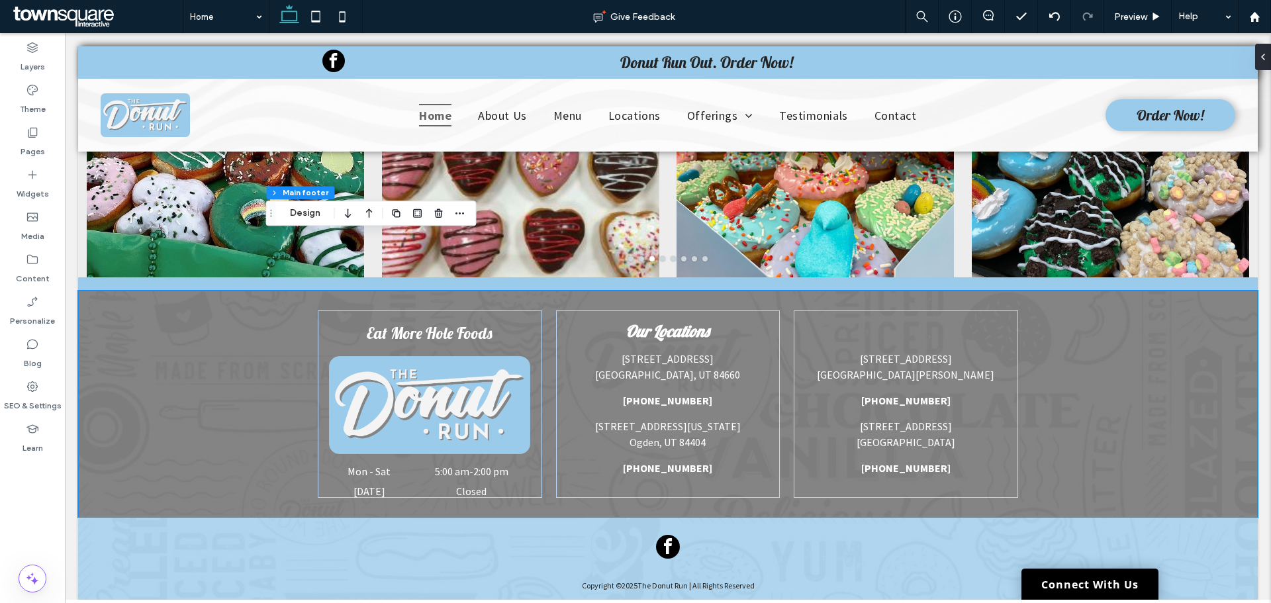
click at [1184, 389] on div "Our Locations [STREET_ADDRESS] [PHONE_NUMBER] [STREET_ADDRESS][US_STATE] [PHONE…" at bounding box center [668, 404] width 1180 height 227
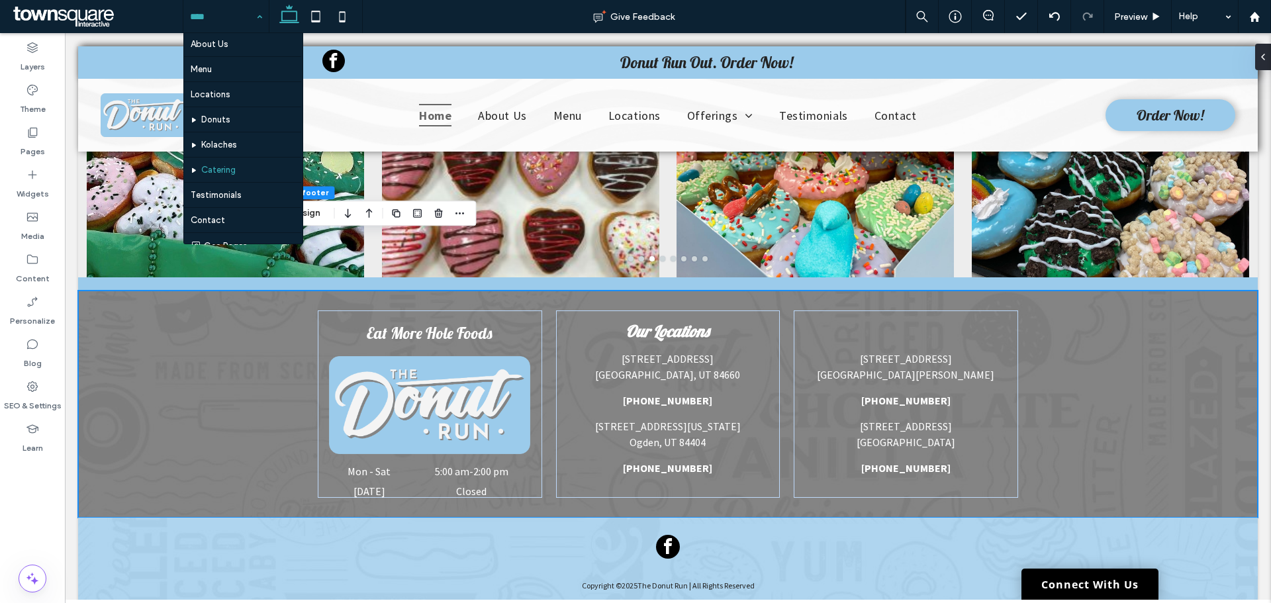
scroll to position [40, 0]
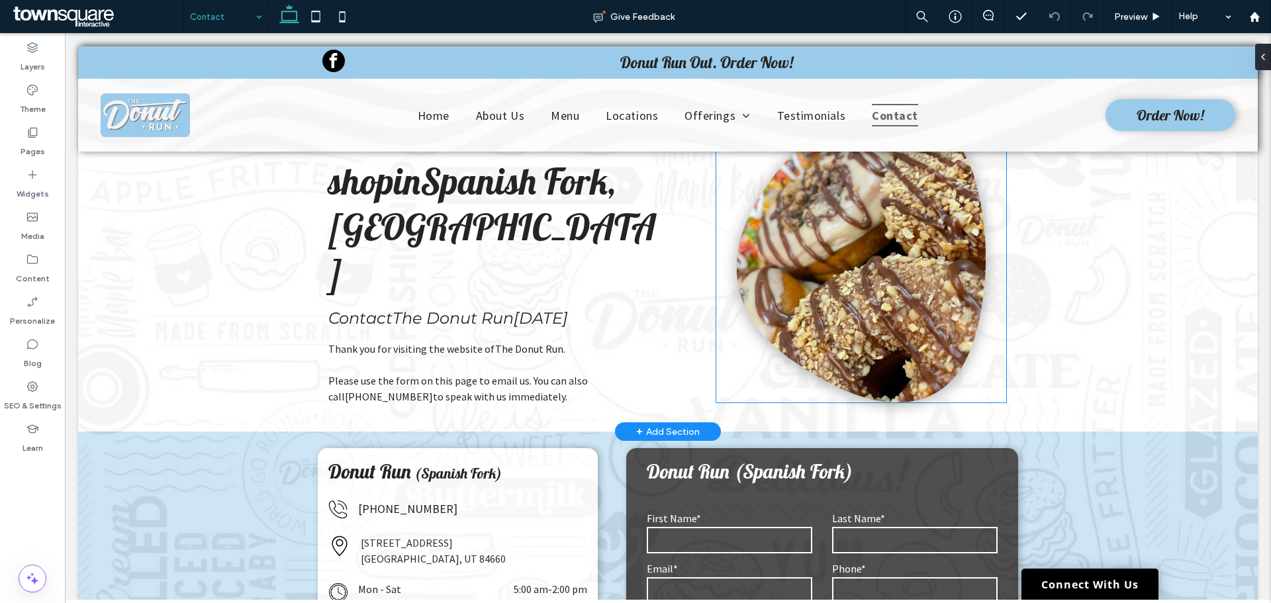
scroll to position [331, 0]
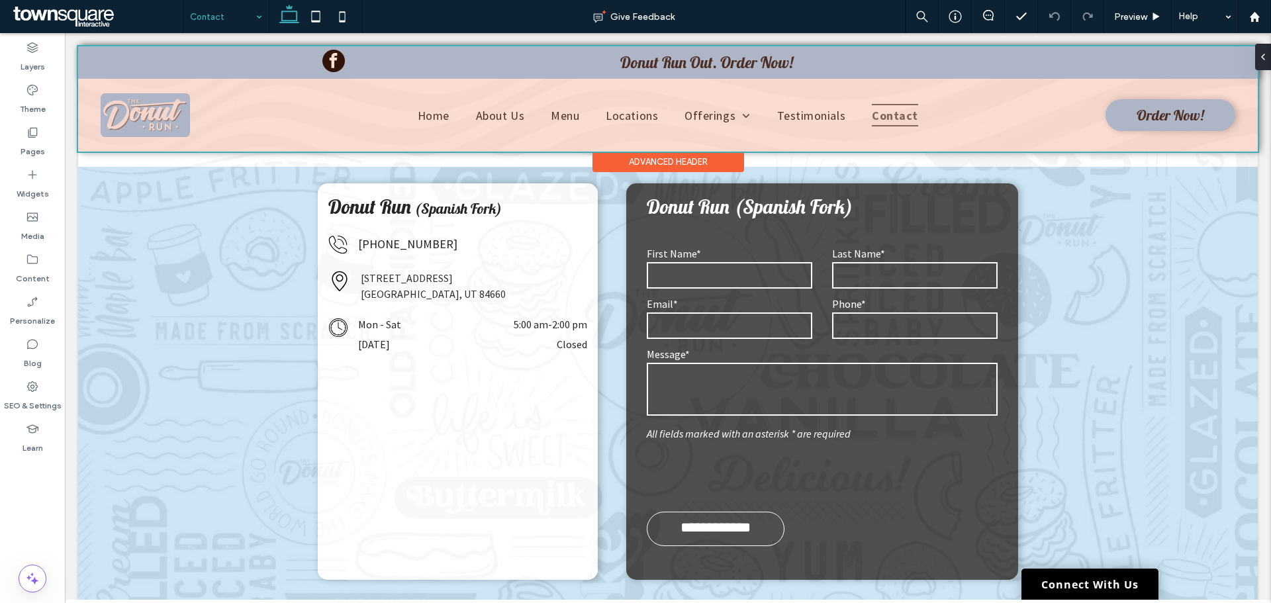
click at [725, 63] on div at bounding box center [668, 98] width 1180 height 105
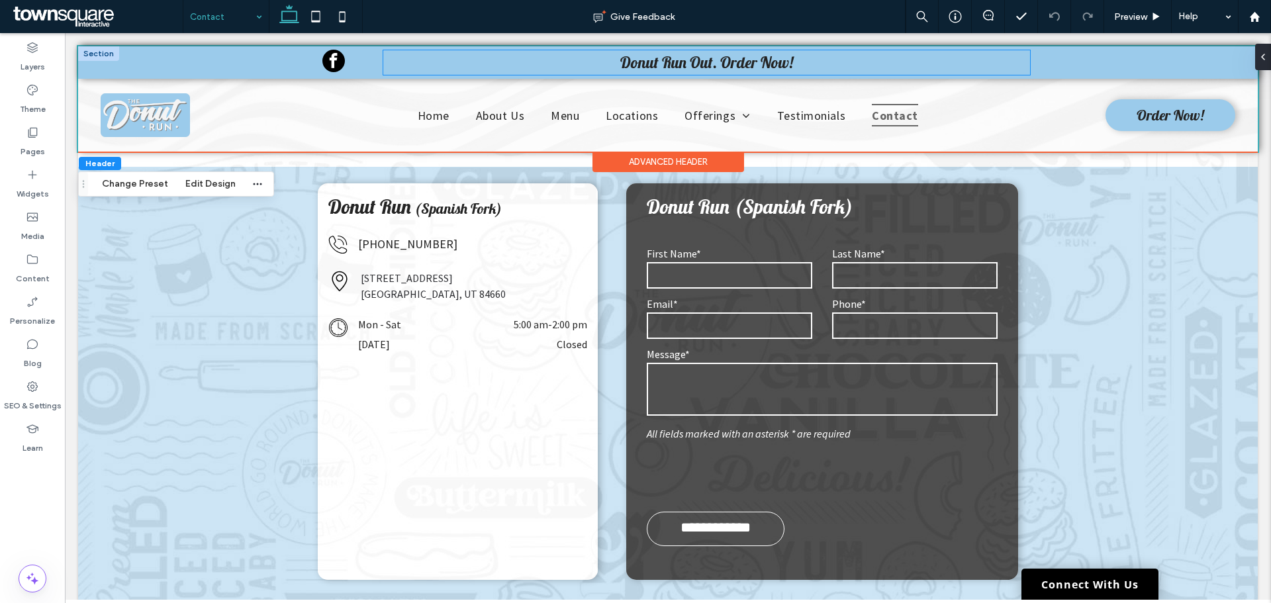
click at [824, 62] on p "Donut Run Out. Order Now!" at bounding box center [706, 62] width 647 height 24
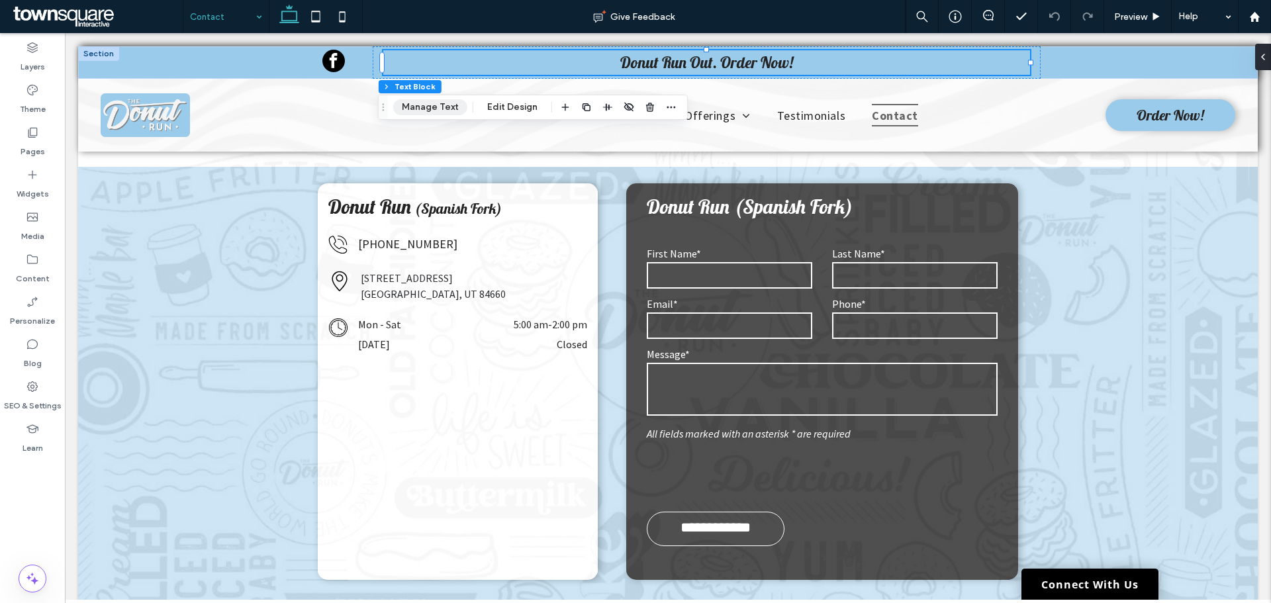
drag, startPoint x: 444, startPoint y: 108, endPoint x: 426, endPoint y: 73, distance: 39.7
click at [444, 108] on button "Manage Text" at bounding box center [430, 107] width 74 height 16
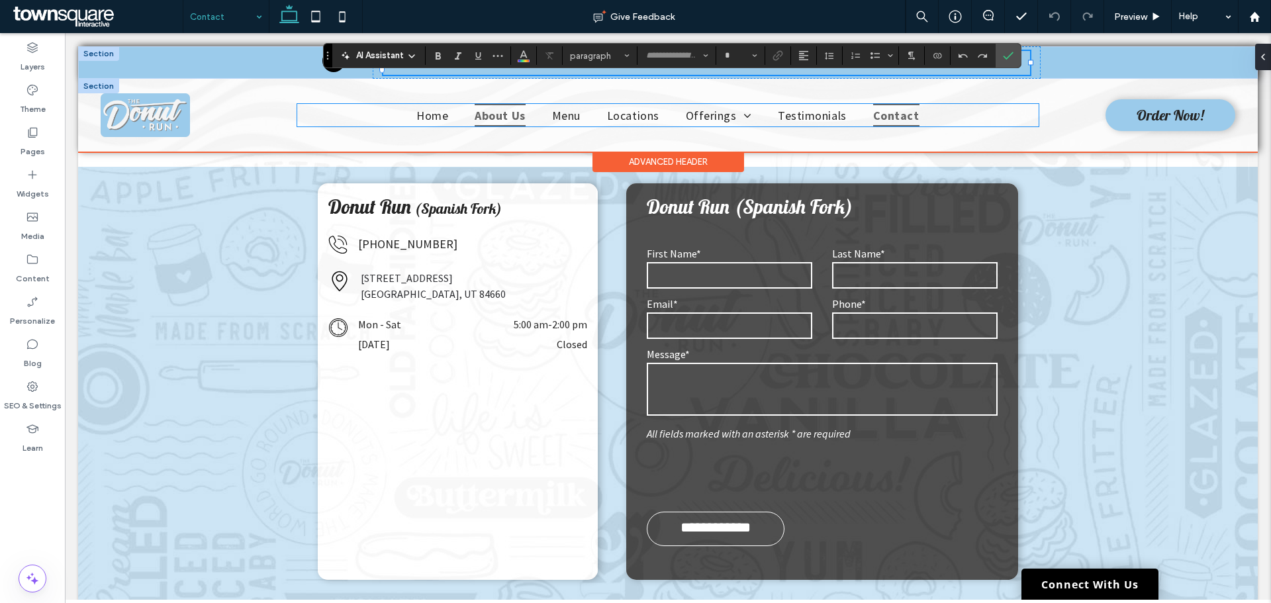
type input "*******"
type input "**"
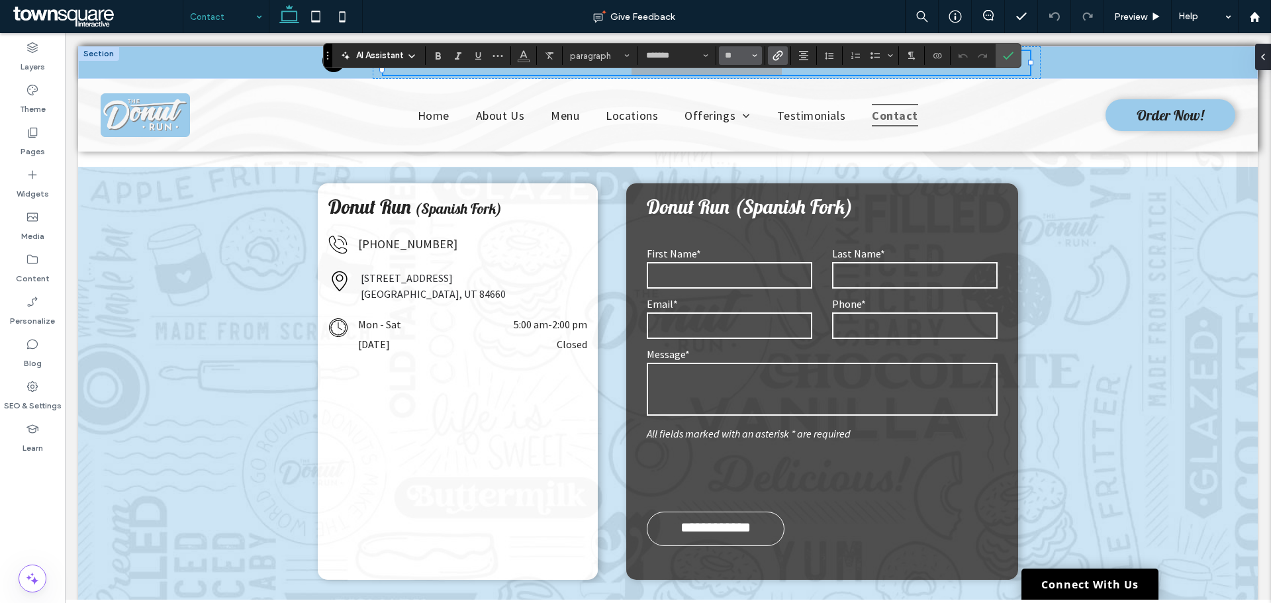
click at [754, 54] on icon "Size" at bounding box center [754, 55] width 5 height 5
click at [739, 140] on label "18" at bounding box center [740, 140] width 42 height 19
type input "**"
click at [1014, 56] on label "Confirm" at bounding box center [1008, 56] width 20 height 24
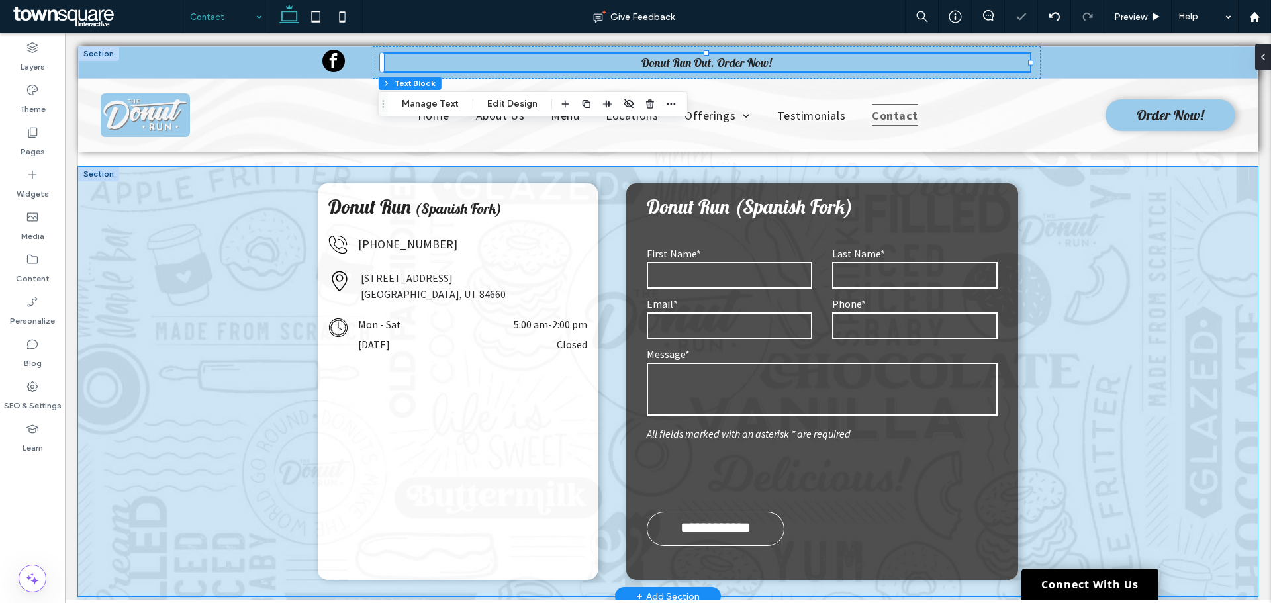
click at [1139, 293] on div "**********" at bounding box center [668, 382] width 1180 height 430
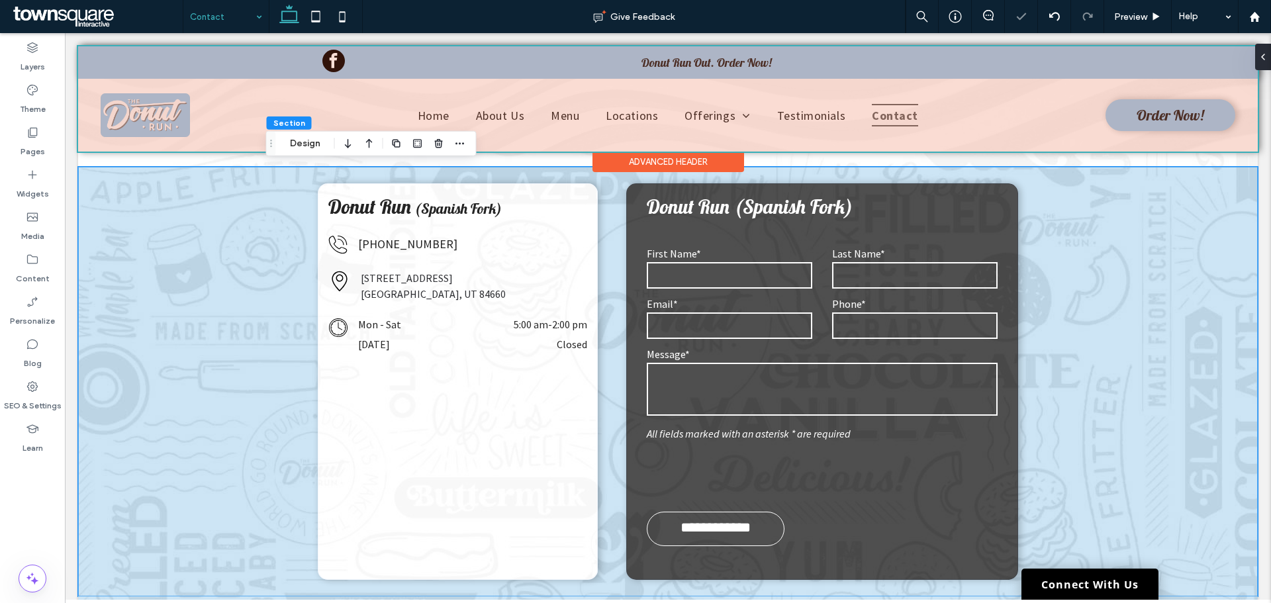
click at [716, 50] on div at bounding box center [668, 98] width 1180 height 105
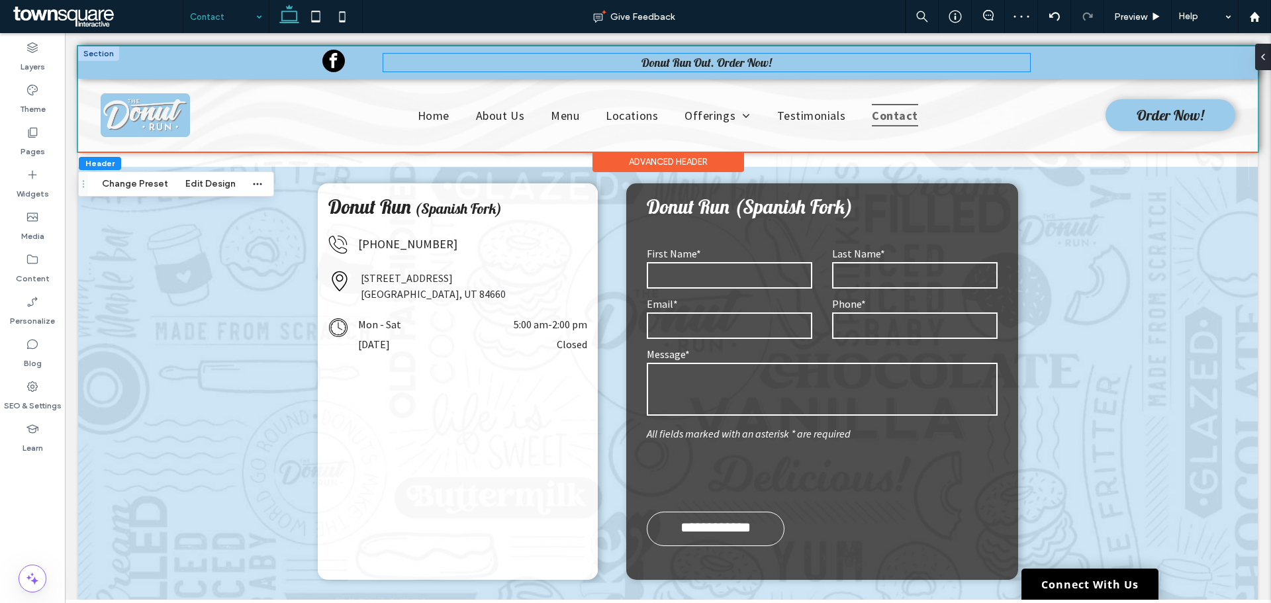
click at [716, 57] on link "Donut Run Out. Order Now!" at bounding box center [706, 62] width 130 height 15
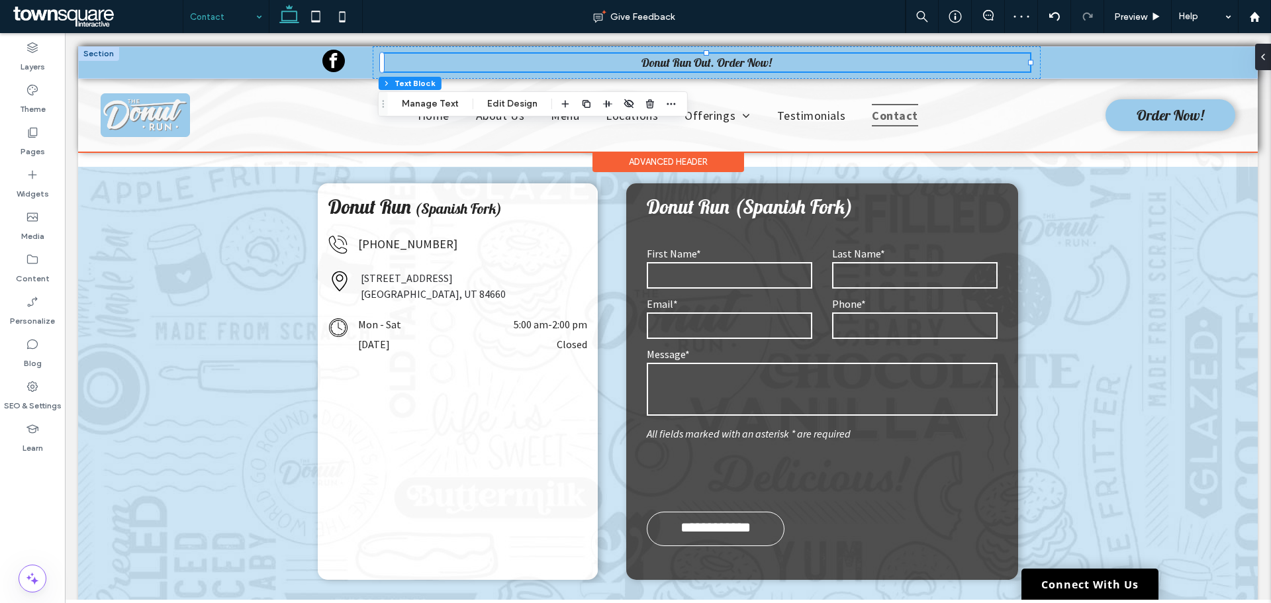
click at [716, 56] on link "Donut Run Out. Order Now!" at bounding box center [706, 62] width 130 height 15
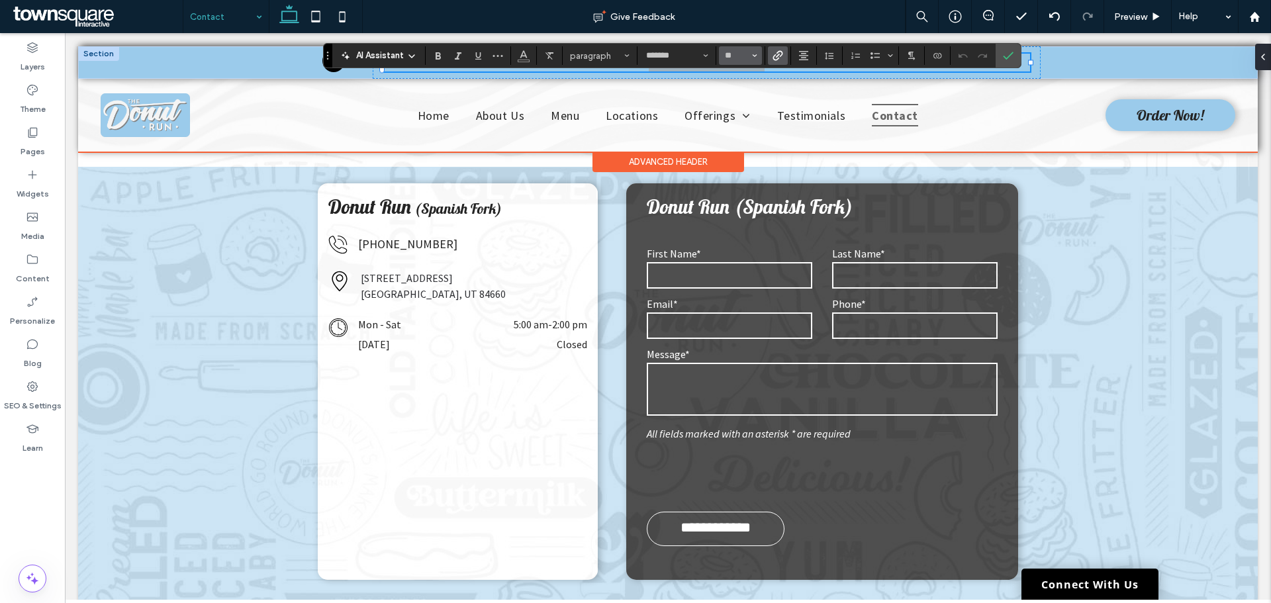
click at [751, 58] on button "**" at bounding box center [740, 55] width 43 height 19
click at [734, 54] on input "Size-input" at bounding box center [736, 55] width 26 height 11
type input "**"
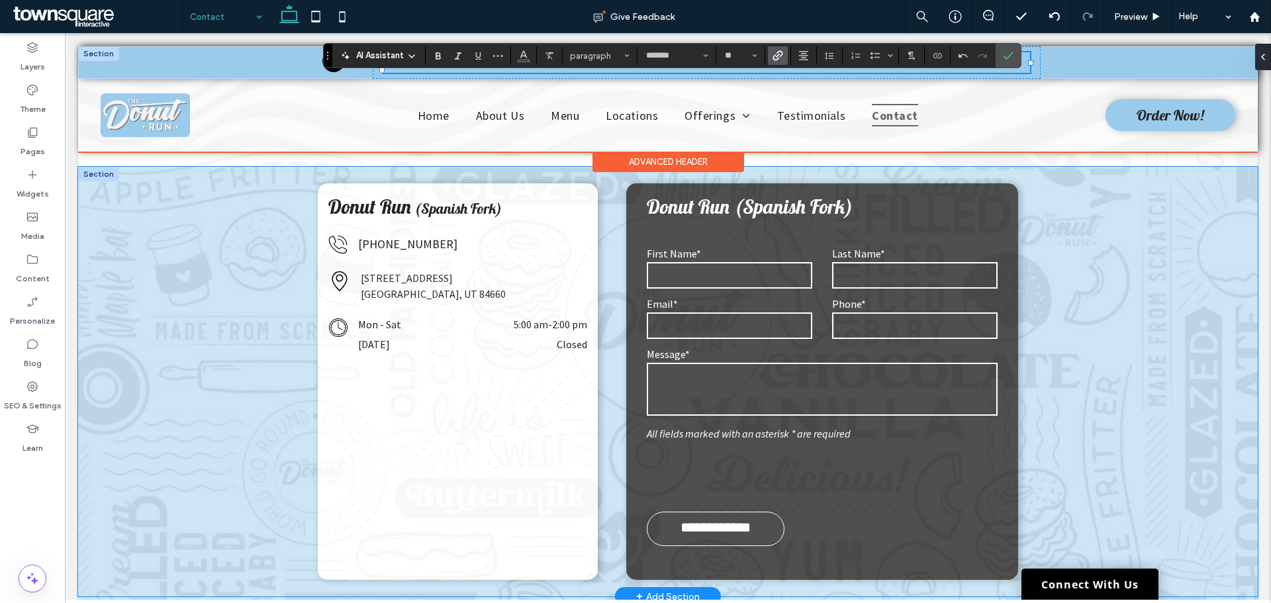
click at [1139, 308] on div "**********" at bounding box center [668, 382] width 1180 height 430
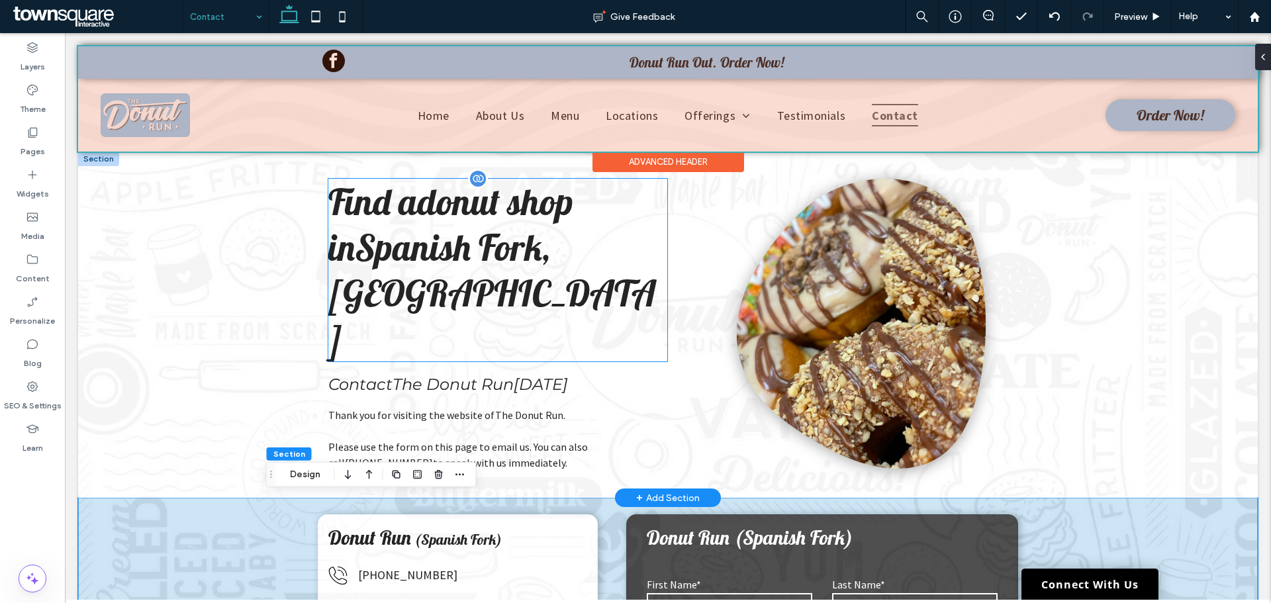
click at [528, 299] on span "Spanish Fork, [GEOGRAPHIC_DATA]" at bounding box center [492, 292] width 328 height 137
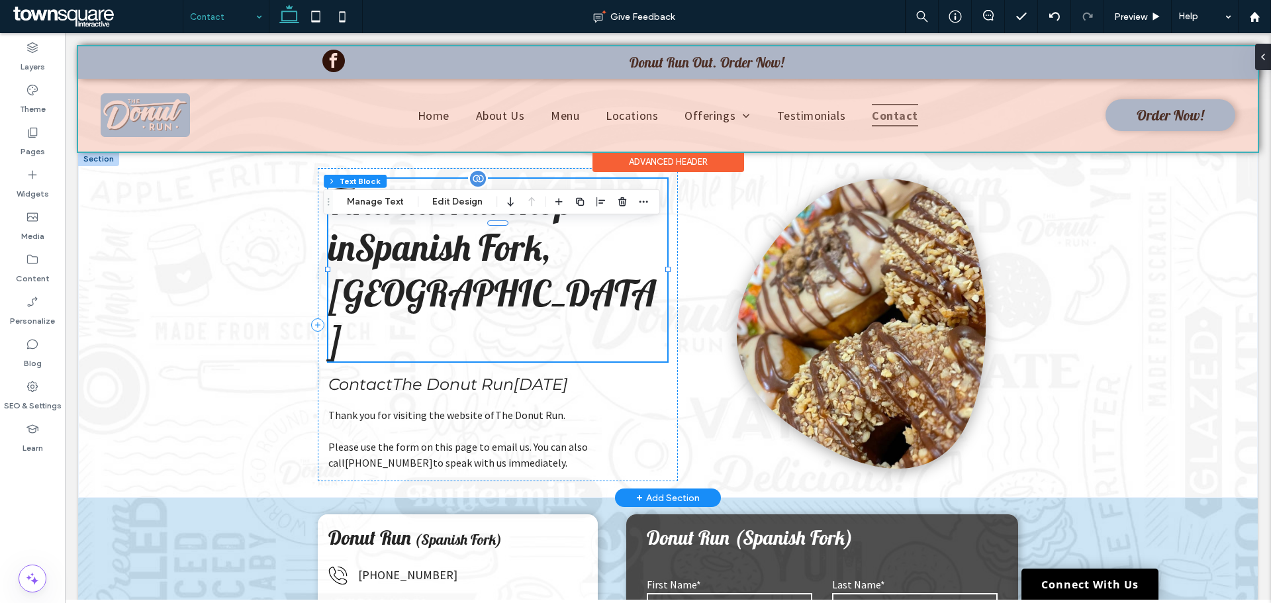
click at [526, 301] on span "Spanish Fork, [GEOGRAPHIC_DATA]" at bounding box center [492, 292] width 328 height 137
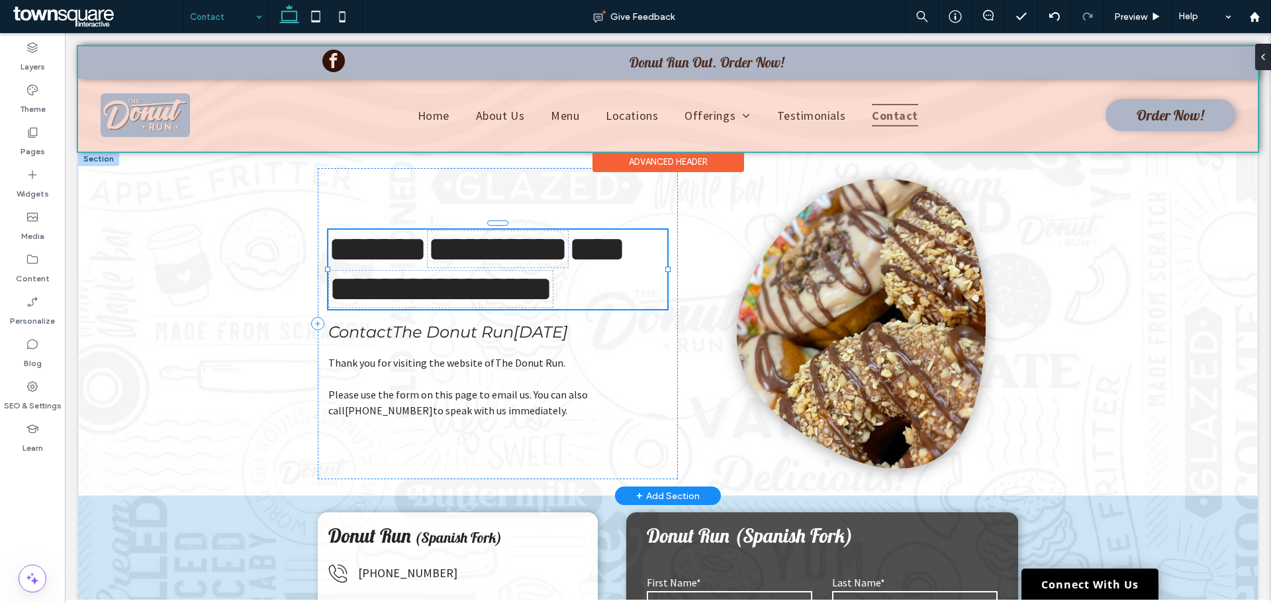
type input "*******"
type input "**"
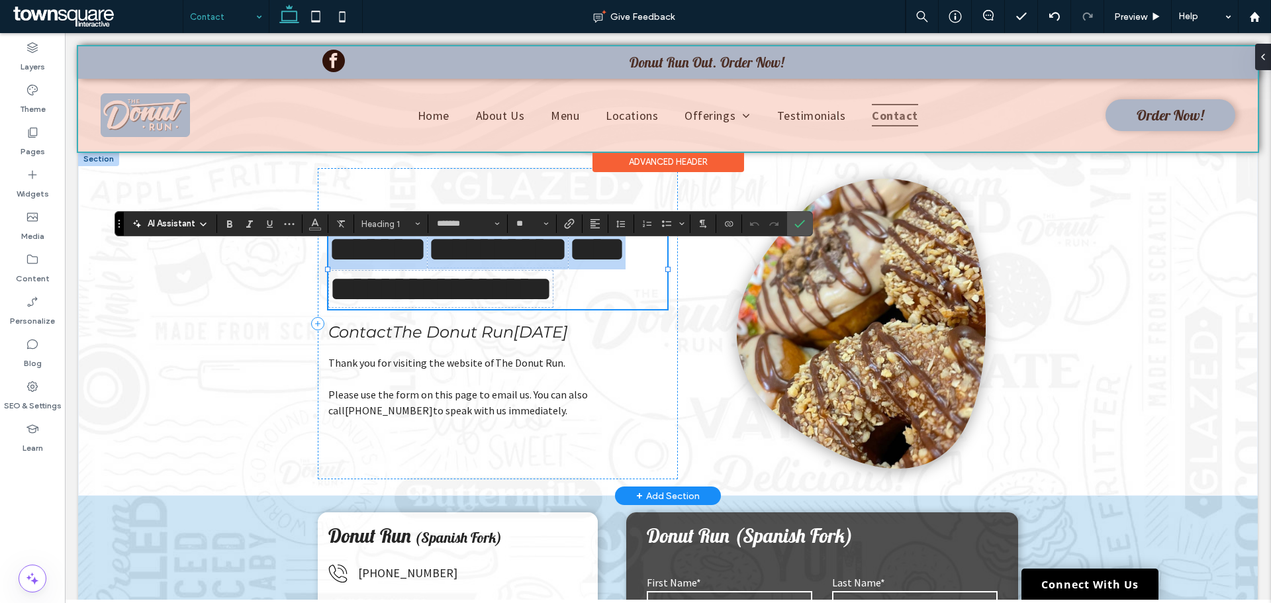
click at [553, 293] on span "**********" at bounding box center [441, 289] width 224 height 36
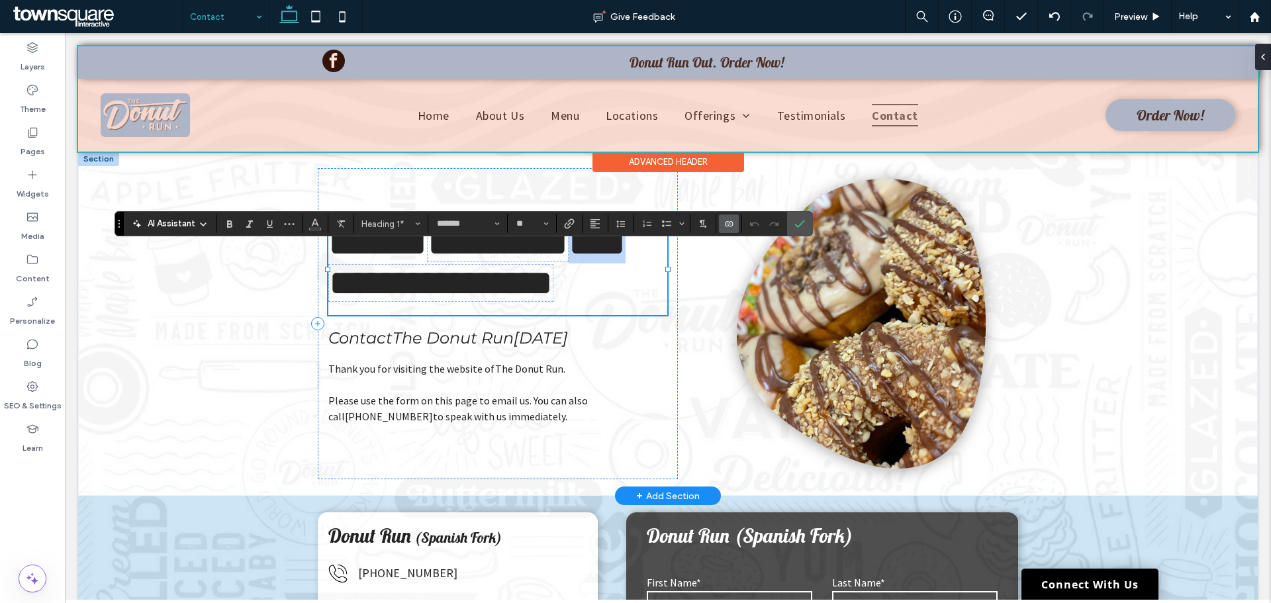
click at [579, 297] on h1 "**********" at bounding box center [497, 263] width 339 height 79
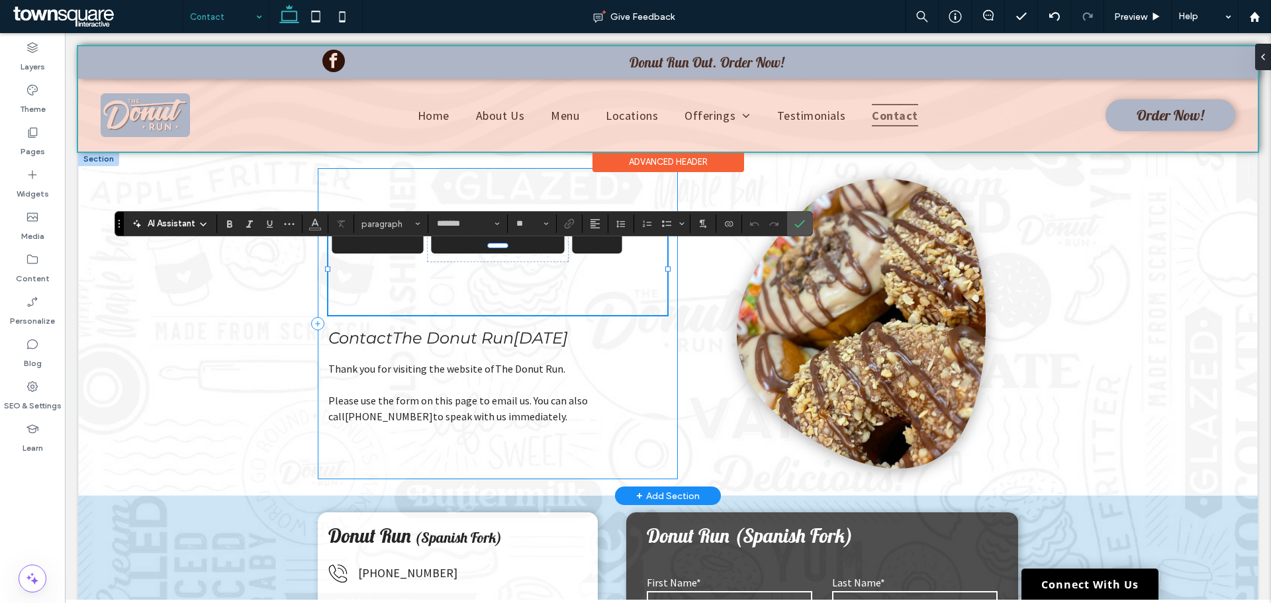
scroll to position [0, 0]
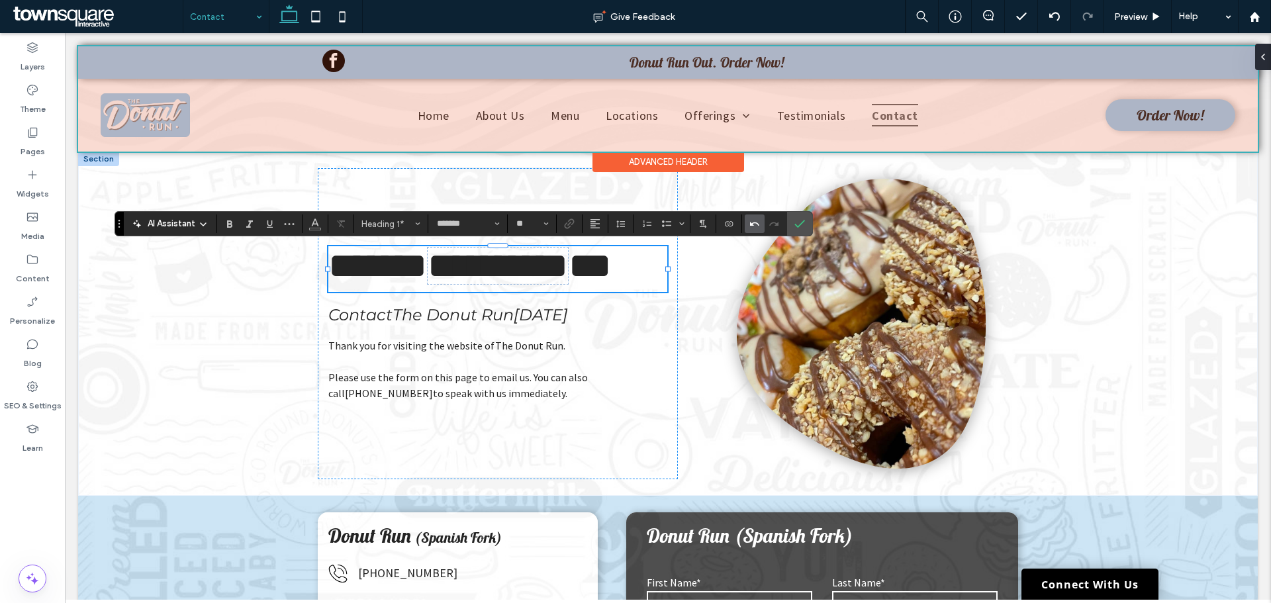
click at [754, 221] on icon "Undo" at bounding box center [754, 223] width 11 height 11
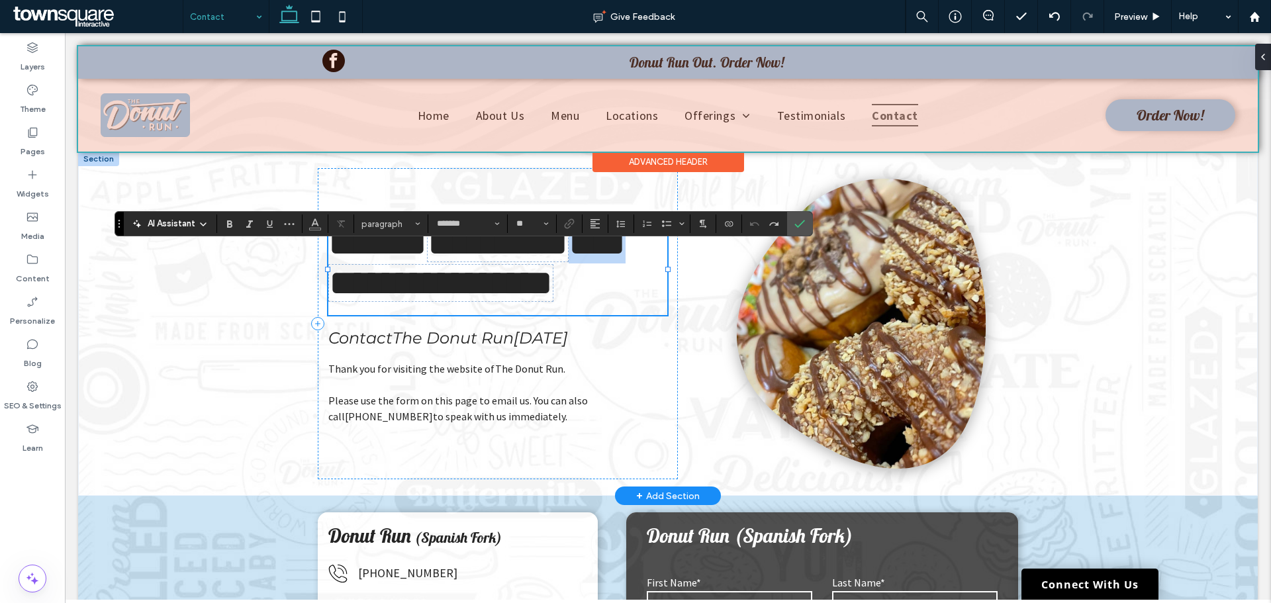
click at [492, 285] on span "**********" at bounding box center [441, 283] width 224 height 36
click at [612, 295] on h1 "**********" at bounding box center [497, 263] width 339 height 79
click at [601, 301] on h1 "**********" at bounding box center [497, 263] width 339 height 79
click at [584, 303] on h1 "**********" at bounding box center [497, 263] width 339 height 79
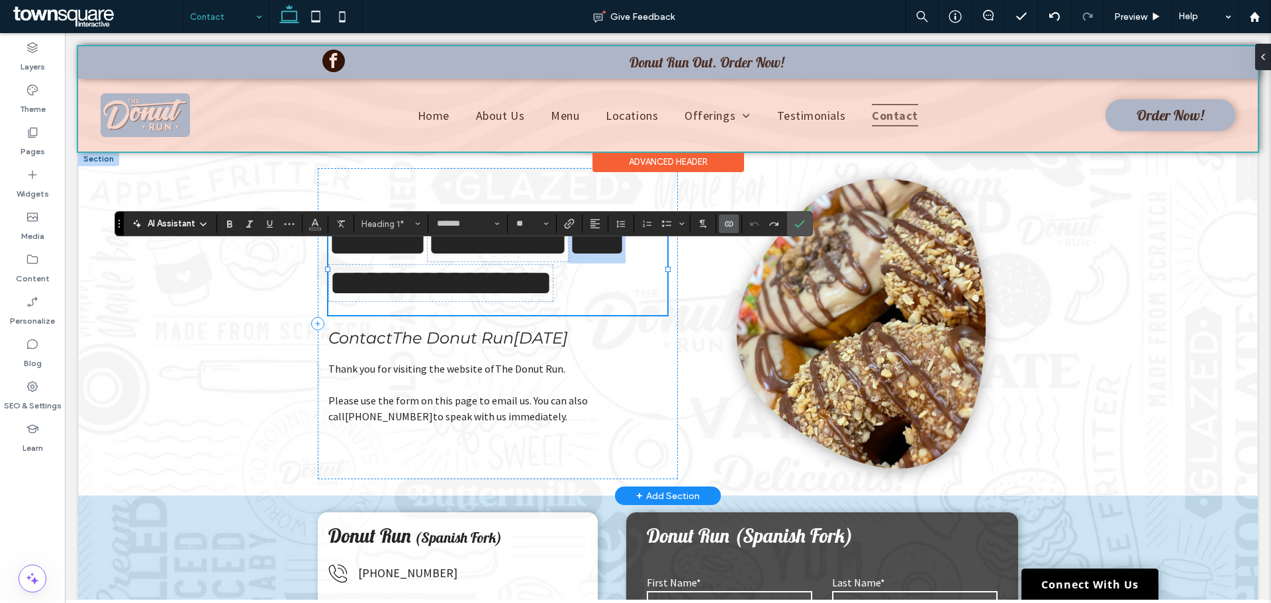
click at [576, 303] on h1 "**********" at bounding box center [497, 263] width 339 height 79
click at [549, 297] on span "**********" at bounding box center [441, 283] width 224 height 36
click at [542, 295] on span "**********" at bounding box center [441, 283] width 224 height 36
click at [599, 293] on h1 "**********" at bounding box center [497, 263] width 339 height 79
click at [598, 295] on h1 "**********" at bounding box center [497, 263] width 339 height 79
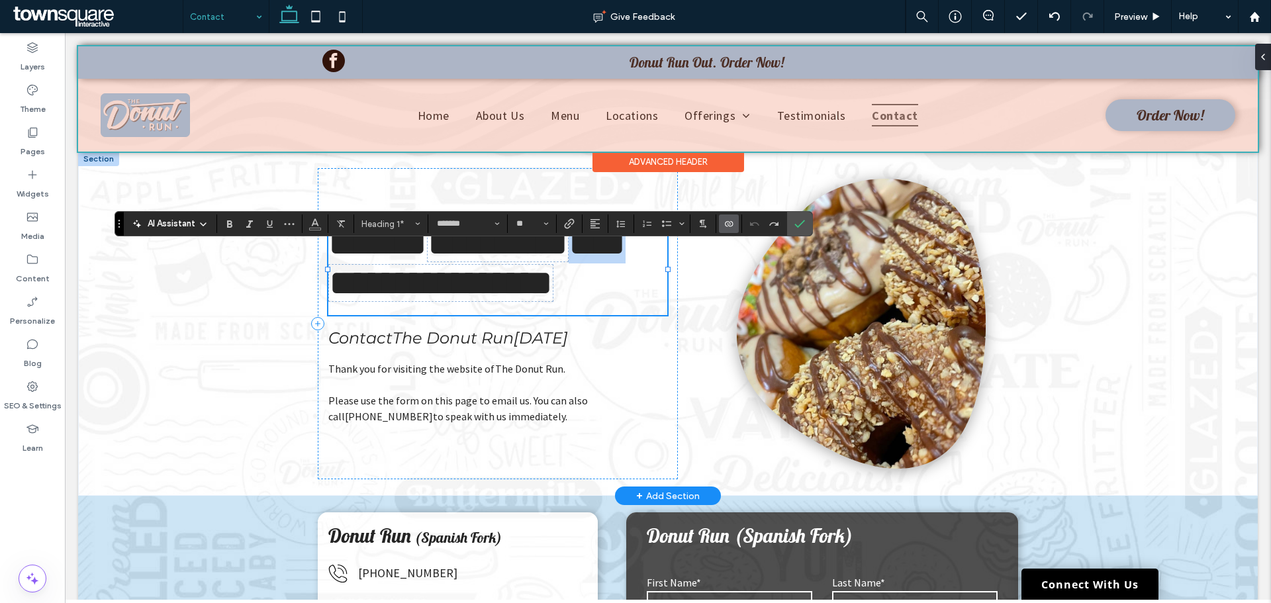
scroll to position [1, 0]
click at [594, 295] on h1 "**********" at bounding box center [497, 263] width 339 height 79
click at [725, 220] on icon "Connect To Data" at bounding box center [728, 223] width 11 height 11
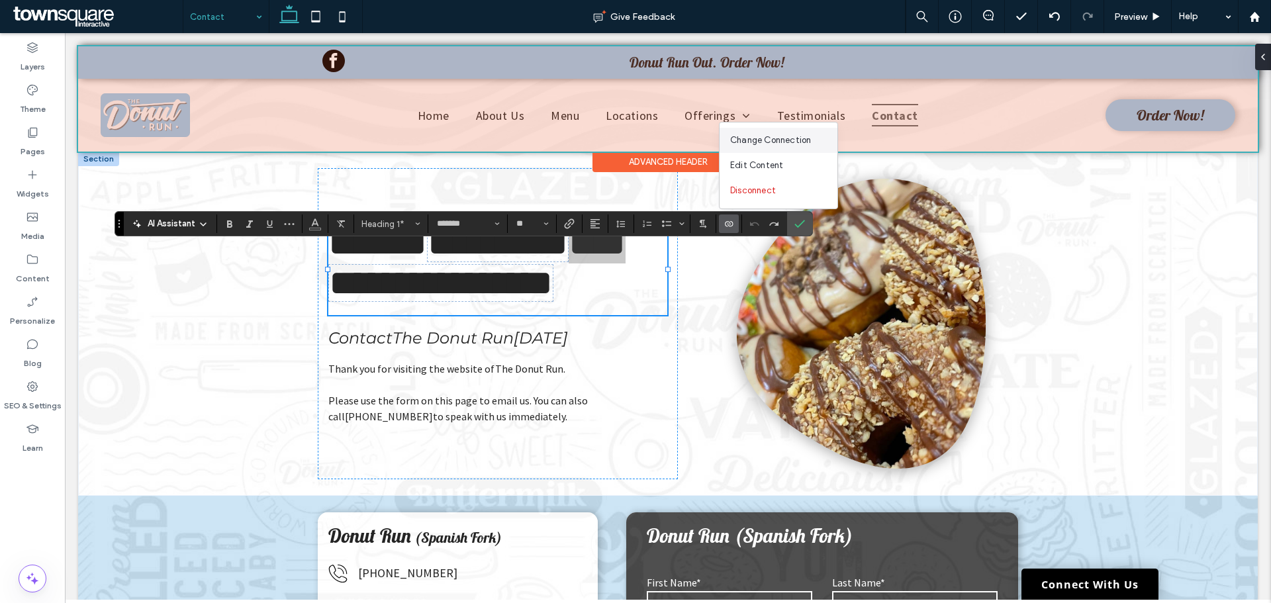
click at [768, 136] on span "Change Connection" at bounding box center [770, 140] width 81 height 13
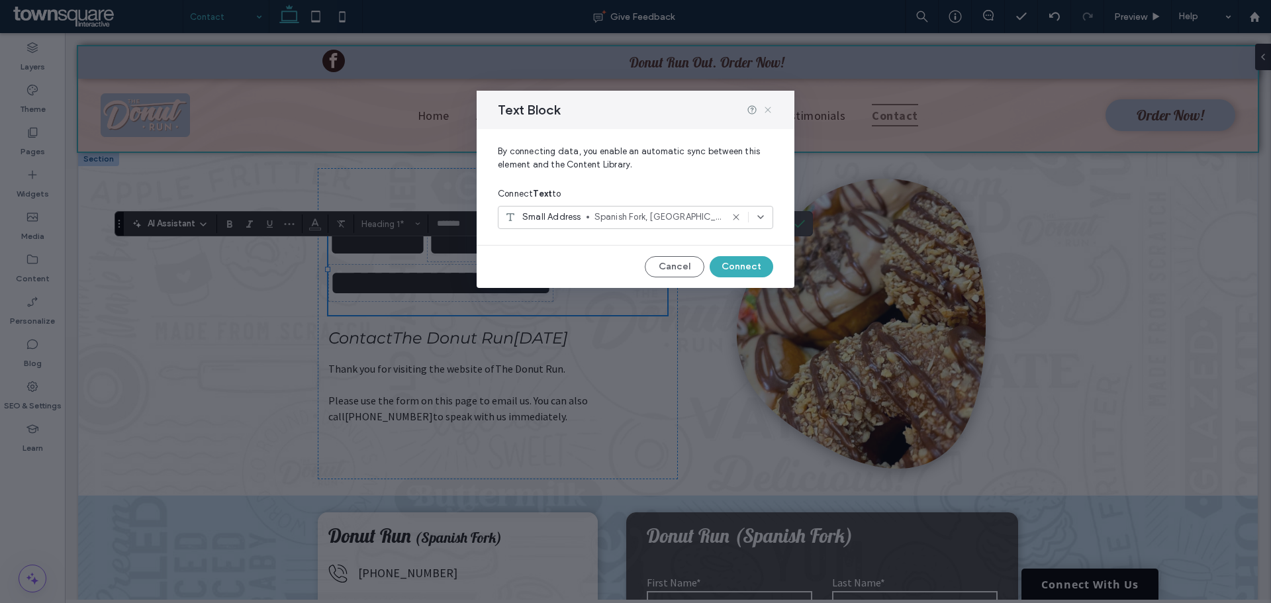
click at [765, 108] on icon at bounding box center [768, 110] width 11 height 11
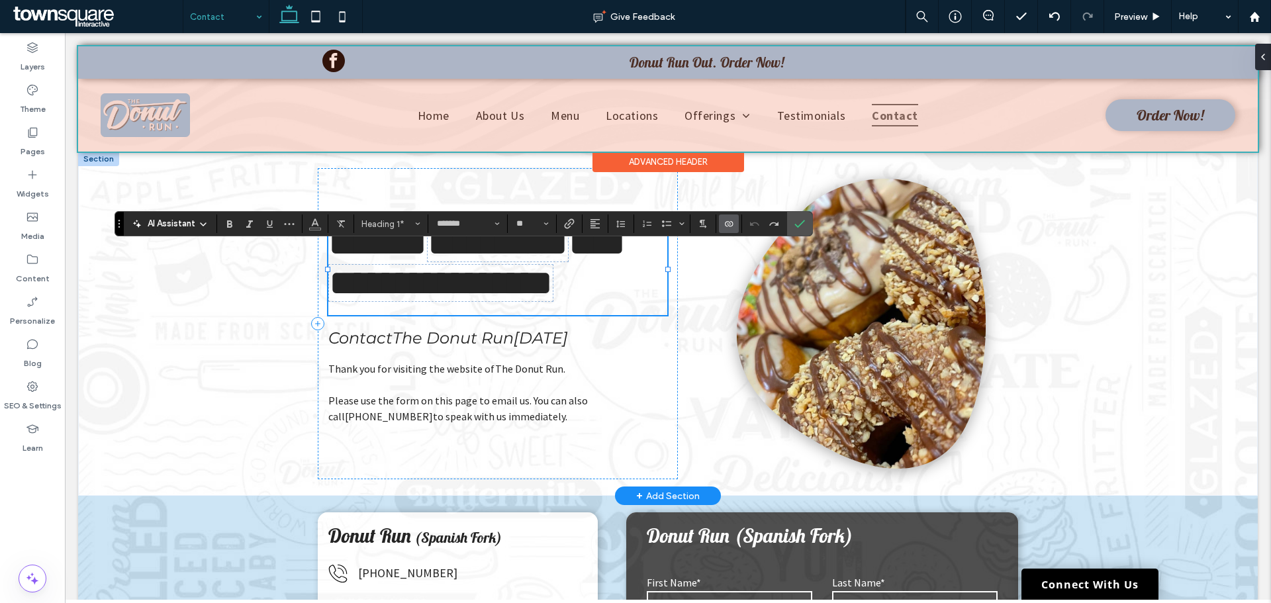
click at [598, 303] on h1 "**********" at bounding box center [497, 263] width 339 height 79
click at [600, 289] on h1 "**********" at bounding box center [497, 263] width 339 height 79
click at [731, 228] on icon "Connect To Data" at bounding box center [728, 223] width 11 height 11
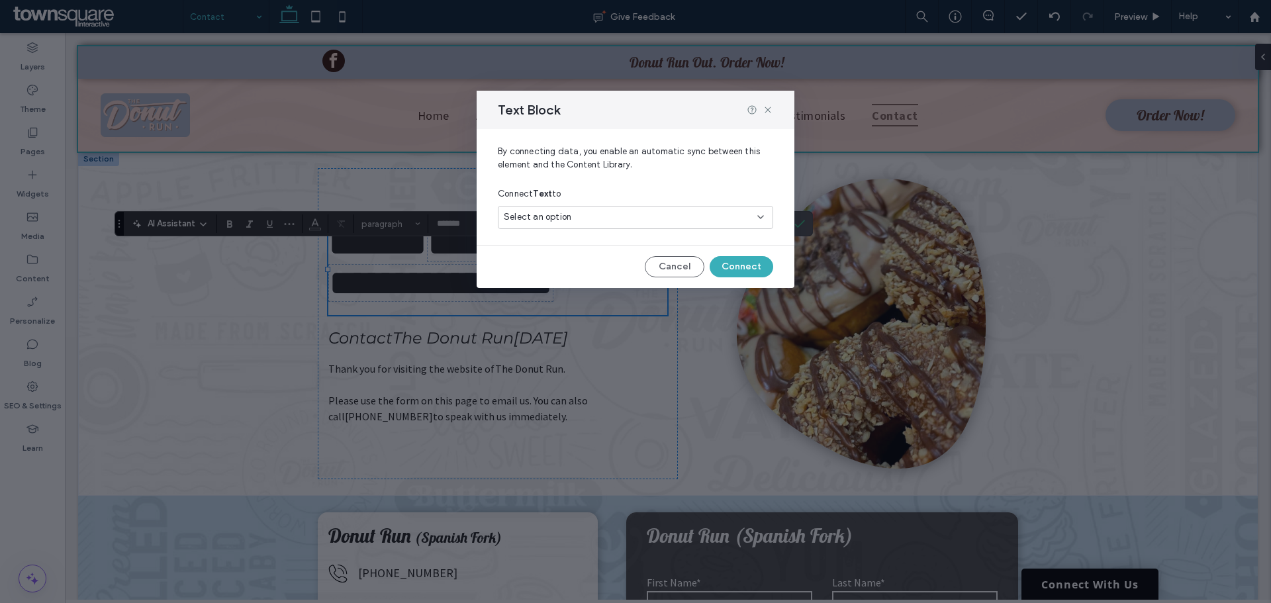
click at [698, 216] on div "Select an option" at bounding box center [628, 216] width 248 height 13
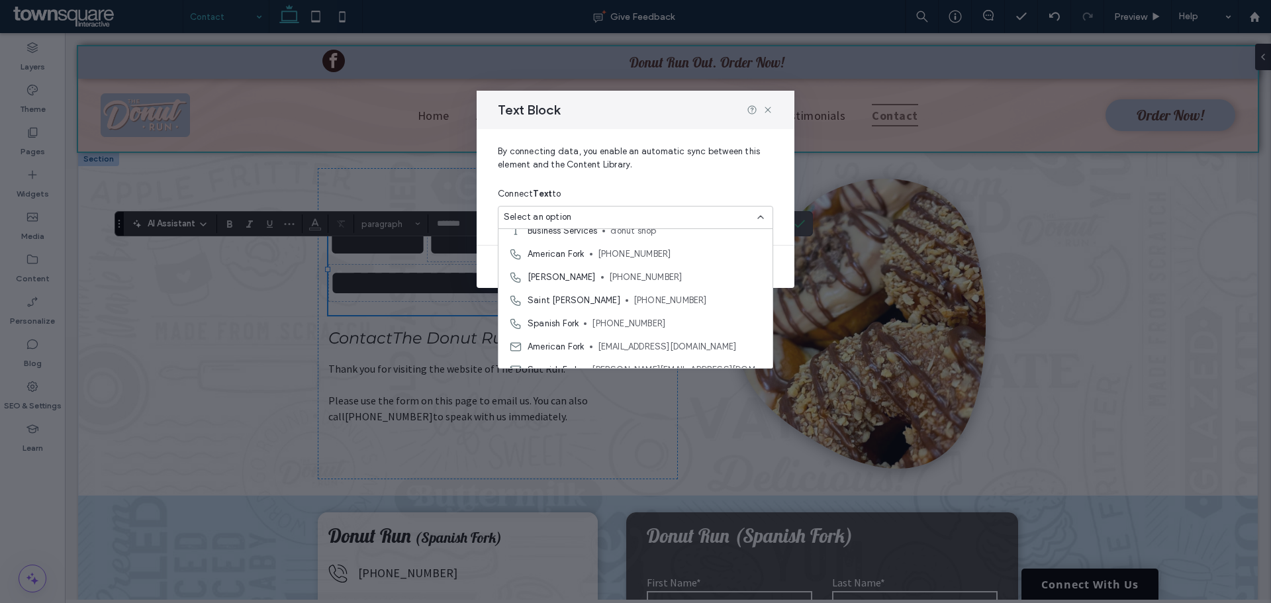
scroll to position [351, 0]
click at [534, 284] on span "[PERSON_NAME]" at bounding box center [562, 283] width 68 height 13
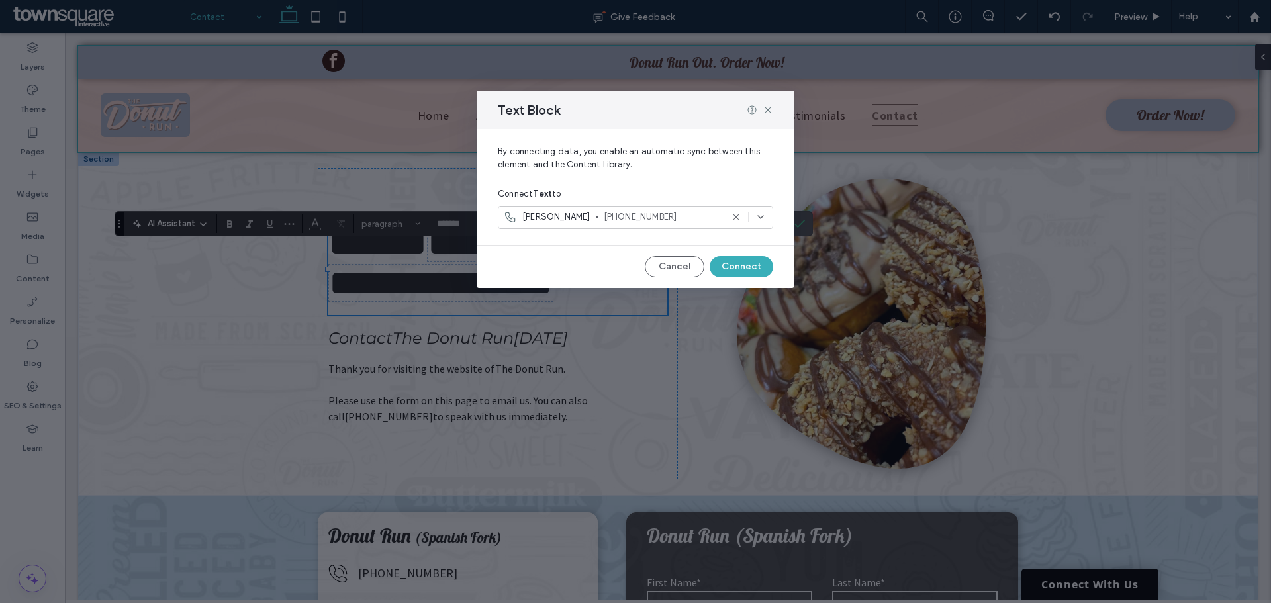
click at [759, 215] on icon at bounding box center [760, 217] width 11 height 11
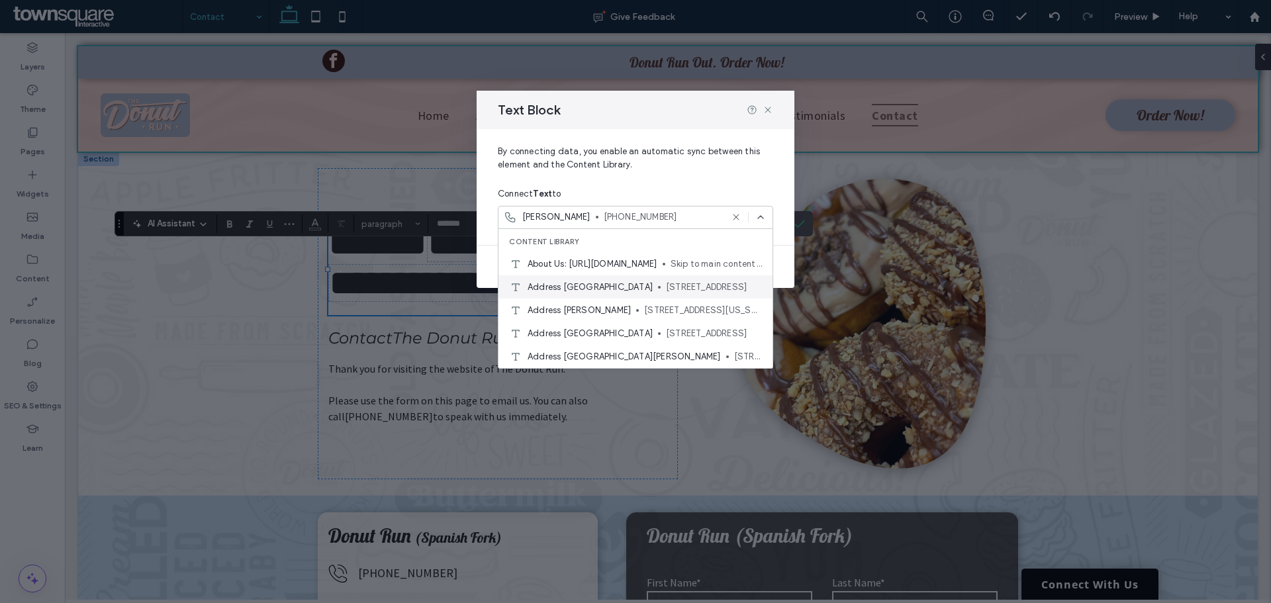
scroll to position [66, 0]
click at [768, 107] on icon at bounding box center [768, 110] width 11 height 11
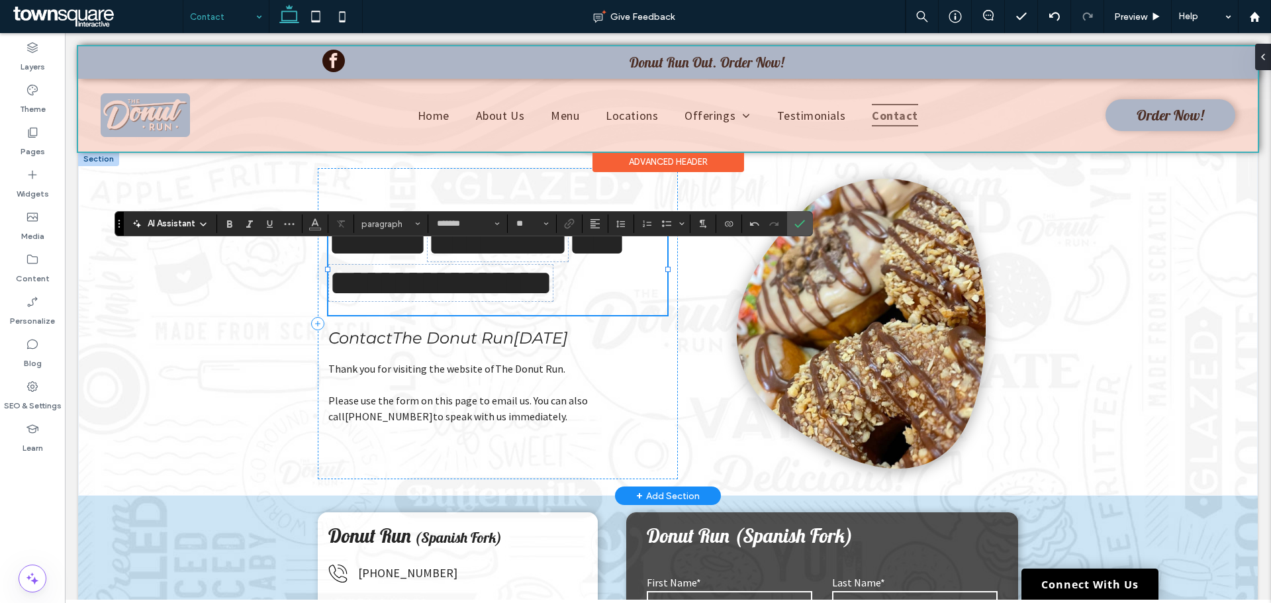
click at [594, 299] on h1 "**********" at bounding box center [497, 263] width 339 height 79
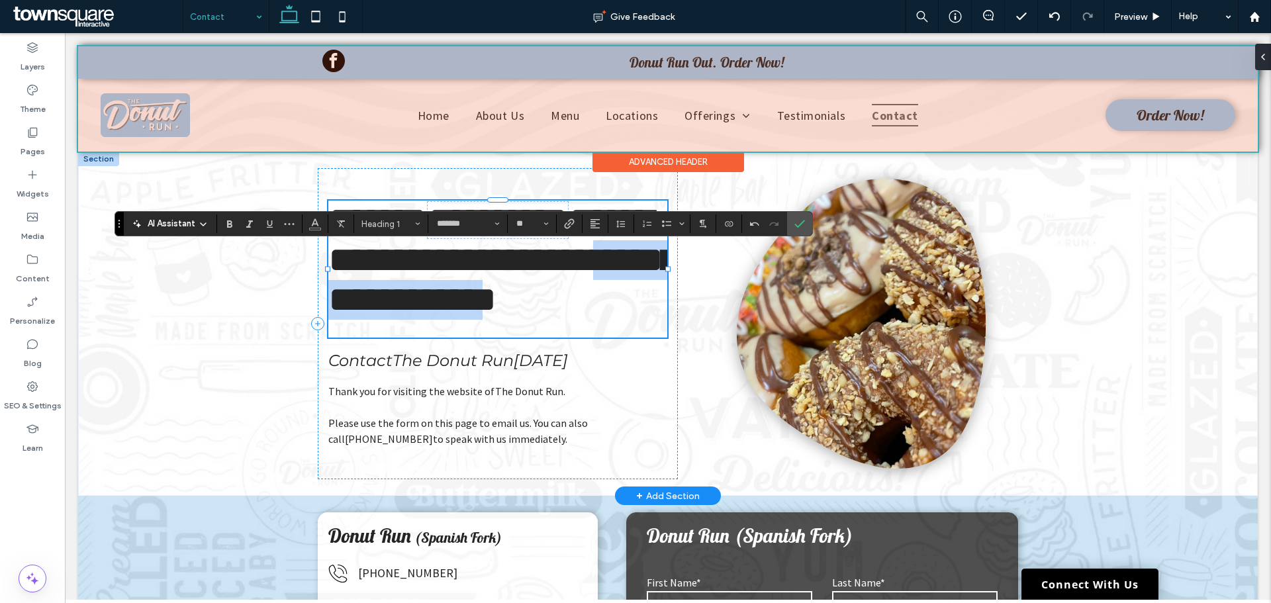
drag, startPoint x: 579, startPoint y: 318, endPoint x: 335, endPoint y: 320, distance: 243.6
click at [335, 318] on span "**********" at bounding box center [502, 259] width 349 height 116
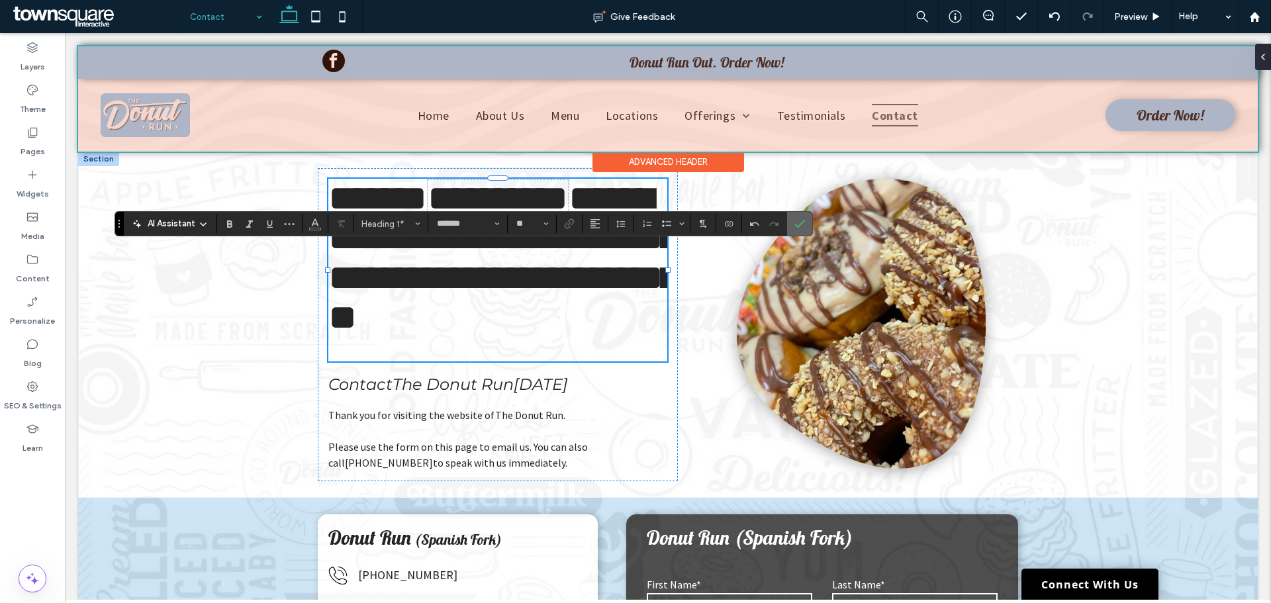
drag, startPoint x: 806, startPoint y: 225, endPoint x: 742, endPoint y: 192, distance: 71.6
click at [806, 225] on label "Confirm" at bounding box center [800, 224] width 20 height 24
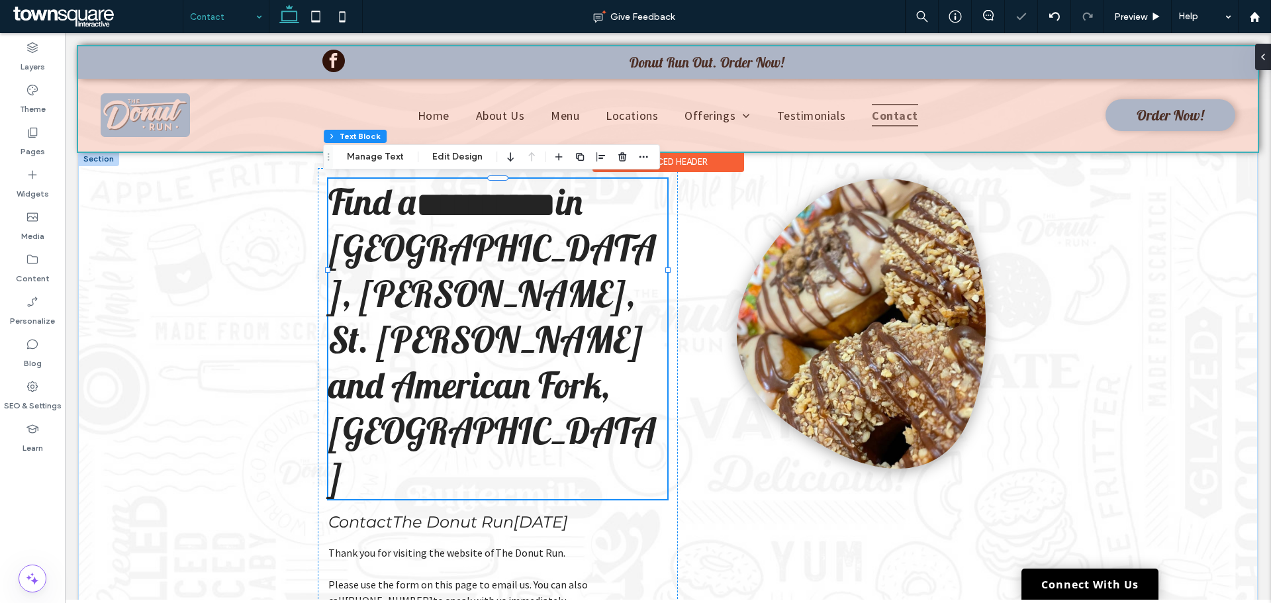
click at [1133, 264] on div "**********" at bounding box center [668, 394] width 1180 height 484
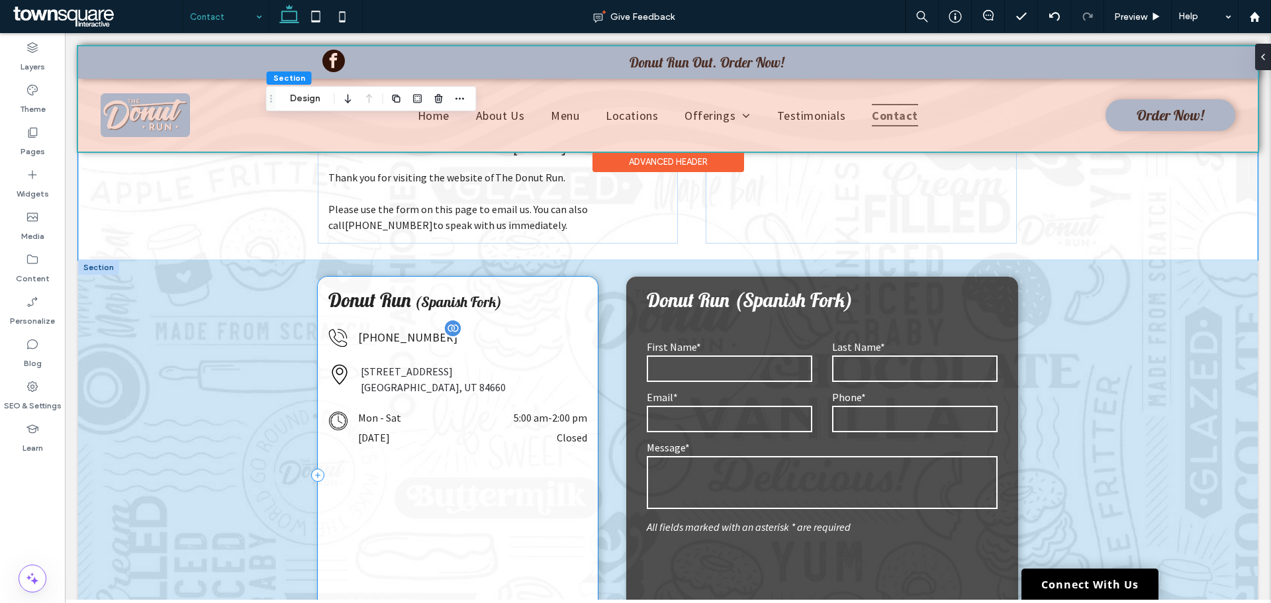
scroll to position [331, 0]
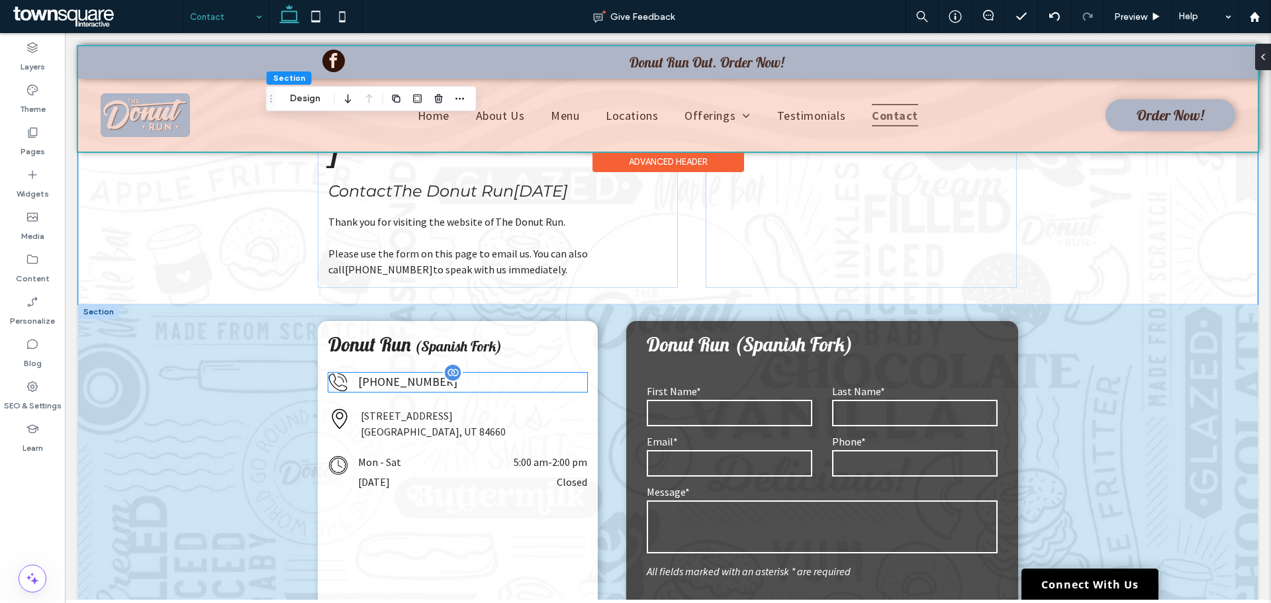
click at [496, 373] on p "[PHONE_NUMBER]" at bounding box center [473, 382] width 230 height 18
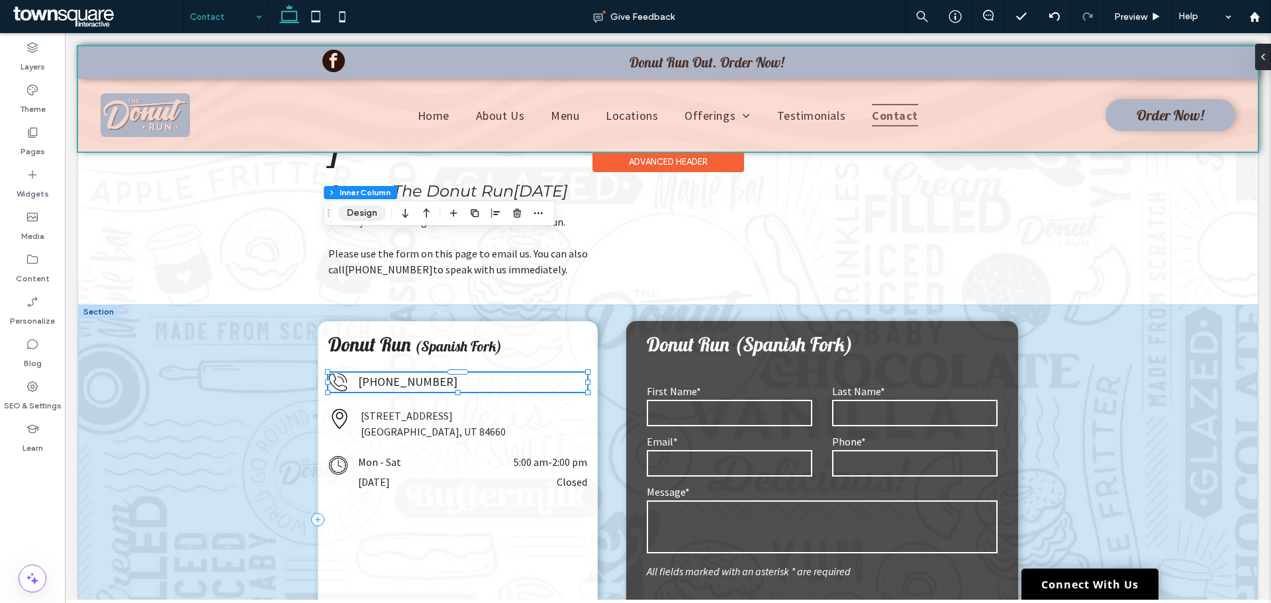
click at [349, 210] on button "Design" at bounding box center [362, 213] width 48 height 16
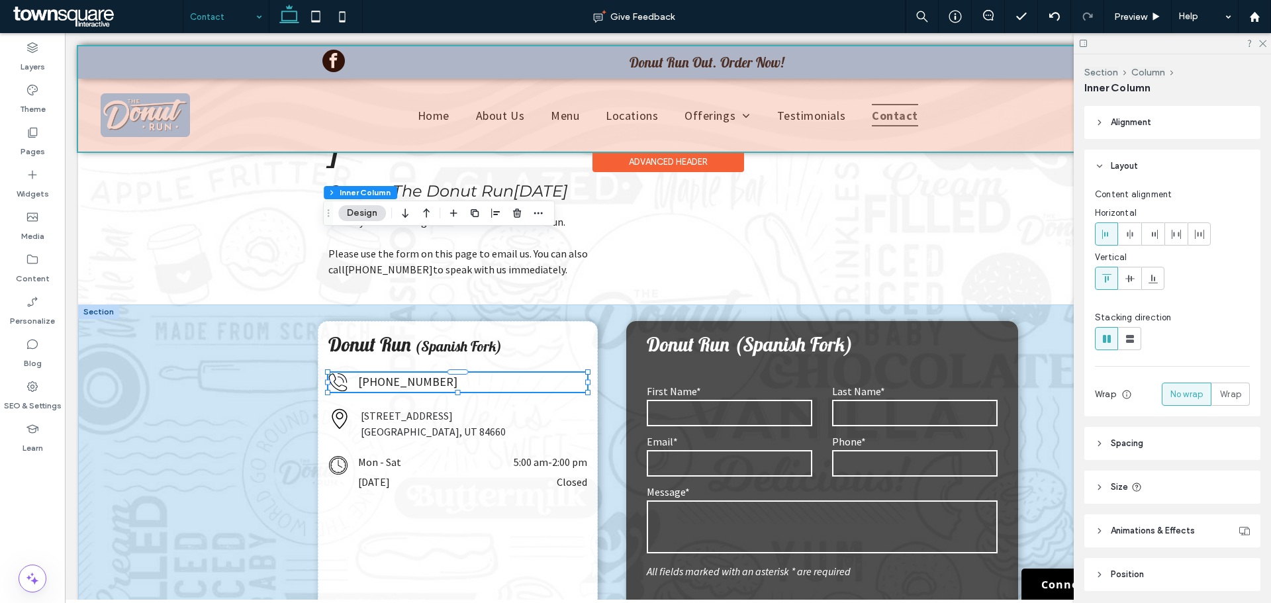
scroll to position [66, 0]
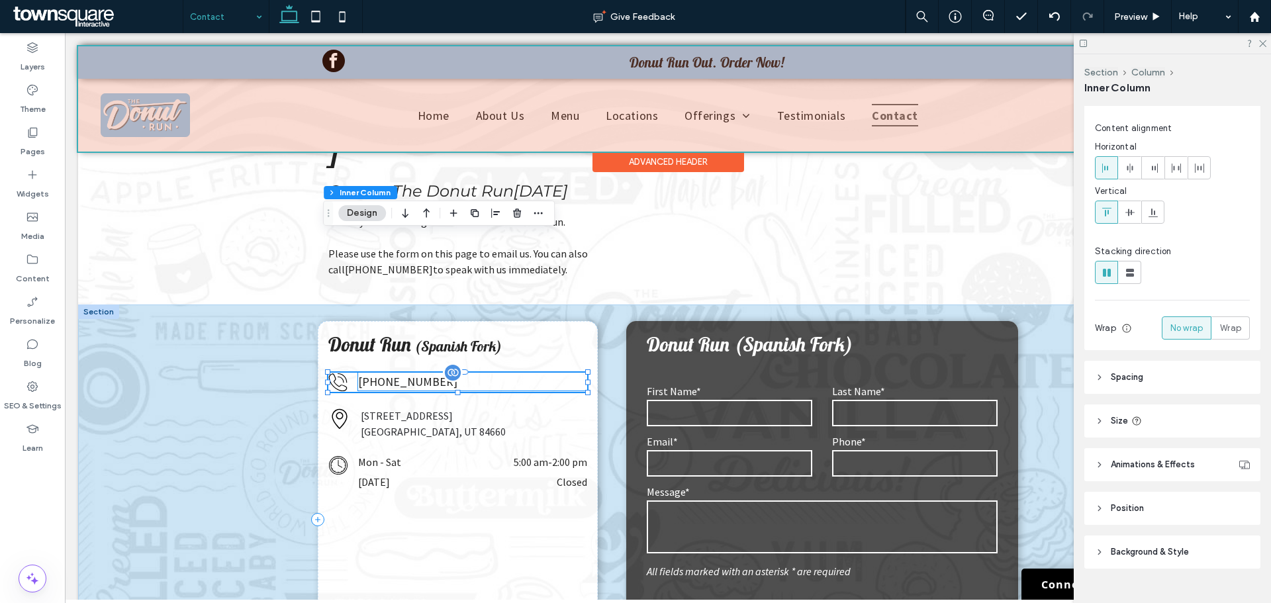
click at [479, 373] on p "[PHONE_NUMBER]" at bounding box center [473, 382] width 230 height 18
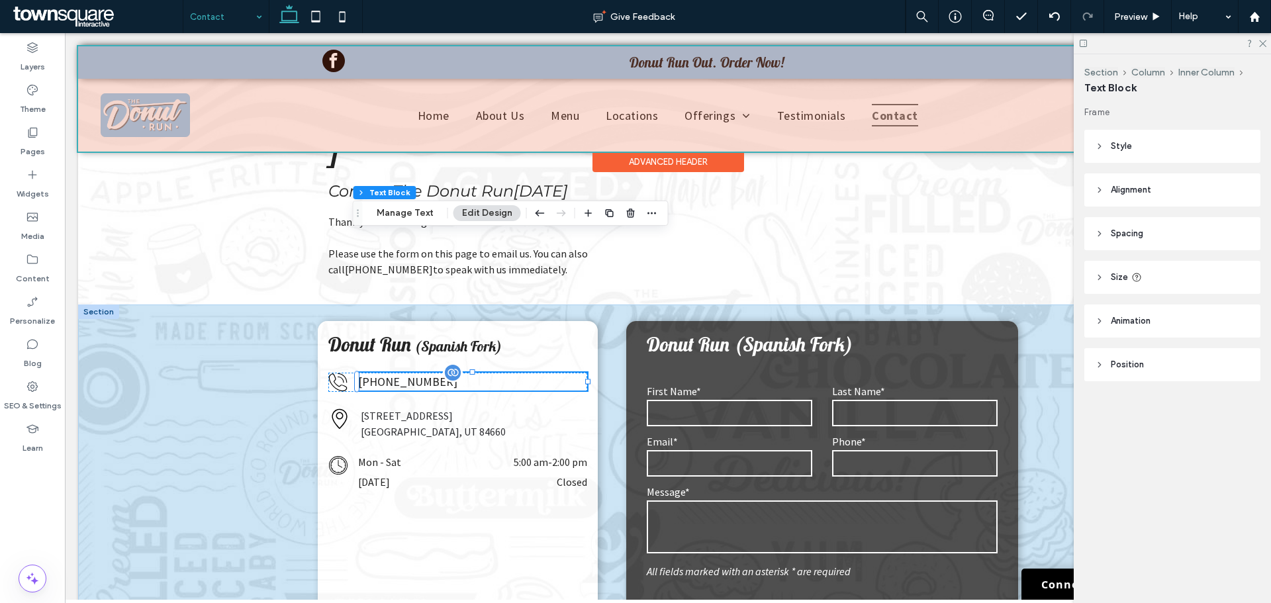
click at [445, 374] on span "[PHONE_NUMBER]" at bounding box center [407, 381] width 99 height 15
type input "**********"
type input "**"
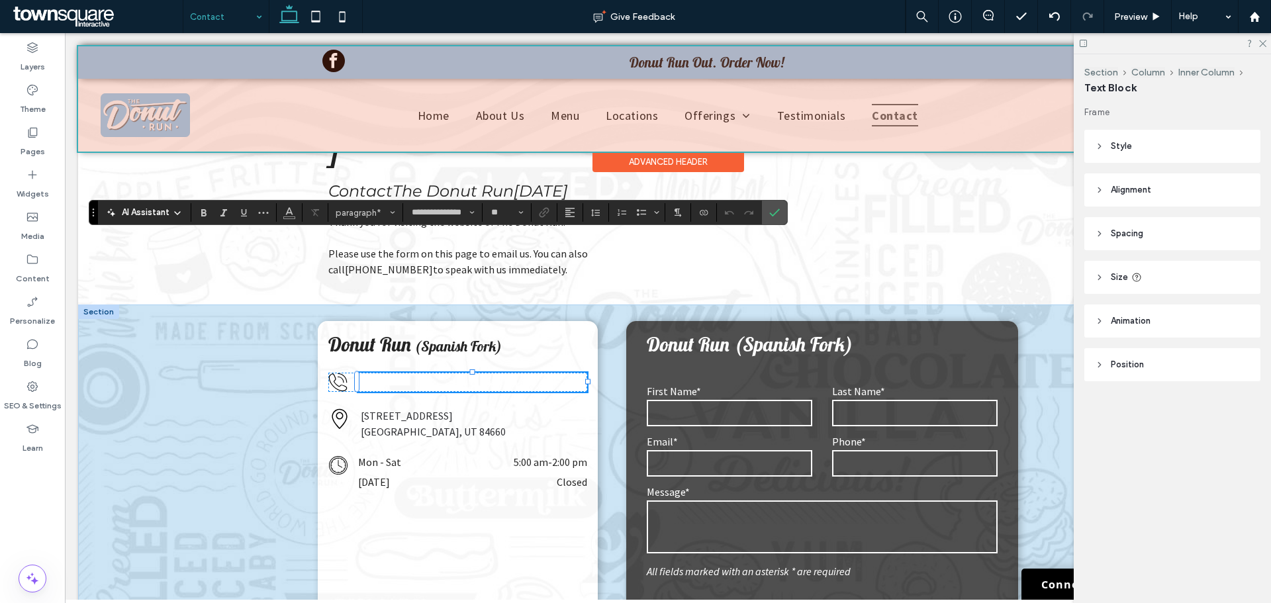
click at [408, 373] on p "﻿" at bounding box center [473, 382] width 230 height 19
click at [409, 373] on p "﻿" at bounding box center [473, 382] width 230 height 19
click at [703, 209] on icon "Connect To Data" at bounding box center [703, 212] width 11 height 11
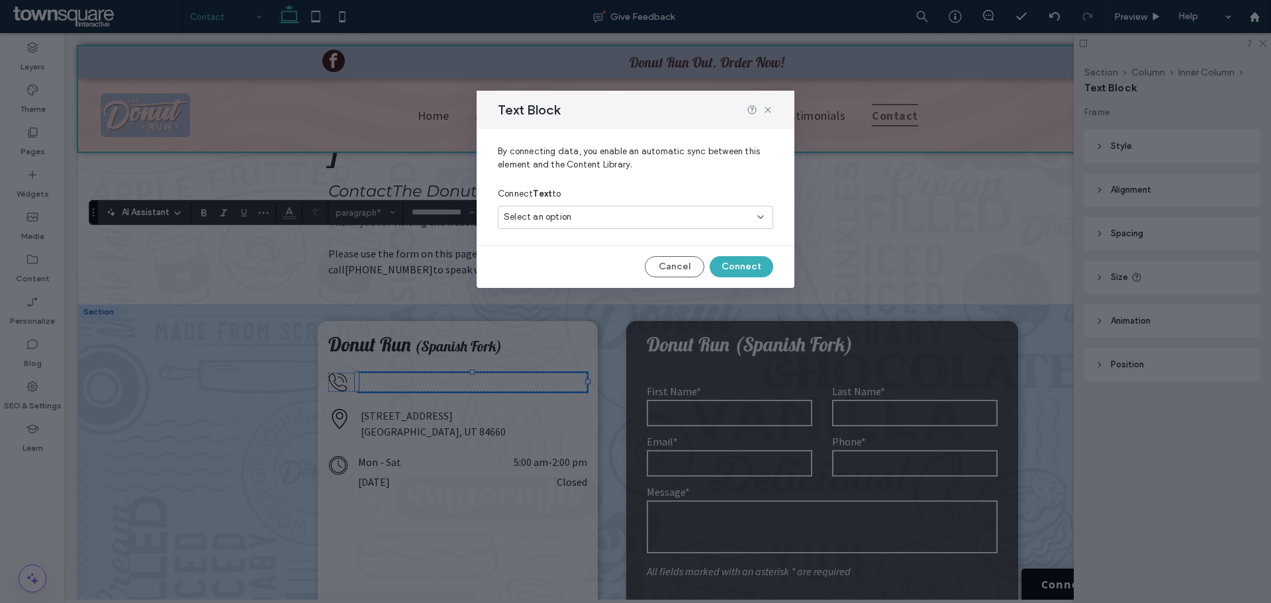
click at [571, 214] on div "Select an option" at bounding box center [628, 216] width 248 height 13
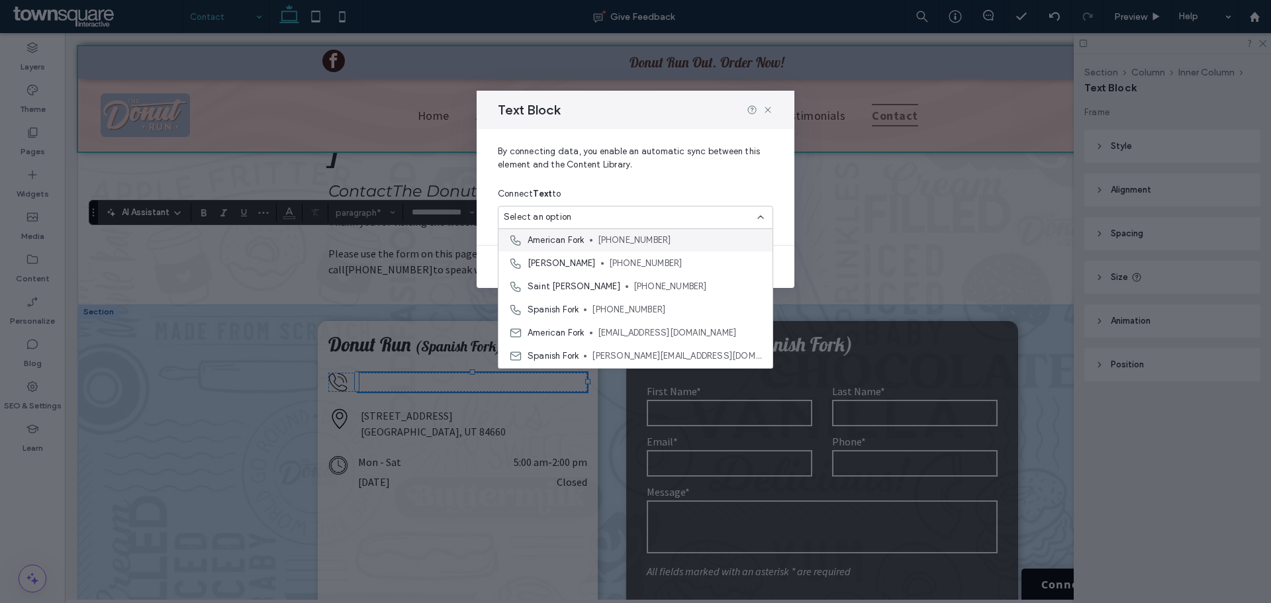
scroll to position [394, 0]
click at [703, 283] on span "[PHONE_NUMBER]" at bounding box center [677, 287] width 170 height 13
click at [532, 286] on span "Spanish Fork" at bounding box center [553, 287] width 51 height 13
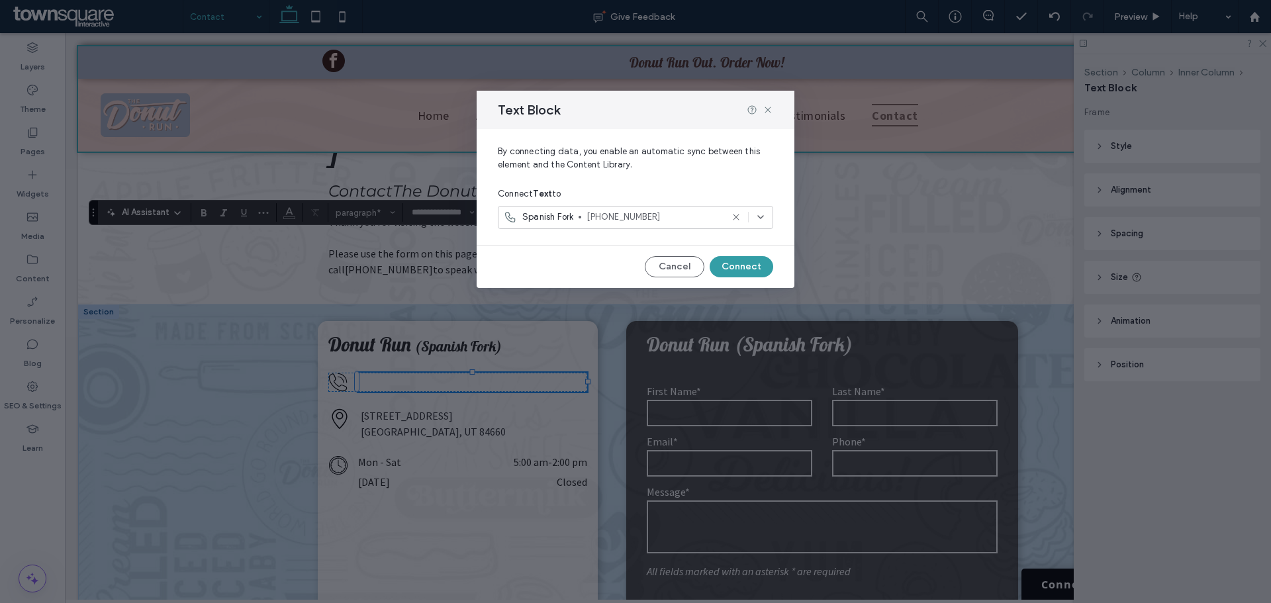
click at [747, 261] on button "Connect" at bounding box center [742, 266] width 64 height 21
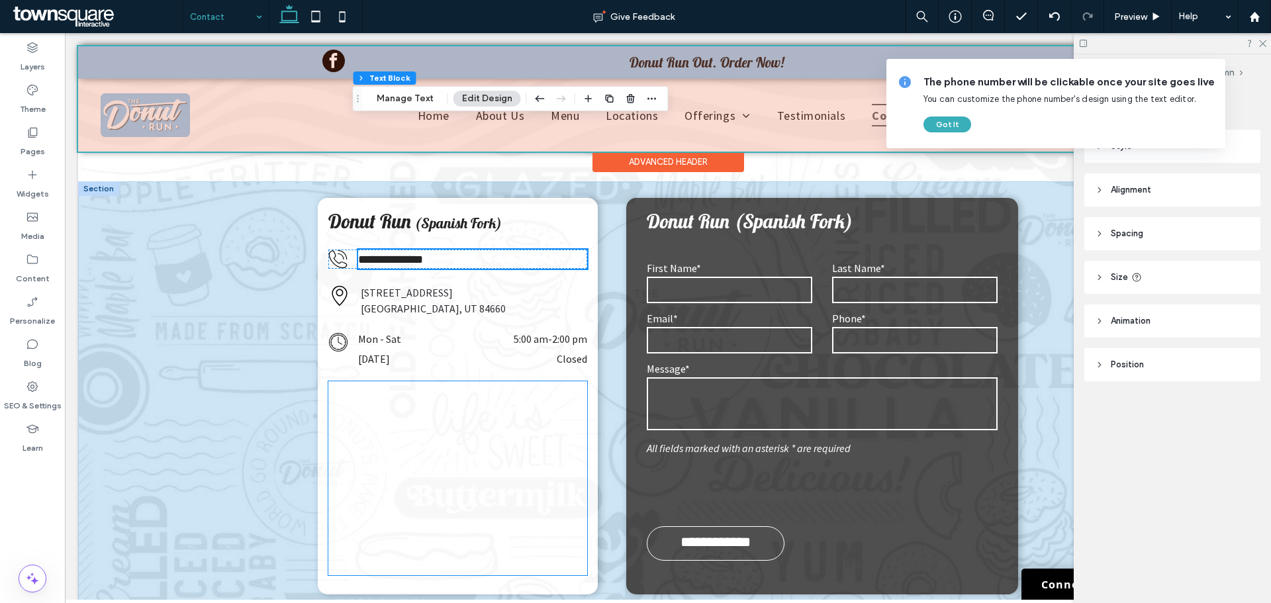
scroll to position [331, 0]
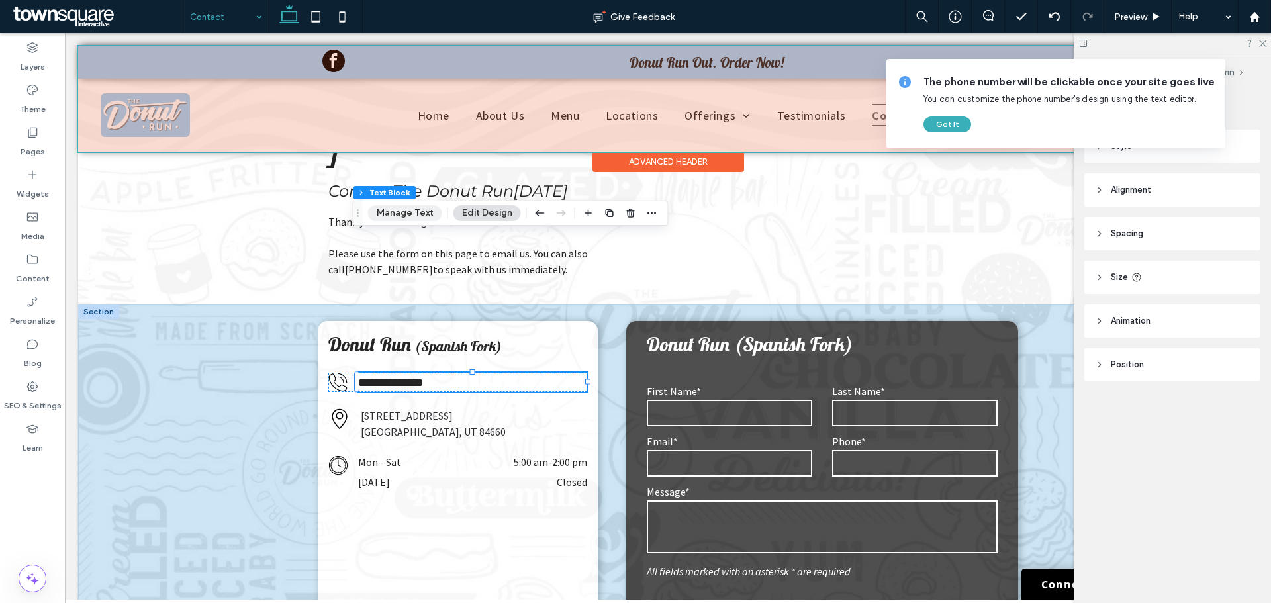
click at [416, 218] on button "Manage Text" at bounding box center [405, 213] width 74 height 16
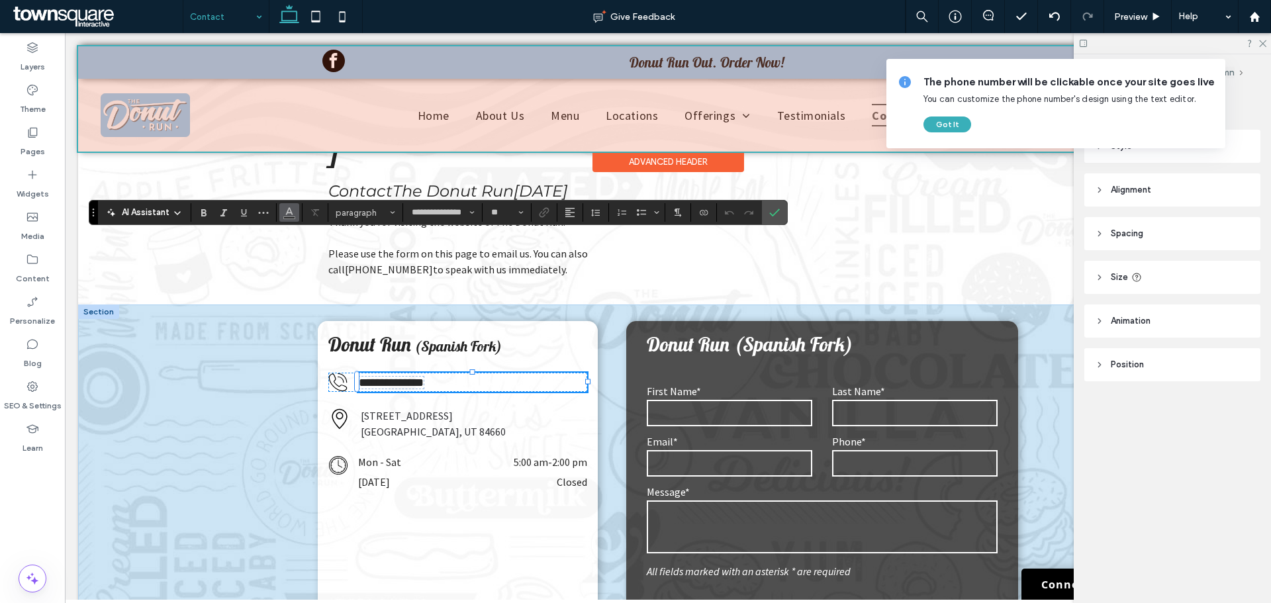
click at [288, 207] on icon "Color" at bounding box center [289, 211] width 11 height 11
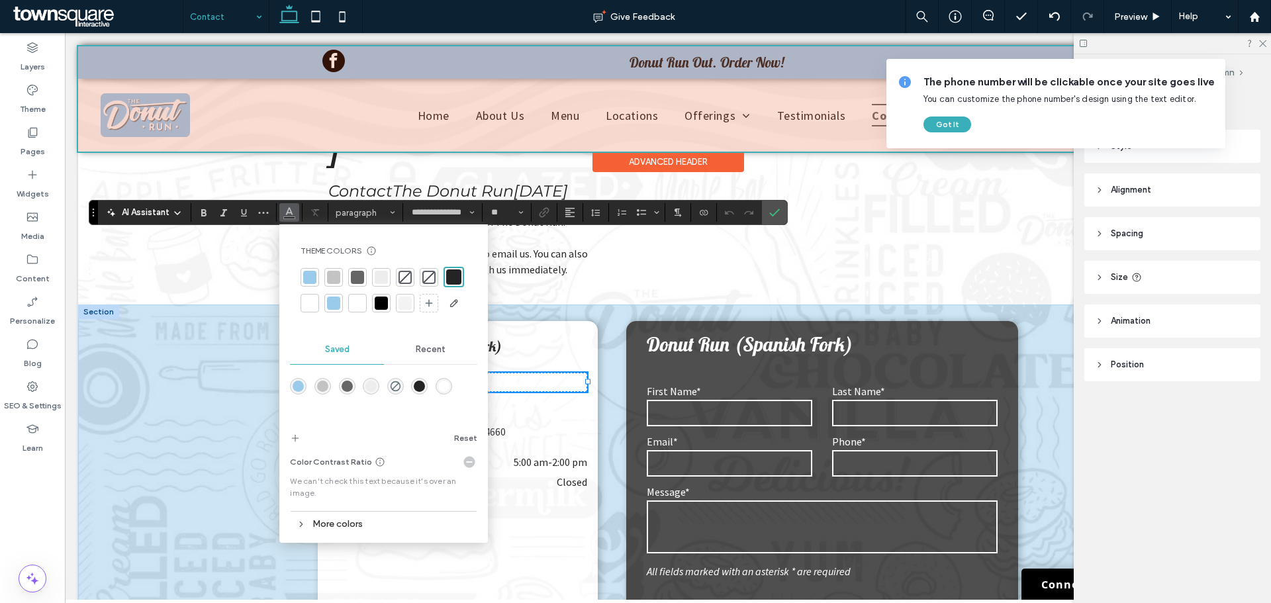
click at [461, 278] on div at bounding box center [453, 276] width 15 height 15
click at [606, 304] on div "**********" at bounding box center [668, 519] width 794 height 430
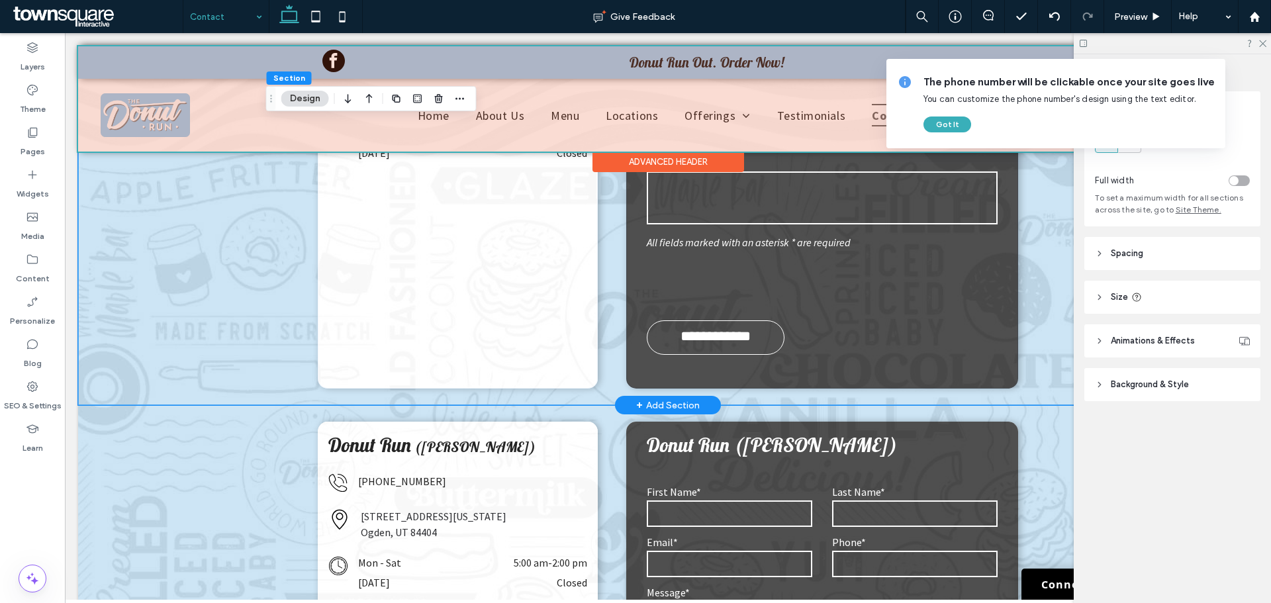
scroll to position [728, 0]
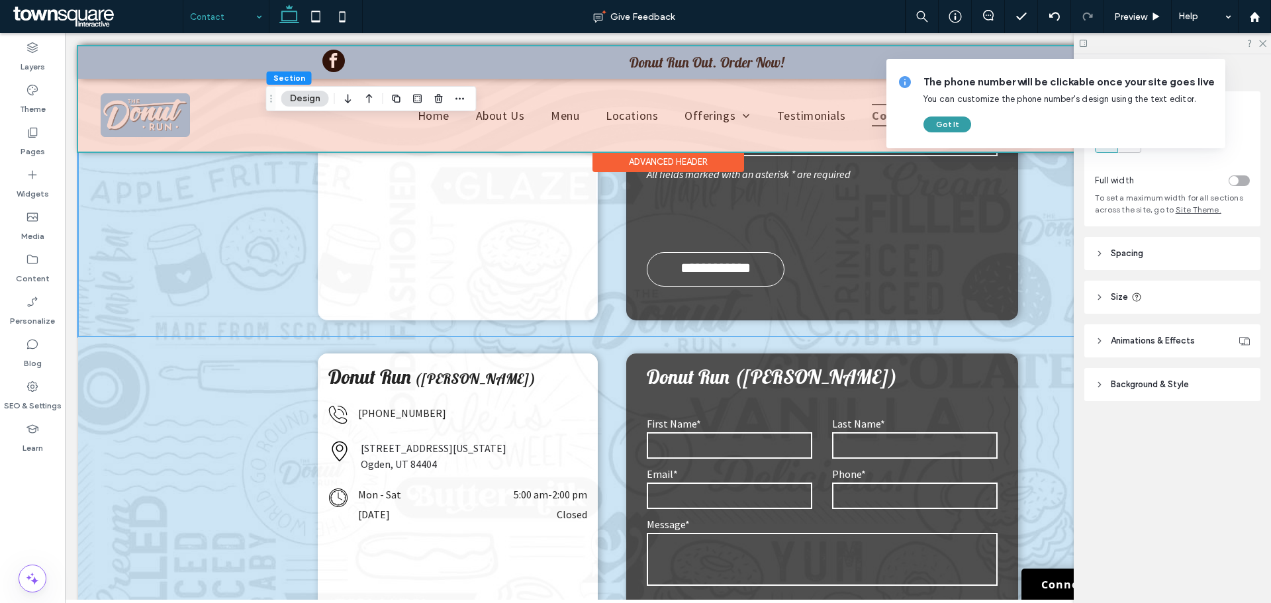
click at [929, 126] on button "Got It" at bounding box center [947, 124] width 48 height 16
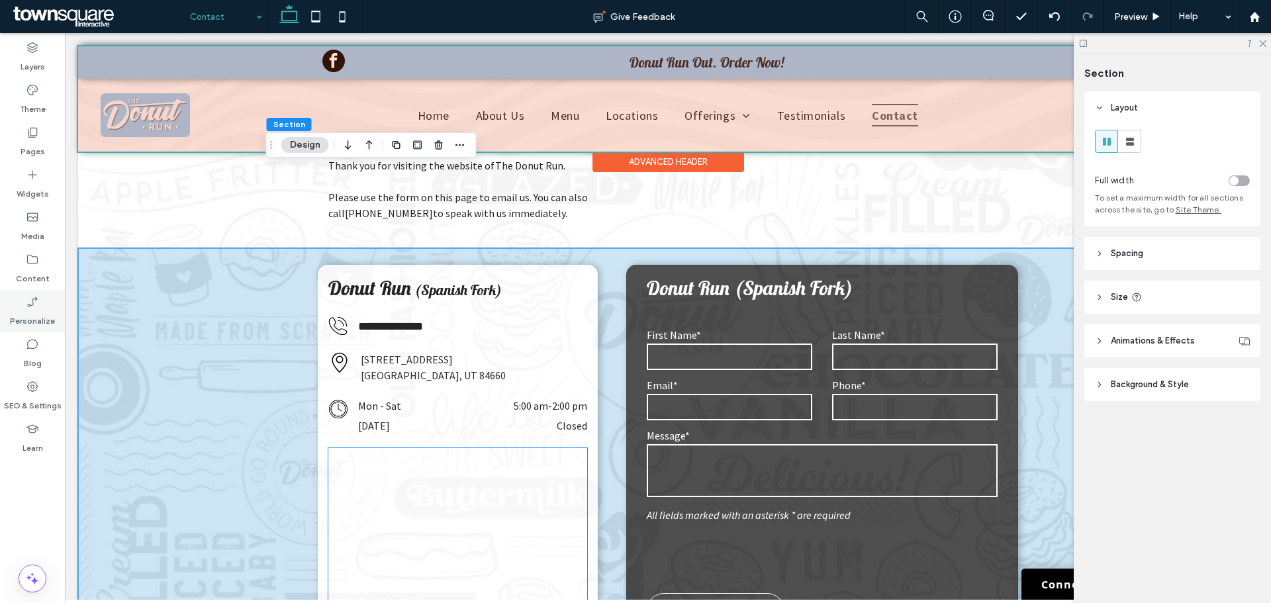
scroll to position [331, 0]
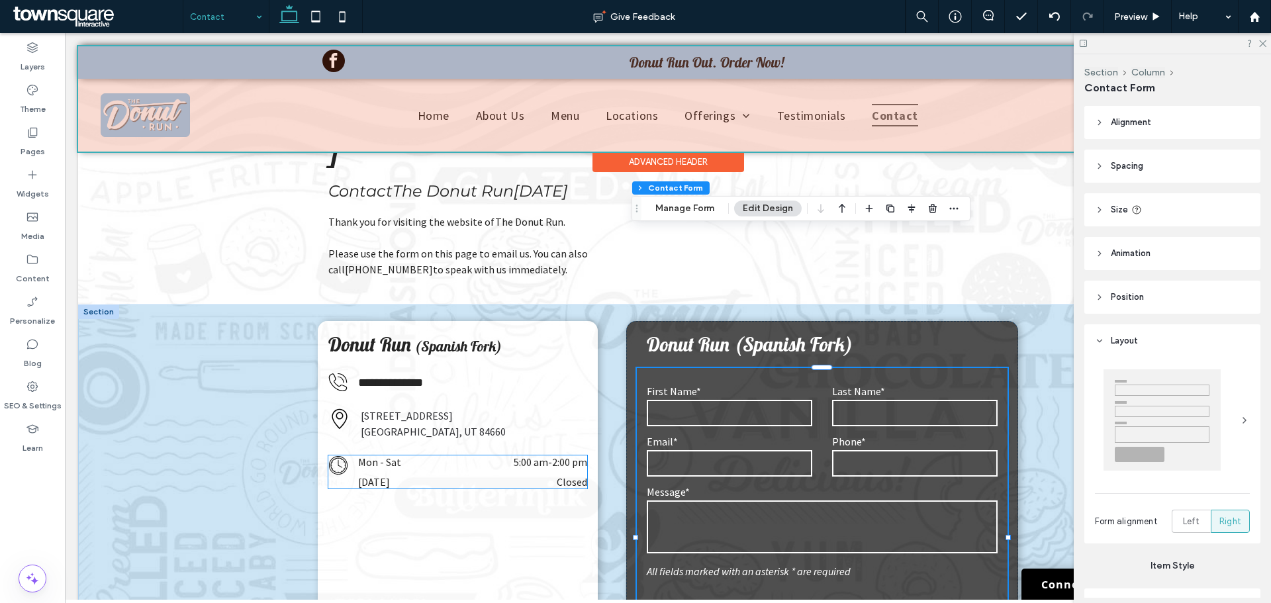
type input "*"
type input "***"
type input "*"
type input "***"
click at [684, 199] on div "Section Column Contact Form Manage Form Edit Design" at bounding box center [800, 208] width 339 height 25
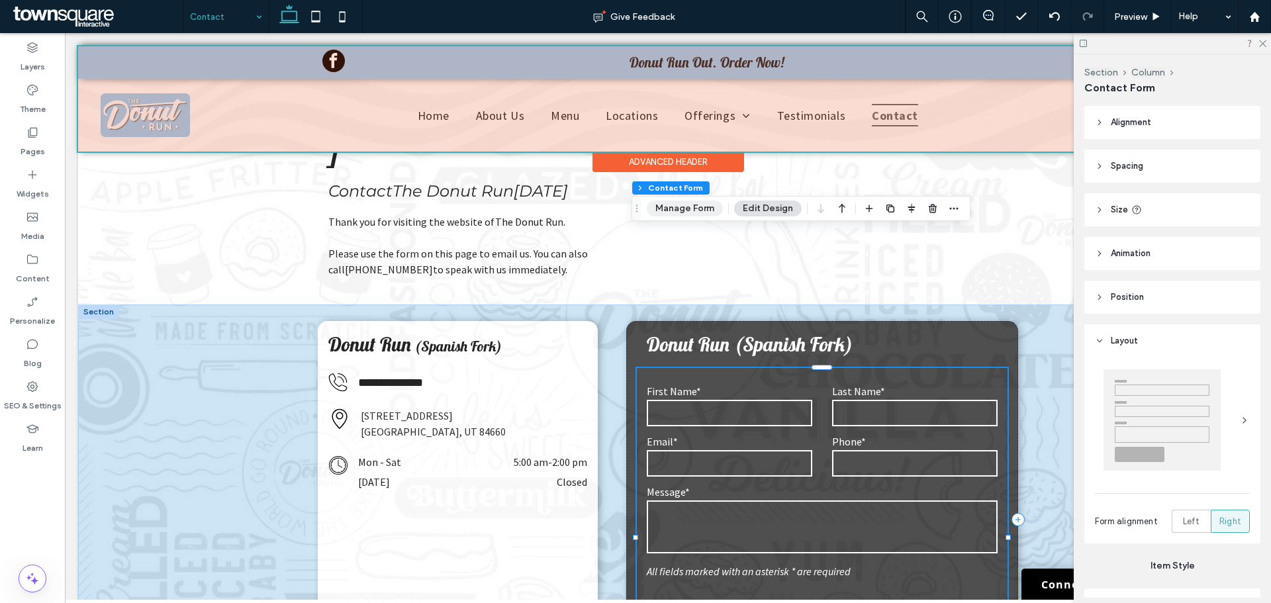
click at [683, 209] on button "Manage Form" at bounding box center [685, 209] width 76 height 16
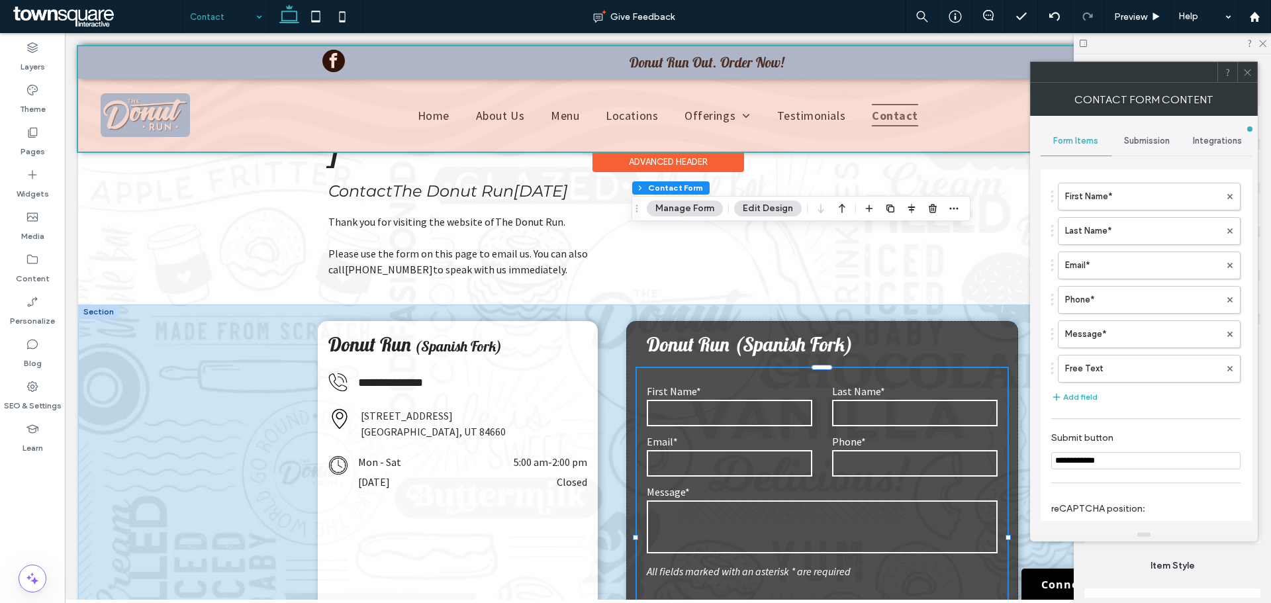
click at [1158, 140] on span "Submission" at bounding box center [1147, 141] width 46 height 11
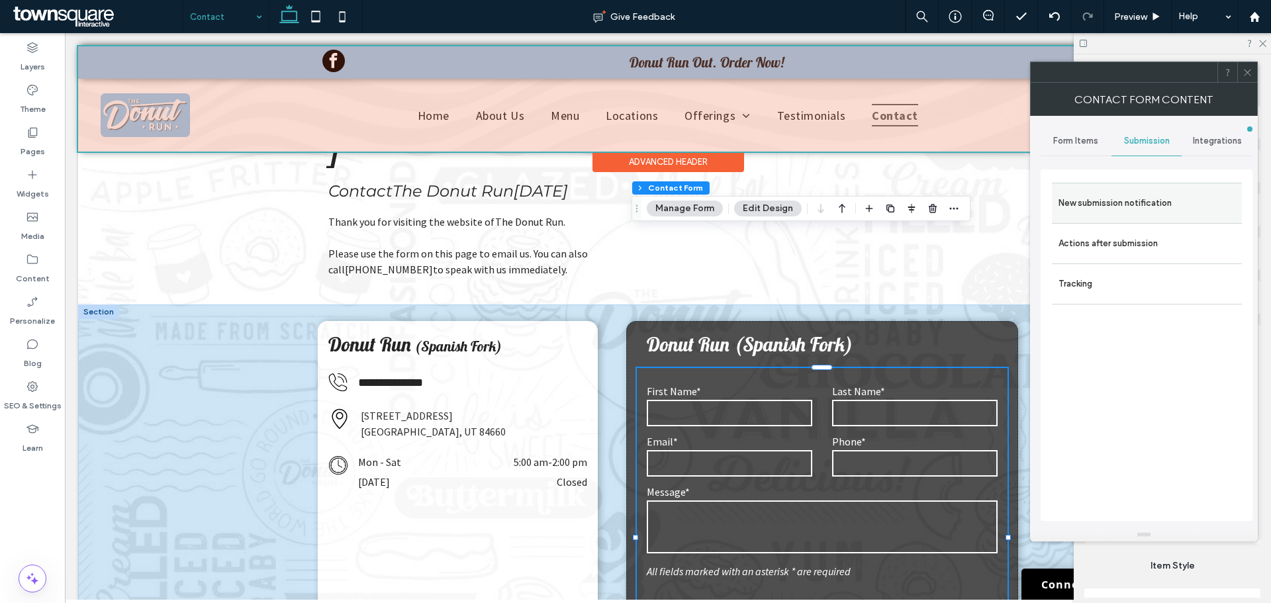
click at [1125, 196] on label "New submission notification" at bounding box center [1146, 203] width 177 height 26
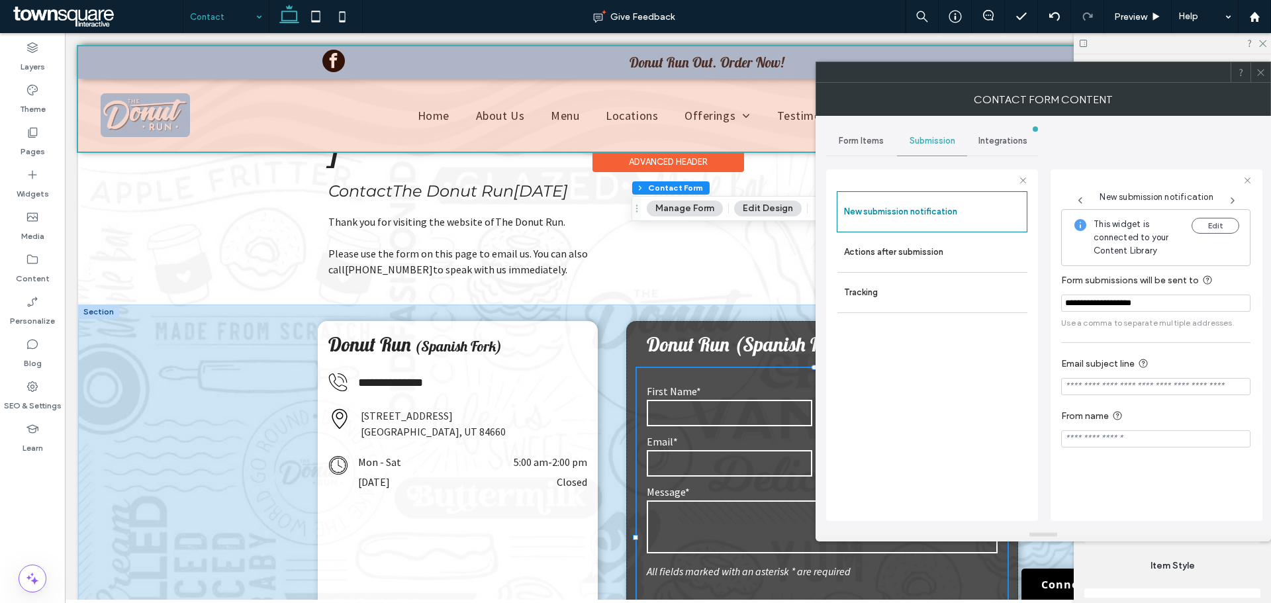
click at [1264, 73] on icon at bounding box center [1261, 73] width 10 height 10
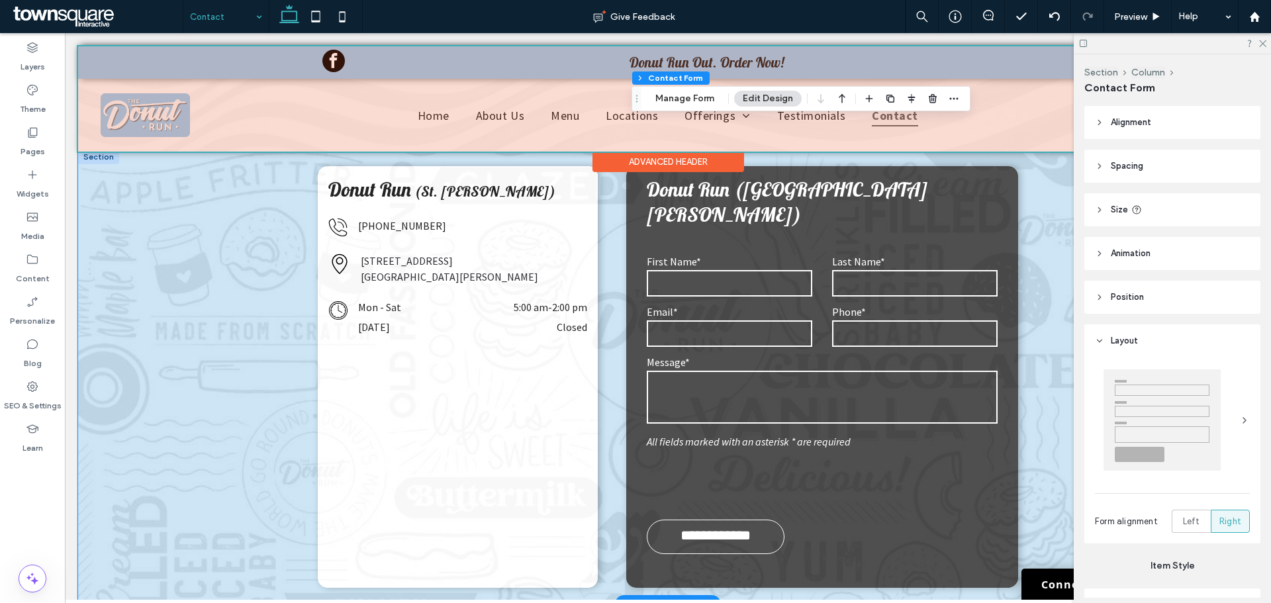
scroll to position [1655, 0]
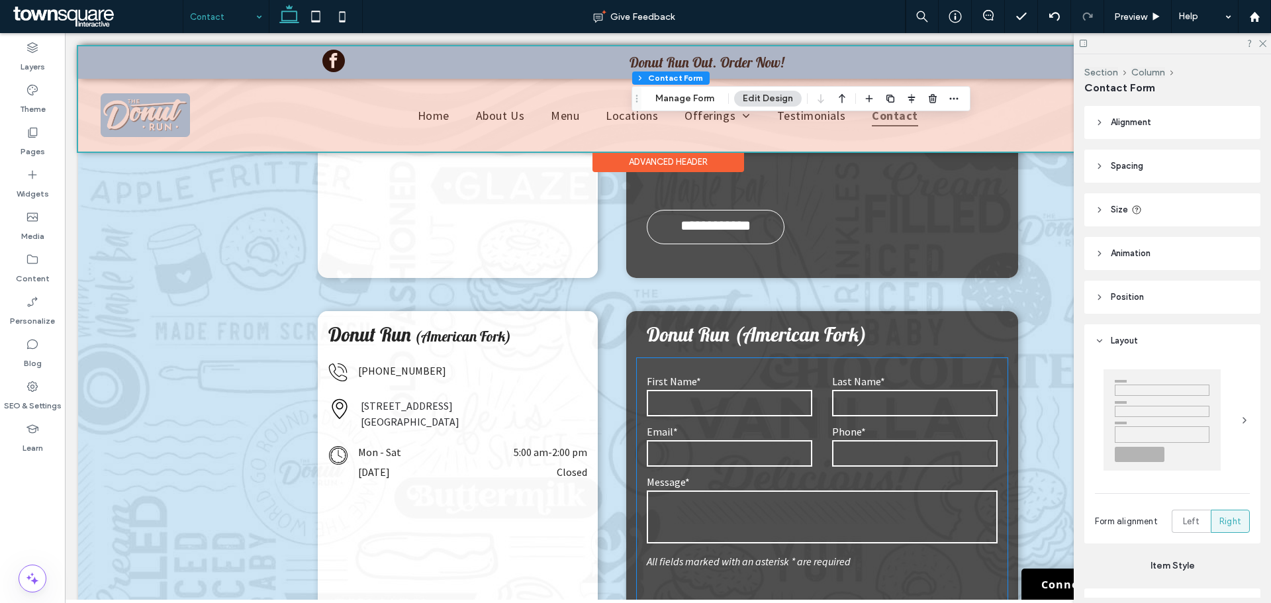
drag, startPoint x: 819, startPoint y: 259, endPoint x: 661, endPoint y: 167, distance: 183.3
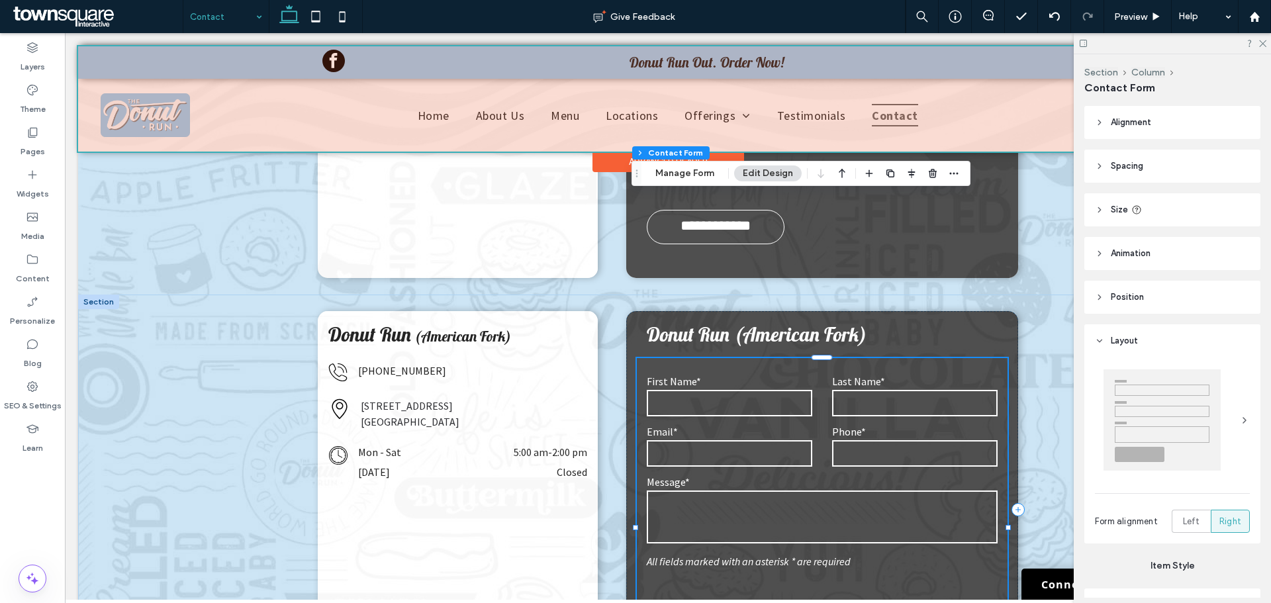
type input "*"
type input "***"
type input "*"
type input "***"
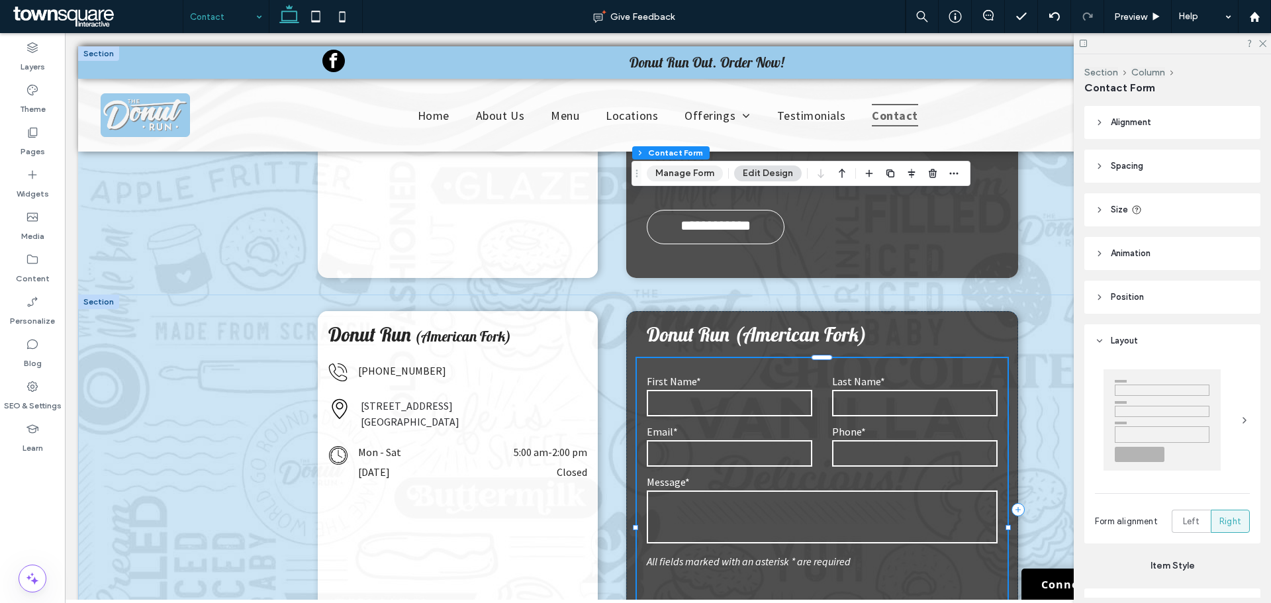
click at [669, 174] on button "Manage Form" at bounding box center [685, 173] width 76 height 16
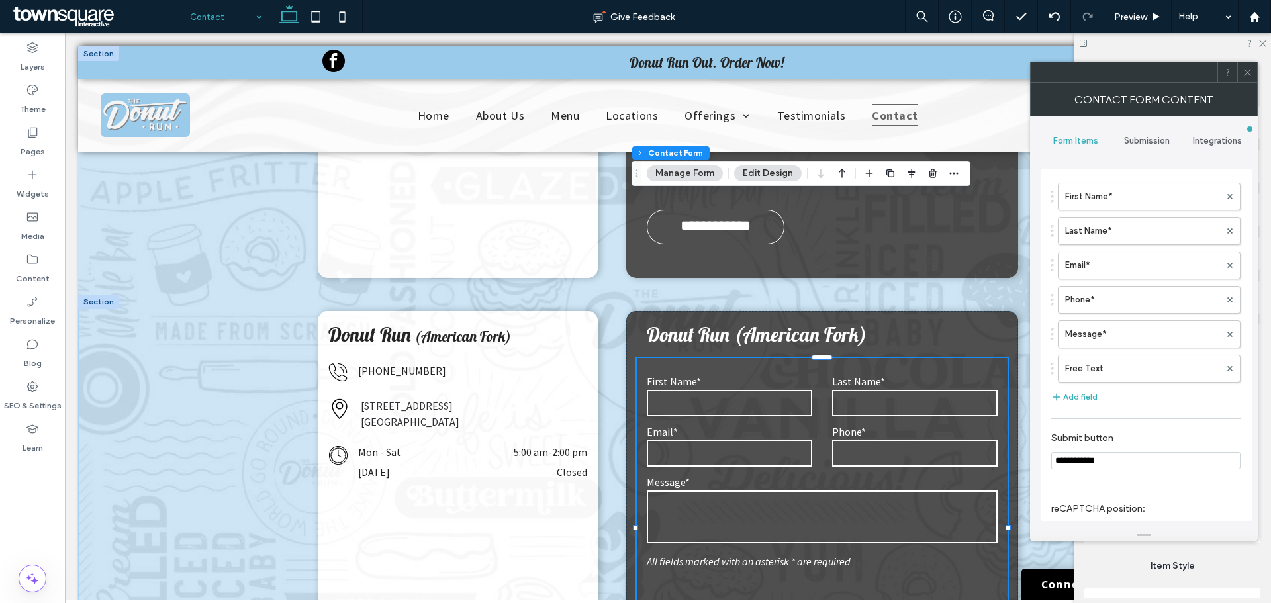
click at [1130, 136] on span "Submission" at bounding box center [1147, 141] width 46 height 11
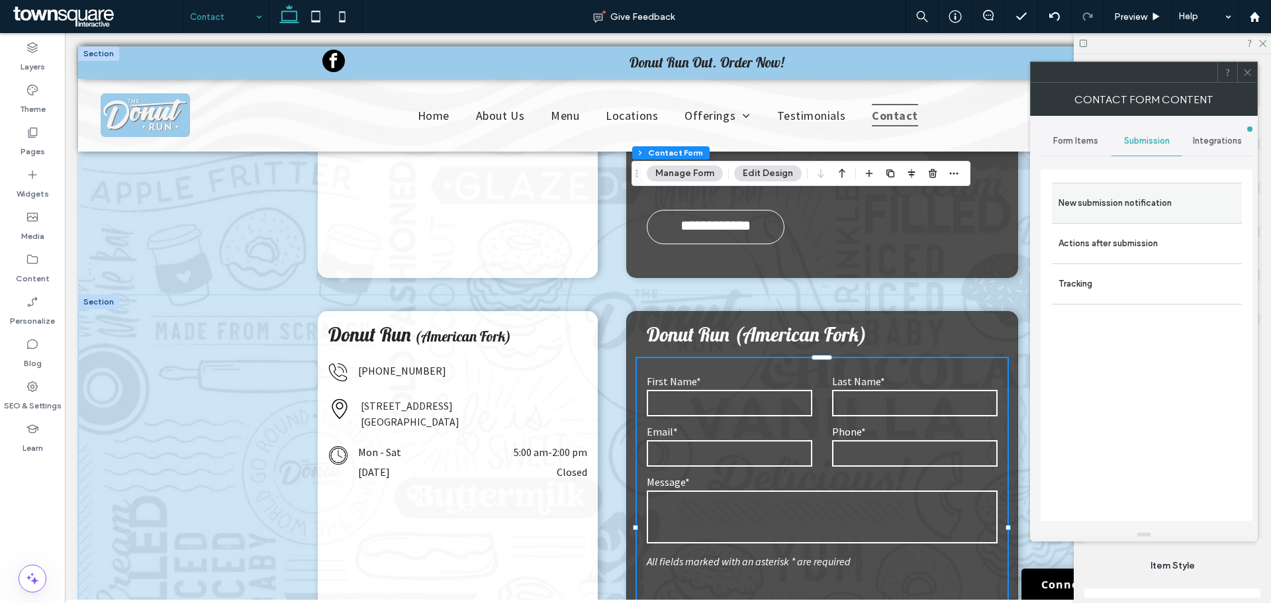
click at [1115, 208] on label "New submission notification" at bounding box center [1146, 203] width 177 height 26
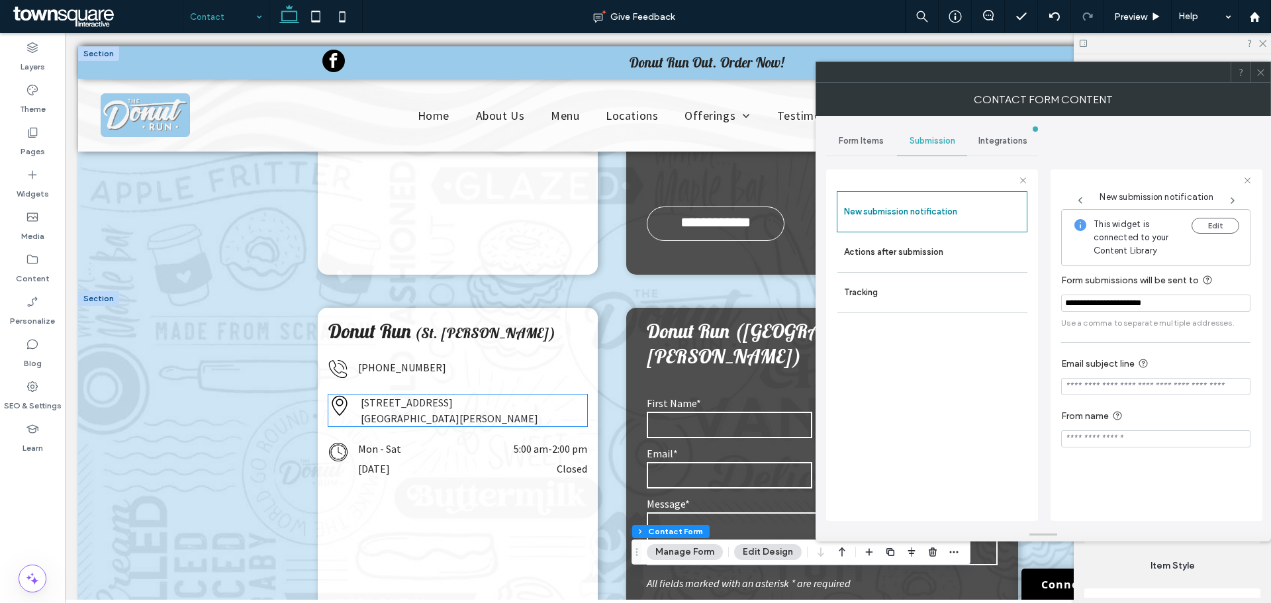
scroll to position [1191, 0]
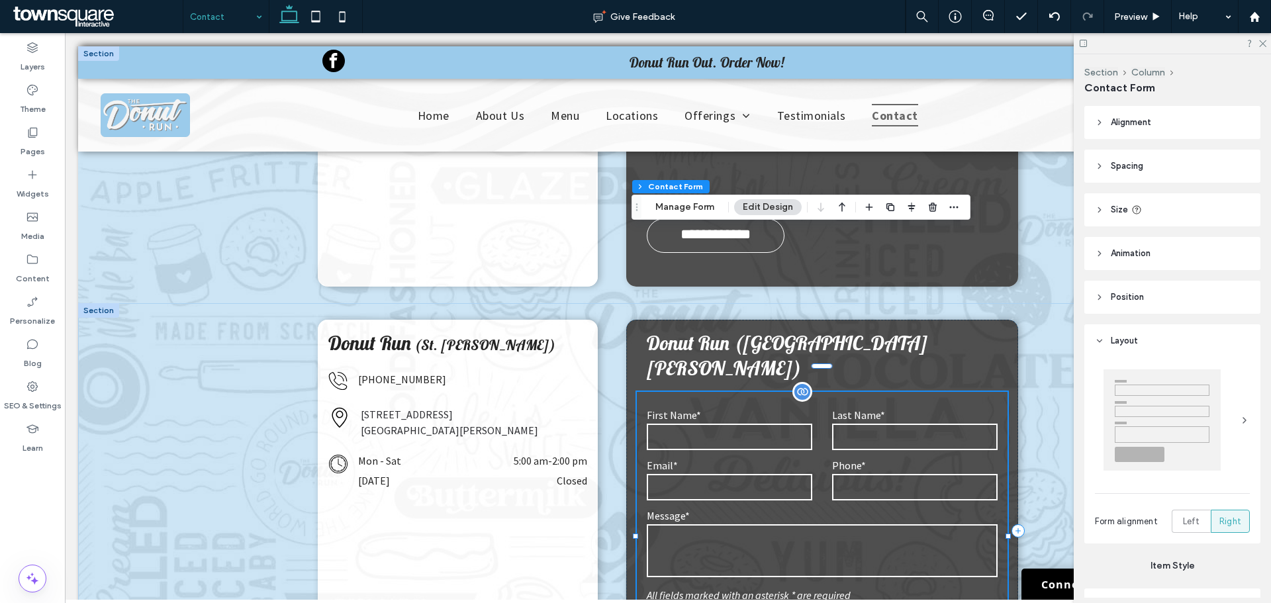
type input "*"
type input "***"
type input "*"
type input "***"
click at [684, 211] on button "Manage Form" at bounding box center [685, 207] width 76 height 16
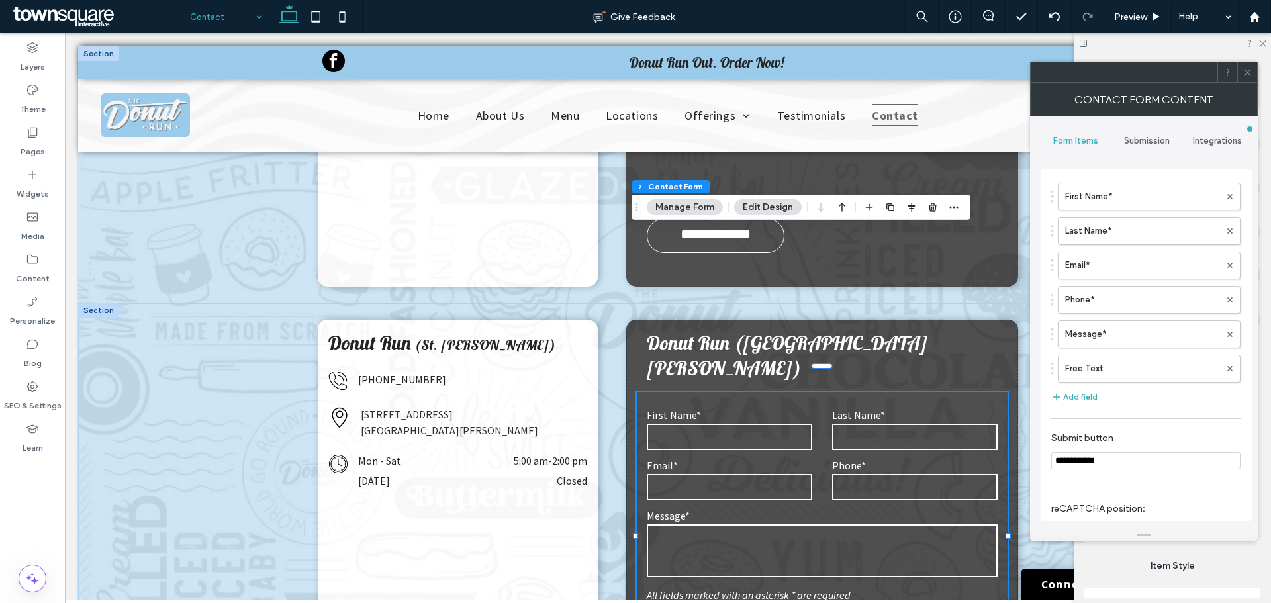
click at [1135, 142] on span "Submission" at bounding box center [1147, 141] width 46 height 11
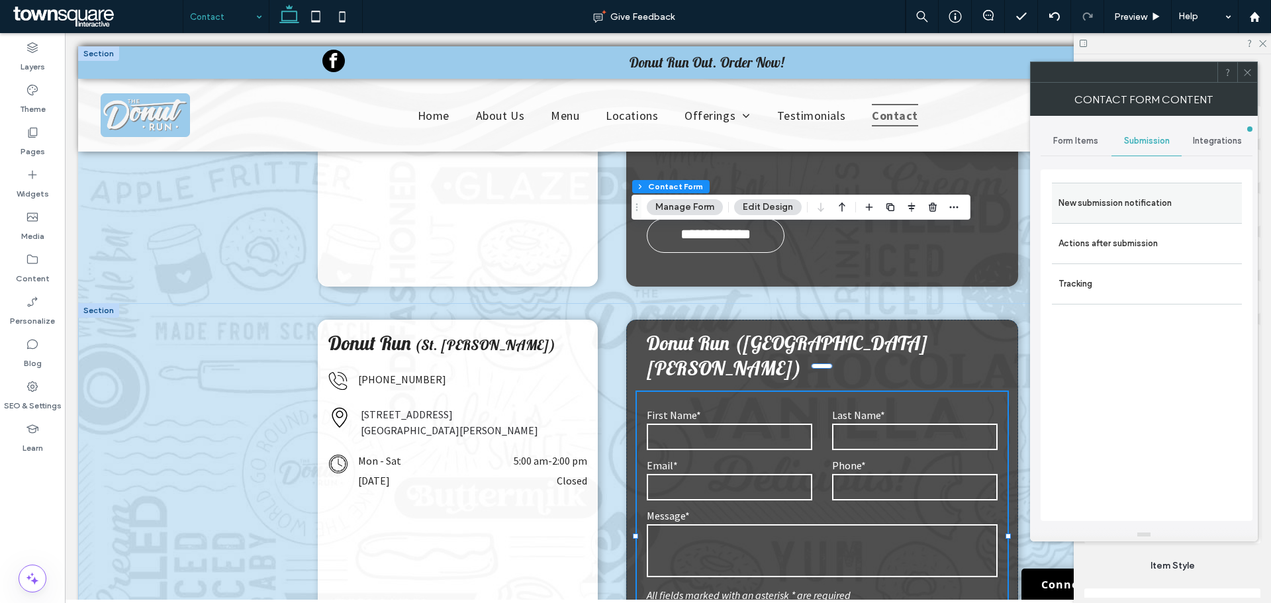
click at [1126, 191] on label "New submission notification" at bounding box center [1146, 203] width 177 height 26
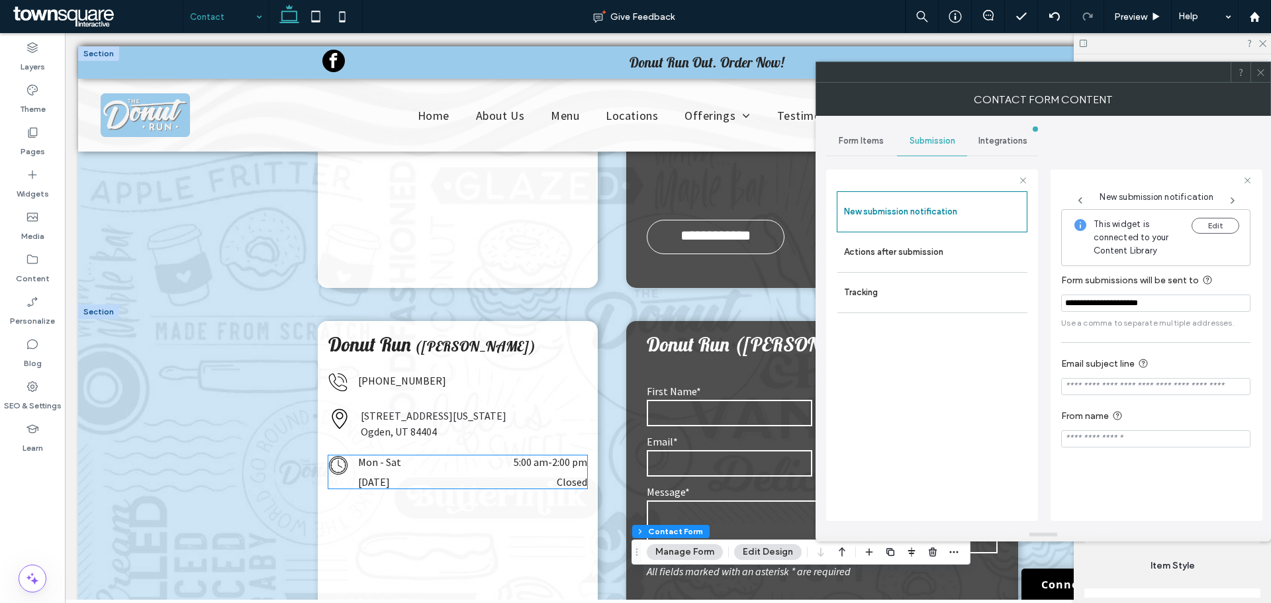
scroll to position [728, 0]
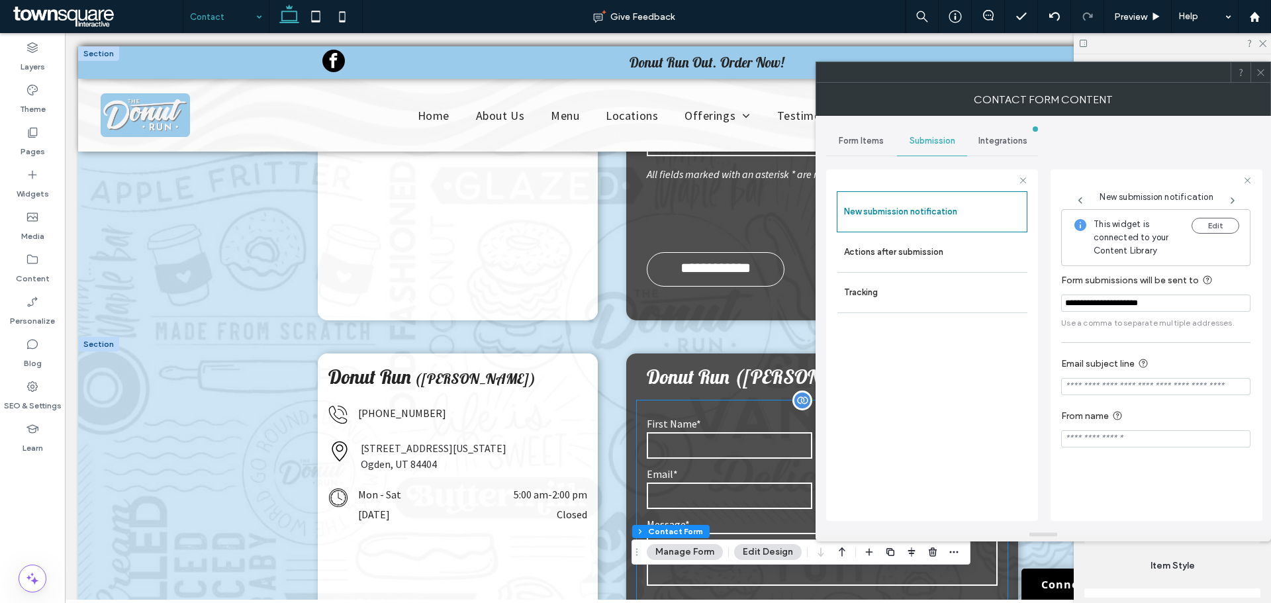
click at [651, 400] on form "**********" at bounding box center [822, 569] width 371 height 339
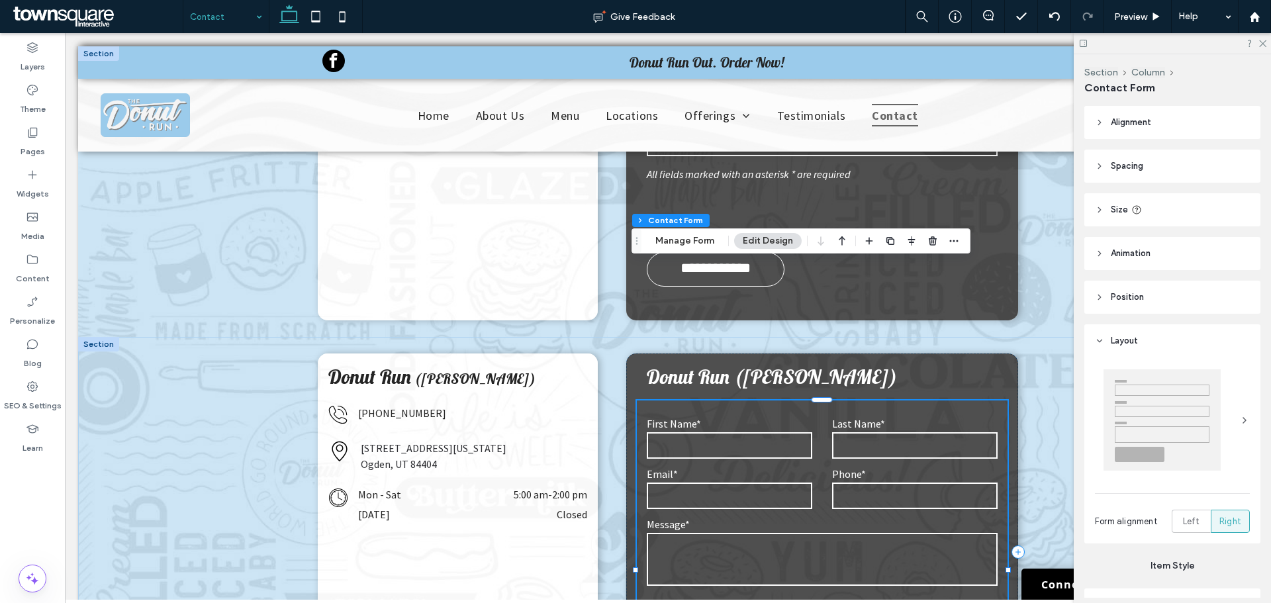
type input "*"
type input "***"
type input "*"
type input "***"
click at [671, 232] on div "Section Column Contact Form Manage Form Edit Design" at bounding box center [800, 240] width 339 height 25
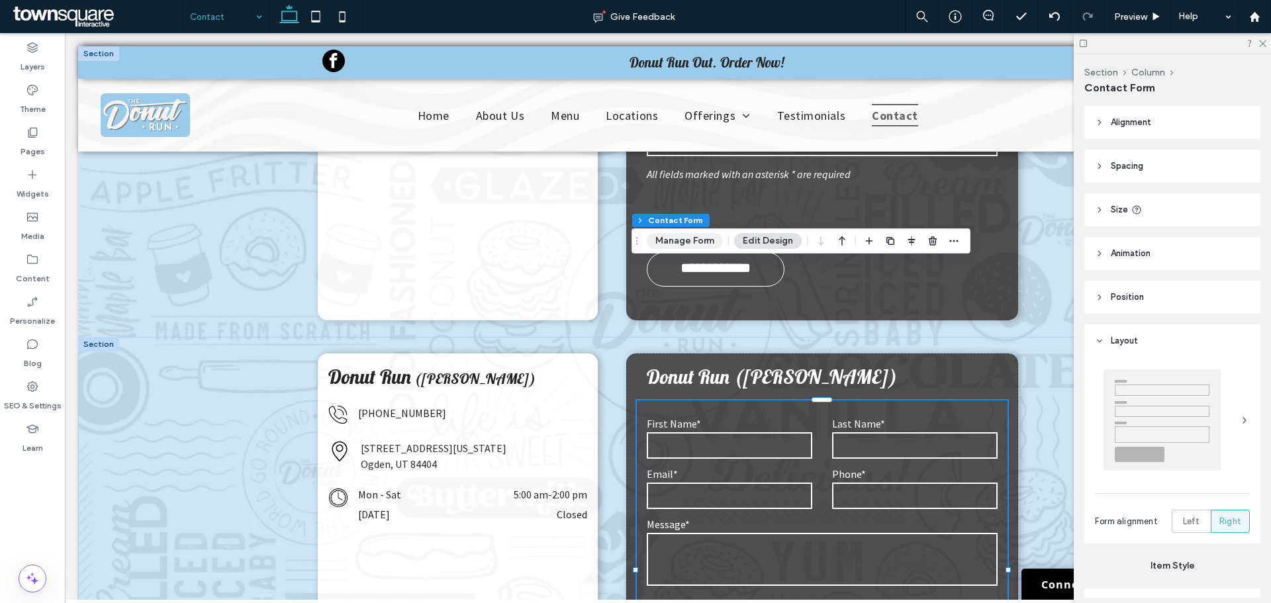
click at [673, 236] on button "Manage Form" at bounding box center [685, 241] width 76 height 16
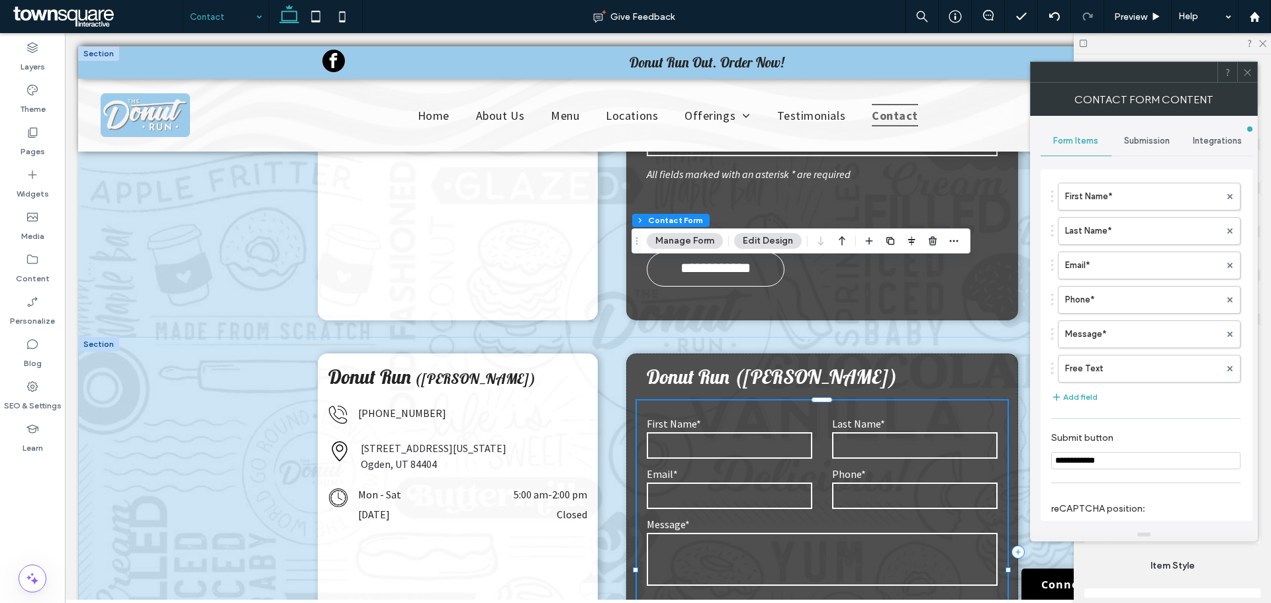
drag, startPoint x: 1133, startPoint y: 140, endPoint x: 1132, endPoint y: 149, distance: 8.7
click at [1133, 144] on span "Submission" at bounding box center [1147, 141] width 46 height 11
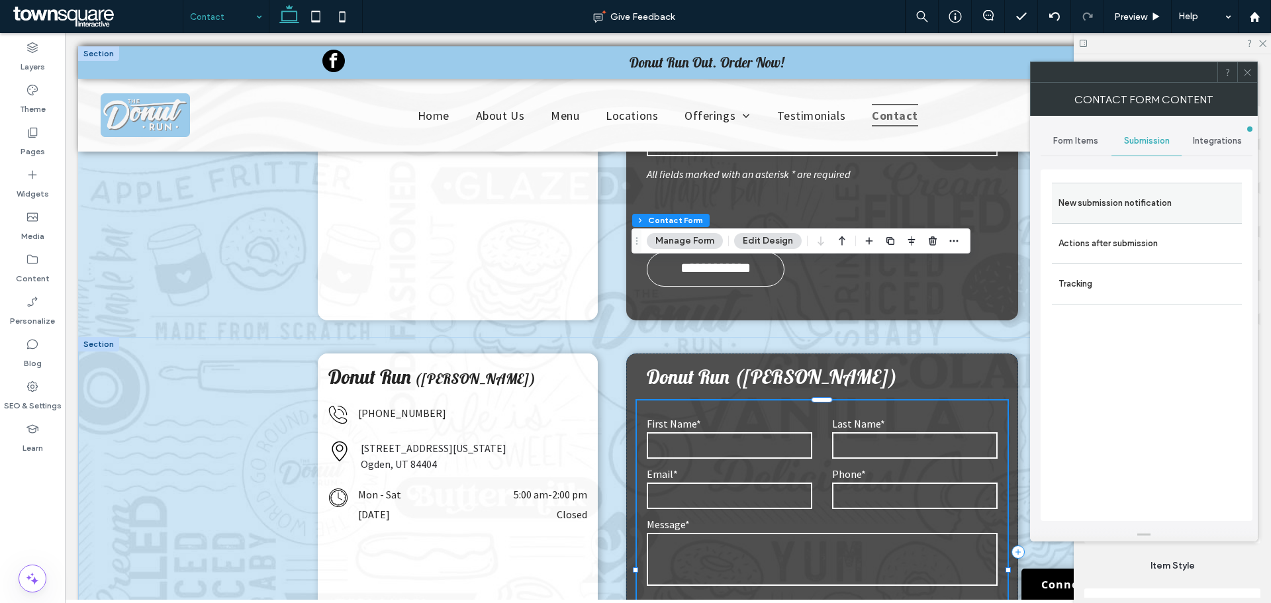
click at [1129, 203] on label "New submission notification" at bounding box center [1146, 203] width 177 height 26
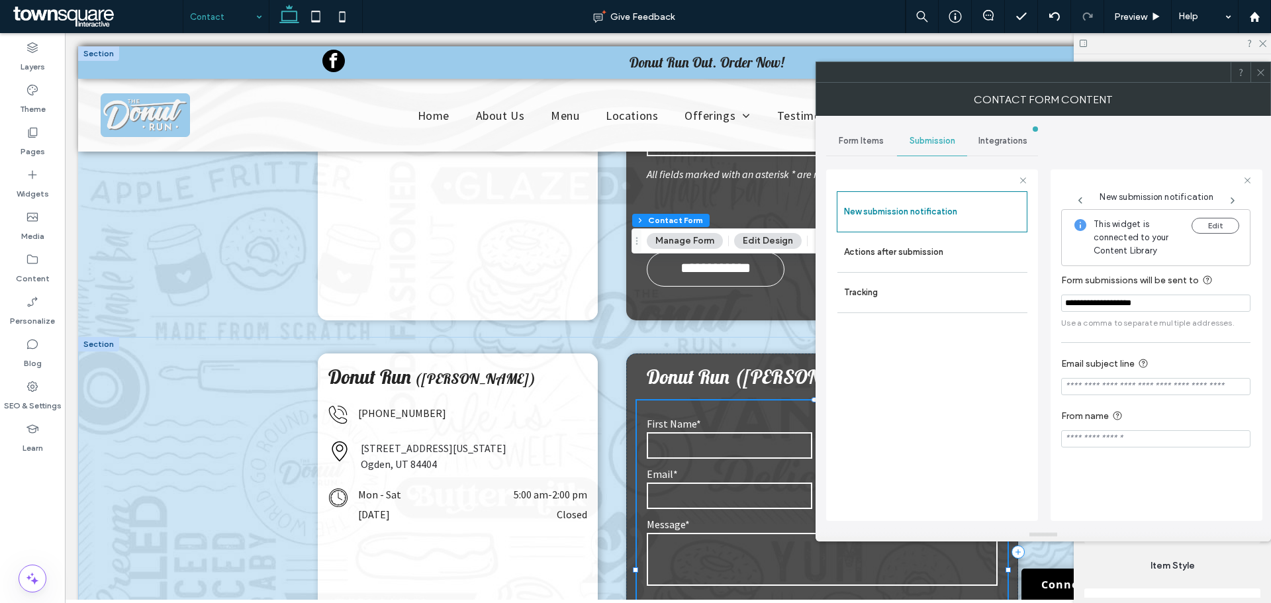
click at [1264, 75] on icon at bounding box center [1261, 73] width 10 height 10
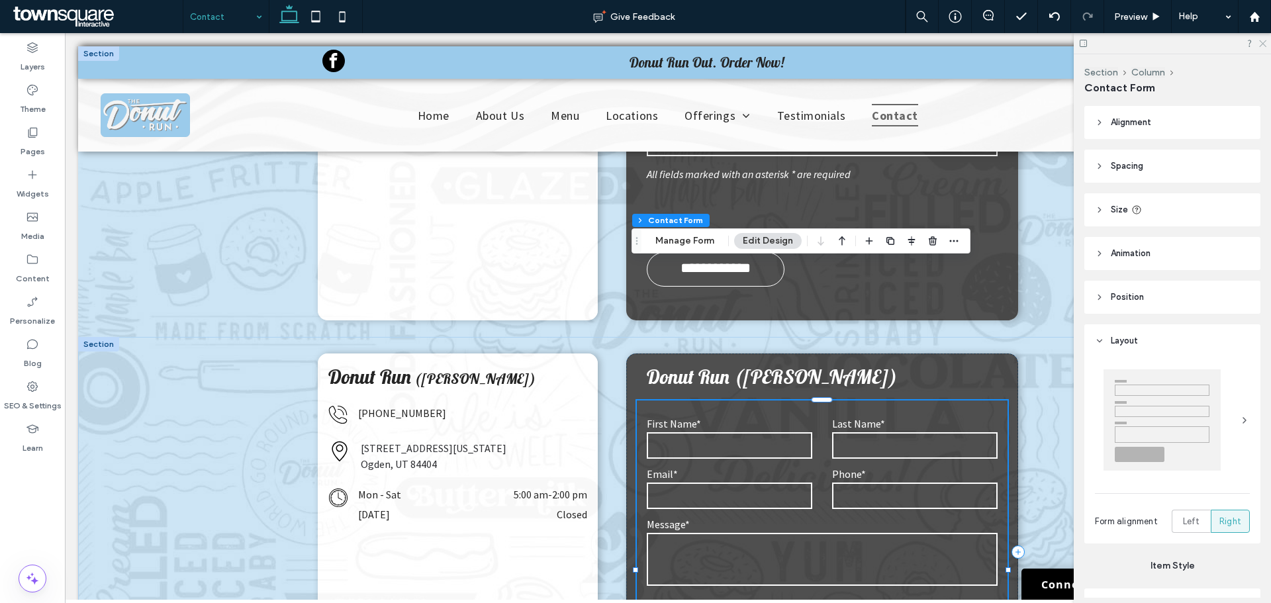
click at [1264, 45] on icon at bounding box center [1262, 42] width 9 height 9
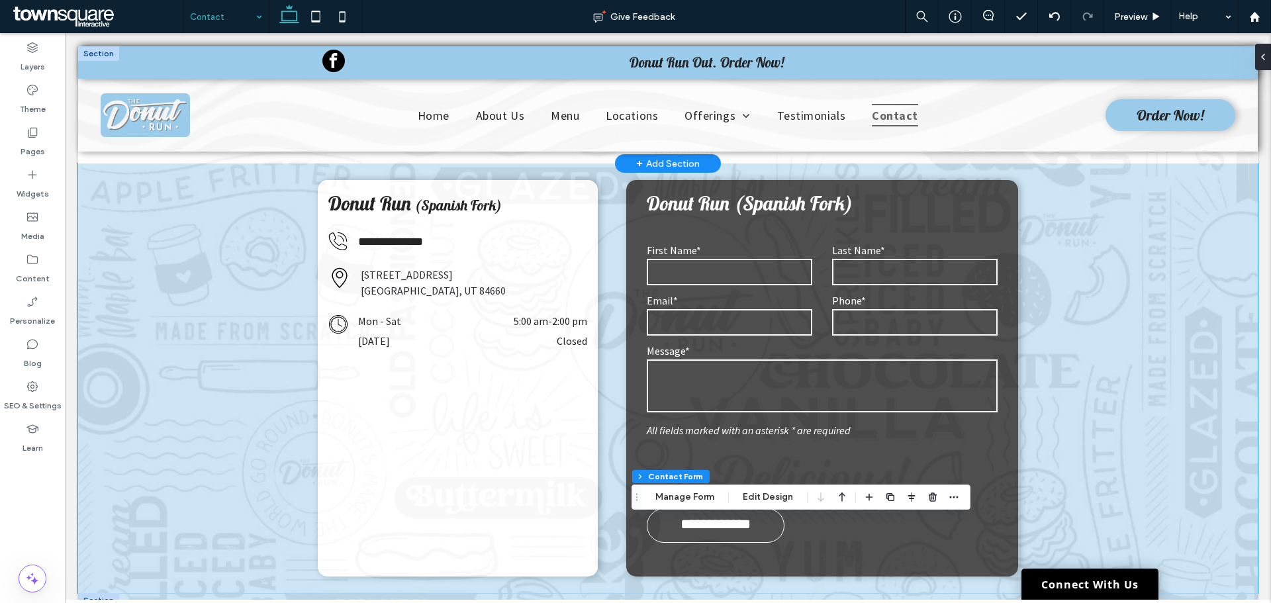
scroll to position [0, 0]
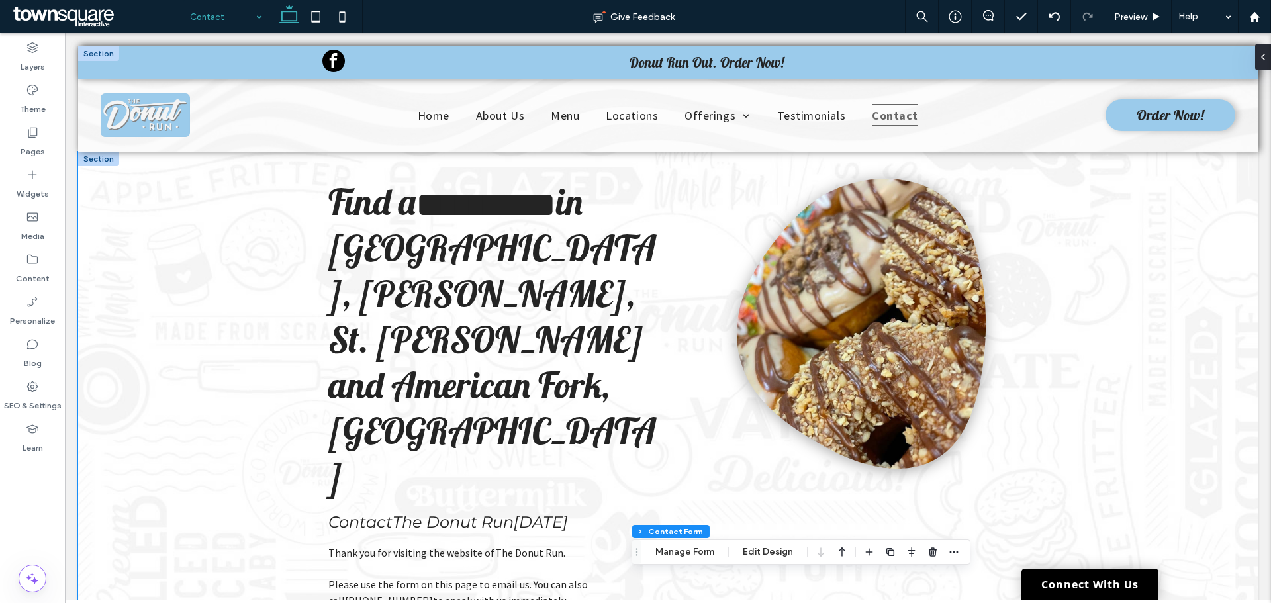
click at [1101, 293] on div "**********" at bounding box center [668, 394] width 1180 height 484
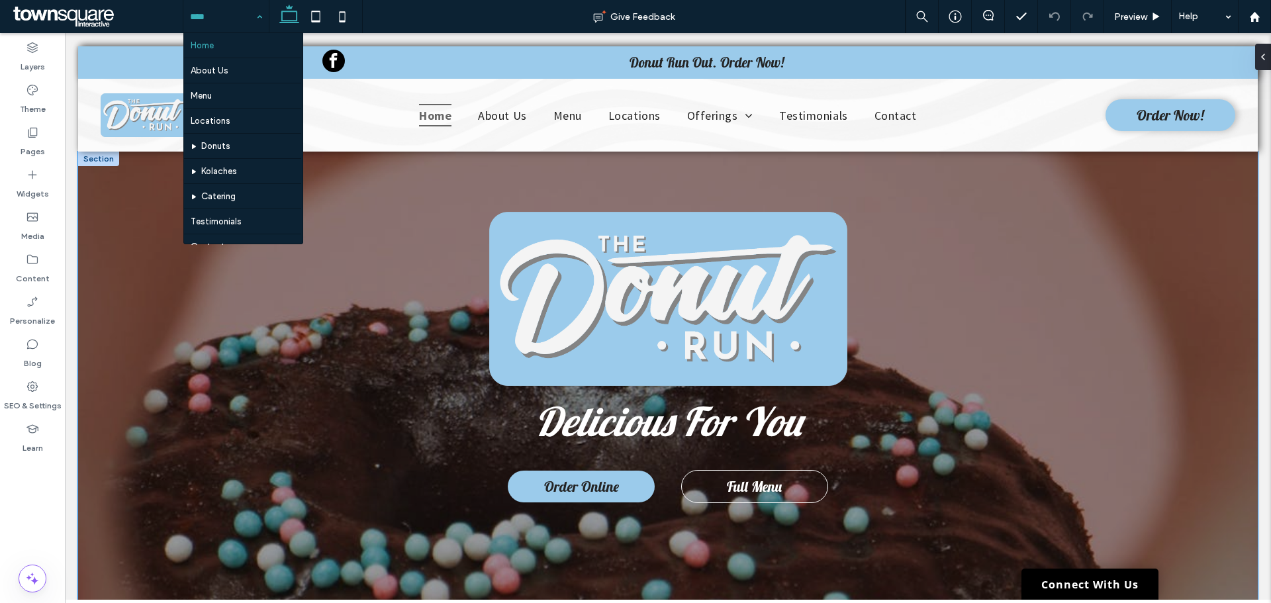
scroll to position [199, 0]
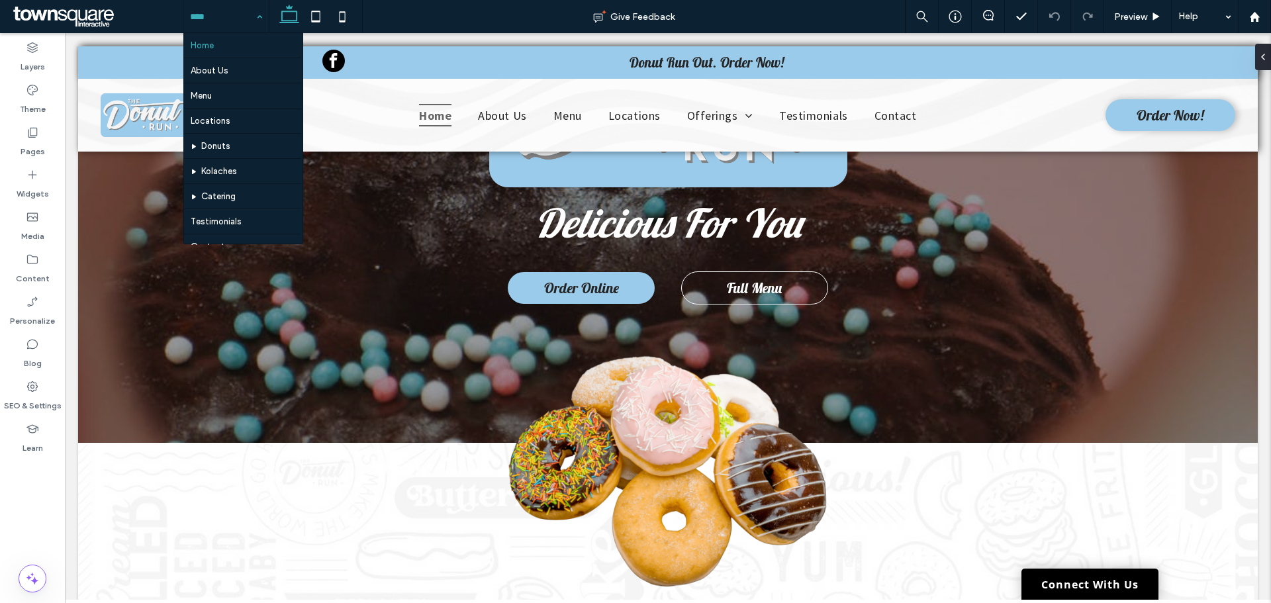
click at [261, 16] on div "Home About Us Menu Locations Donuts Kolaches Catering Testimonials Contact Geo …" at bounding box center [225, 16] width 85 height 33
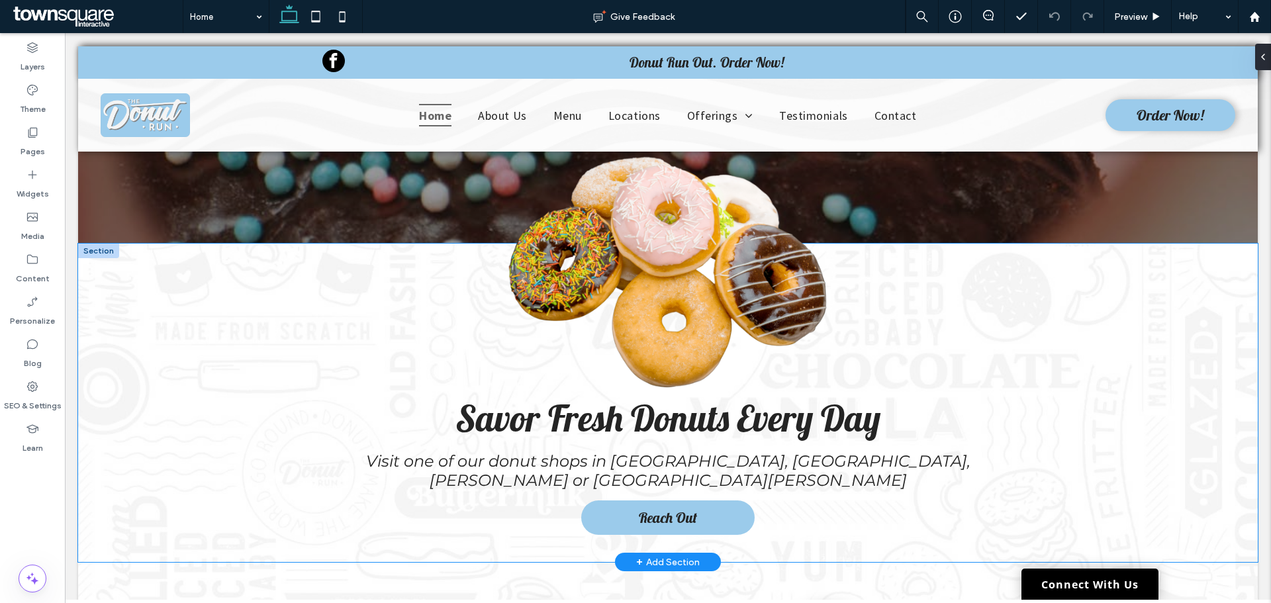
scroll to position [397, 0]
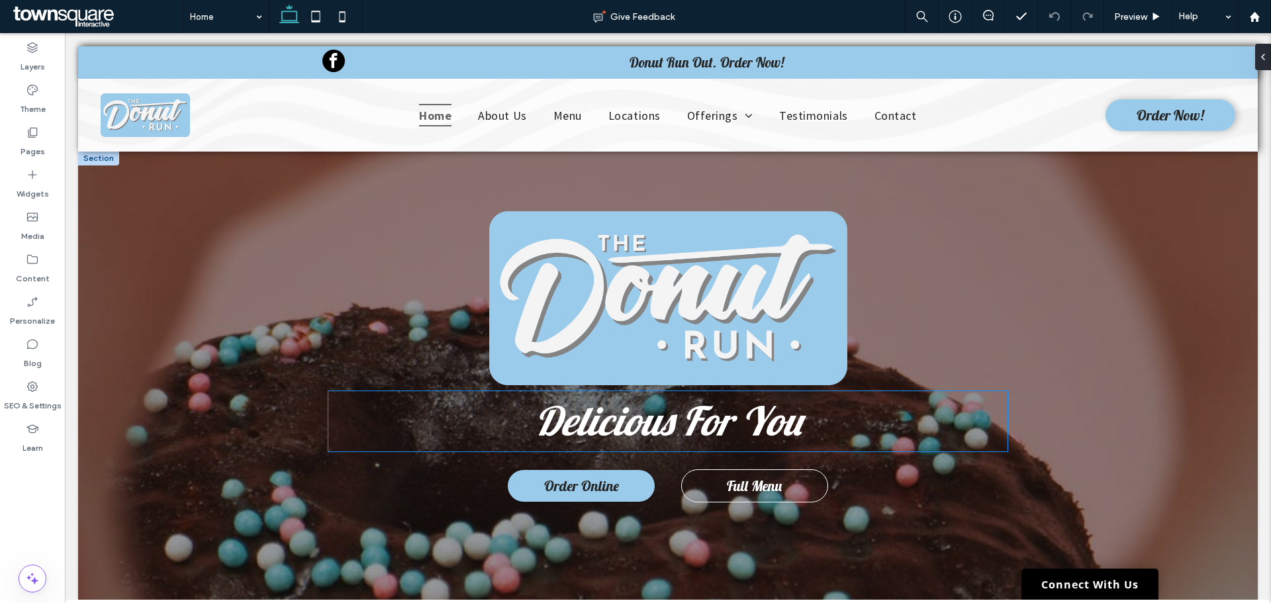
scroll to position [199, 0]
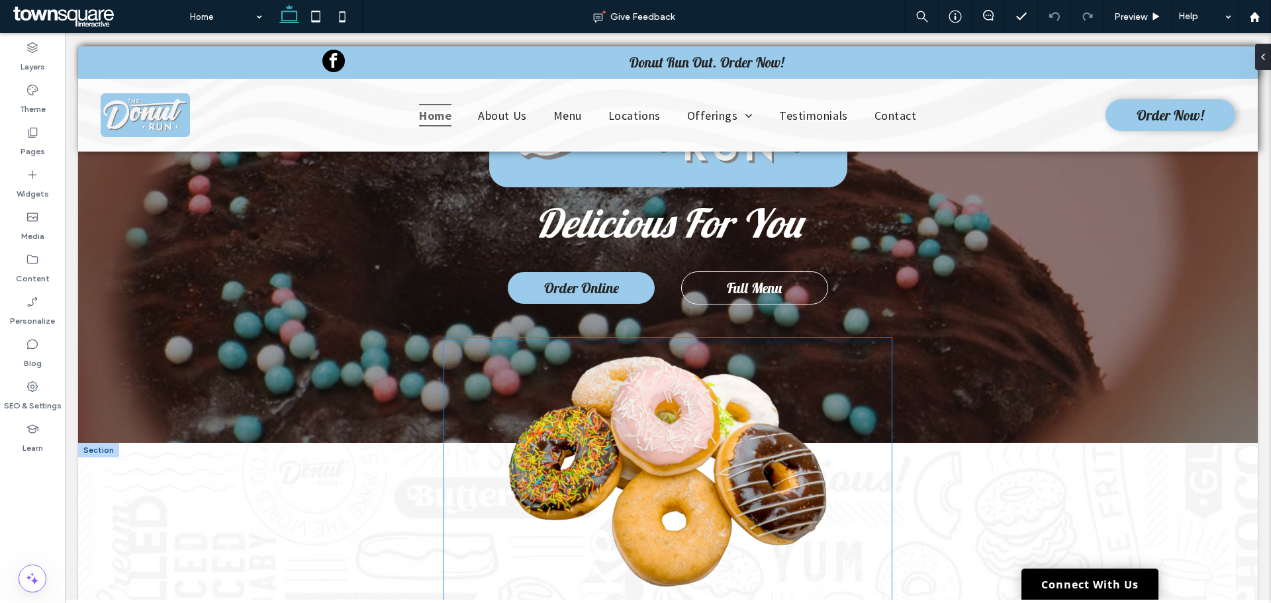
click at [667, 487] on img at bounding box center [668, 481] width 448 height 286
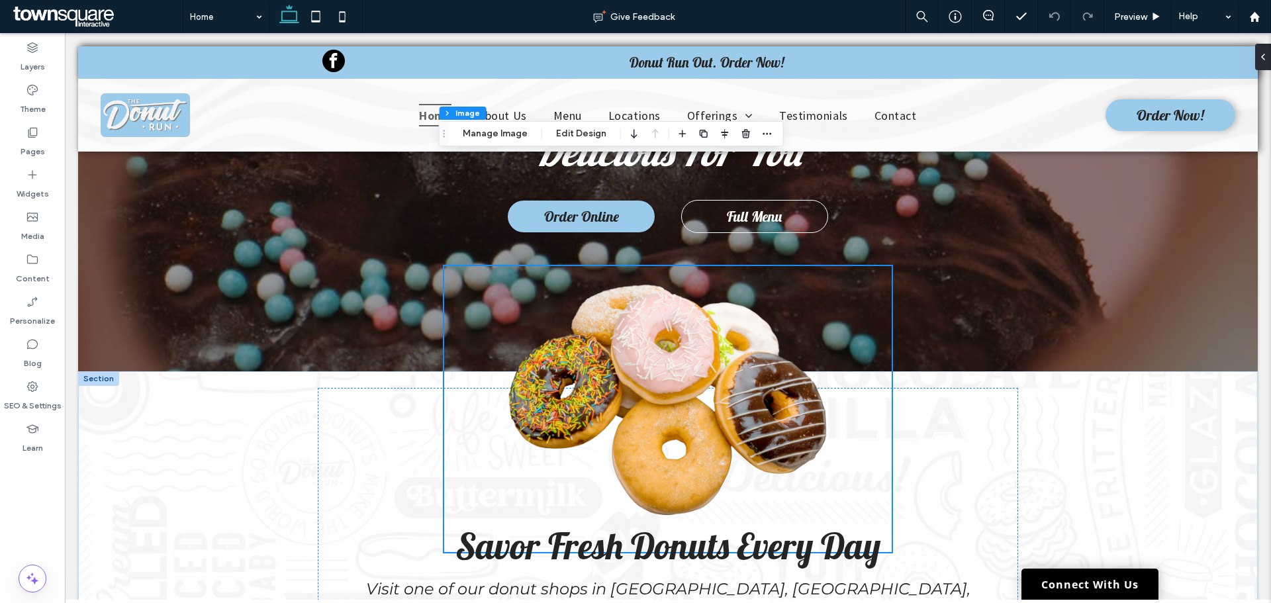
scroll to position [397, 0]
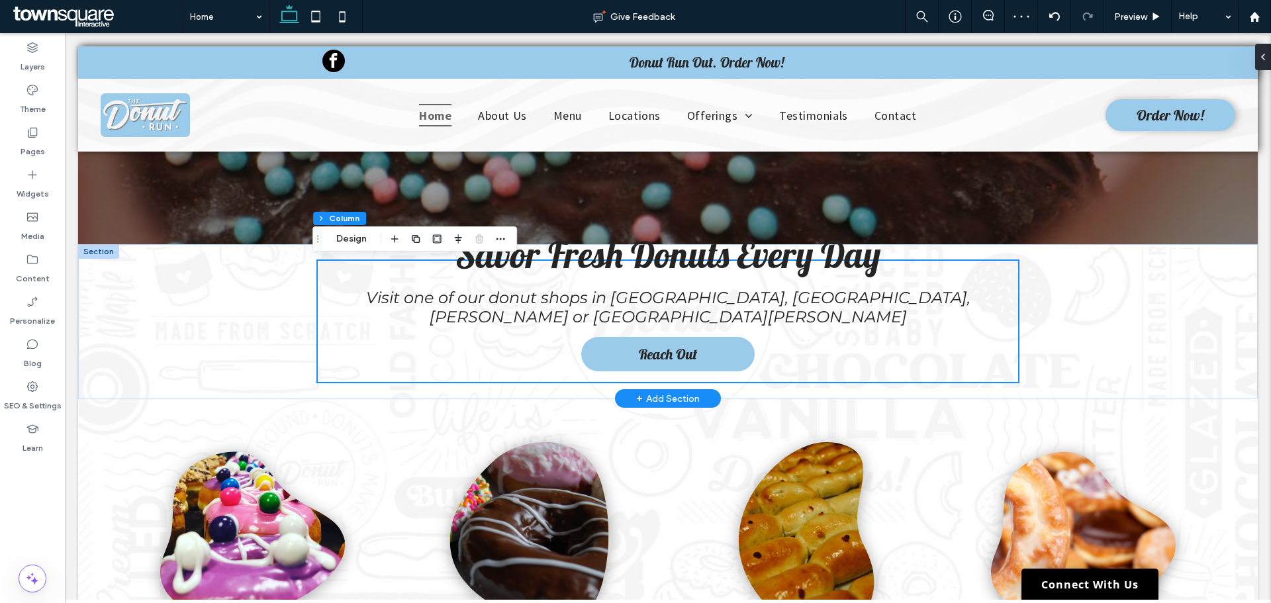
click at [1099, 353] on div "Savor Fresh Donuts Every Day Visit one of our donut shops in Spanish Fork, Amer…" at bounding box center [668, 321] width 1180 height 154
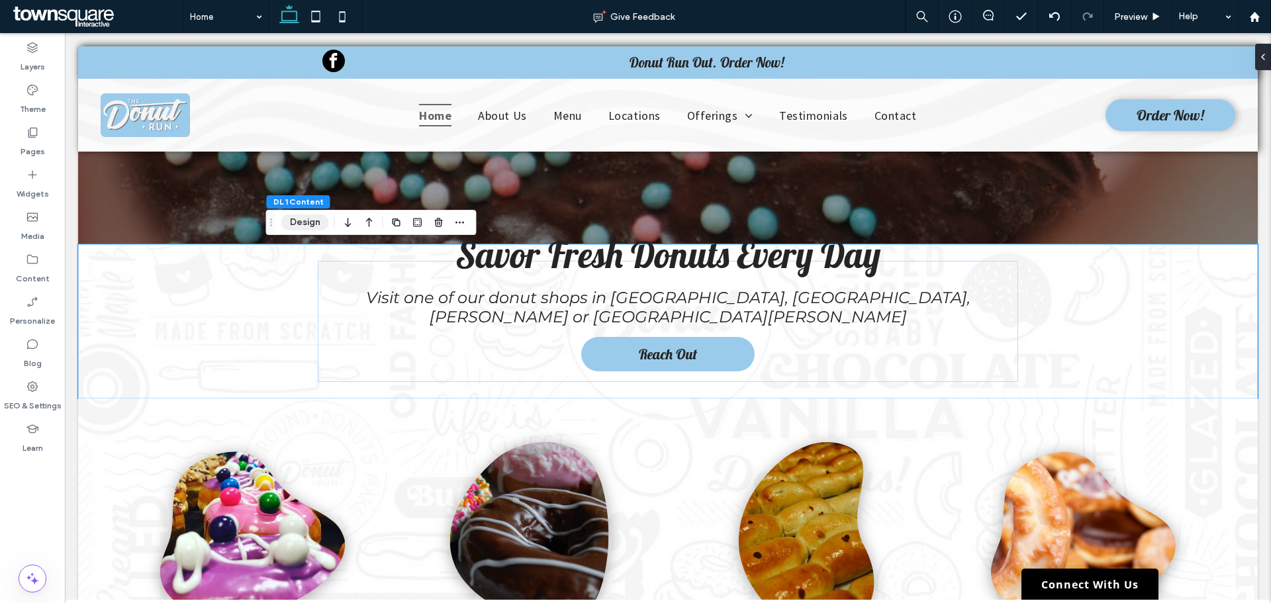
click at [292, 222] on button "Design" at bounding box center [305, 222] width 48 height 16
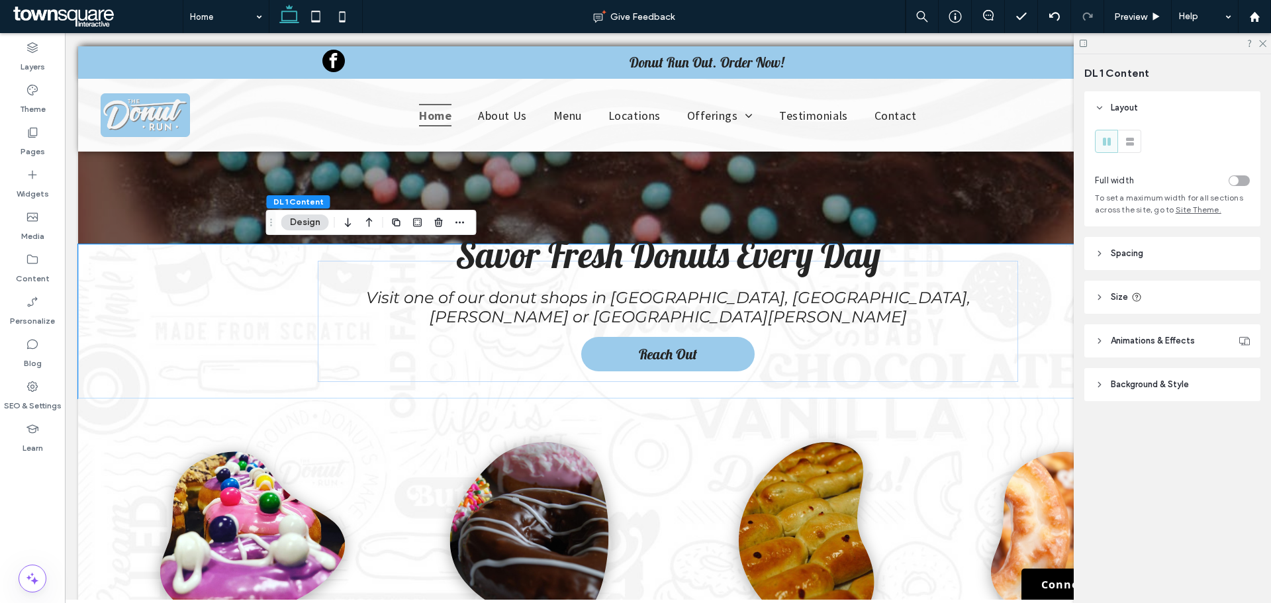
click at [1184, 243] on header "Spacing" at bounding box center [1172, 253] width 176 height 33
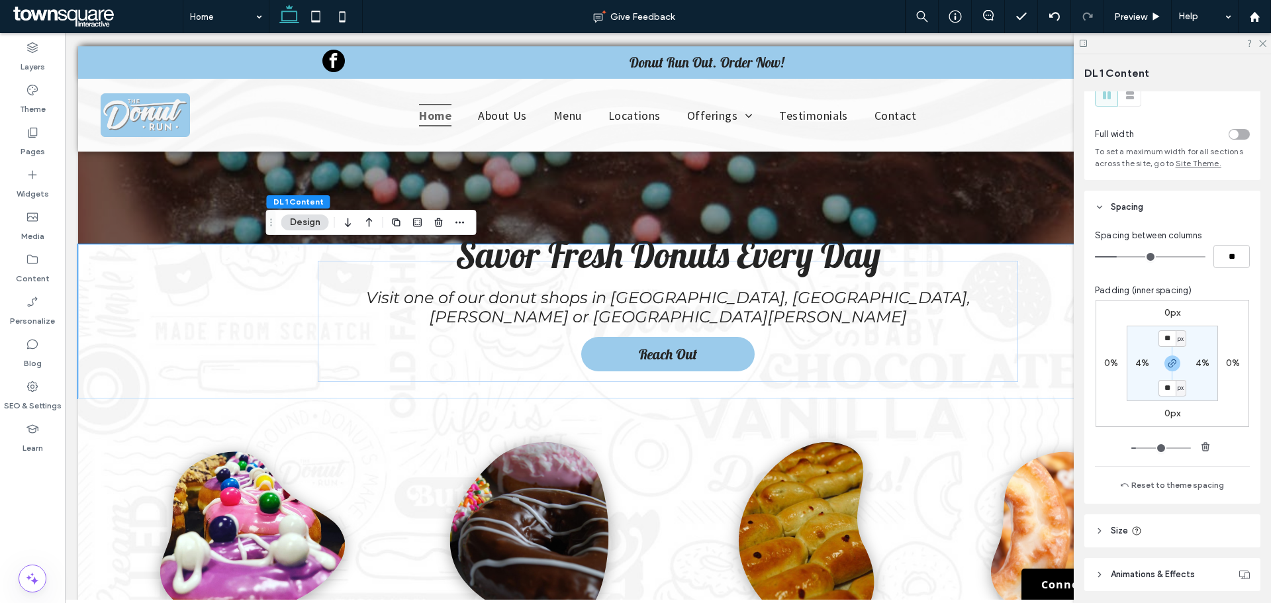
scroll to position [66, 0]
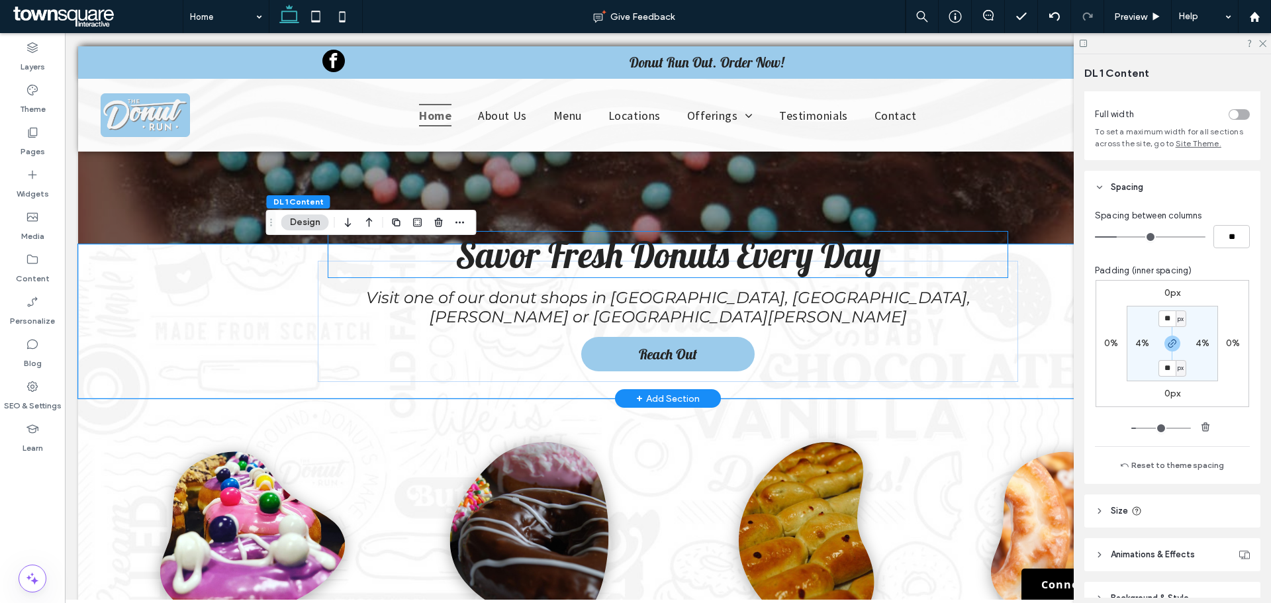
click at [624, 251] on span "Savor Fresh Donuts Every Day" at bounding box center [667, 255] width 425 height 46
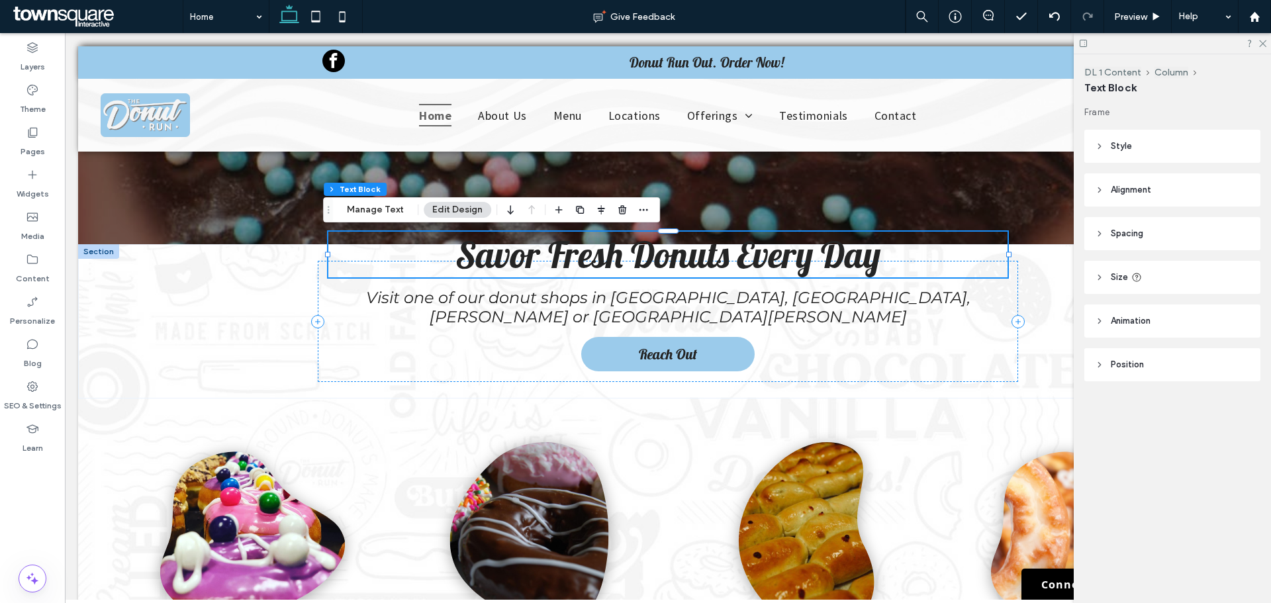
click at [1159, 218] on header "Spacing" at bounding box center [1172, 233] width 176 height 33
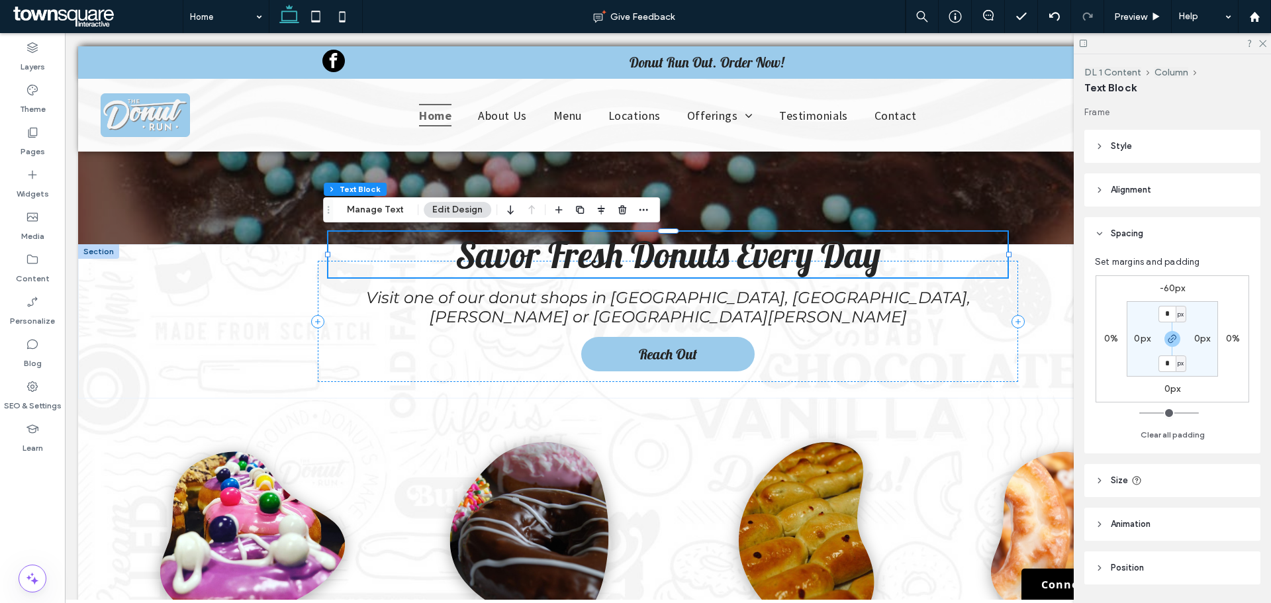
click at [1162, 286] on label "-60px" at bounding box center [1173, 288] width 26 height 11
type input "*"
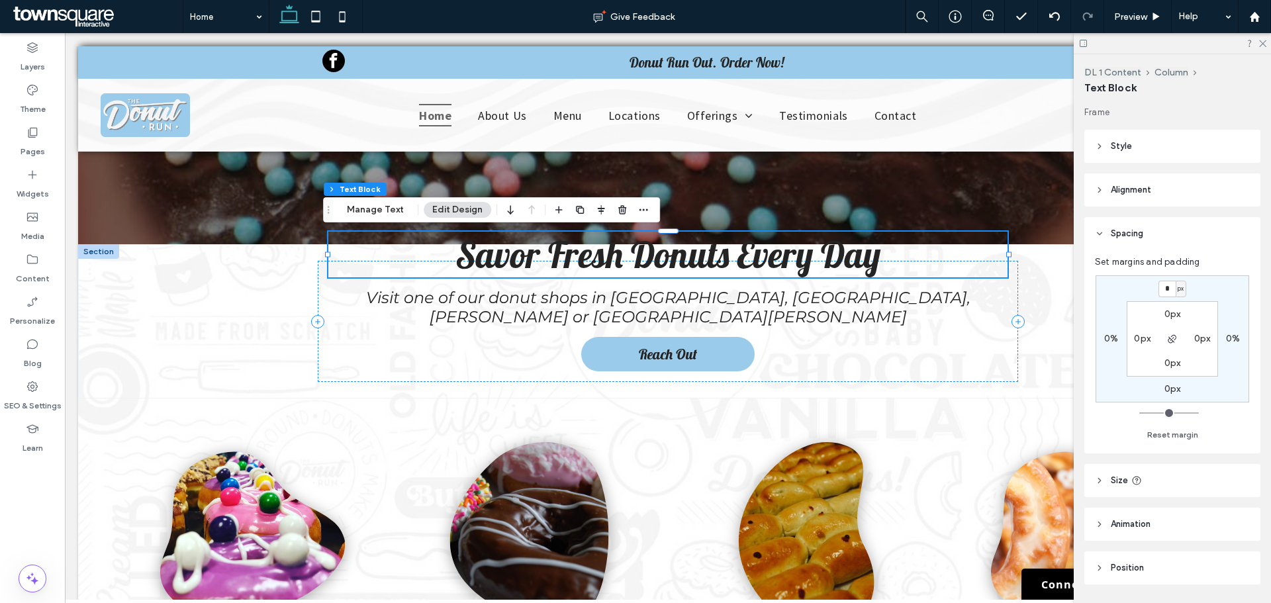
type input "*"
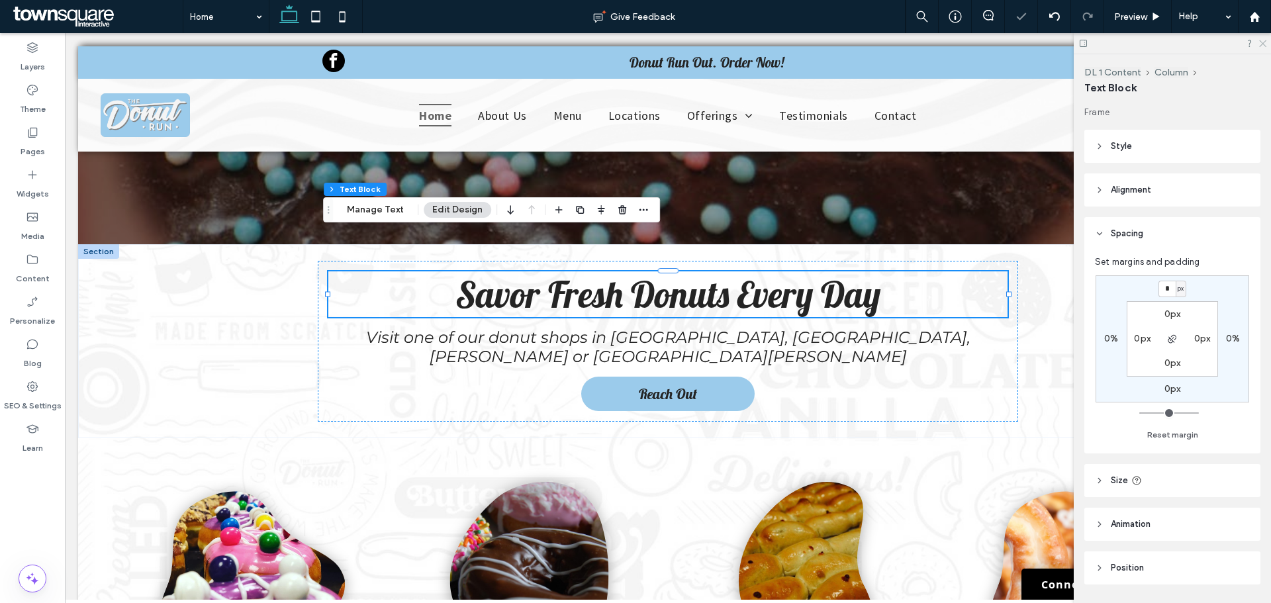
click at [1266, 45] on icon at bounding box center [1262, 42] width 9 height 9
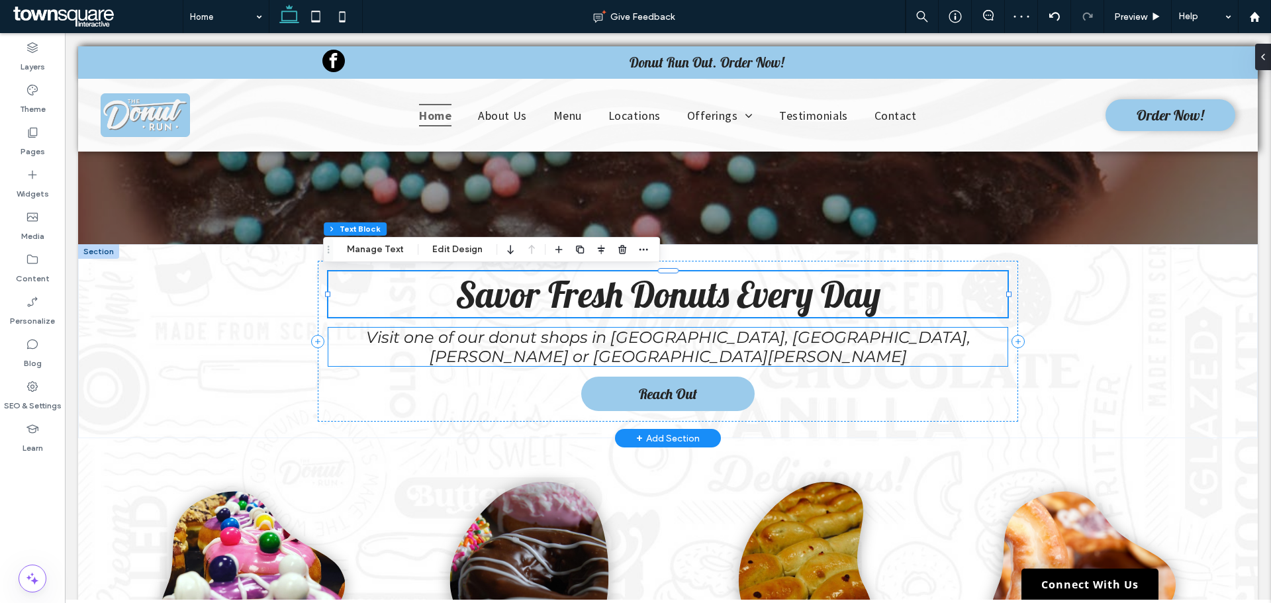
click at [849, 341] on span "Visit one of our donut shops in [GEOGRAPHIC_DATA], [GEOGRAPHIC_DATA], [PERSON_N…" at bounding box center [668, 347] width 604 height 38
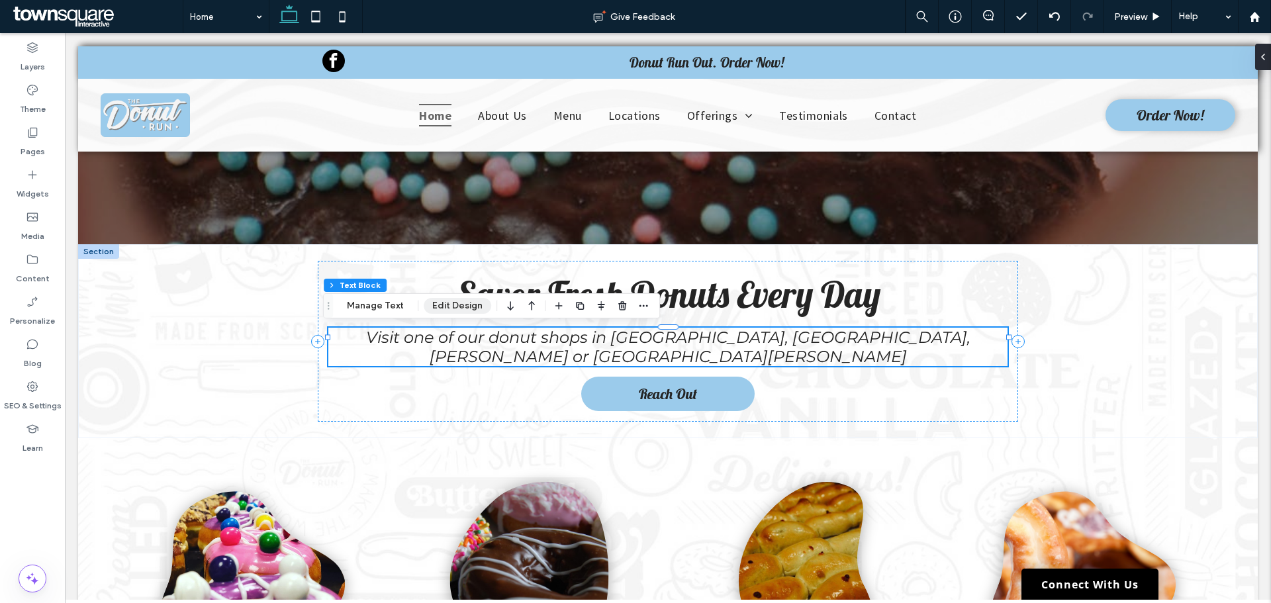
click at [436, 301] on button "Edit Design" at bounding box center [458, 306] width 68 height 16
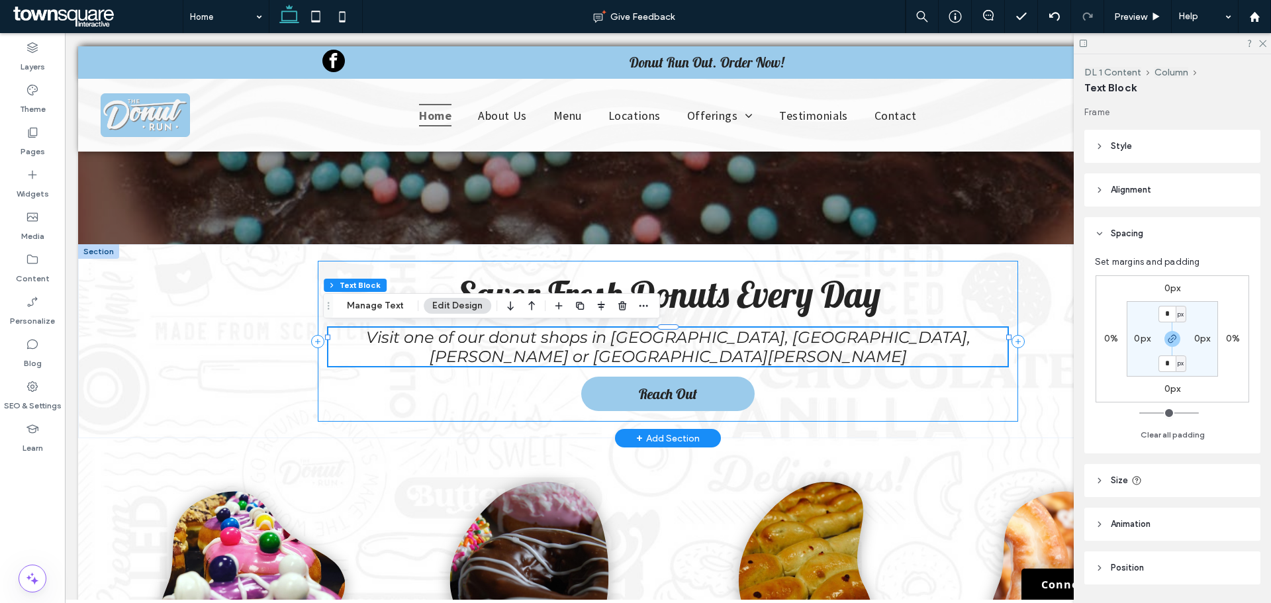
click at [475, 378] on div "Savor Fresh Donuts Every Day Visit one of our donut shops in Spanish Fork, Amer…" at bounding box center [668, 341] width 700 height 161
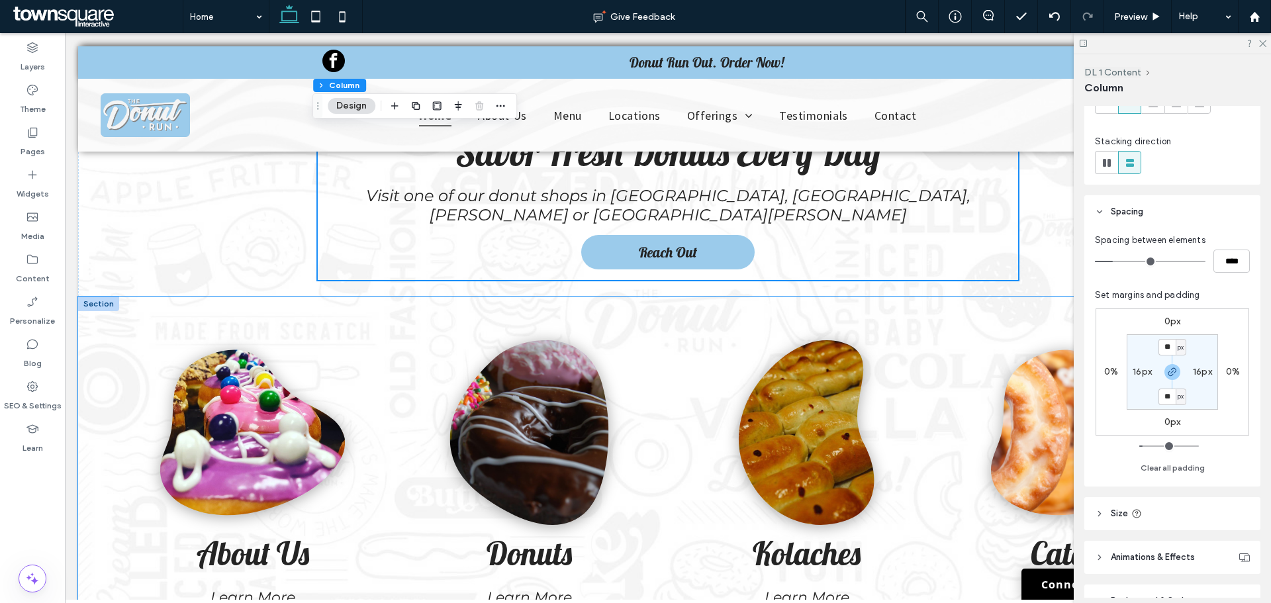
scroll to position [662, 0]
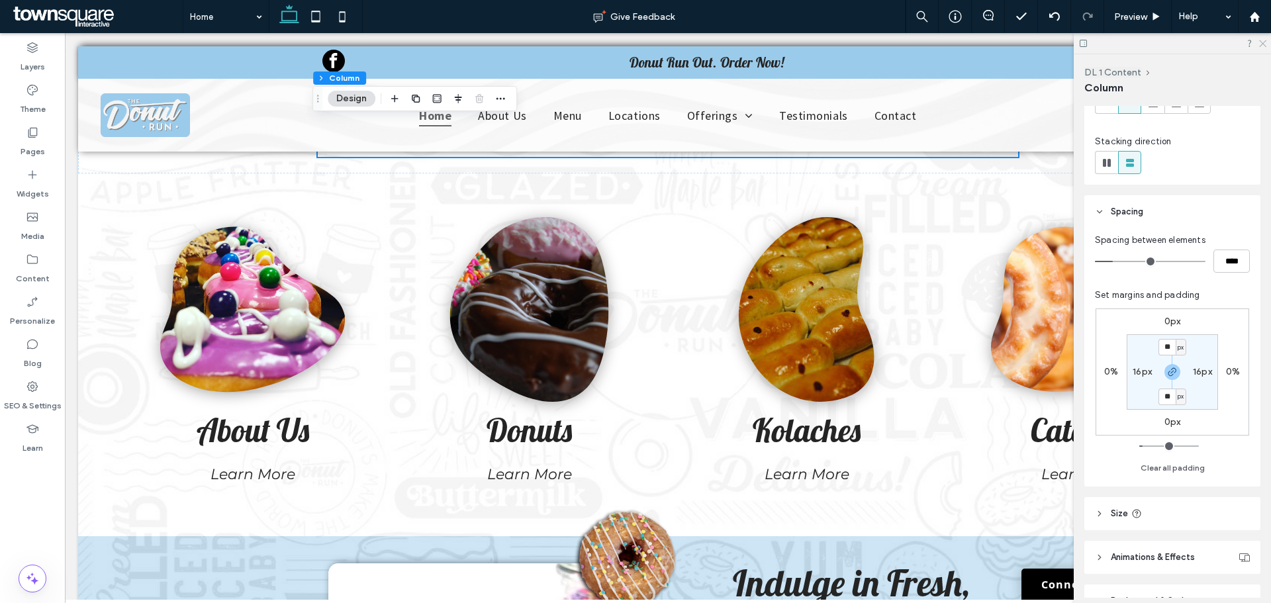
click at [1260, 44] on icon at bounding box center [1262, 42] width 9 height 9
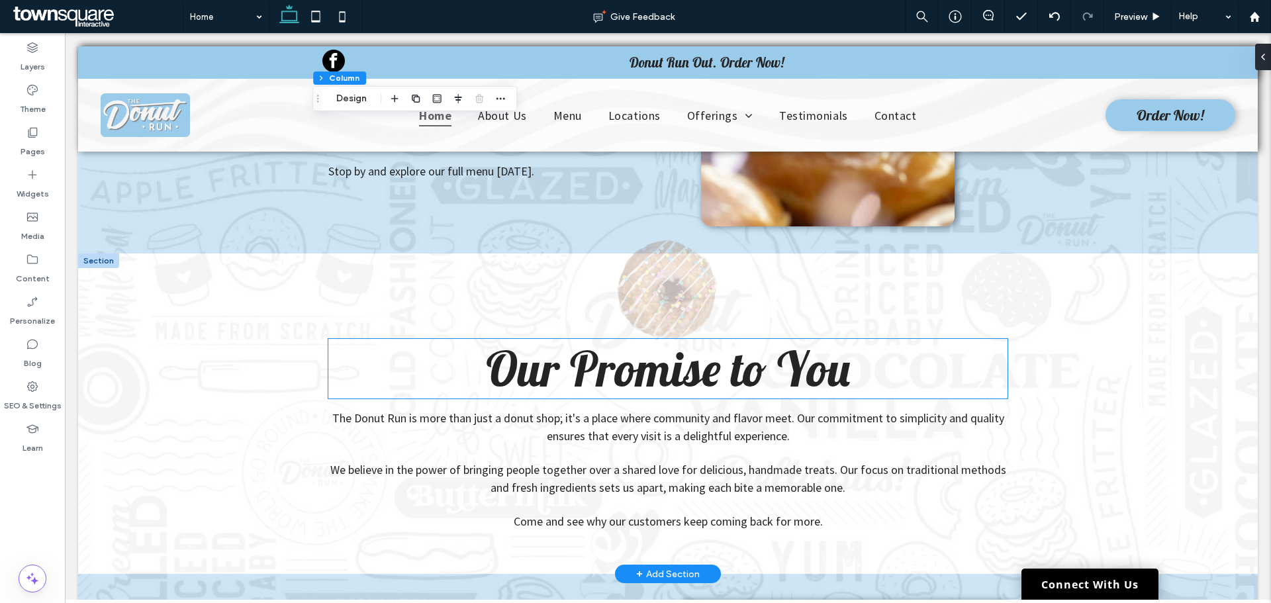
scroll to position [2184, 0]
